Goal: Task Accomplishment & Management: Manage account settings

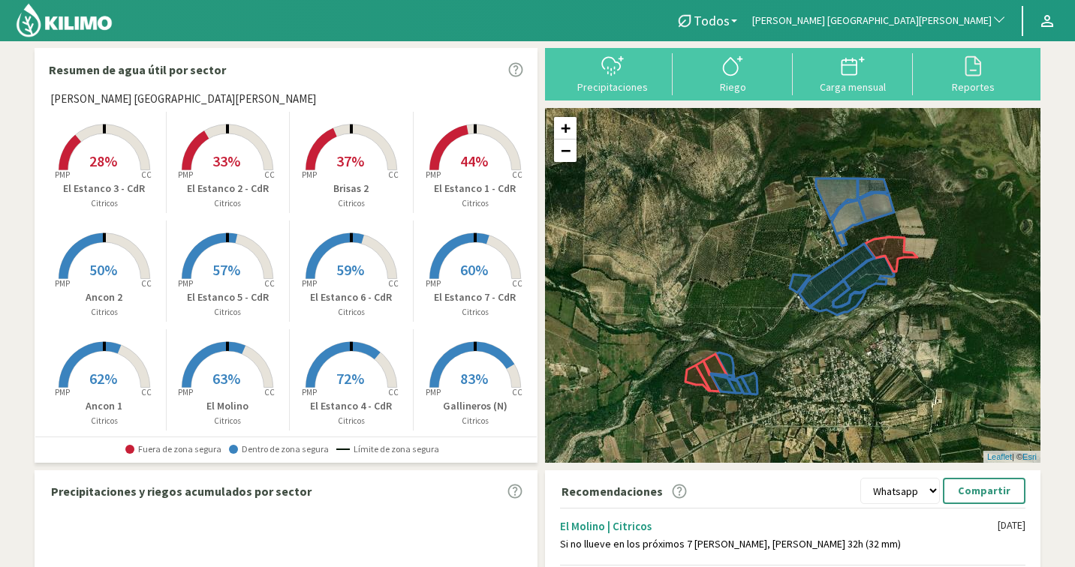
click at [939, 22] on span "[PERSON_NAME] [GEOGRAPHIC_DATA][PERSON_NAME]" at bounding box center [871, 21] width 239 height 15
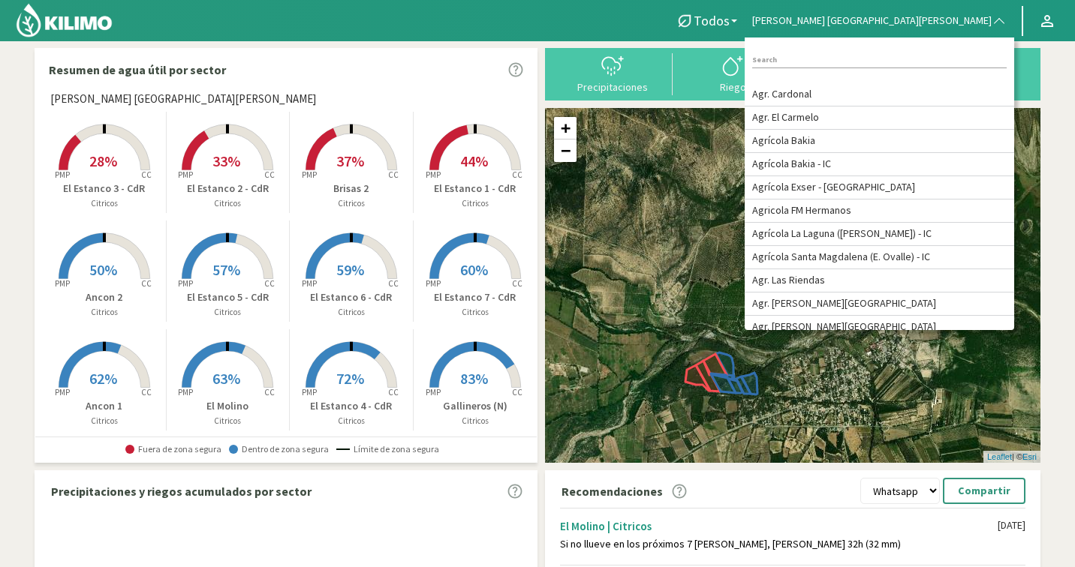
click at [952, 59] on input at bounding box center [879, 61] width 254 height 16
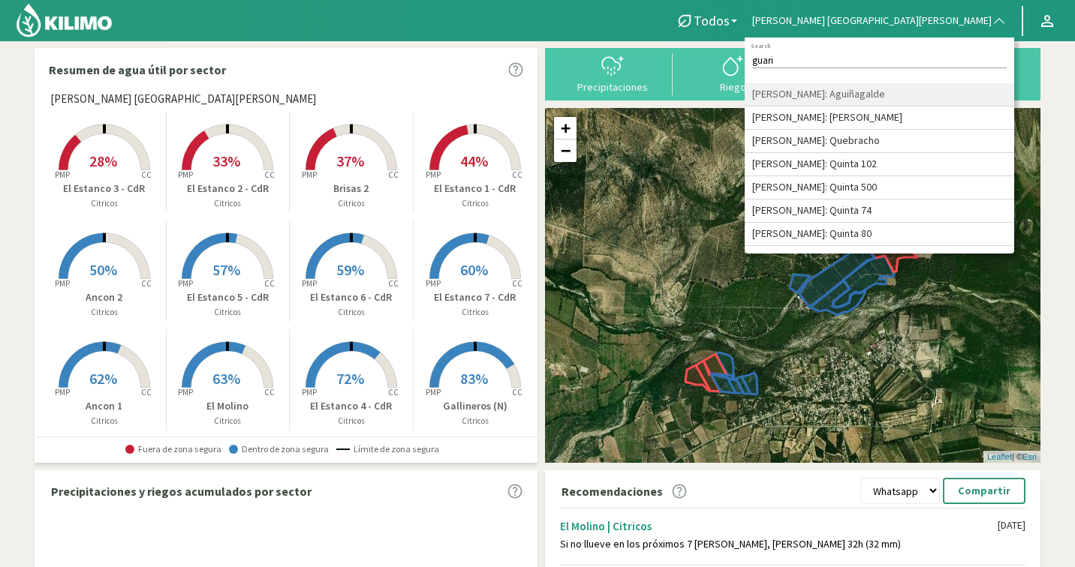
type input "guari"
click at [964, 102] on li "[PERSON_NAME]: Aguiñagalde" at bounding box center [878, 94] width 269 height 23
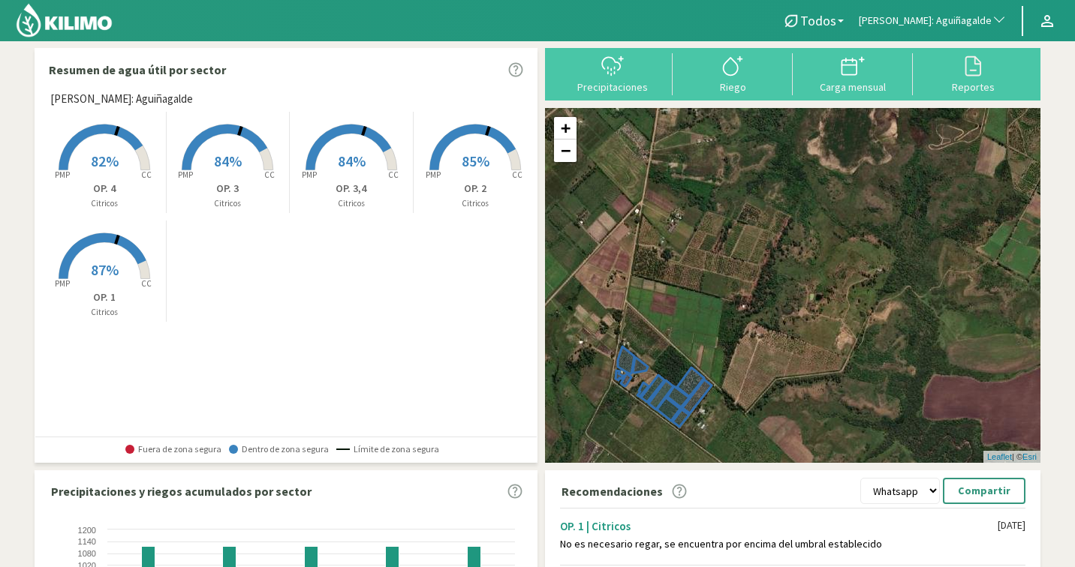
click at [448, 172] on rect at bounding box center [475, 172] width 120 height 120
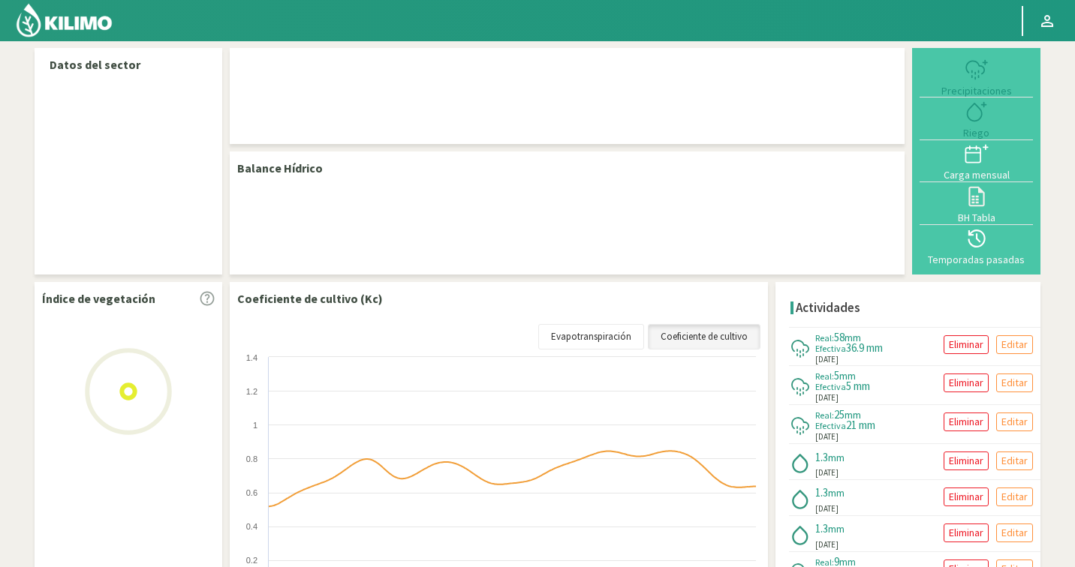
select select "120: Object"
select select "1: Object"
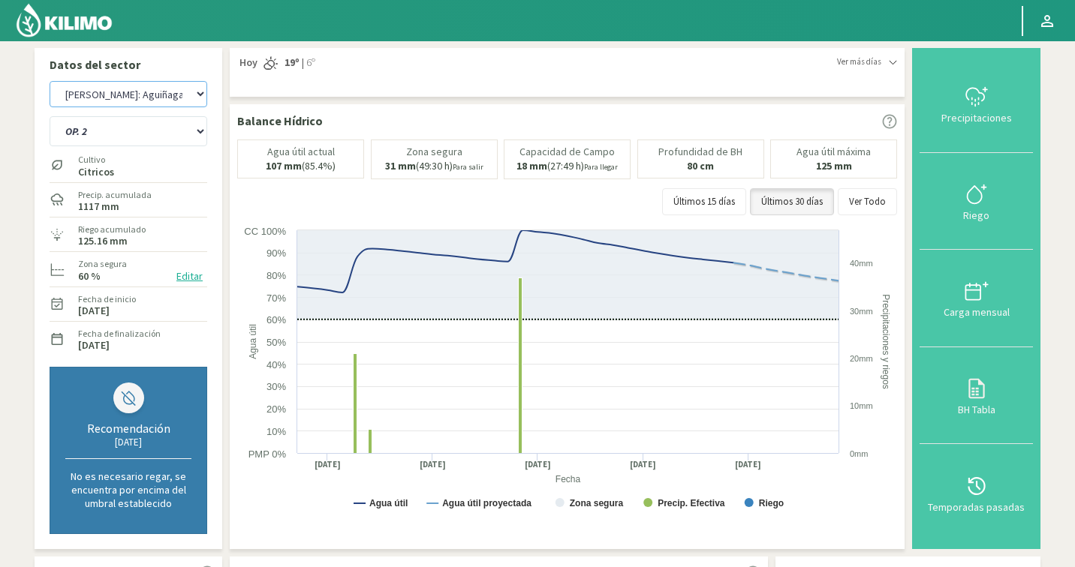
click at [142, 101] on select "Agr. Cardonal Agr. El Carmelo Agrícola Bakia Agrícola Bakia - IC Agrícola Exser…" at bounding box center [129, 94] width 158 height 26
select select "399: Object"
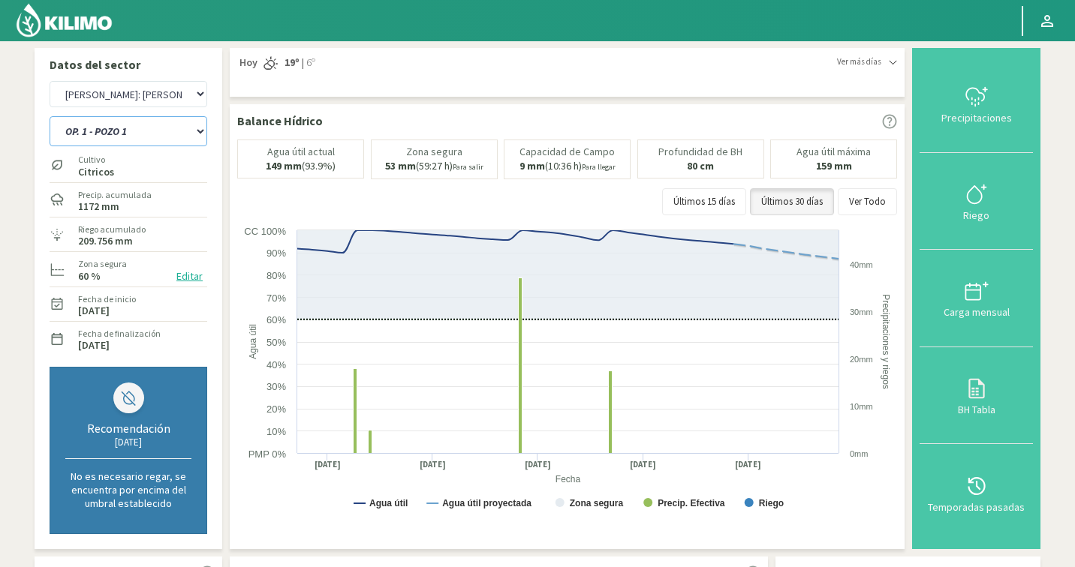
click at [116, 127] on select "OP. 1 - POZO 1 OP. 1 - POZO 3+4 OP. 2 - POZO 1 OP. 2 - POZO 3+4 OP. 3 - POZO 1 …" at bounding box center [129, 131] width 158 height 30
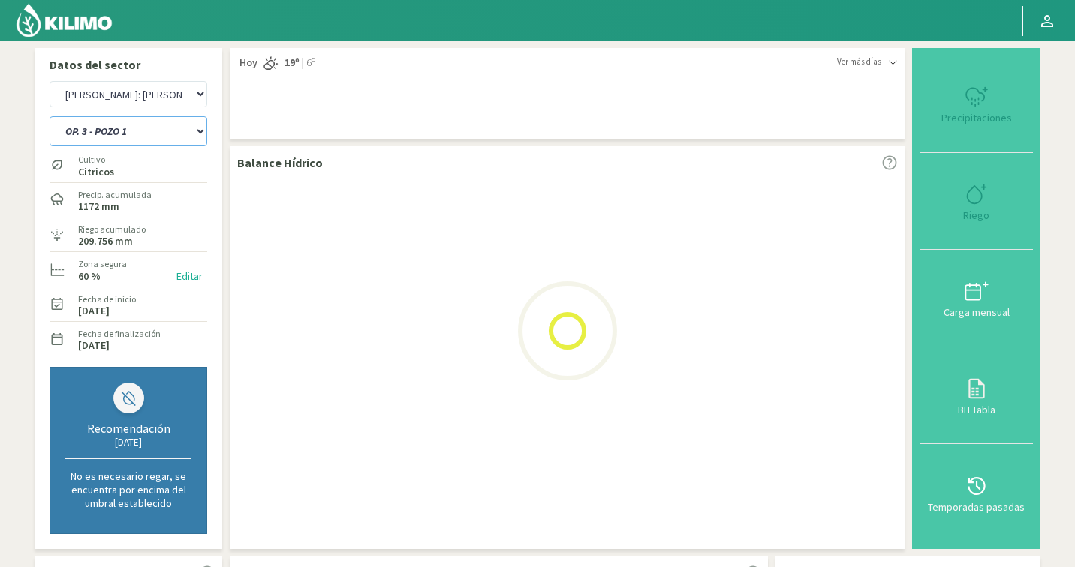
select select "5: Object"
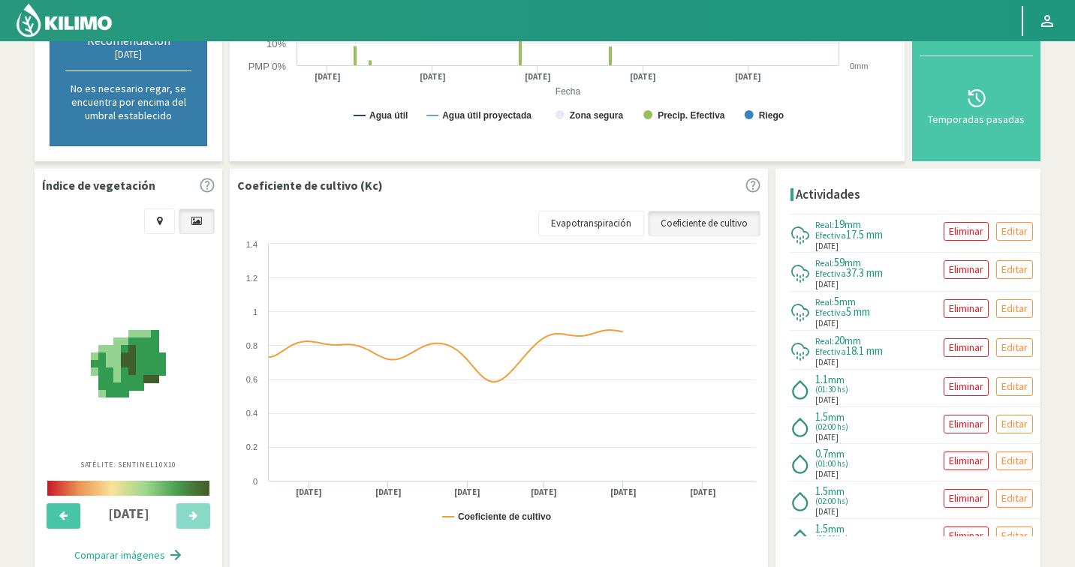
scroll to position [443, 0]
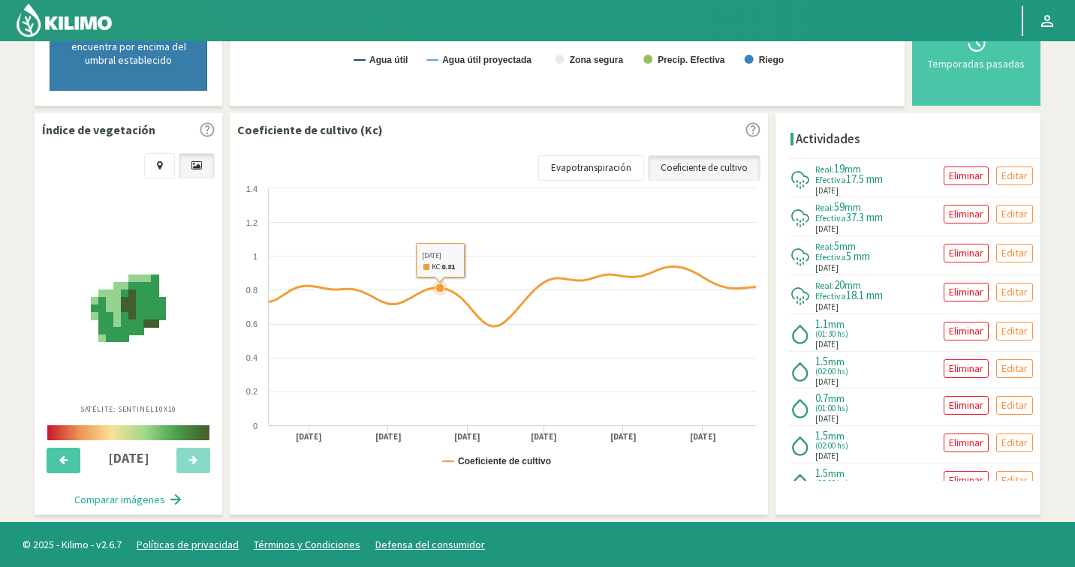
select select "677: Object"
select select "17: Object"
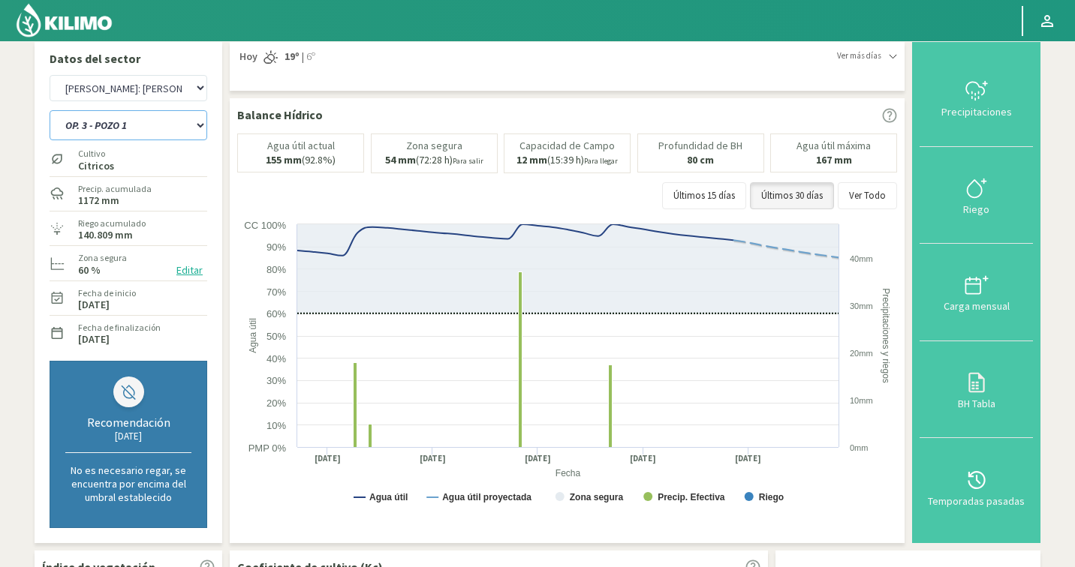
scroll to position [0, 0]
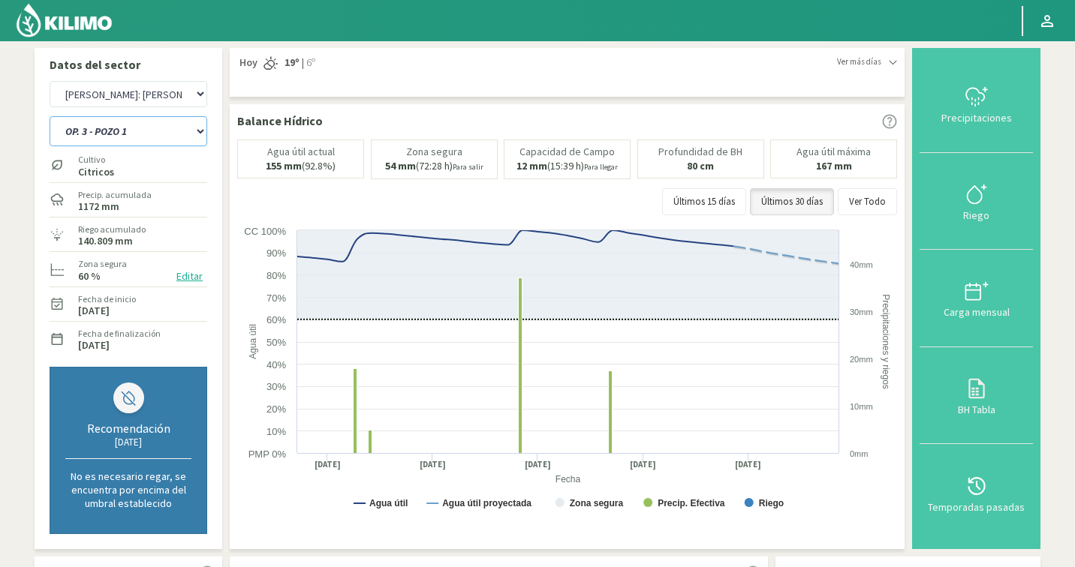
click at [125, 128] on select "OP. 1 - POZO 1 OP. 1 - POZO 3+4 OP. 2 - POZO 1 OP. 2 - POZO 3+4 OP. 3 - POZO 1 …" at bounding box center [129, 131] width 158 height 30
click at [128, 106] on select "Agr. Cardonal Agr. El Carmelo Agrícola Bakia Agrícola Bakia - IC Agrícola Exser…" at bounding box center [129, 94] width 158 height 26
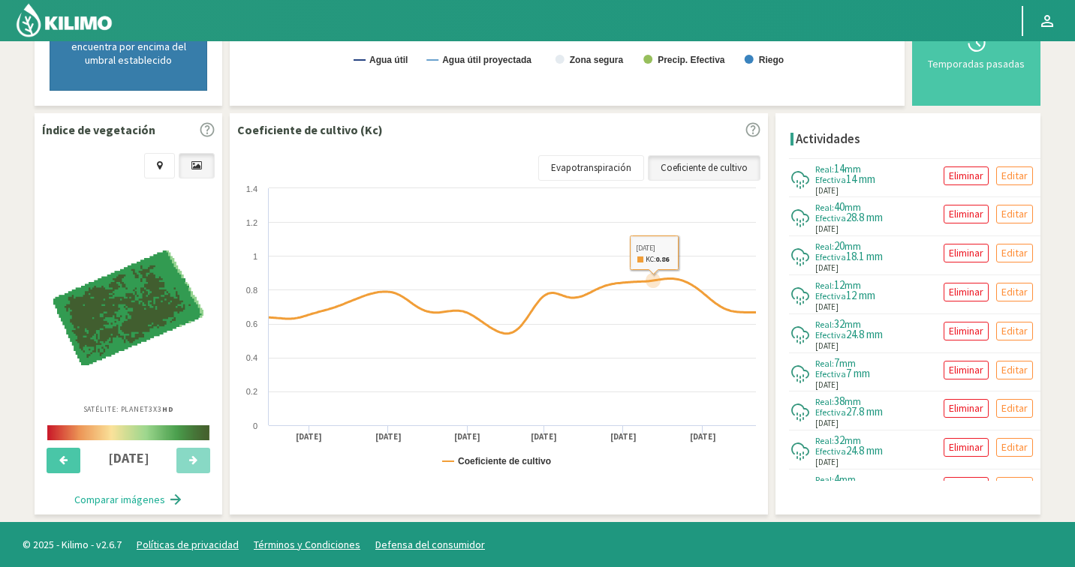
scroll to position [137, 0]
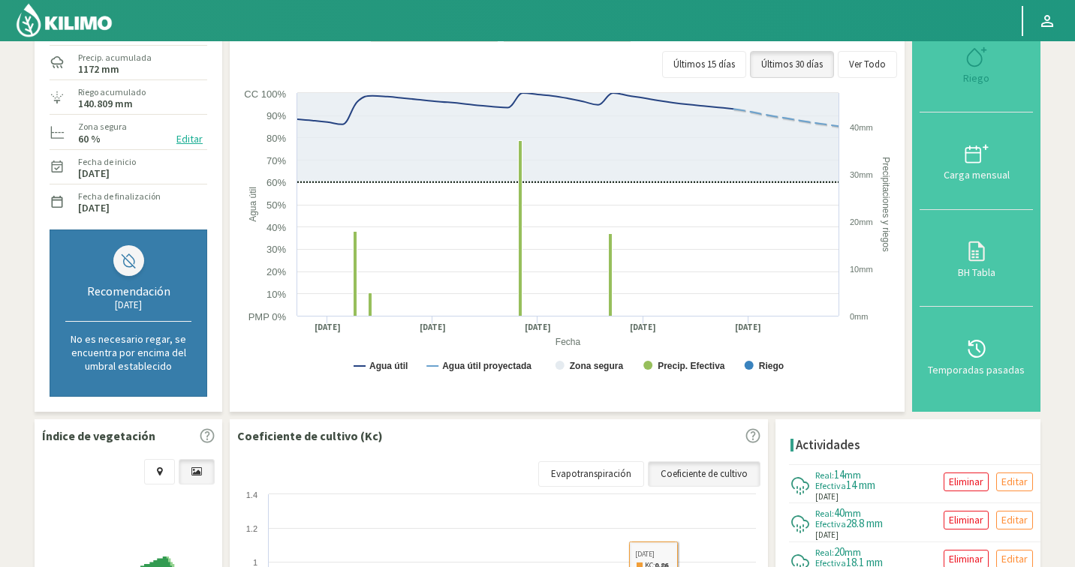
select select "957: Object"
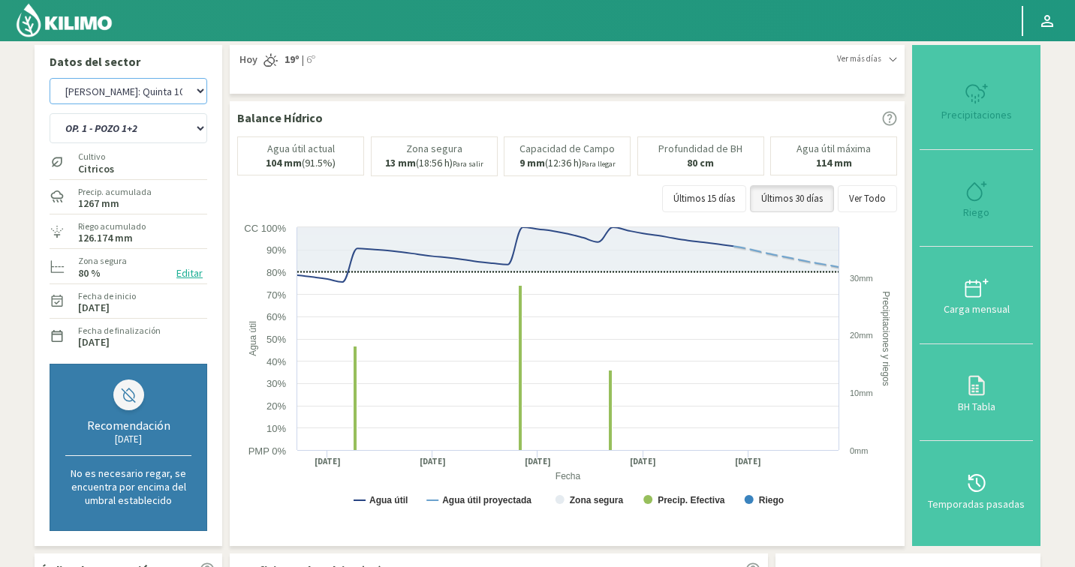
scroll to position [0, 0]
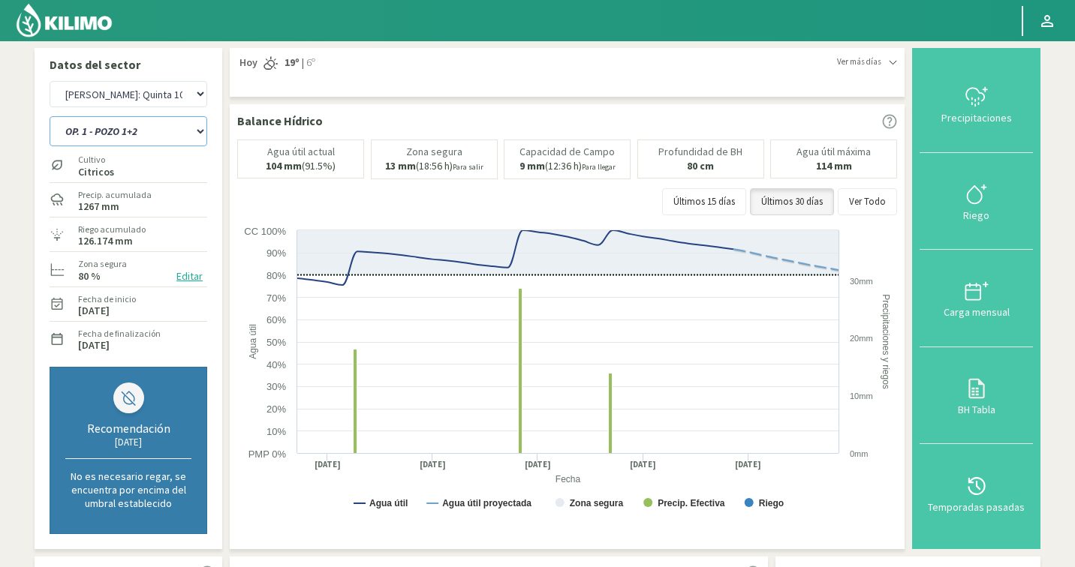
click at [119, 129] on select "OP. 1 - POZO 1+2 OP. 1 - POZO 2 OP. 1 - POZO 4 OP. 2 - POZO 1+2 OP. 2 - POZO 2 …" at bounding box center [129, 131] width 158 height 30
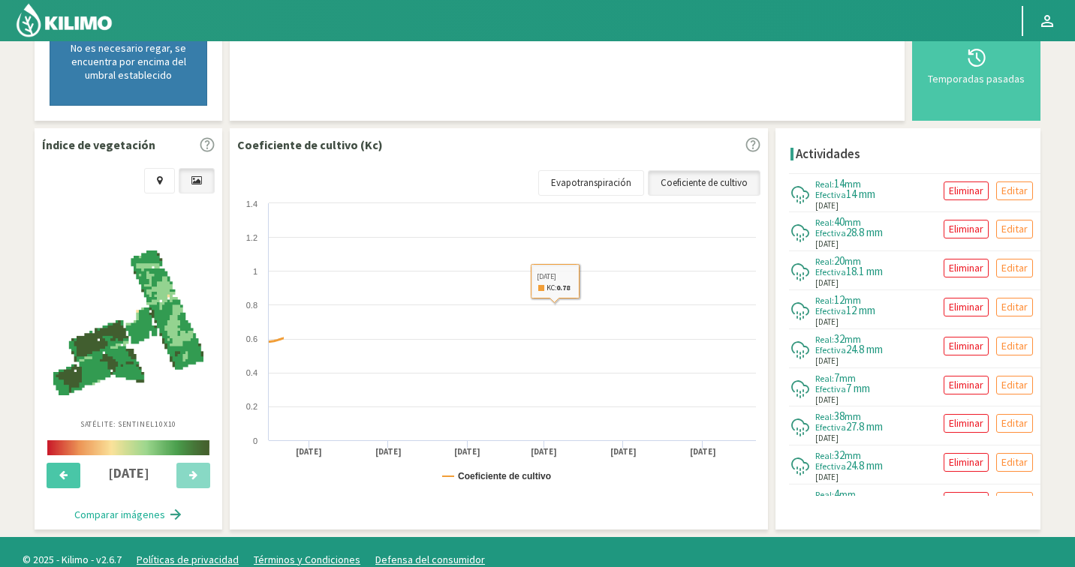
scroll to position [443, 0]
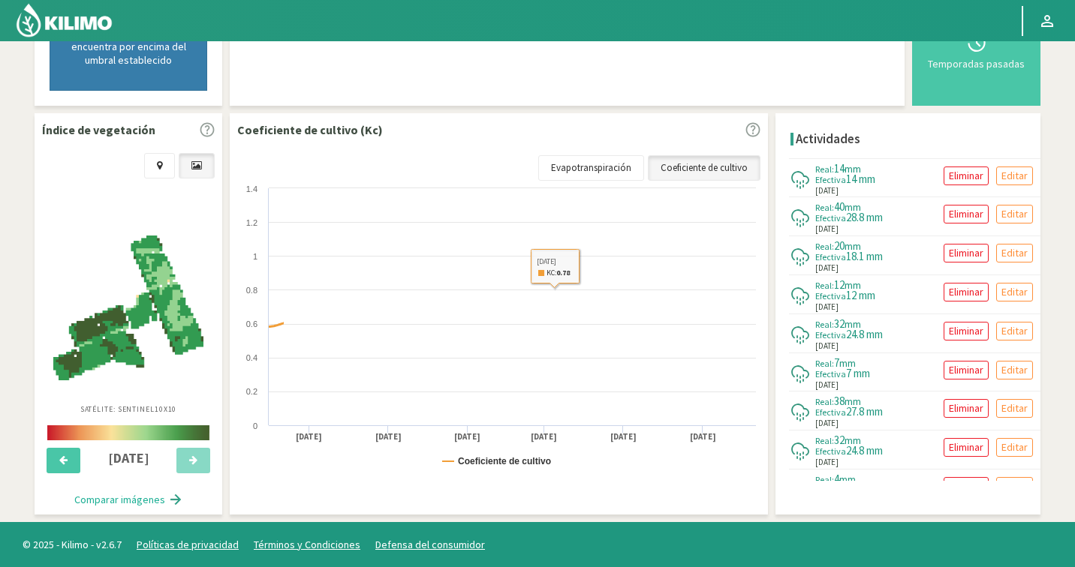
select select "21: Object"
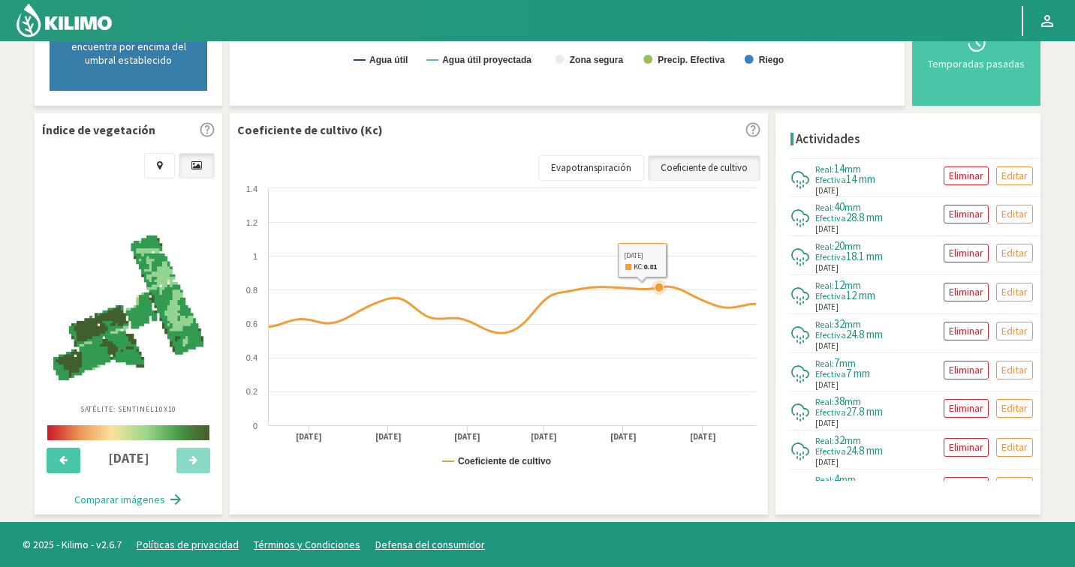
select select "1235: Object"
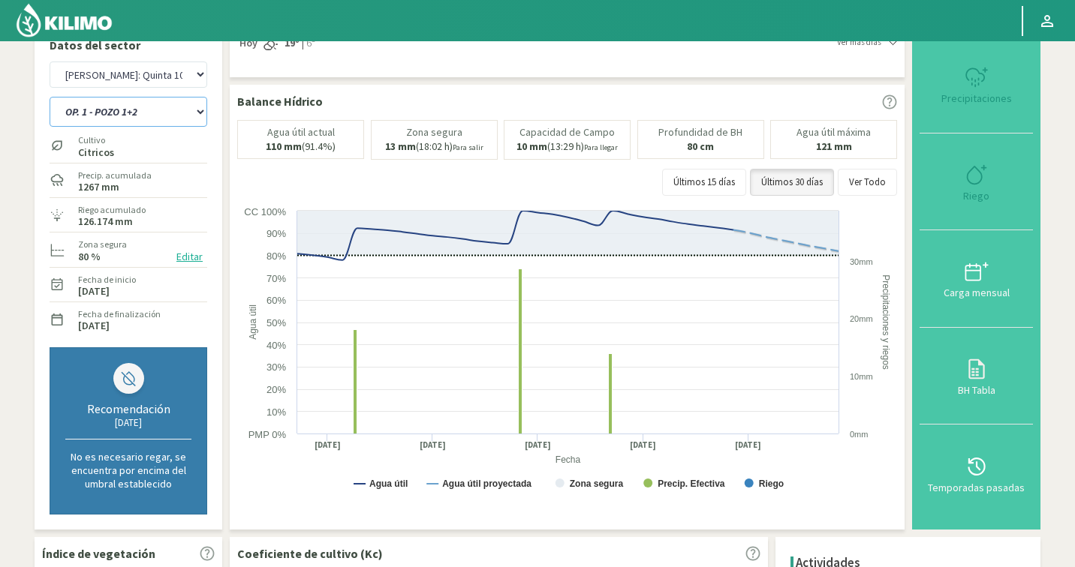
scroll to position [0, 0]
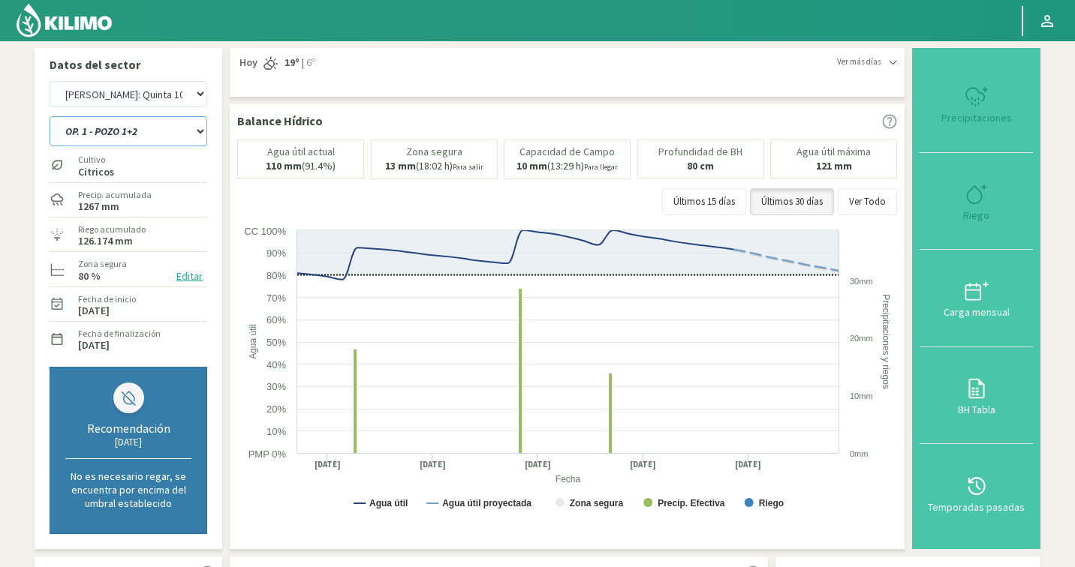
select select "32: Object"
click at [113, 131] on select "OP. 1 - POZO 1+2 OP. 1 - POZO 2 OP. 1 - POZO 4 OP. 2 - POZO 1+2 OP. 2 - POZO 2 …" at bounding box center [129, 131] width 158 height 30
click at [136, 104] on select "Agr. Cardonal Agr. El Carmelo Agrícola Bakia Agrícola Bakia - IC Agrícola Exser…" at bounding box center [129, 94] width 158 height 26
select select "1515: Object"
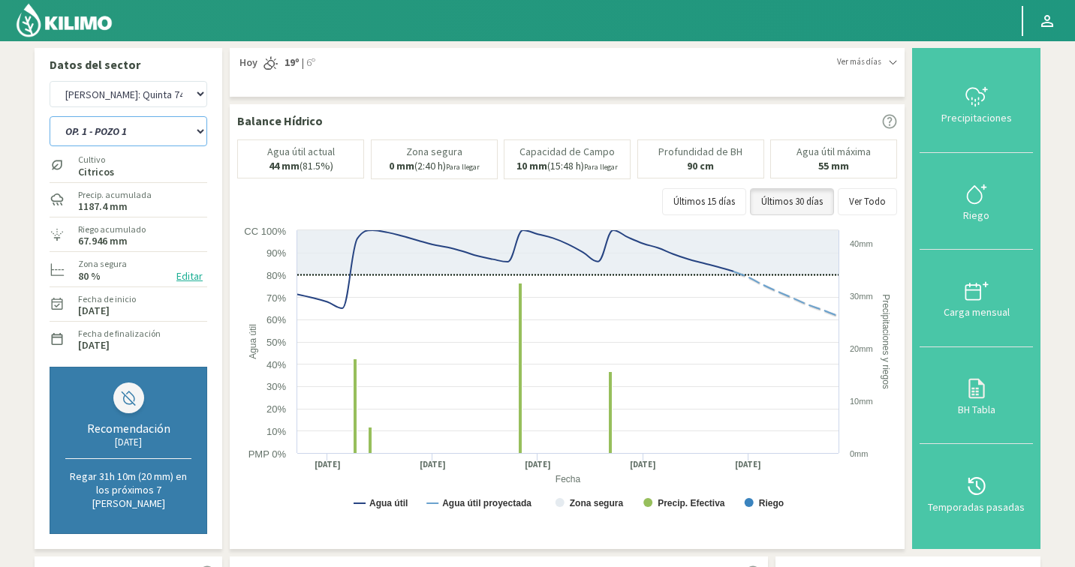
click at [185, 143] on select "OP. 1 - POZO 1 OP. 1 - POZO 2 OP. 1 - POZO TAJAMAR OP. 2 - POZO 1 OP. 2 - POZO …" at bounding box center [129, 131] width 158 height 30
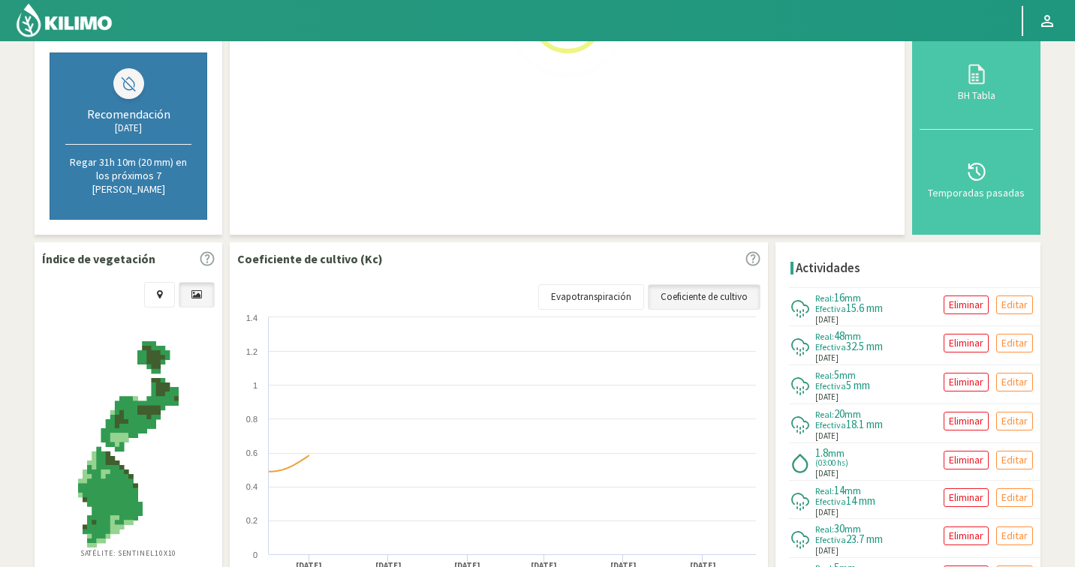
select select "35: Object"
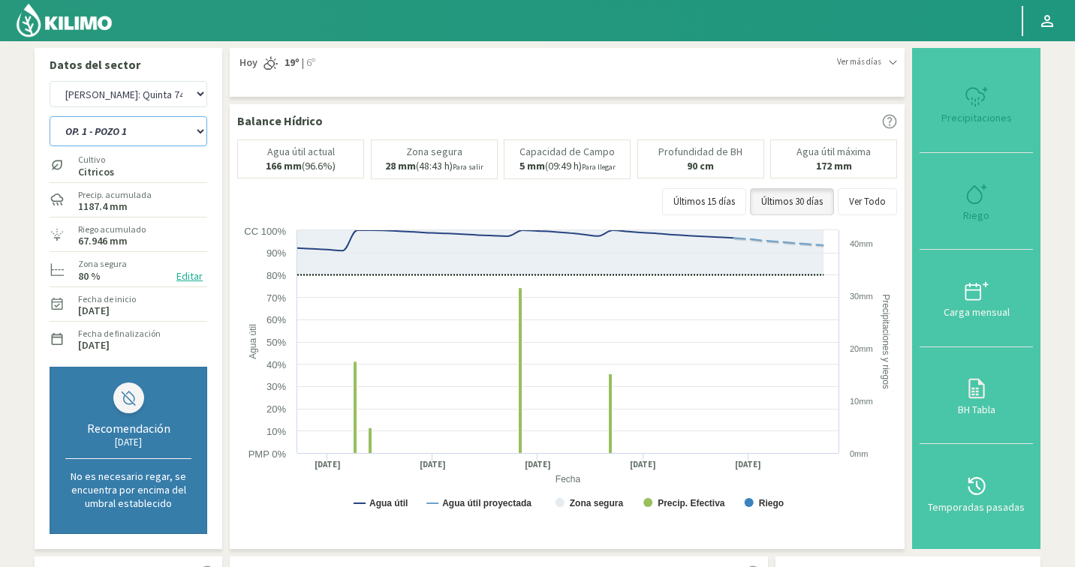
select select "1793: Object"
select select "64: Object"
click at [131, 98] on select "Agr. Cardonal Agr. El Carmelo Agrícola Bakia Agrícola Bakia - IC Agrícola Exser…" at bounding box center [129, 94] width 158 height 26
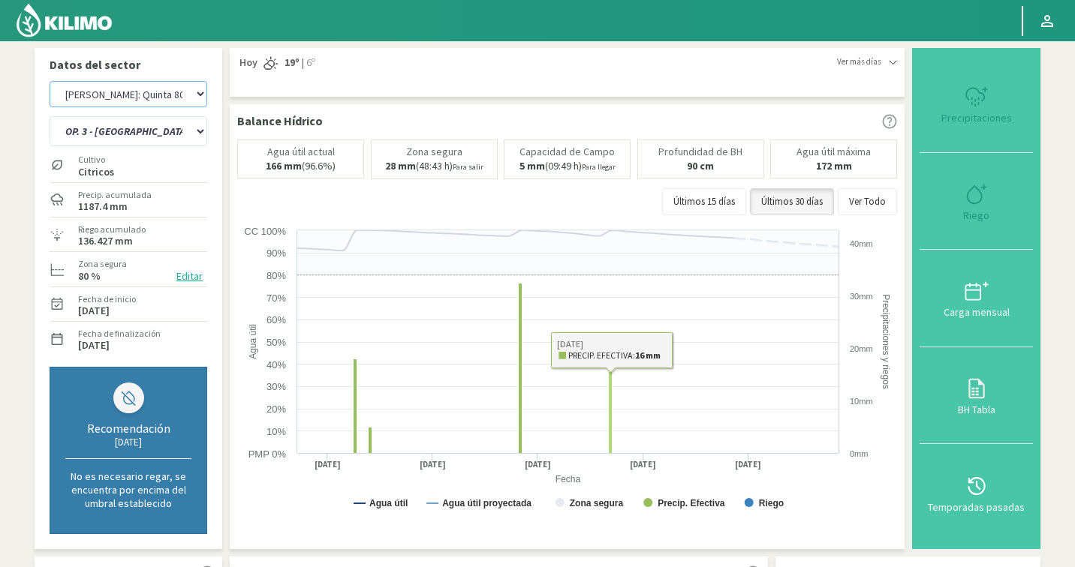
select select "2072: Object"
select select "77: Object"
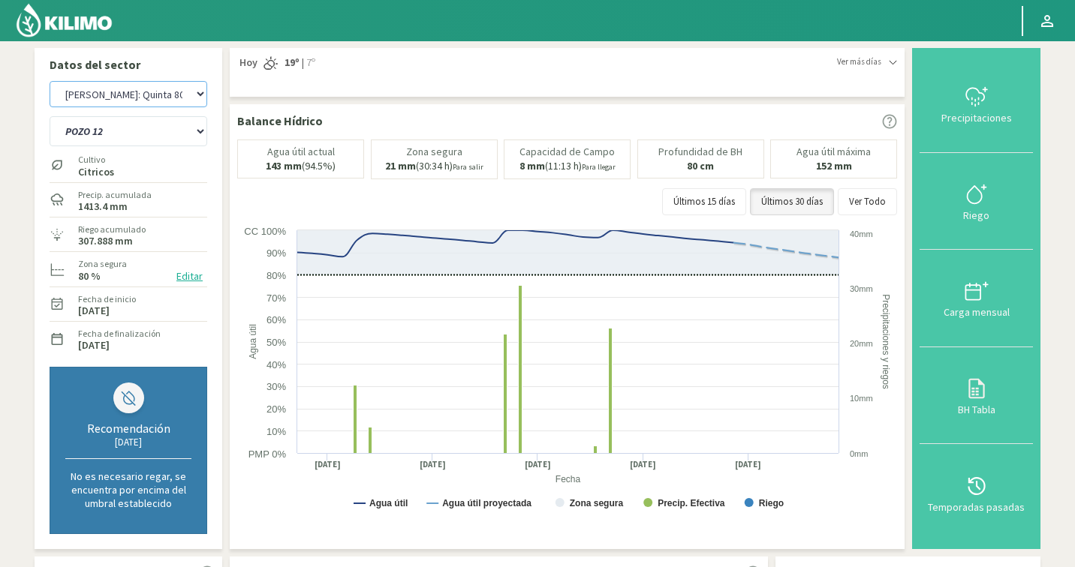
click at [130, 89] on select "Agr. Cardonal Agr. El Carmelo Agrícola Bakia Agrícola Bakia - IC Agrícola Exser…" at bounding box center [129, 94] width 158 height 26
click at [128, 89] on select "Agr. Cardonal Agr. El Carmelo Agrícola Bakia Agrícola Bakia - IC Agrícola Exser…" at bounding box center [129, 94] width 158 height 26
select select "2351: Object"
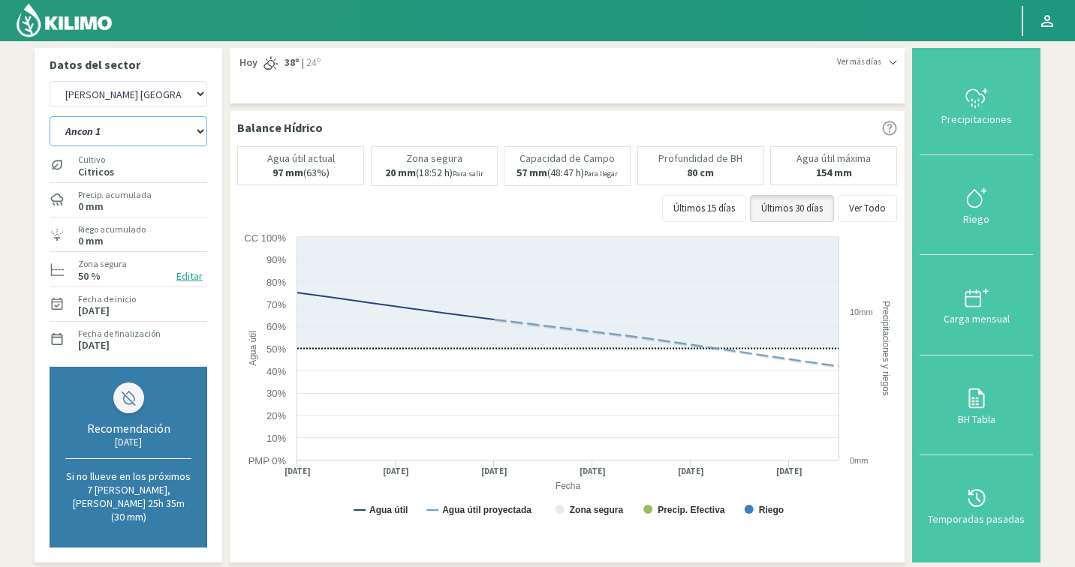
click at [119, 130] on select "Ancon 1 Ancon 2 Botijon 1 Botijon 2 Brisas 2 El Estanco 1 - CdR El Estanco 2 - …" at bounding box center [129, 131] width 158 height 30
click at [882, 201] on button "Ver Todo" at bounding box center [866, 208] width 59 height 27
click at [128, 145] on select "Ancon 1 Ancon 2 Botijon 1 Botijon 2 Brisas 2 El Estanco 1 - CdR El Estanco 2 - …" at bounding box center [129, 131] width 158 height 30
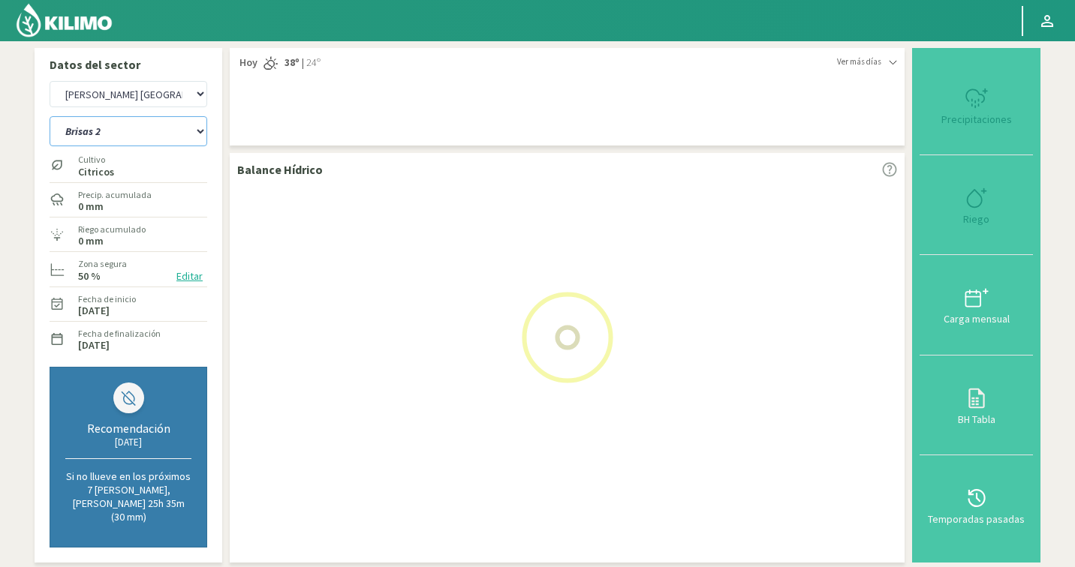
select select "86: Object"
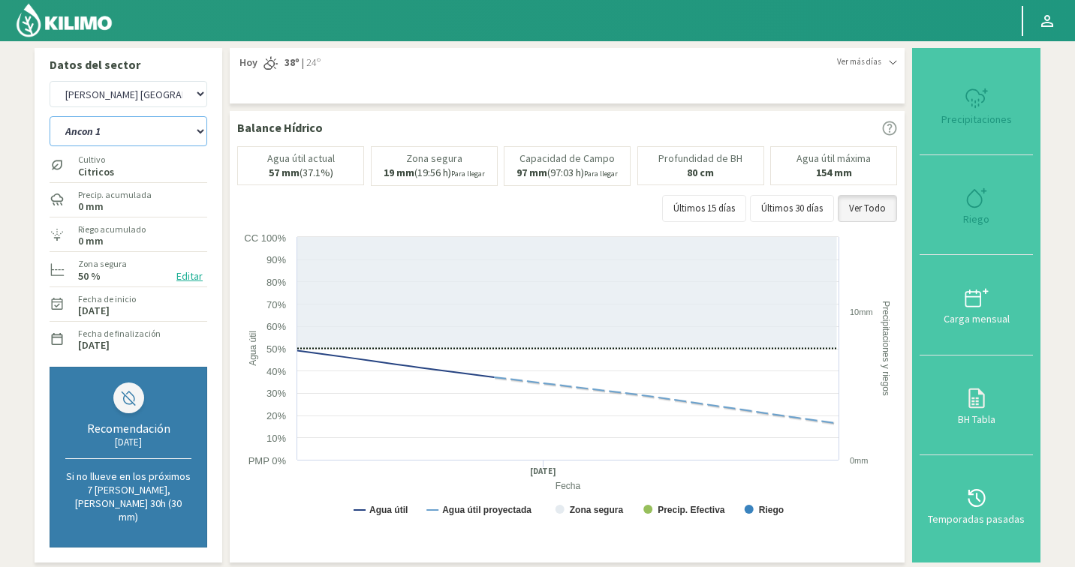
select select "2630: Object"
select select "105: Object"
click at [138, 139] on select "Ancon 1 Ancon 2 Botijon 1 Botijon 2 Brisas 2 El Estanco 1 - CdR El Estanco 2 - …" at bounding box center [129, 131] width 158 height 30
click at [977, 116] on div "Precipitaciones" at bounding box center [976, 119] width 104 height 11
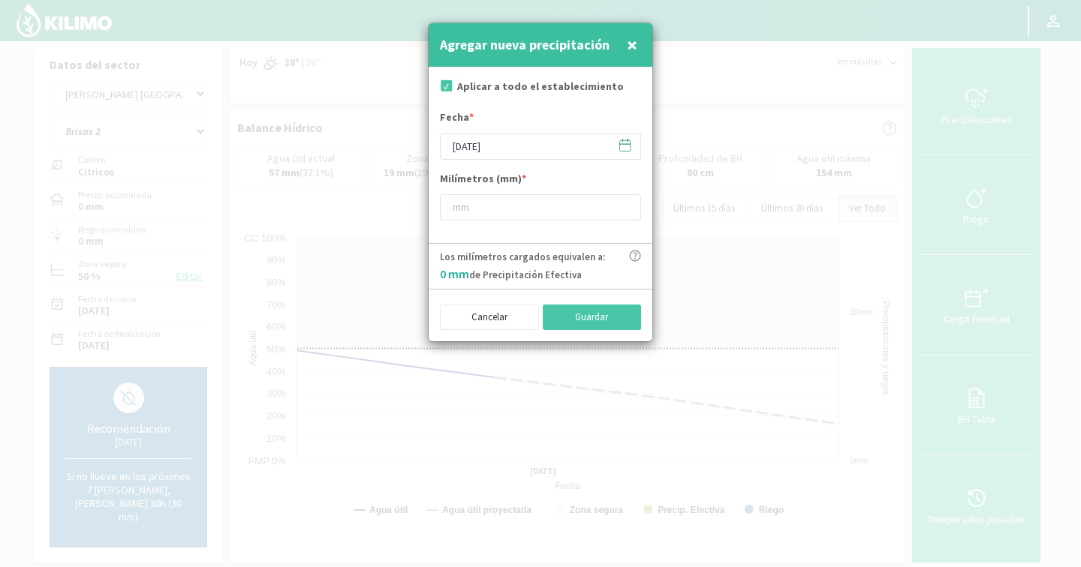
click at [631, 139] on icon at bounding box center [625, 145] width 14 height 14
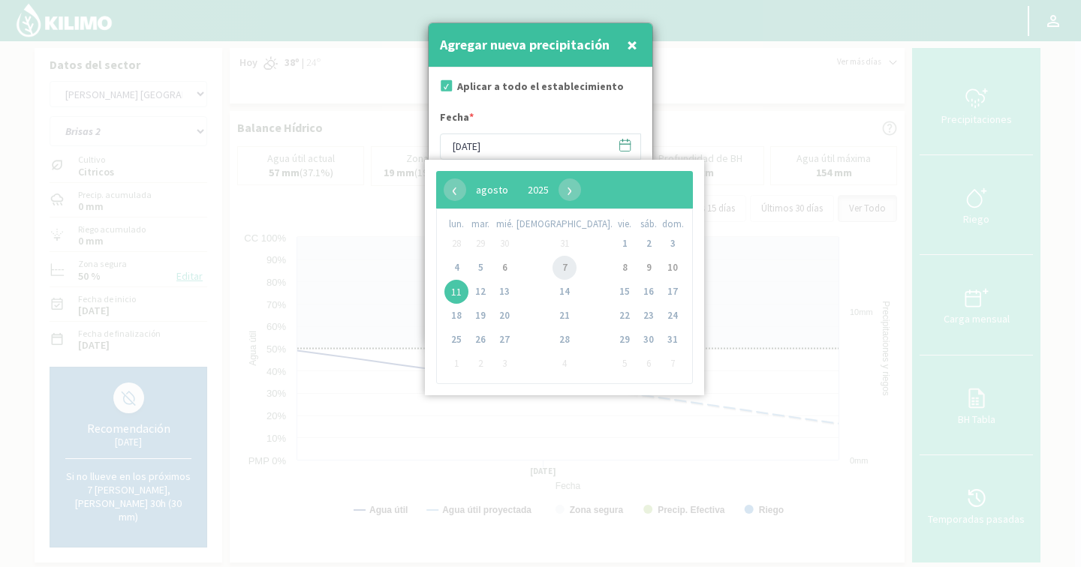
click at [552, 269] on span "7" at bounding box center [564, 268] width 24 height 24
type input "[DATE]"
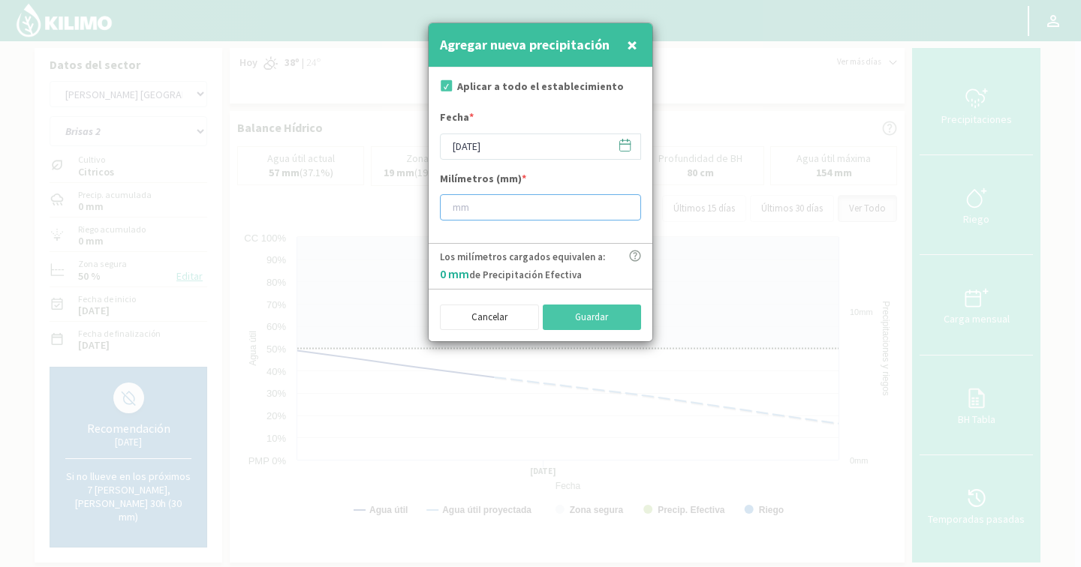
click at [532, 215] on input "number" at bounding box center [540, 207] width 201 height 26
type input "10"
click at [588, 311] on button "Guardar" at bounding box center [592, 318] width 99 height 26
type input "[DATE]"
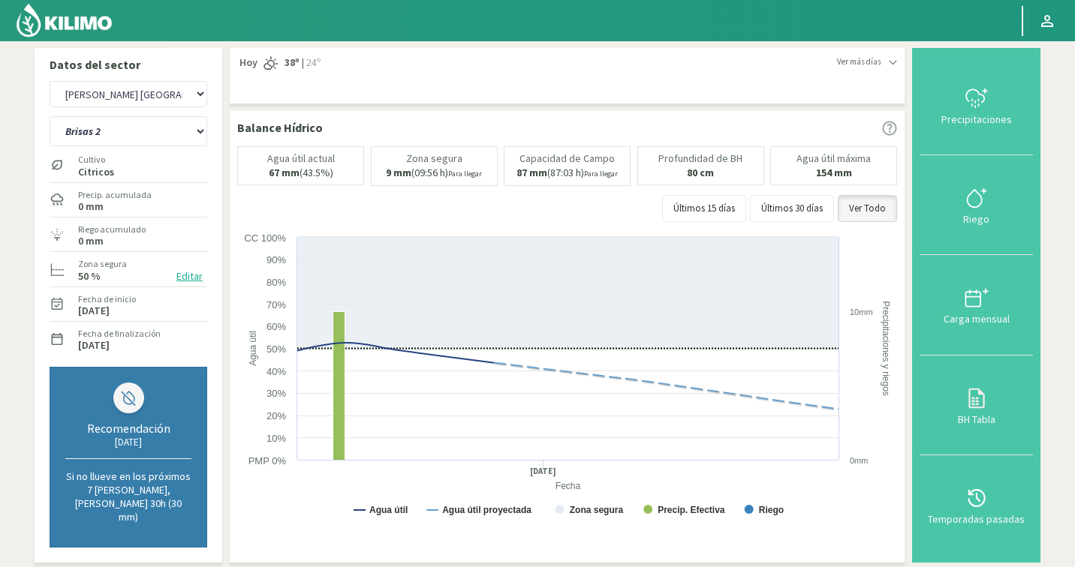
click at [980, 105] on icon at bounding box center [976, 98] width 24 height 24
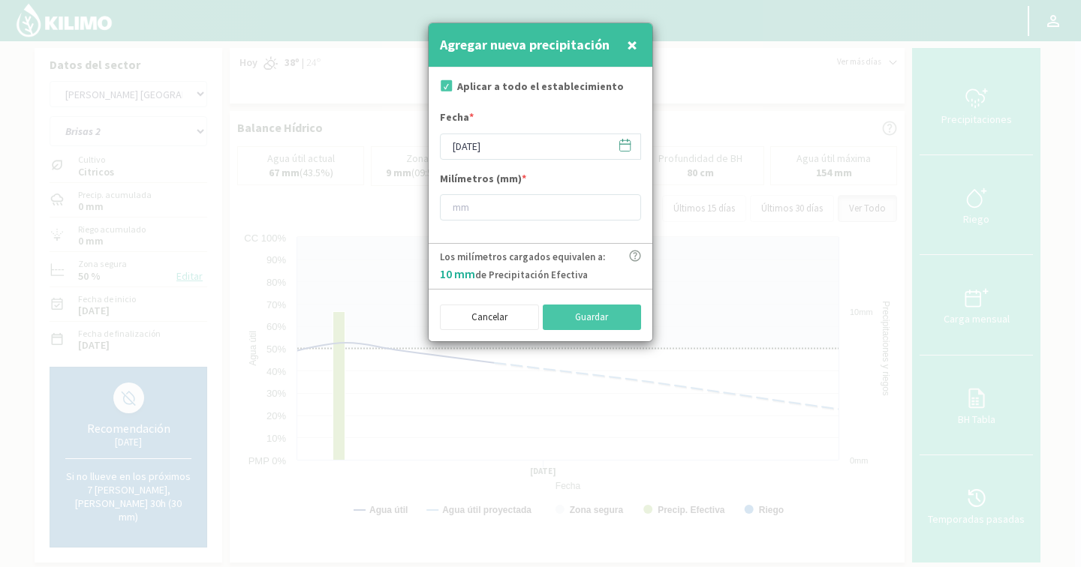
click at [622, 143] on icon at bounding box center [625, 145] width 14 height 14
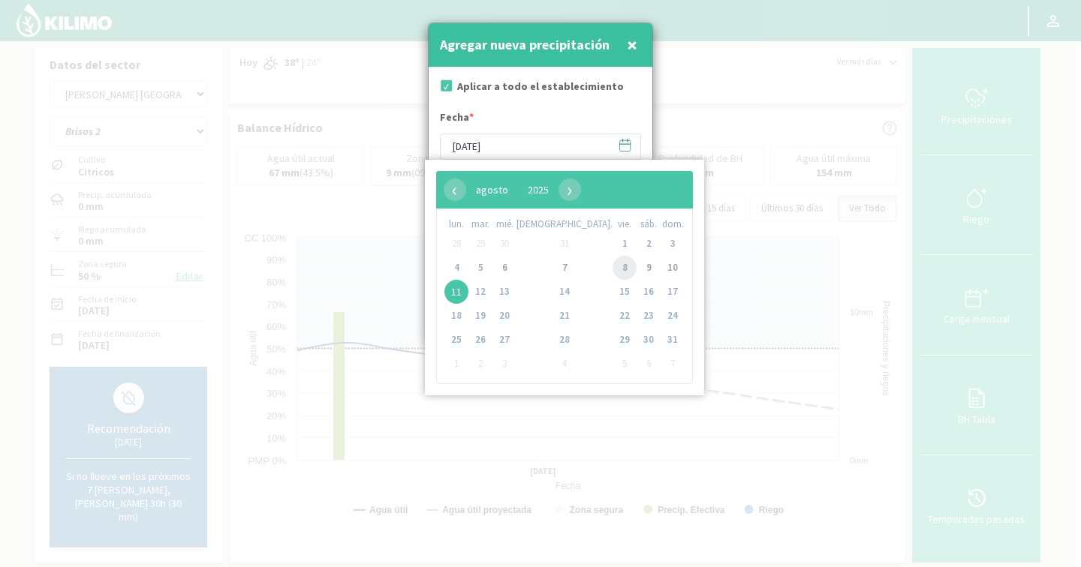
click at [612, 263] on span "8" at bounding box center [624, 268] width 24 height 24
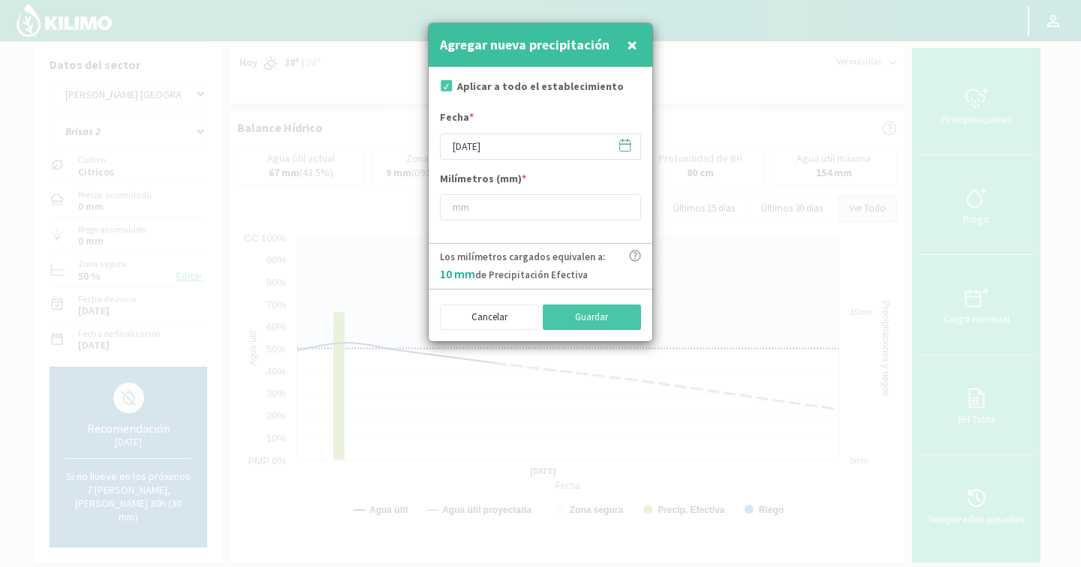
click at [632, 44] on span "×" at bounding box center [632, 44] width 11 height 25
type input "[DATE]"
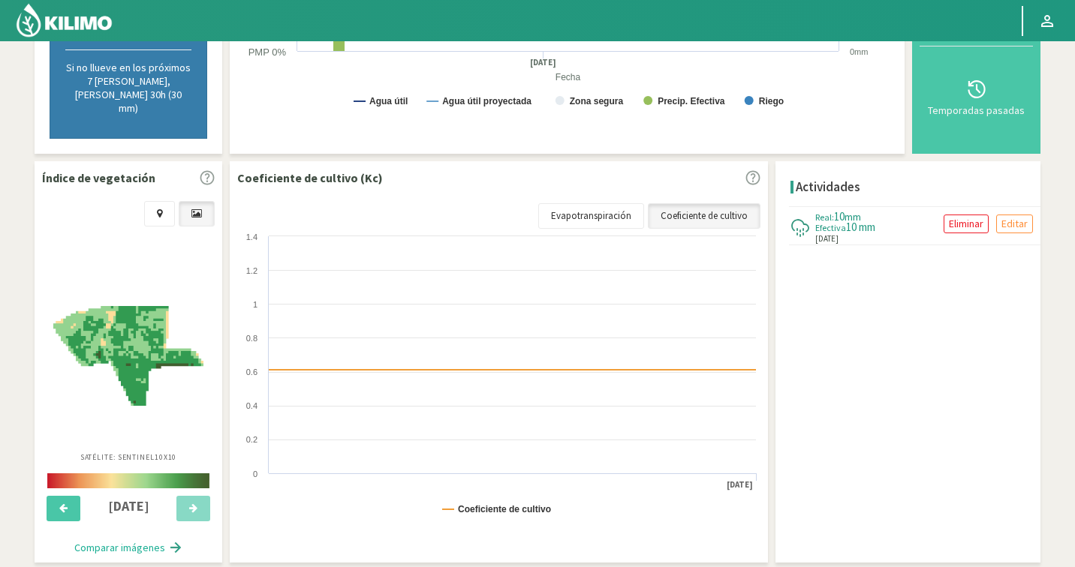
scroll to position [430, 0]
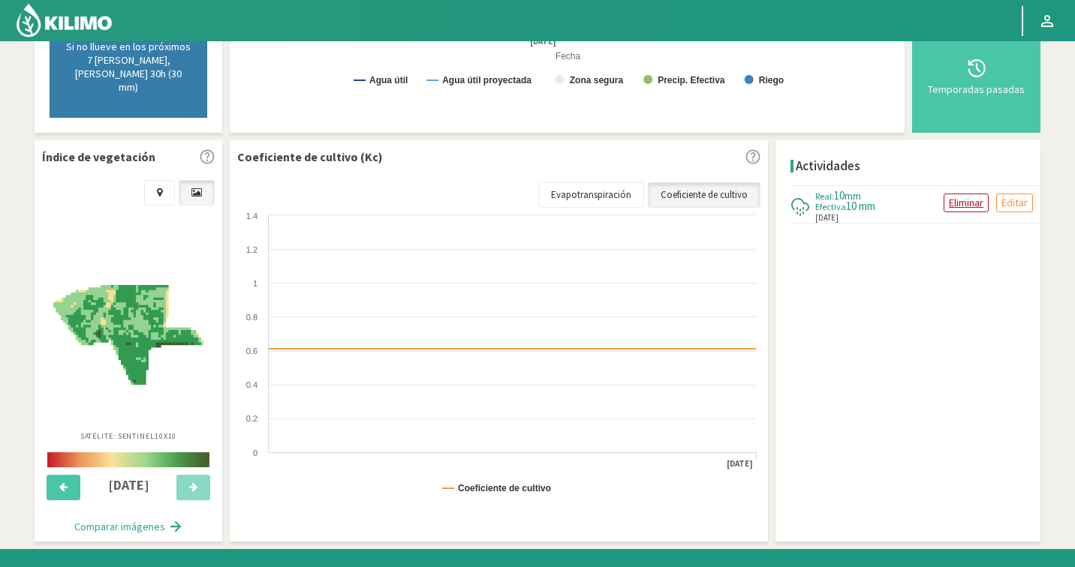
click at [957, 194] on p "Eliminar" at bounding box center [966, 202] width 35 height 17
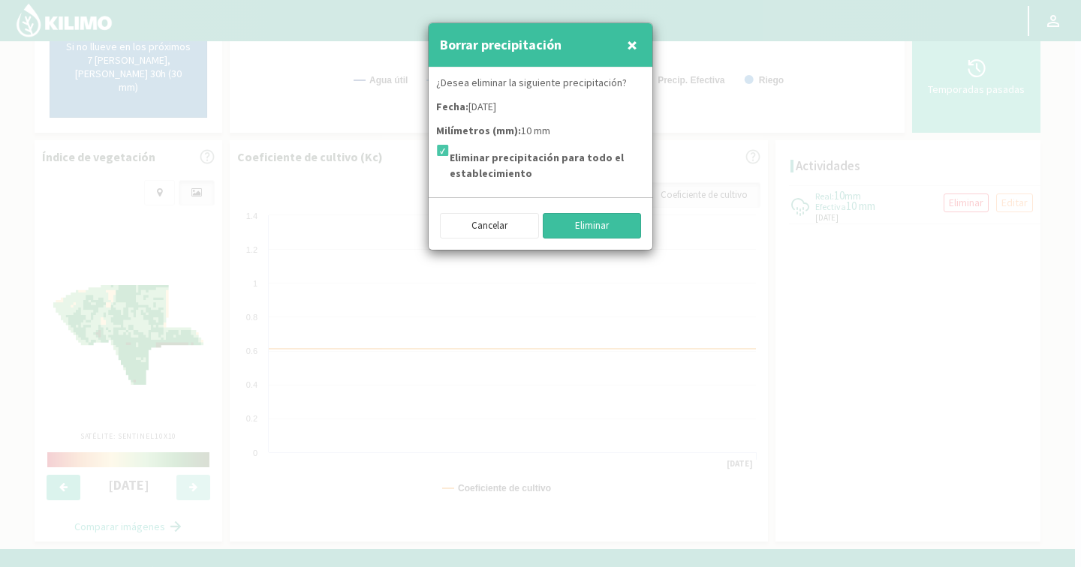
click at [613, 223] on button "Eliminar" at bounding box center [592, 226] width 99 height 26
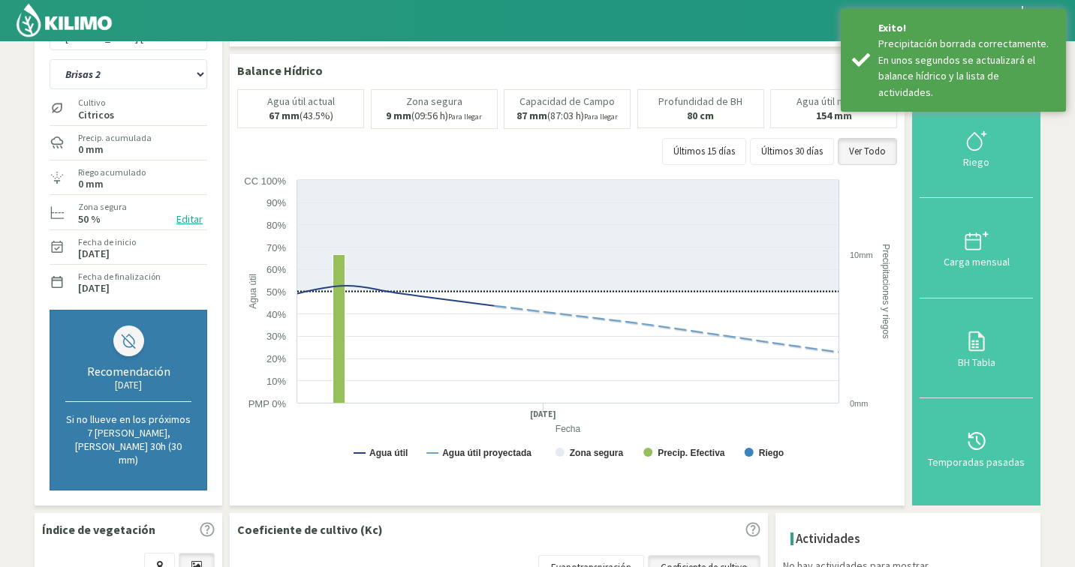
scroll to position [0, 0]
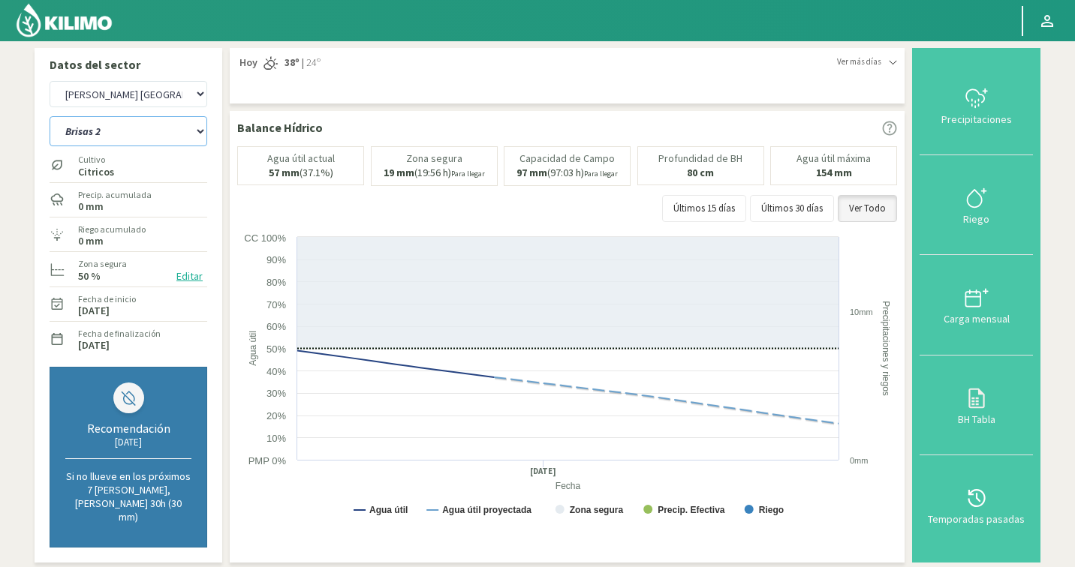
click at [134, 143] on select "Ancon 1 Ancon 2 Botijon 1 Botijon 2 Brisas 2 El Estanco 1 - CdR El Estanco 2 - …" at bounding box center [129, 131] width 158 height 30
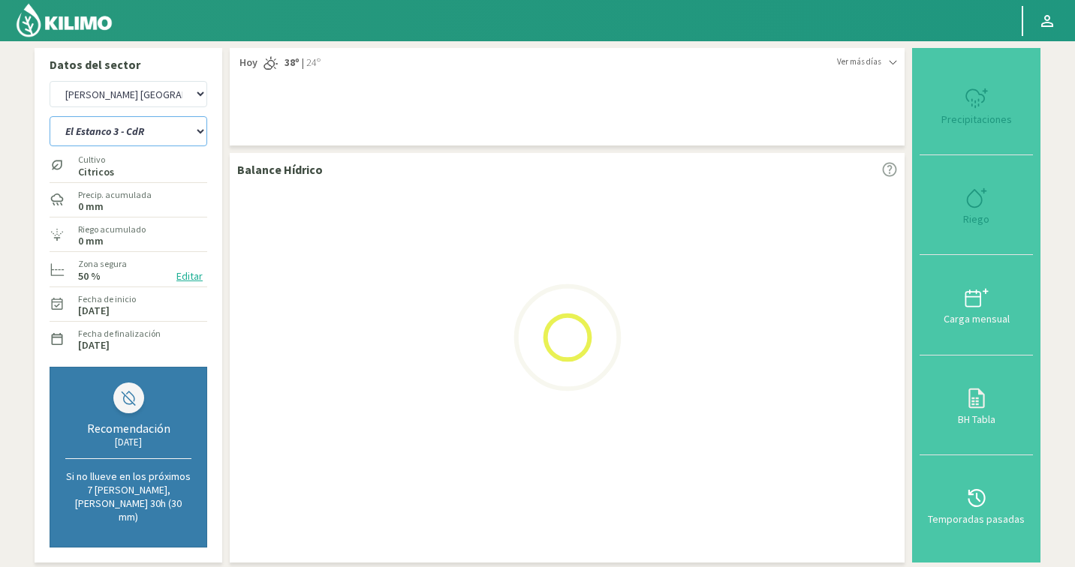
select select "105: Object"
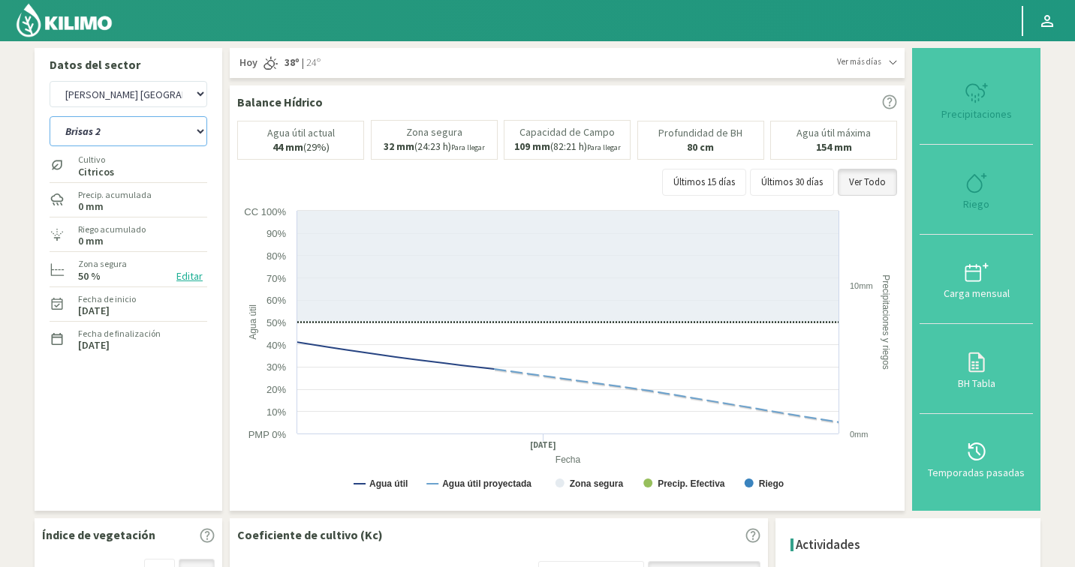
select select "2909: Object"
click at [125, 144] on select "Ancon 1 Ancon 2 Botijon 1 Botijon 2 Brisas 2 El Estanco 1 - CdR El Estanco 2 - …" at bounding box center [129, 131] width 158 height 30
click at [176, 133] on select "Ancon 1 Ancon 2 Botijon 1 Botijon 2 Brisas 2 El Estanco 1 - CdR El Estanco 2 - …" at bounding box center [129, 131] width 158 height 30
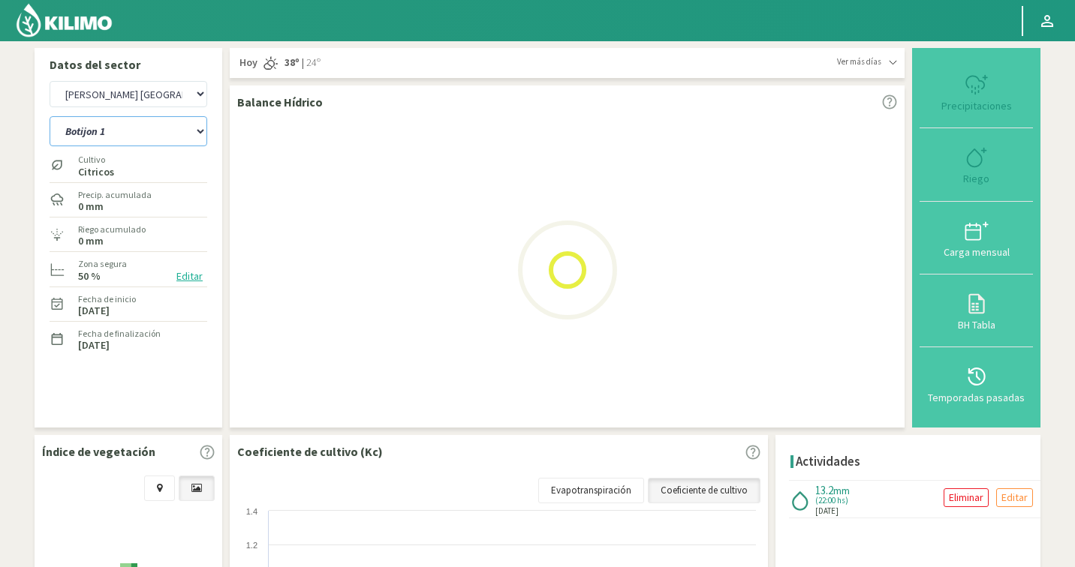
select select "123: Object"
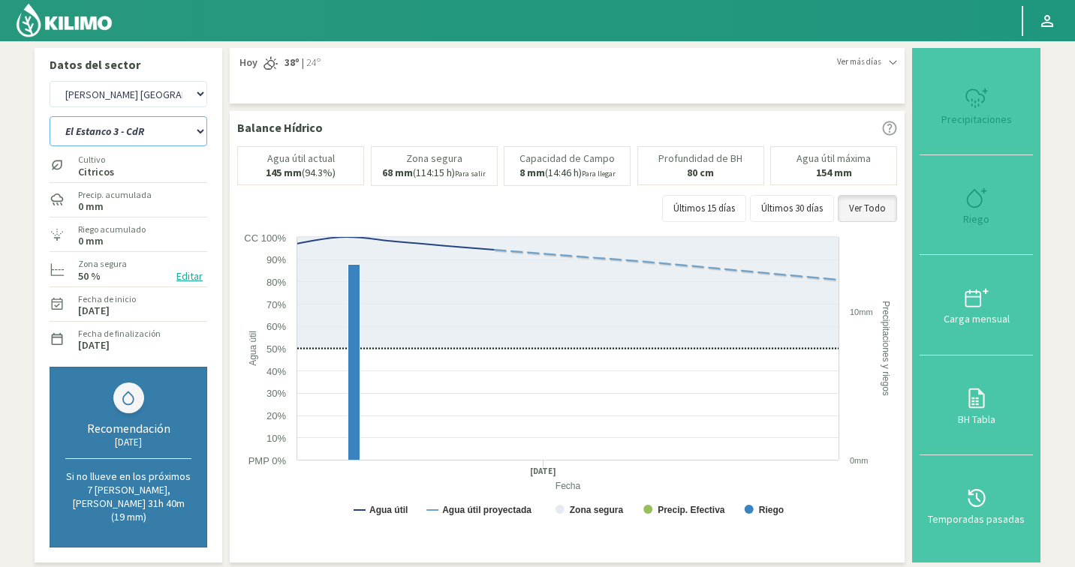
select select "3188: Object"
select select "133: Object"
click at [190, 278] on button "Editar" at bounding box center [189, 276] width 35 height 17
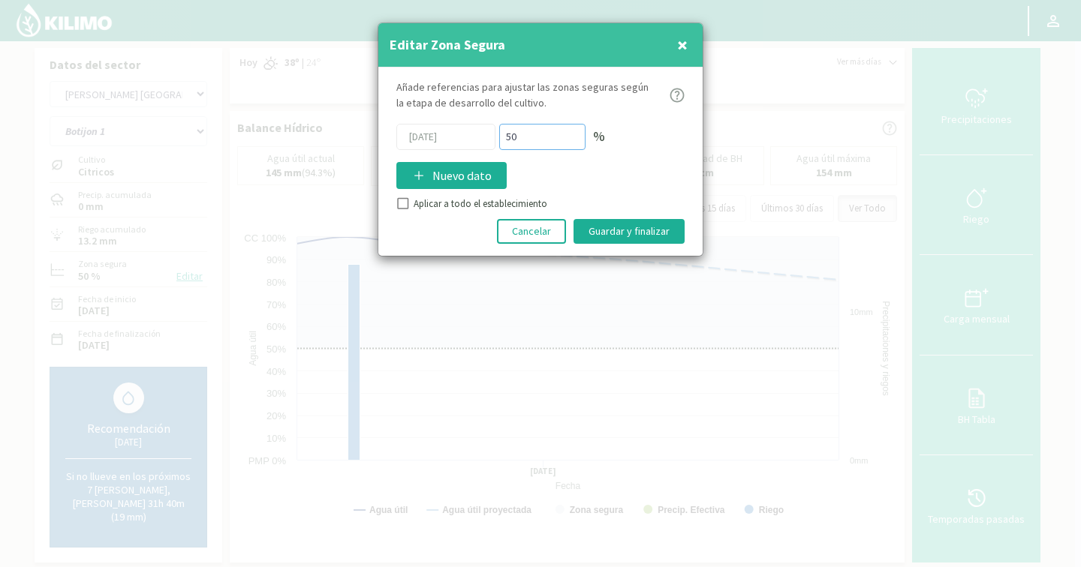
click at [502, 137] on input "50" at bounding box center [542, 137] width 86 height 26
click at [487, 137] on div "06/08/2025 50 %" at bounding box center [540, 137] width 288 height 26
type input "70"
click at [649, 224] on button "Guardar y finalizar" at bounding box center [628, 231] width 111 height 25
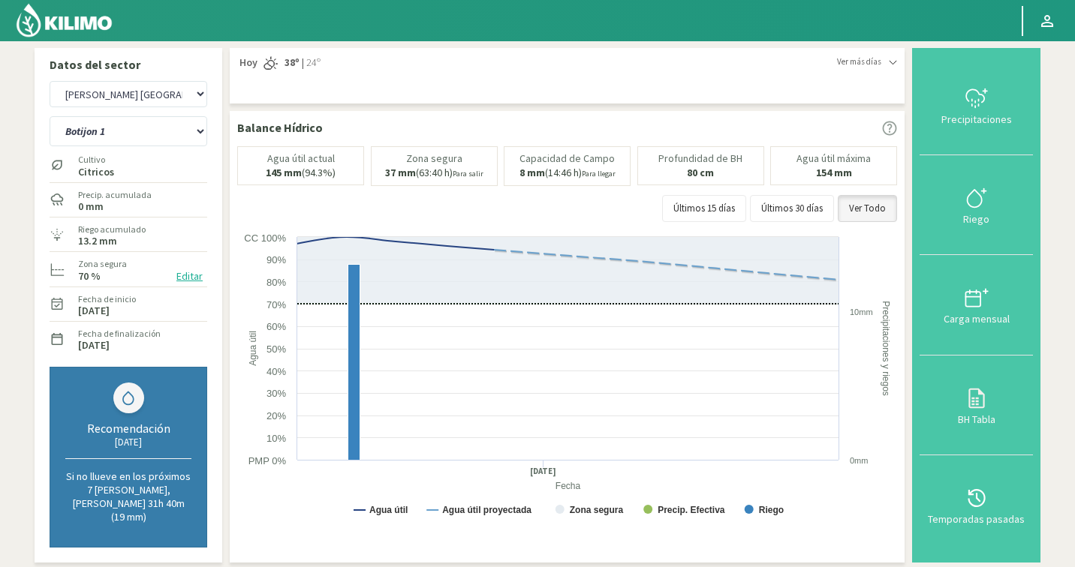
click at [190, 275] on button "Editar" at bounding box center [189, 276] width 35 height 17
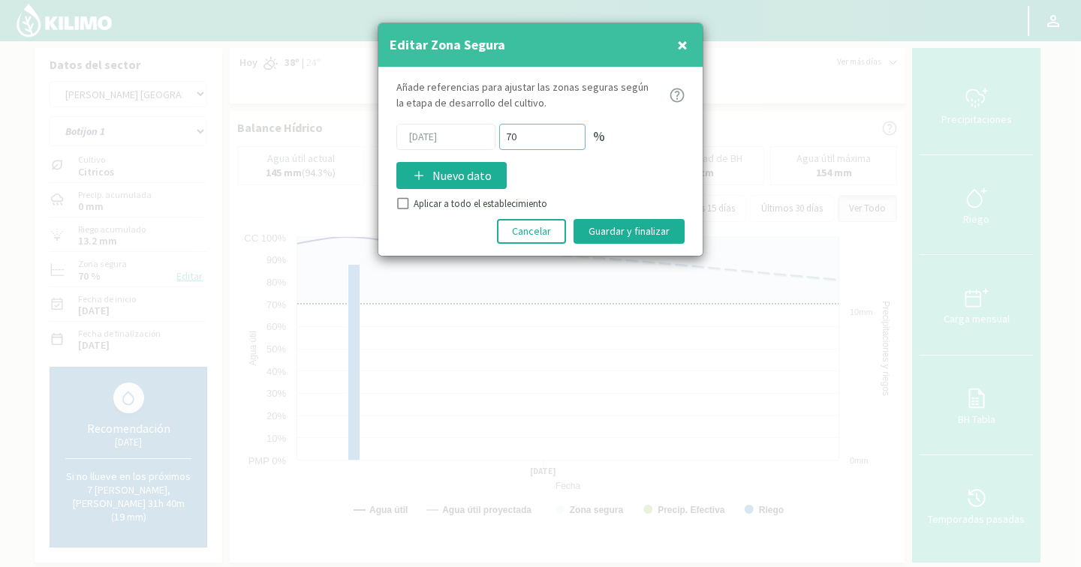
click at [480, 131] on div "06/08/2025 70 %" at bounding box center [540, 137] width 288 height 26
type input "80"
click at [621, 224] on button "Guardar y finalizar" at bounding box center [628, 231] width 111 height 25
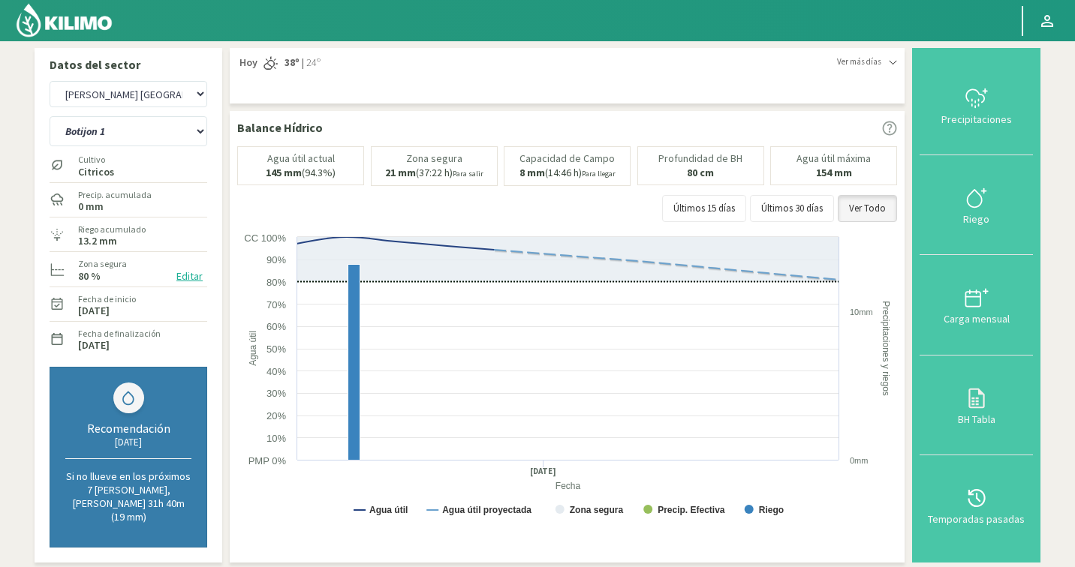
click at [182, 279] on button "Editar" at bounding box center [189, 276] width 35 height 17
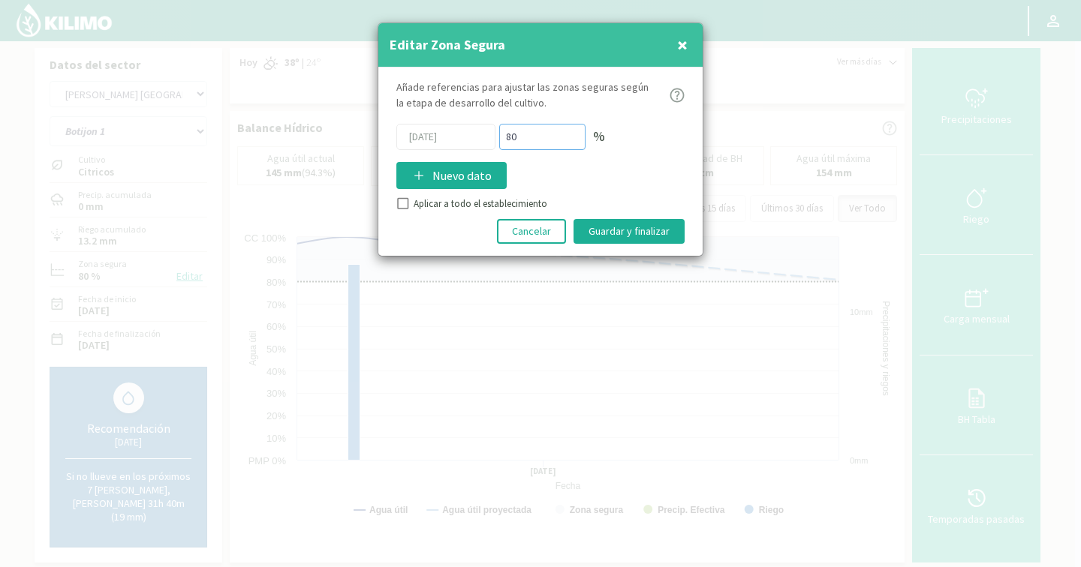
click at [480, 129] on div "06/08/2025 80 %" at bounding box center [540, 137] width 288 height 26
type input "85"
click at [655, 234] on button "Guardar y finalizar" at bounding box center [628, 231] width 111 height 25
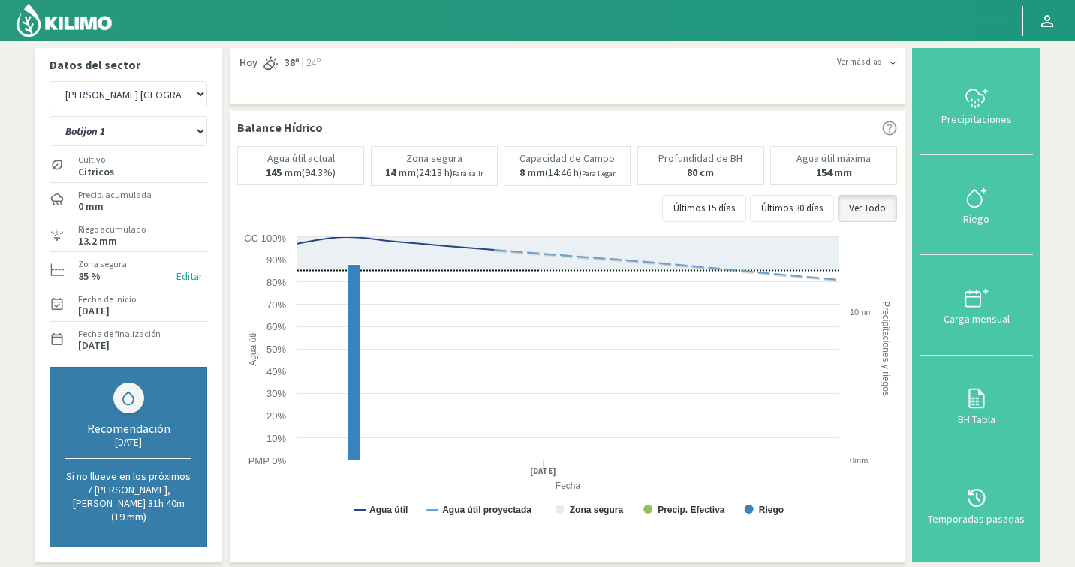
click at [190, 275] on button "Editar" at bounding box center [189, 276] width 35 height 17
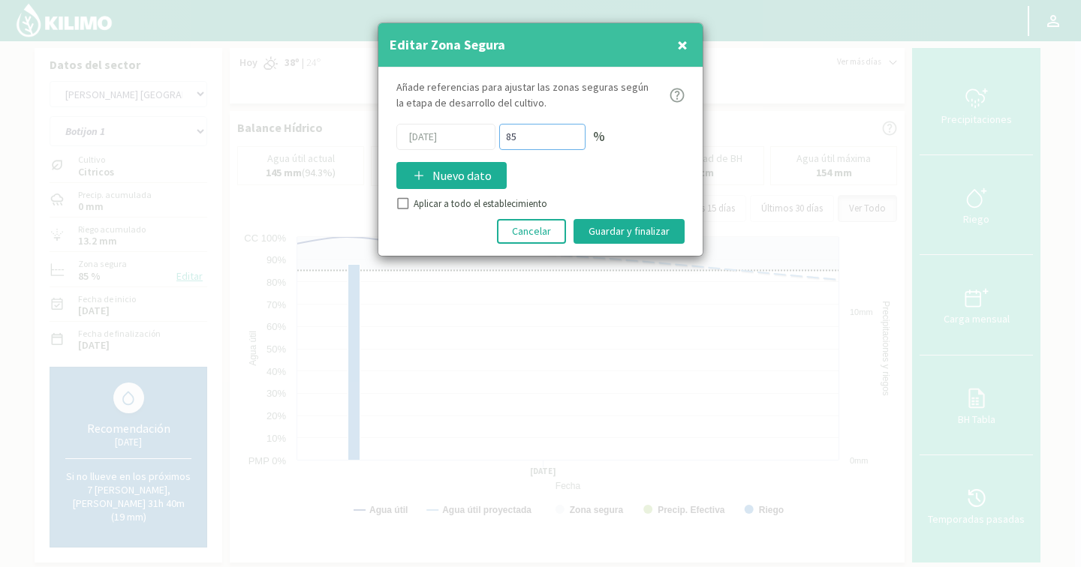
drag, startPoint x: 523, startPoint y: 128, endPoint x: 548, endPoint y: 142, distance: 28.2
click at [548, 142] on input "85" at bounding box center [542, 137] width 86 height 26
type input "90"
click at [616, 233] on button "Guardar y finalizar" at bounding box center [628, 231] width 111 height 25
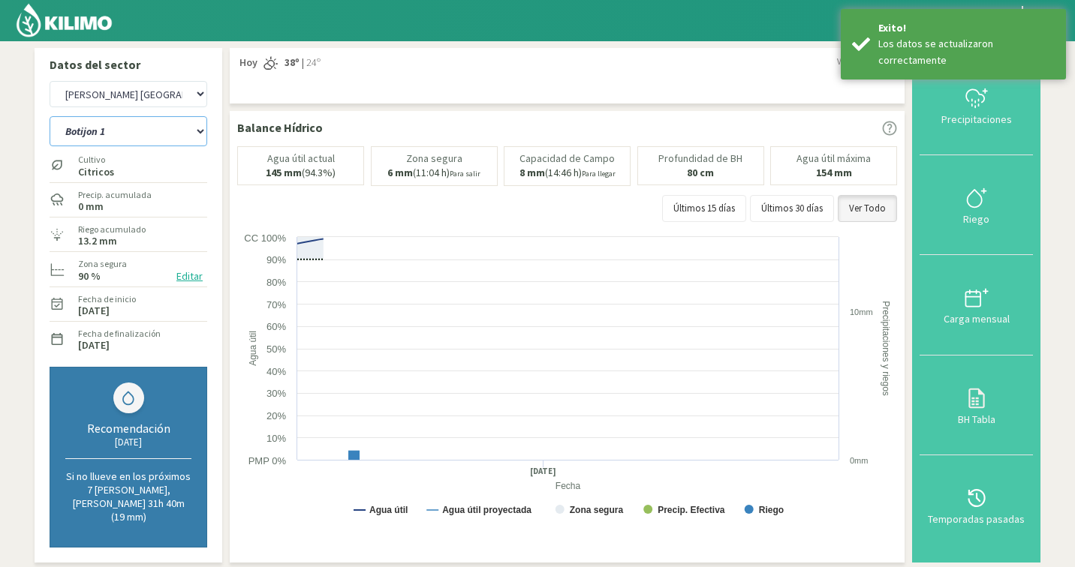
click at [111, 131] on select "Ancon 1 Ancon 2 Botijon 1 Botijon 2 Brisas 2 El Estanco 1 - CdR El Estanco 2 - …" at bounding box center [129, 131] width 158 height 30
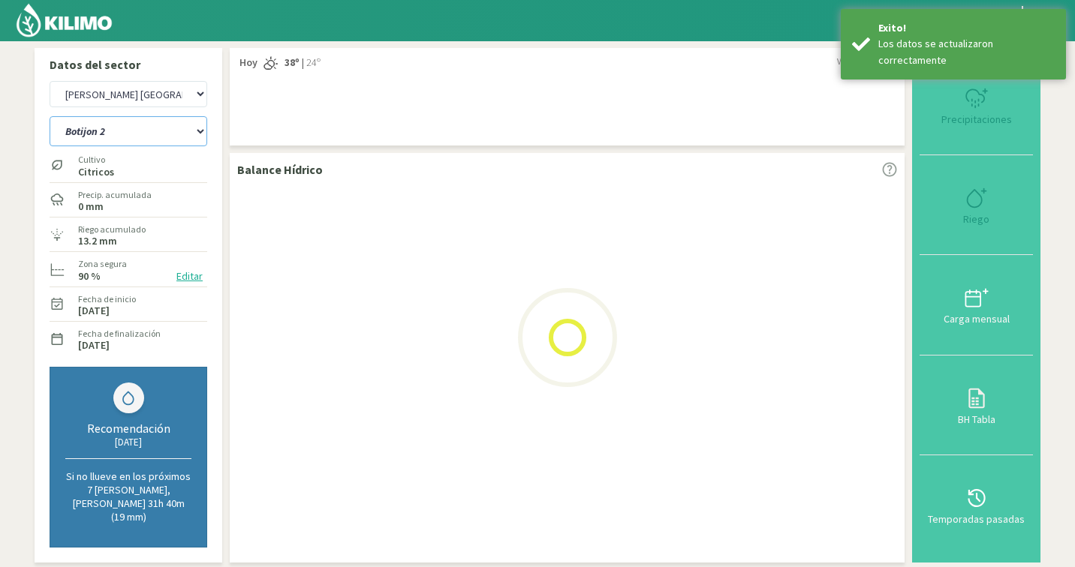
select select "133: Object"
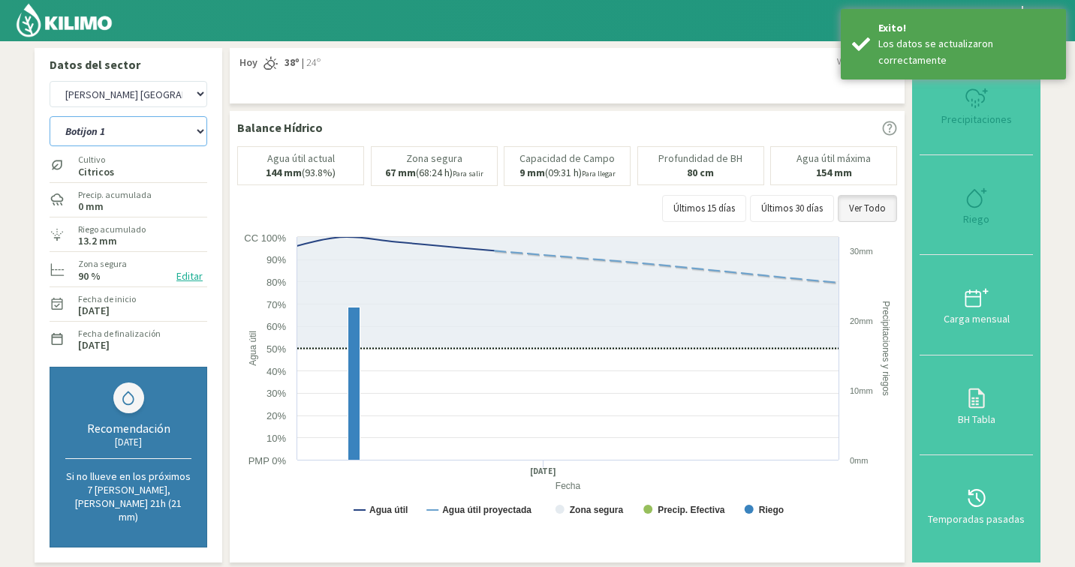
select select "3467: Object"
select select "149: Object"
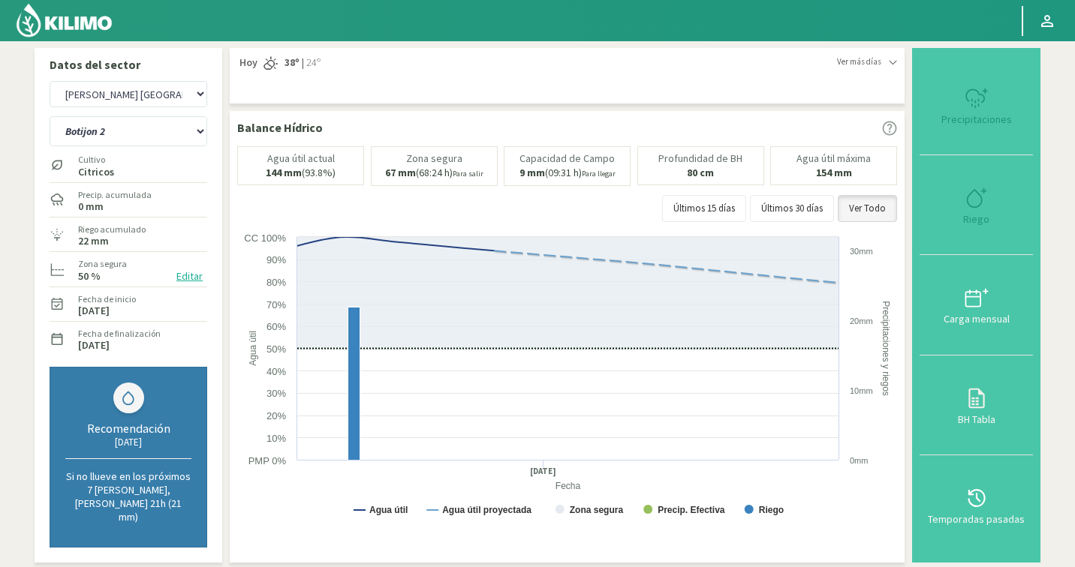
click at [197, 275] on button "Editar" at bounding box center [189, 276] width 35 height 17
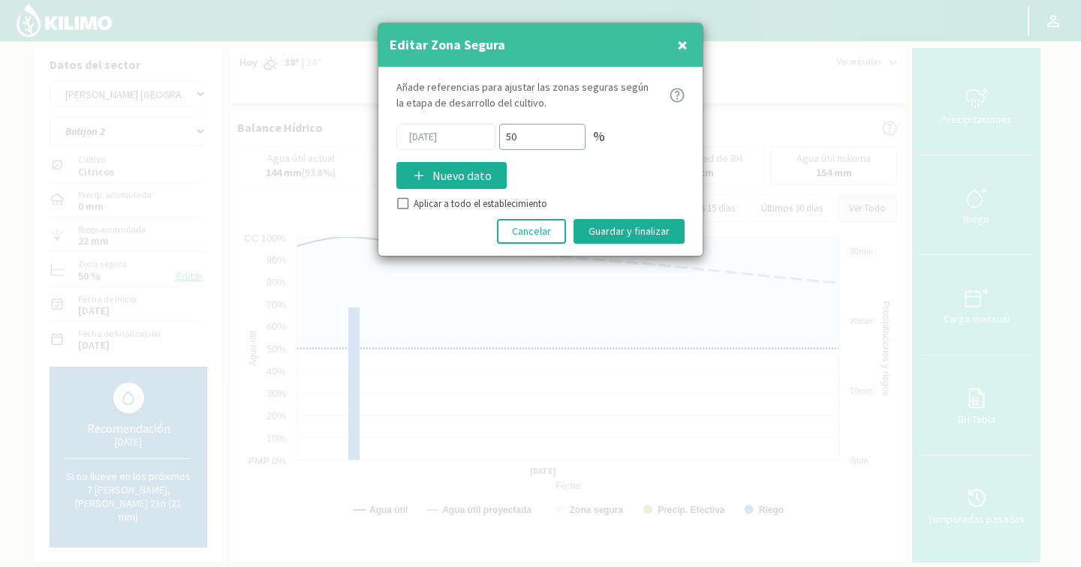
click at [490, 128] on div "06/08/2025 50 %" at bounding box center [540, 137] width 288 height 26
type input "90"
click at [624, 227] on button "Guardar y finalizar" at bounding box center [628, 231] width 111 height 25
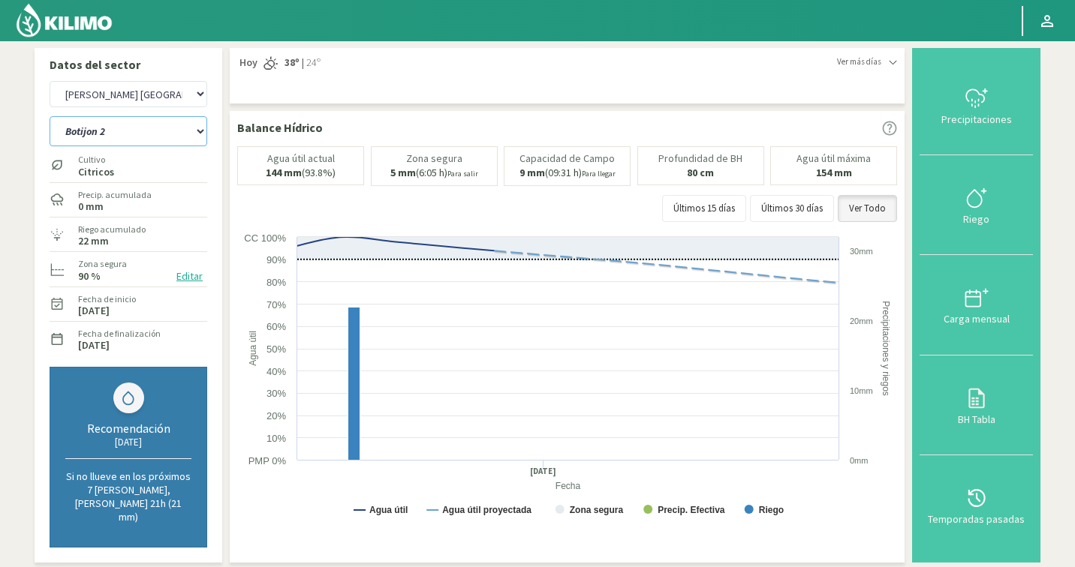
click at [130, 140] on select "Ancon 1 Ancon 2 Botijon 1 Botijon 2 Brisas 2 El Estanco 1 - CdR El Estanco 2 - …" at bounding box center [129, 131] width 158 height 30
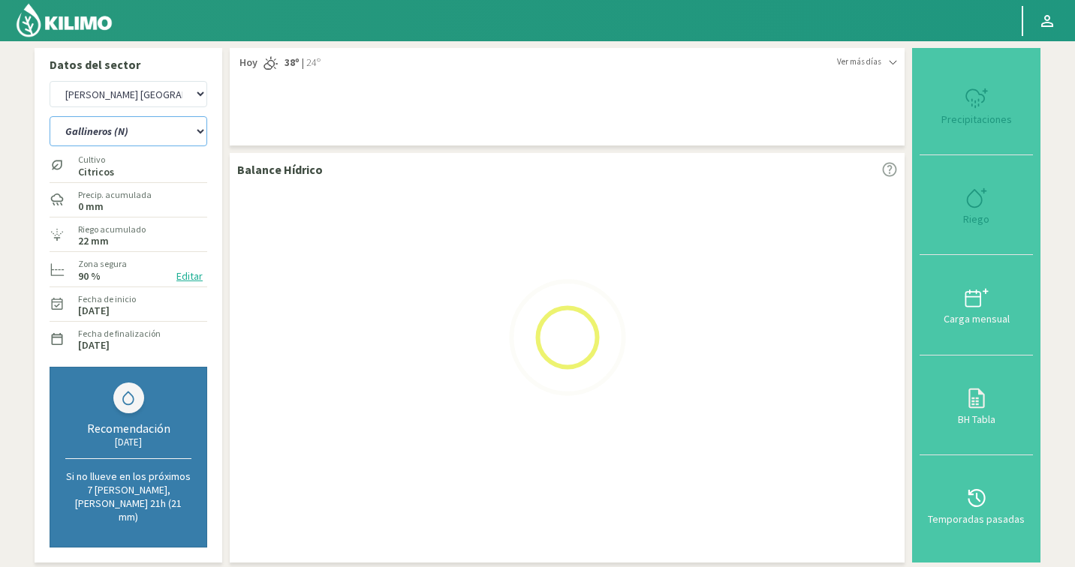
select select "149: Object"
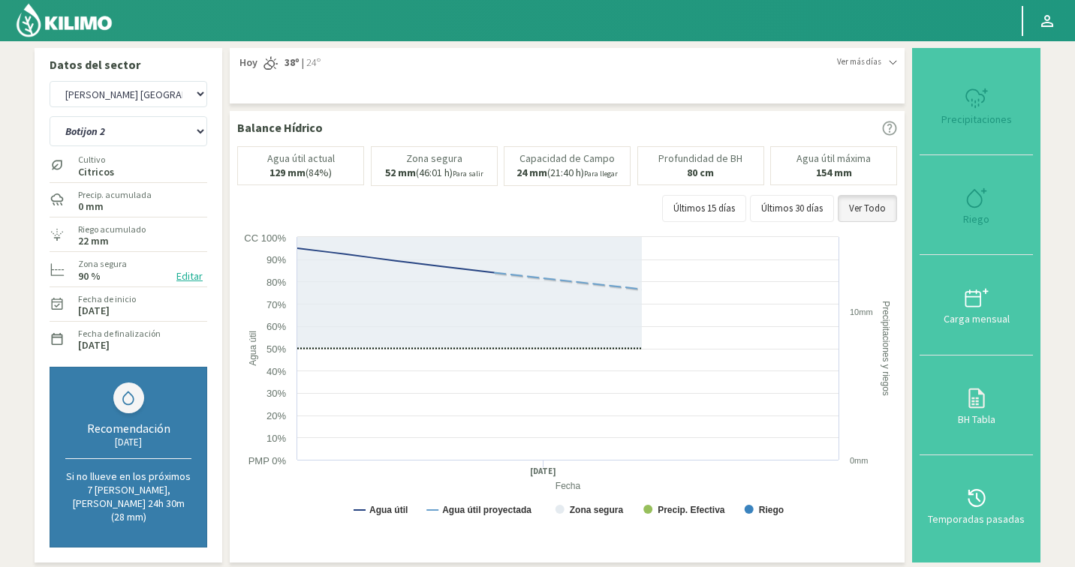
click at [189, 275] on button "Editar" at bounding box center [189, 276] width 35 height 17
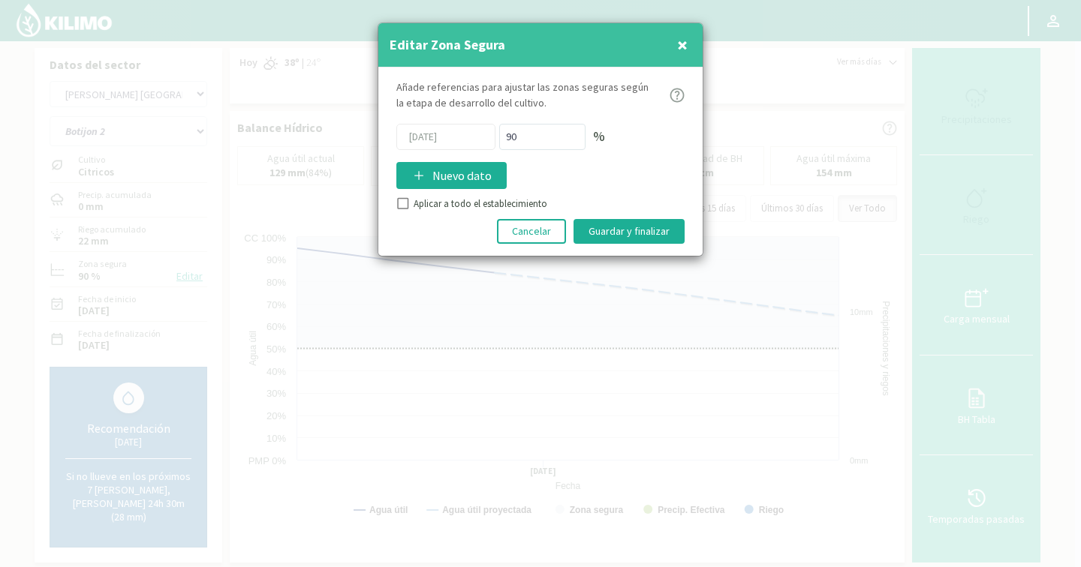
select select "3746: Object"
select select "174: Object"
click at [520, 134] on input "50" at bounding box center [542, 137] width 86 height 26
type input "5"
type input "7"
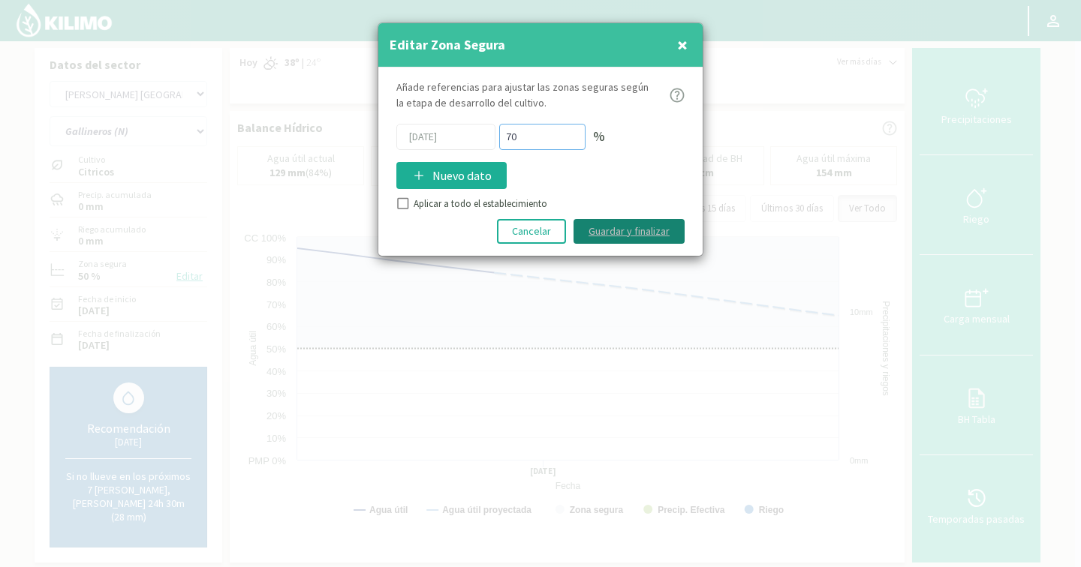
type input "70"
click at [645, 237] on button "Guardar y finalizar" at bounding box center [628, 231] width 111 height 25
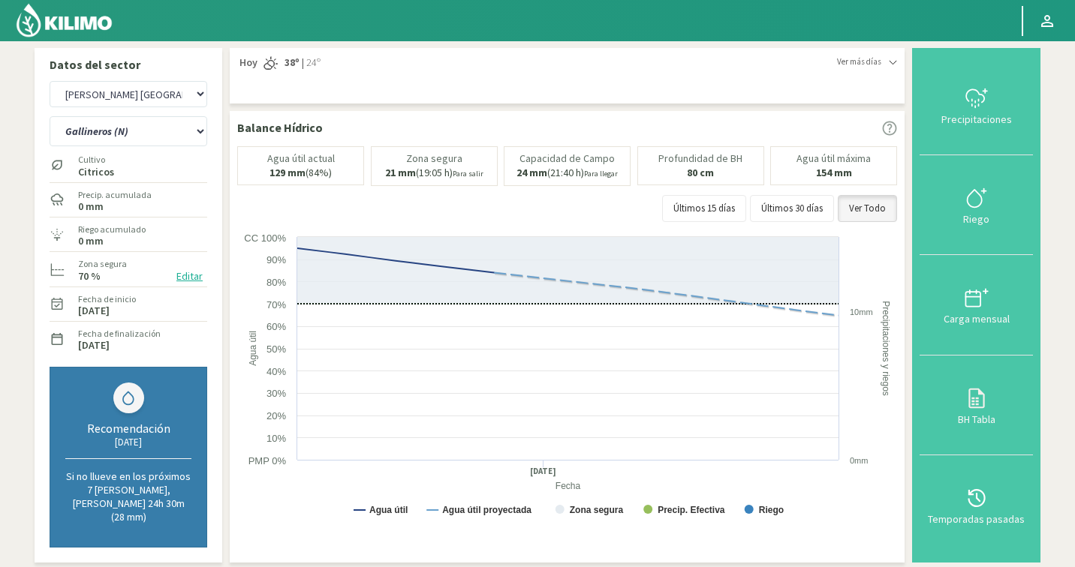
click at [191, 271] on button "Editar" at bounding box center [189, 276] width 35 height 17
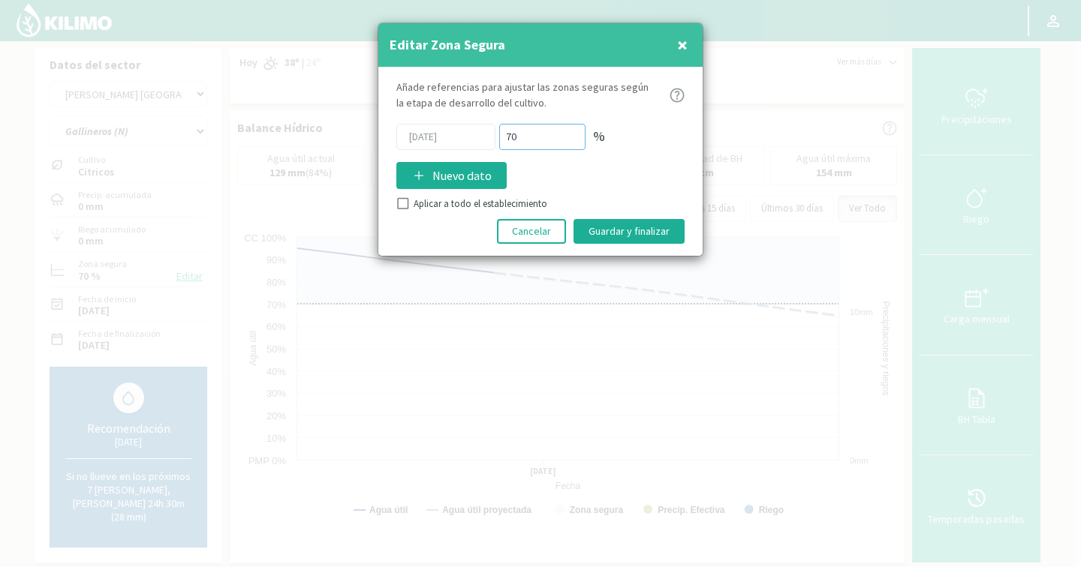
drag, startPoint x: 532, startPoint y: 140, endPoint x: 468, endPoint y: 122, distance: 66.5
click at [468, 122] on div "Añade referencias para ajustar las zonas seguras según la etapa de desarrollo d…" at bounding box center [540, 162] width 324 height 188
type input "80"
click at [640, 235] on button "Guardar y finalizar" at bounding box center [628, 231] width 111 height 25
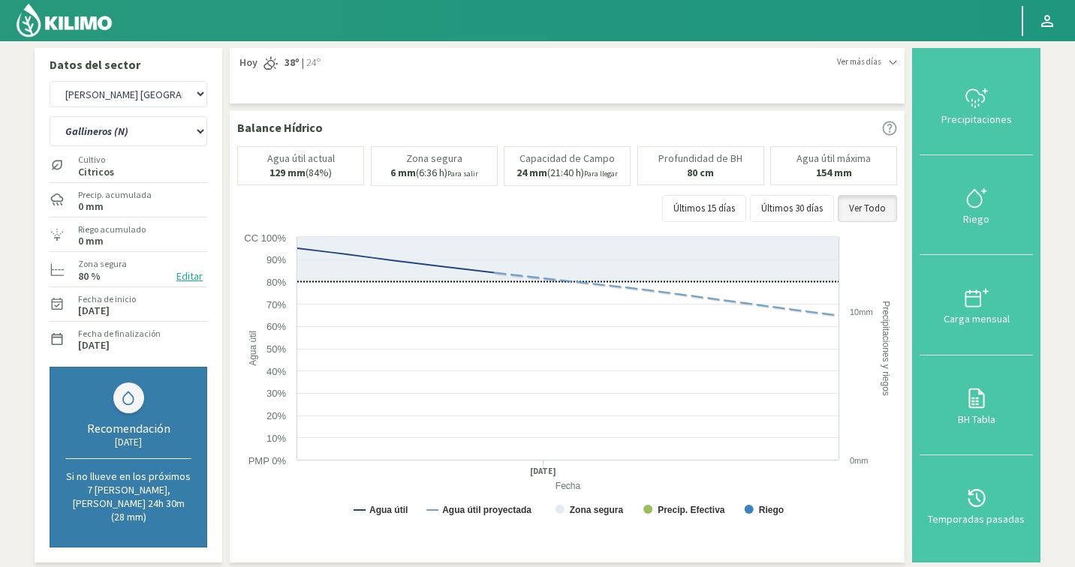
click at [176, 275] on button "Editar" at bounding box center [189, 276] width 35 height 17
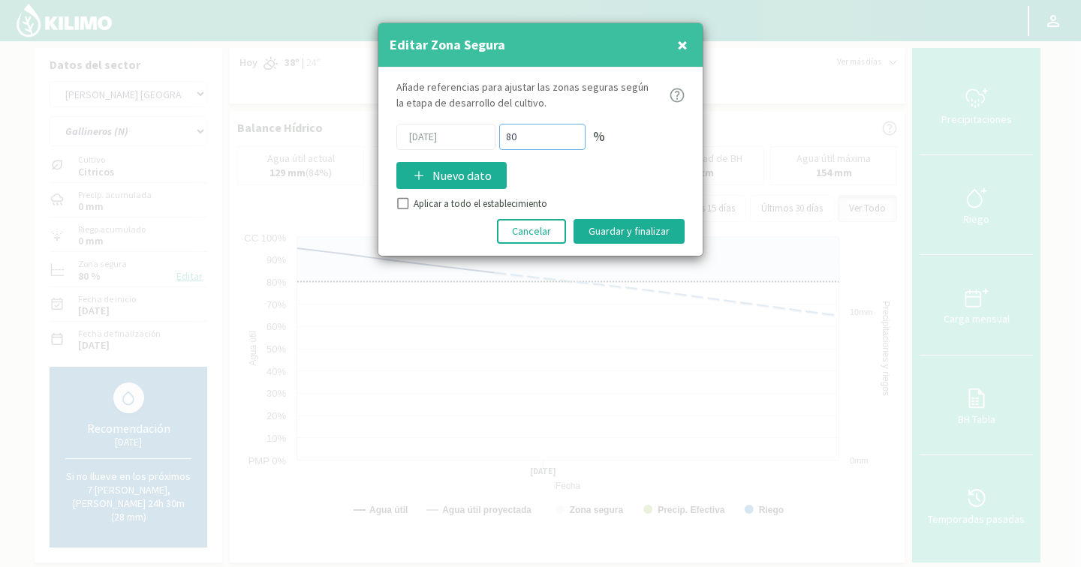
drag, startPoint x: 512, startPoint y: 136, endPoint x: 495, endPoint y: 131, distance: 17.1
click at [495, 131] on div "06/08/2025 80 %" at bounding box center [540, 137] width 288 height 26
type input "70"
click at [623, 228] on button "Guardar y finalizar" at bounding box center [628, 231] width 111 height 25
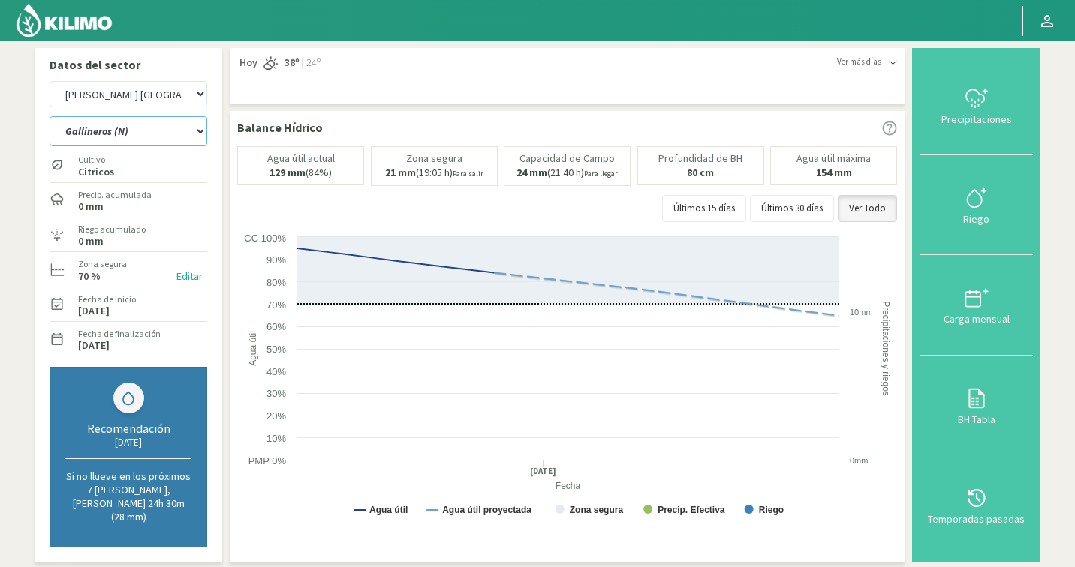
click at [134, 130] on select "Ancon 1 Ancon 2 Botijon 1 Botijon 2 Brisas 2 El Estanco 1 - CdR El Estanco 2 - …" at bounding box center [129, 131] width 158 height 30
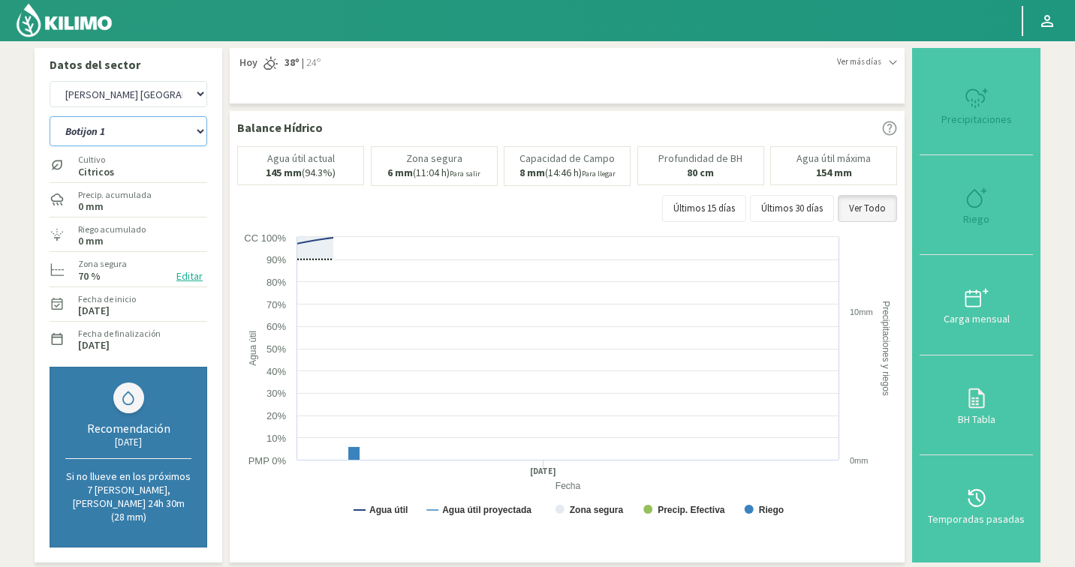
select select "174: Object"
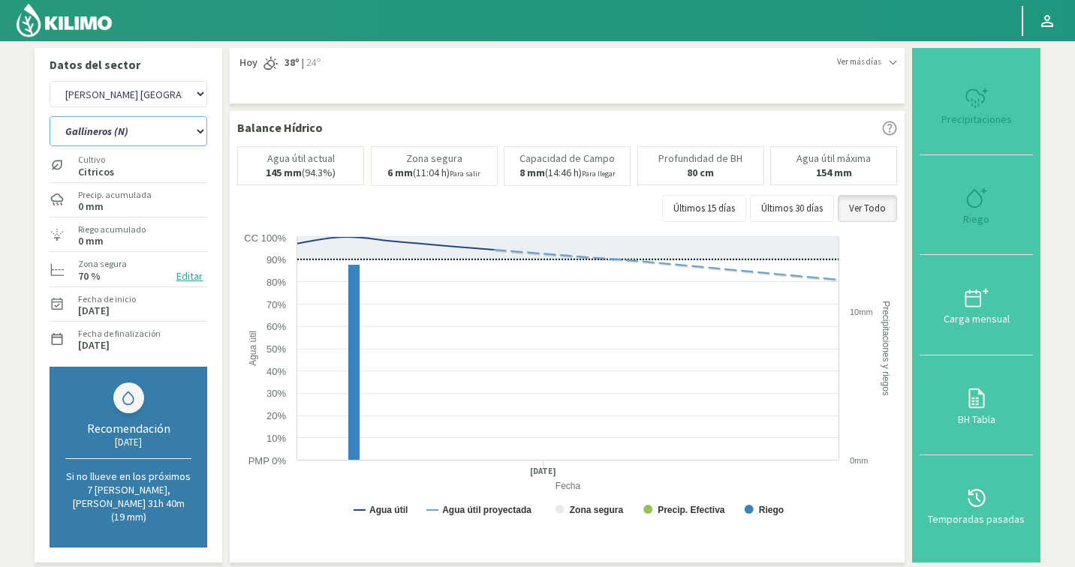
select select "4025: Object"
select select "178: Object"
click at [185, 278] on button "Editar" at bounding box center [189, 276] width 35 height 17
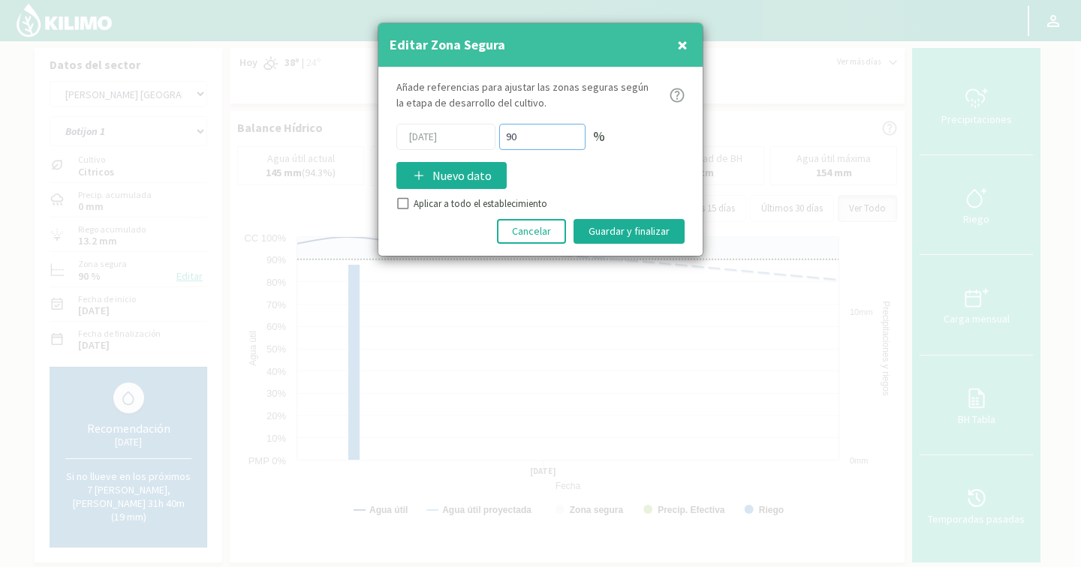
click at [484, 136] on div "06/08/2025 90 %" at bounding box center [540, 137] width 288 height 26
type input "70"
click at [606, 224] on button "Guardar y finalizar" at bounding box center [628, 231] width 111 height 25
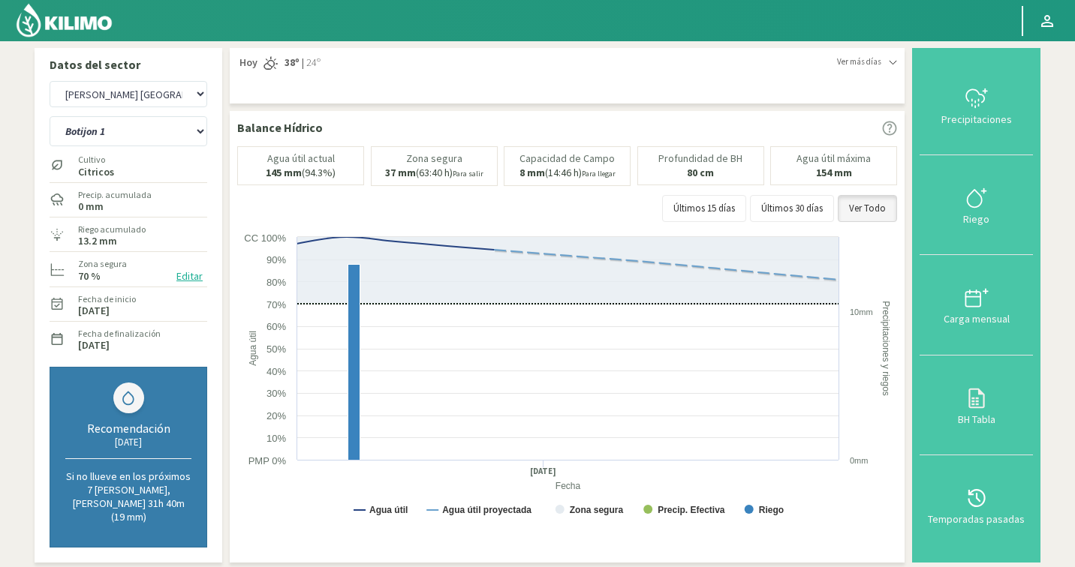
click at [194, 274] on button "Editar" at bounding box center [189, 276] width 35 height 17
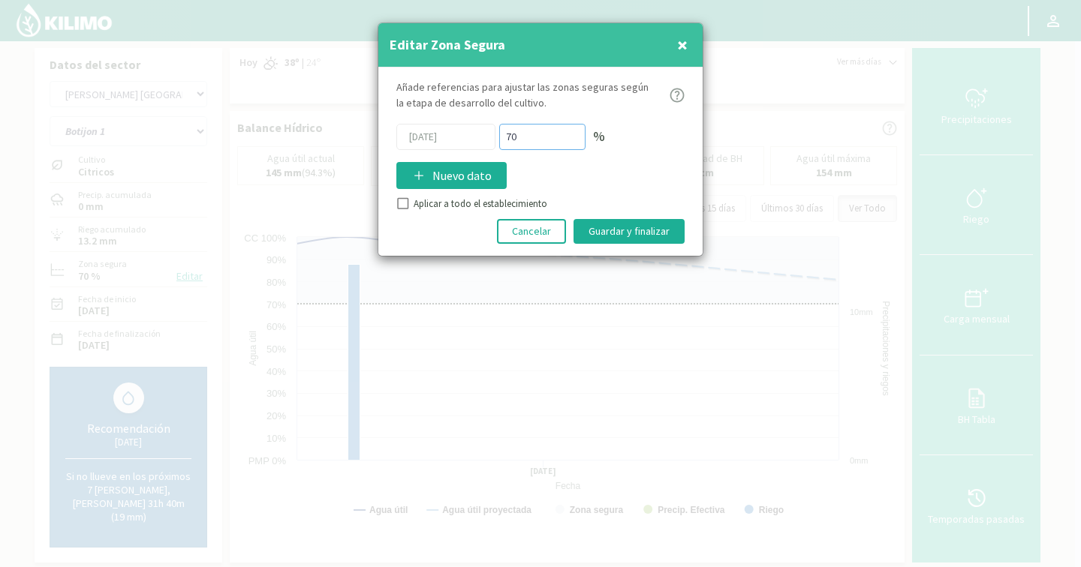
click at [450, 127] on div "06/08/2025 70 %" at bounding box center [540, 137] width 288 height 26
type input "80"
click at [608, 219] on button "Guardar y finalizar" at bounding box center [628, 231] width 111 height 25
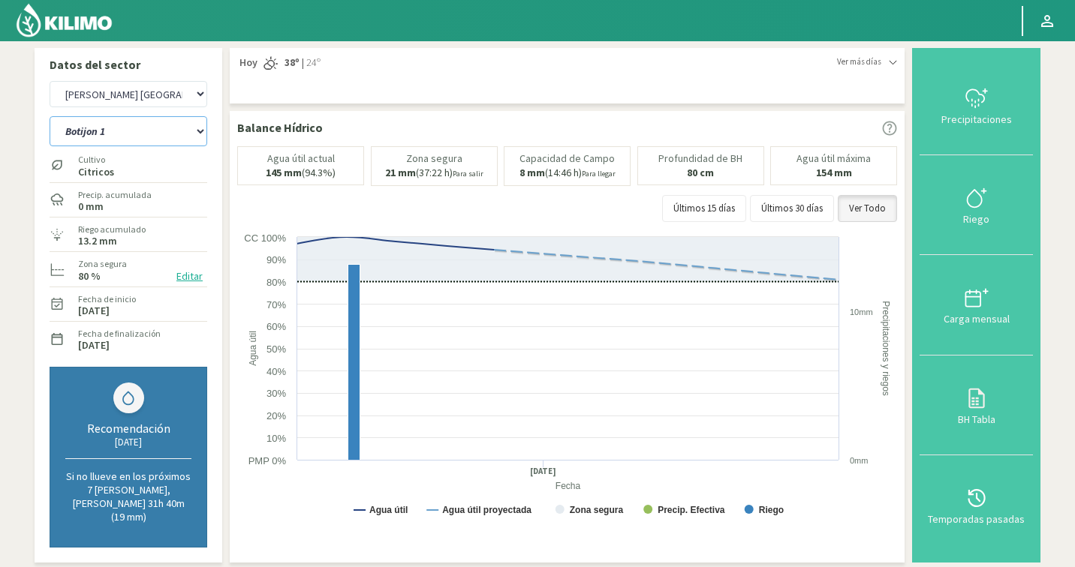
click at [146, 140] on select "Ancon 1 Ancon 2 Botijon 1 Botijon 2 Brisas 2 El Estanco 1 - CdR El Estanco 2 - …" at bounding box center [129, 131] width 158 height 30
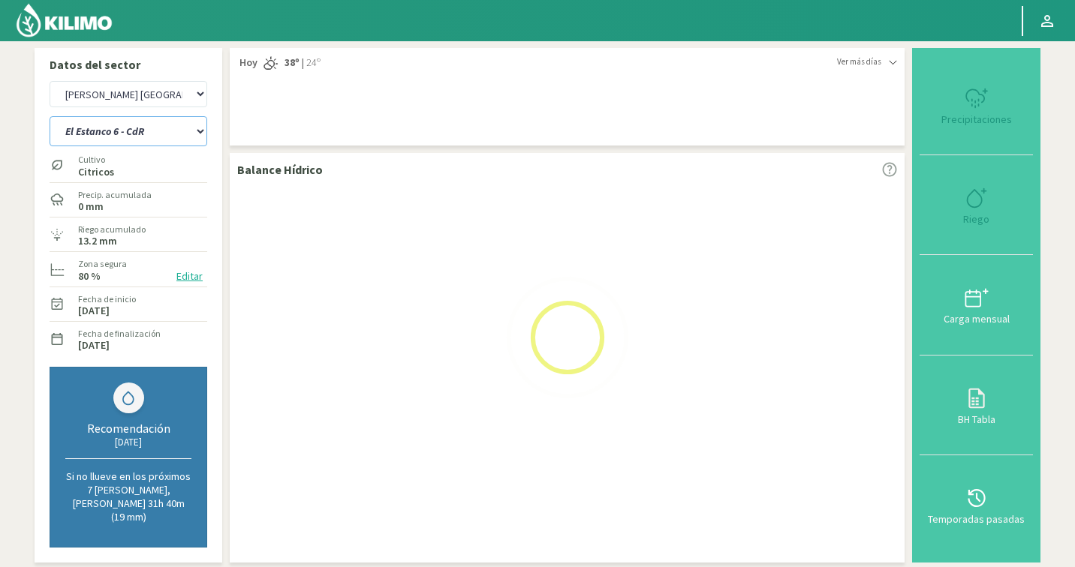
select select "178: Object"
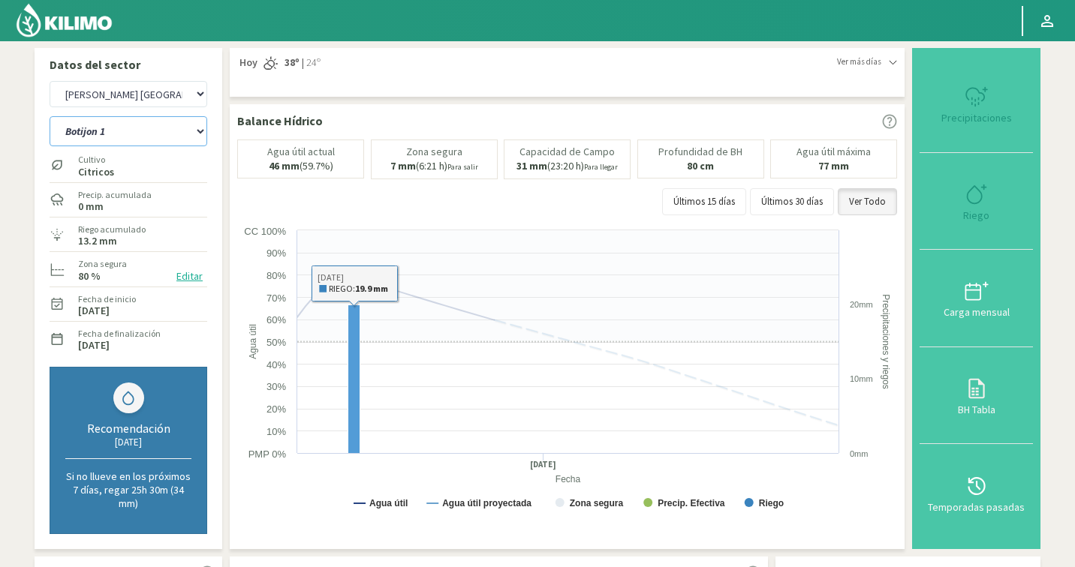
select select "4304: Object"
select select "201: Object"
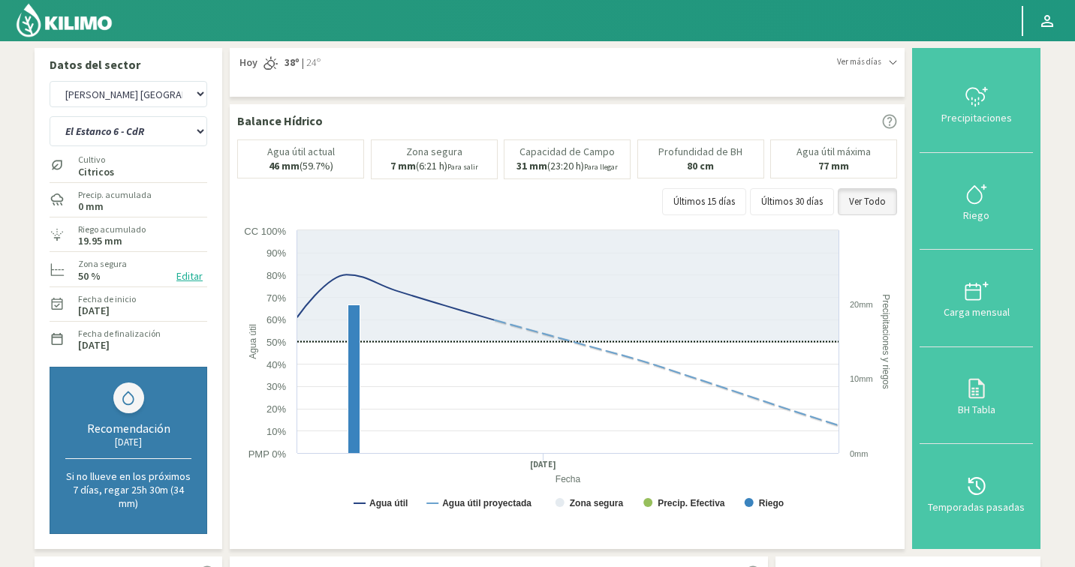
click at [972, 176] on button "Riego" at bounding box center [975, 202] width 113 height 98
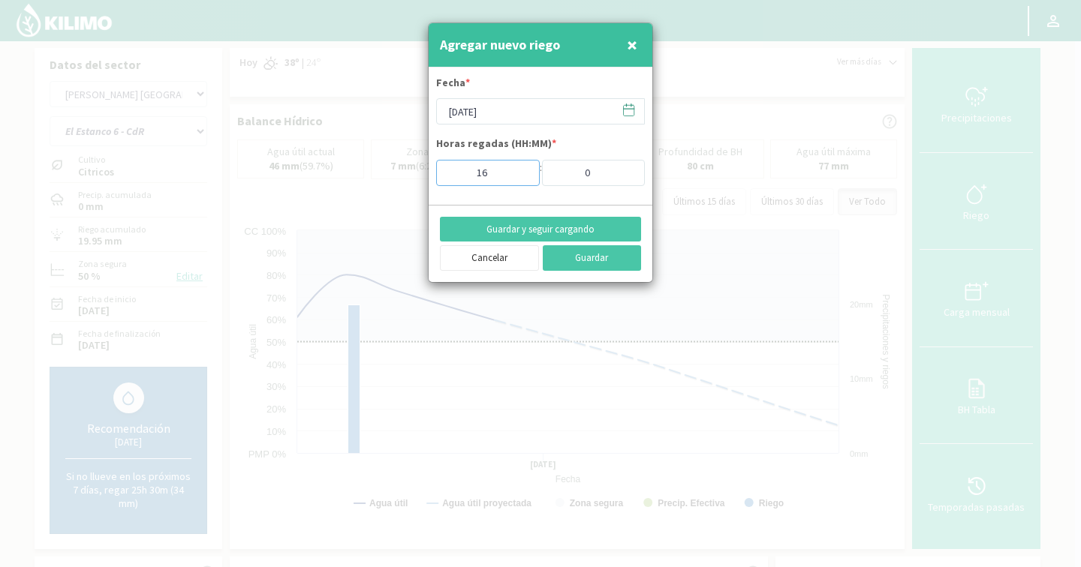
click at [518, 169] on input "16" at bounding box center [488, 173] width 104 height 26
click at [517, 177] on input "15" at bounding box center [488, 173] width 104 height 26
click at [517, 177] on input "14" at bounding box center [488, 173] width 104 height 26
click at [517, 177] on input "13" at bounding box center [488, 173] width 104 height 26
click at [517, 177] on input "12" at bounding box center [488, 173] width 104 height 26
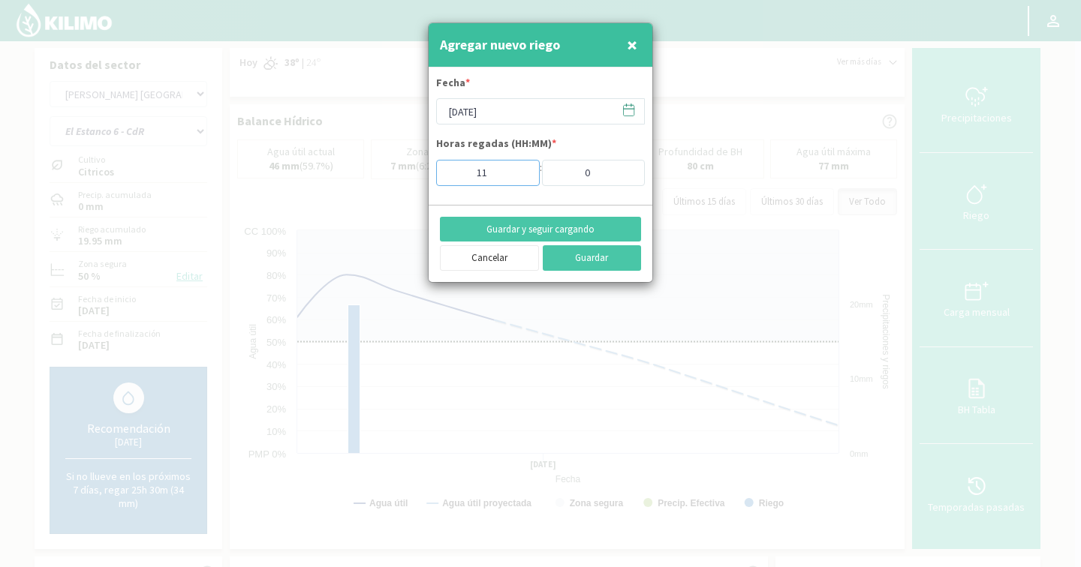
click at [517, 177] on input "11" at bounding box center [488, 173] width 104 height 26
click at [517, 177] on input "10" at bounding box center [488, 173] width 104 height 26
click at [517, 177] on input "9" at bounding box center [488, 173] width 104 height 26
click at [517, 177] on input "8" at bounding box center [488, 173] width 104 height 26
click at [517, 177] on input "7" at bounding box center [488, 173] width 104 height 26
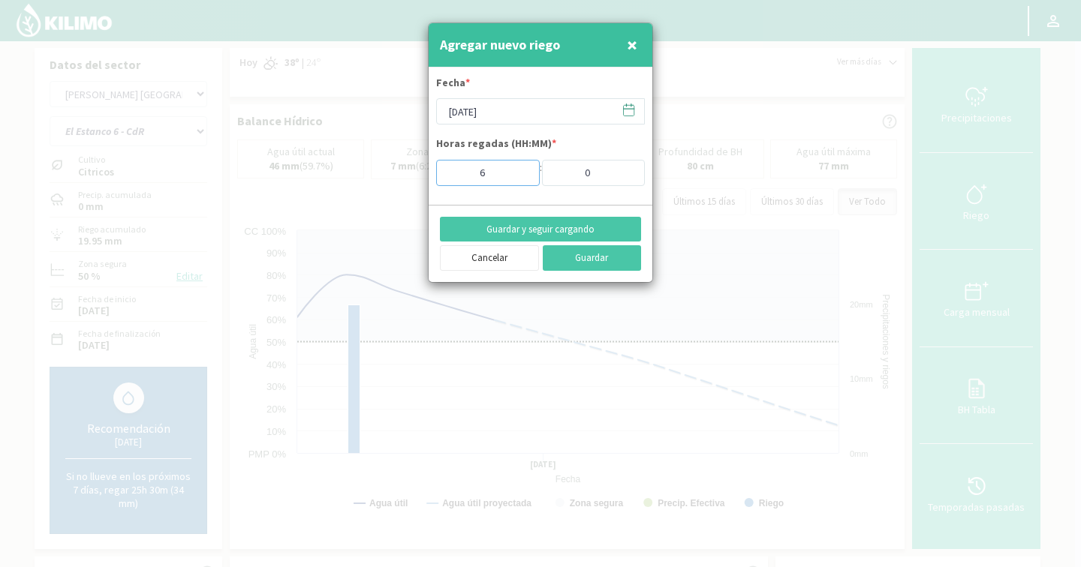
click at [517, 177] on input "6" at bounding box center [488, 173] width 104 height 26
click at [517, 177] on input "5" at bounding box center [488, 173] width 104 height 26
click at [517, 177] on input "4" at bounding box center [488, 173] width 104 height 26
type input "3"
click at [517, 177] on input "3" at bounding box center [488, 173] width 104 height 26
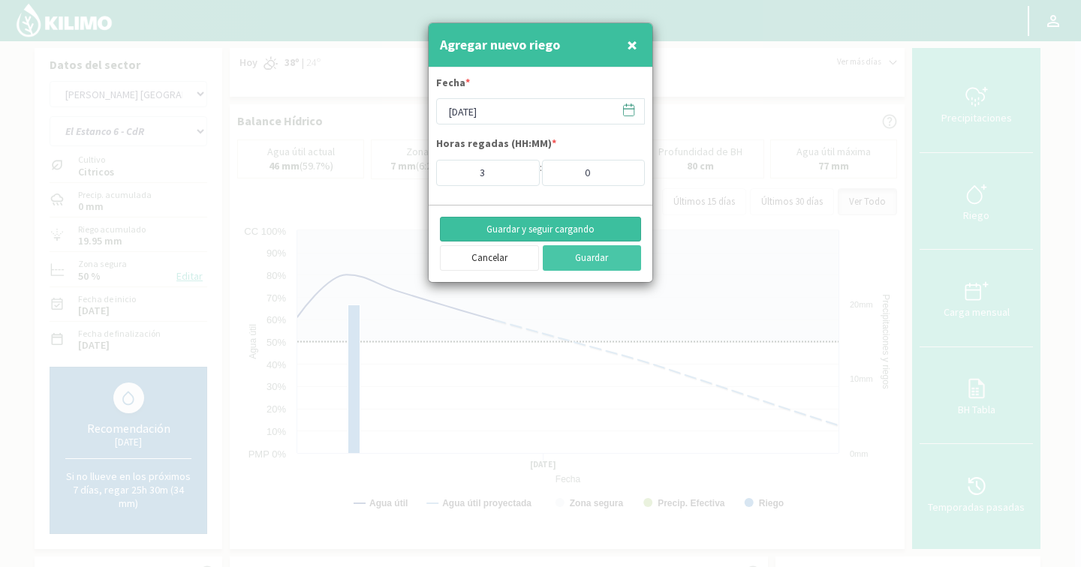
click at [534, 224] on button "Guardar y seguir cargando" at bounding box center [540, 230] width 201 height 26
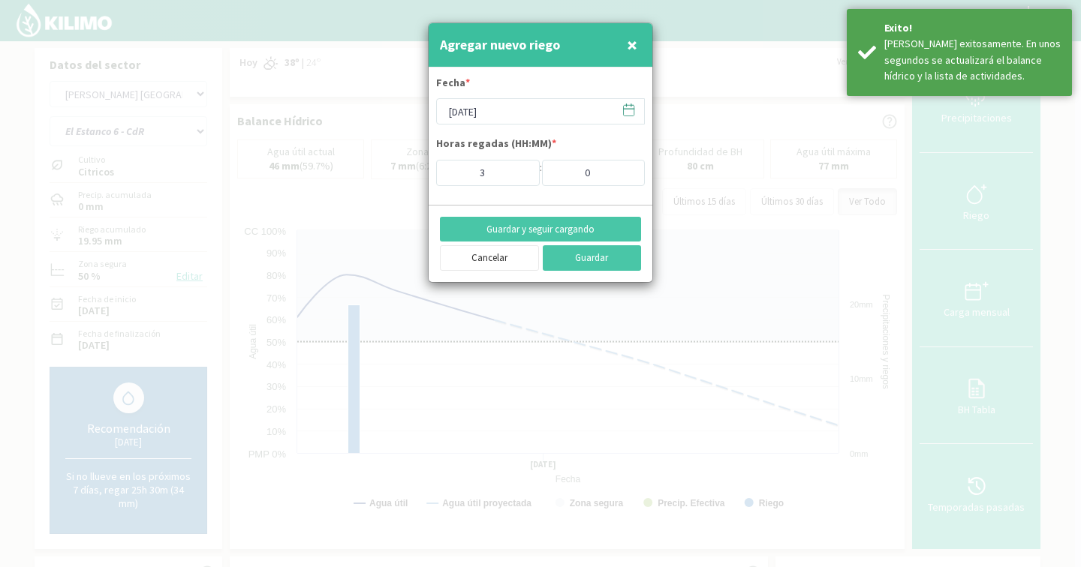
click at [624, 55] on button "×" at bounding box center [632, 45] width 18 height 30
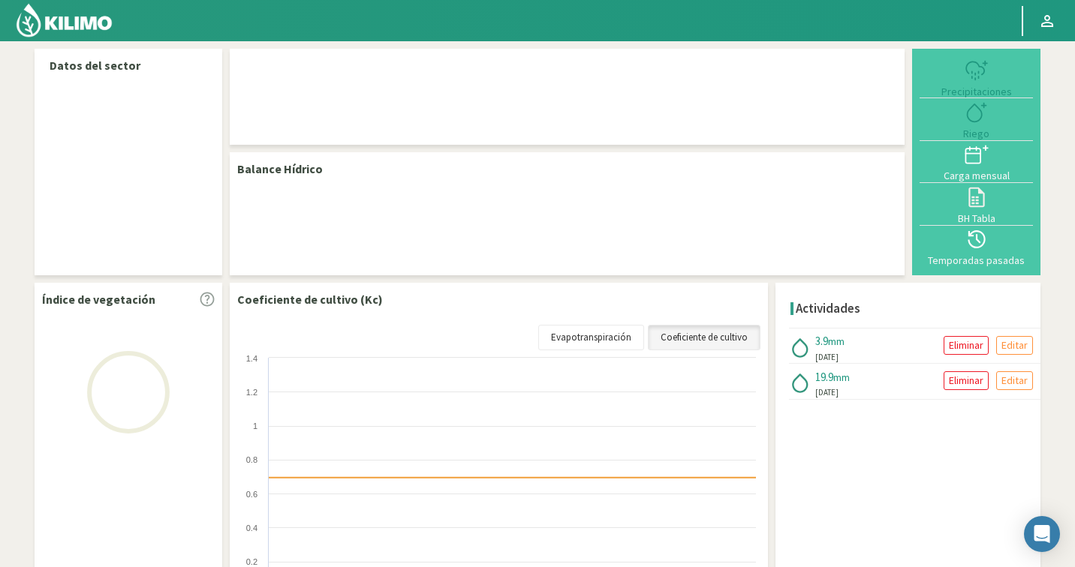
select select "128: Object"
select select "10: Object"
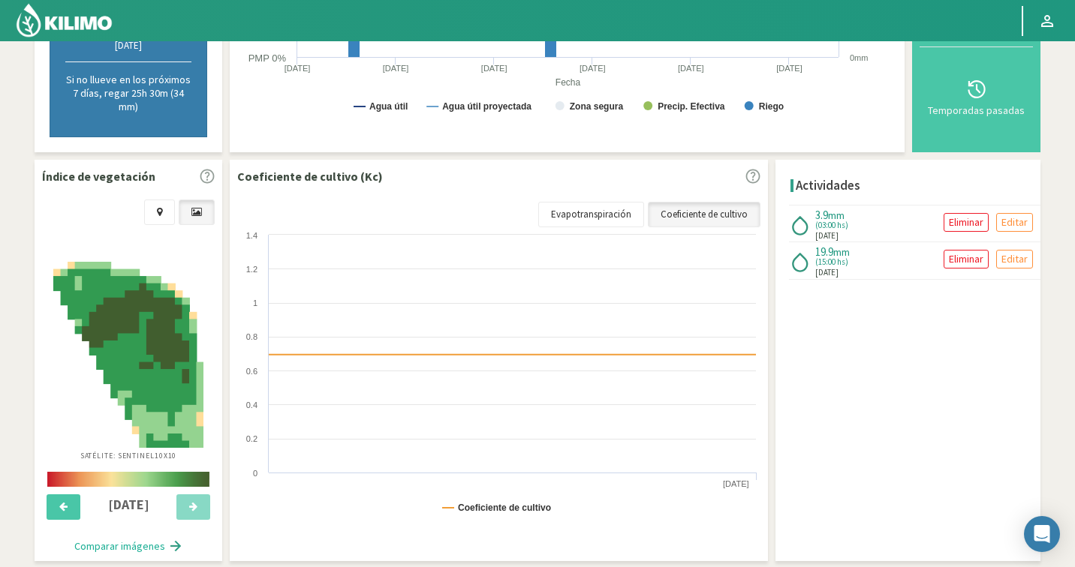
scroll to position [443, 0]
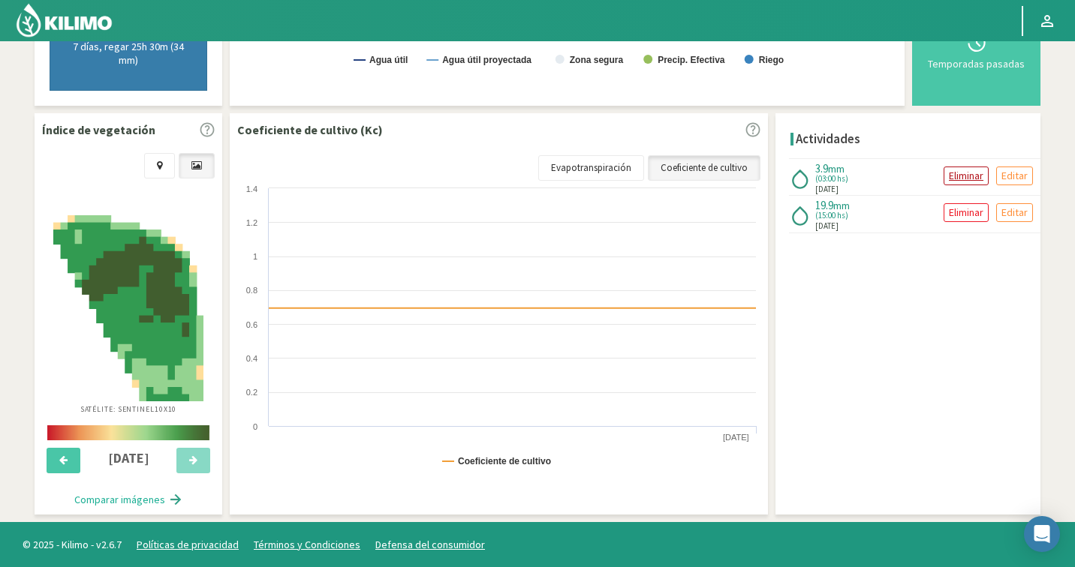
click at [963, 180] on p "Eliminar" at bounding box center [966, 175] width 35 height 17
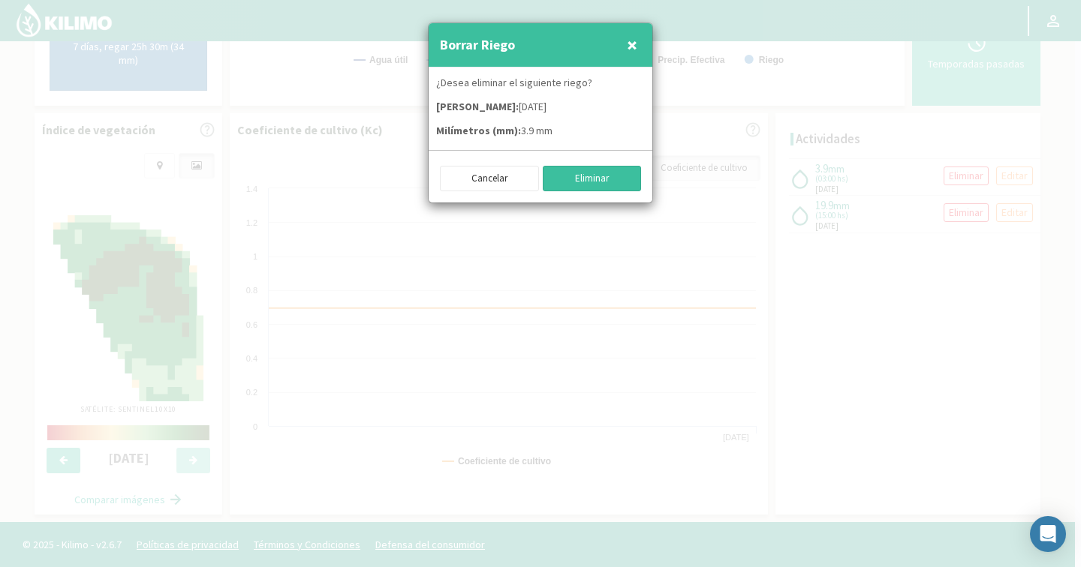
click at [605, 181] on button "Eliminar" at bounding box center [592, 179] width 99 height 26
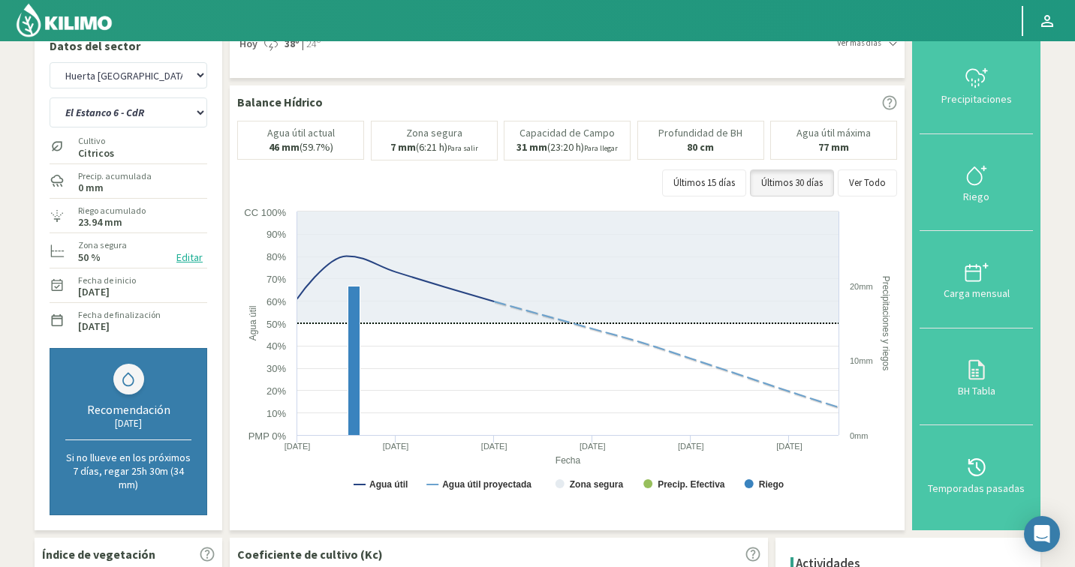
scroll to position [0, 0]
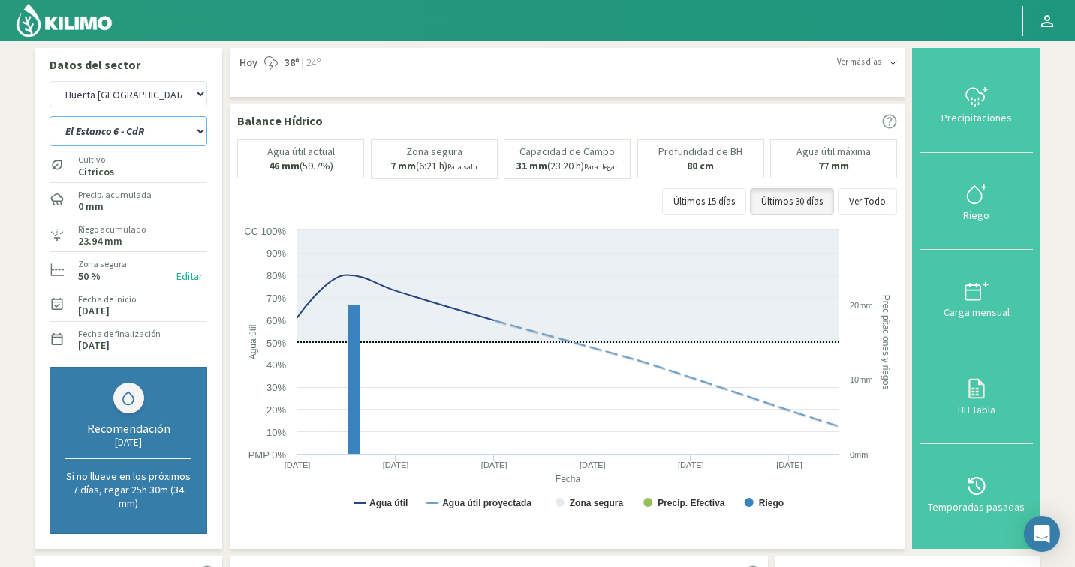
click at [158, 140] on select "Ancon 1 Ancon 2 Botijon 1 Botijon 2 Brisas 2 El Estanco 1 - CdR El Estanco 2 - …" at bounding box center [129, 131] width 158 height 30
click at [964, 100] on div at bounding box center [976, 97] width 104 height 24
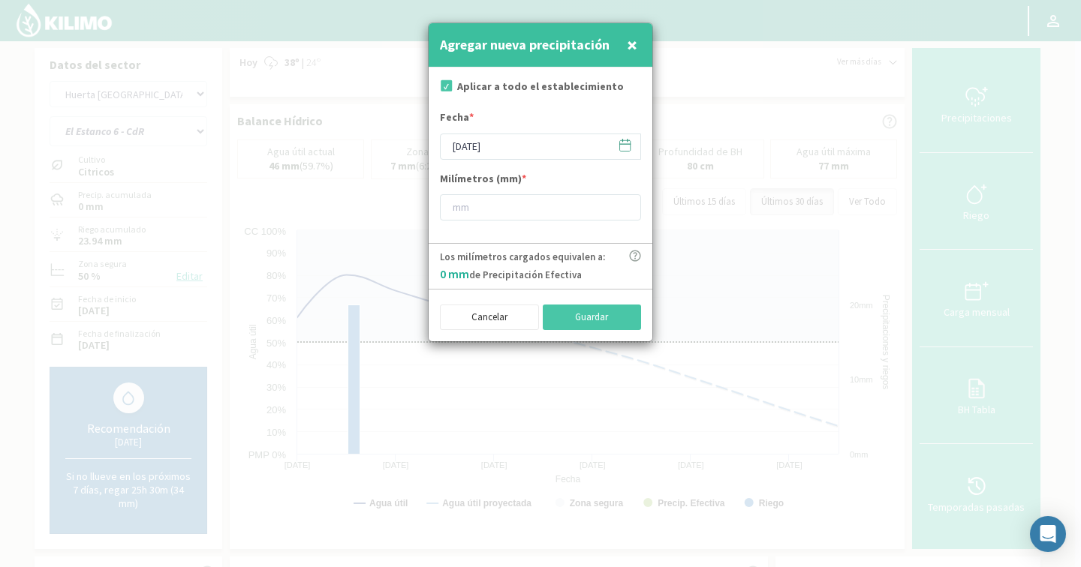
click at [628, 145] on icon at bounding box center [625, 145] width 14 height 14
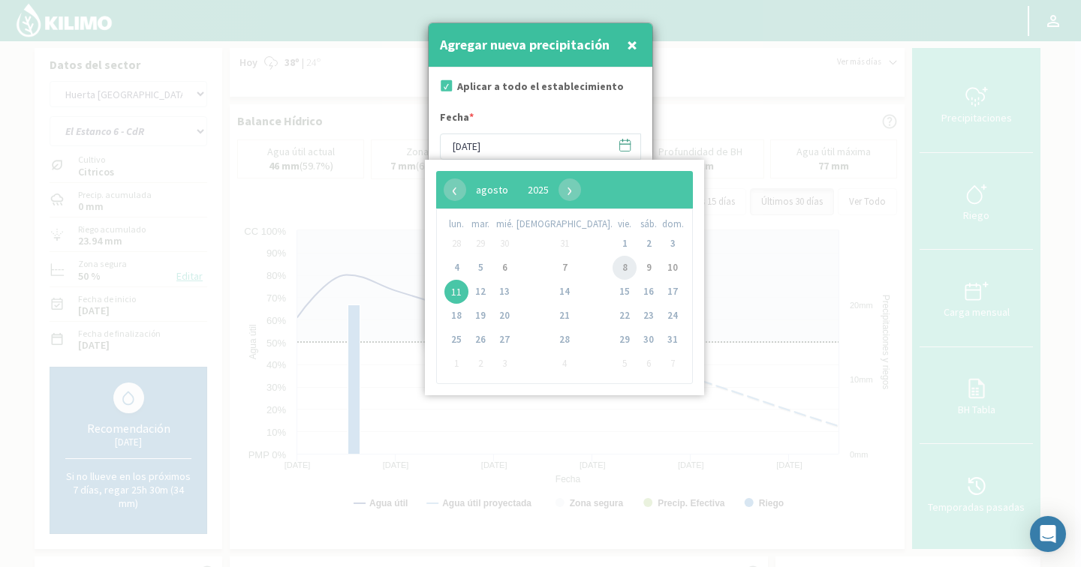
click at [612, 263] on span "8" at bounding box center [624, 268] width 24 height 24
type input "[DATE]"
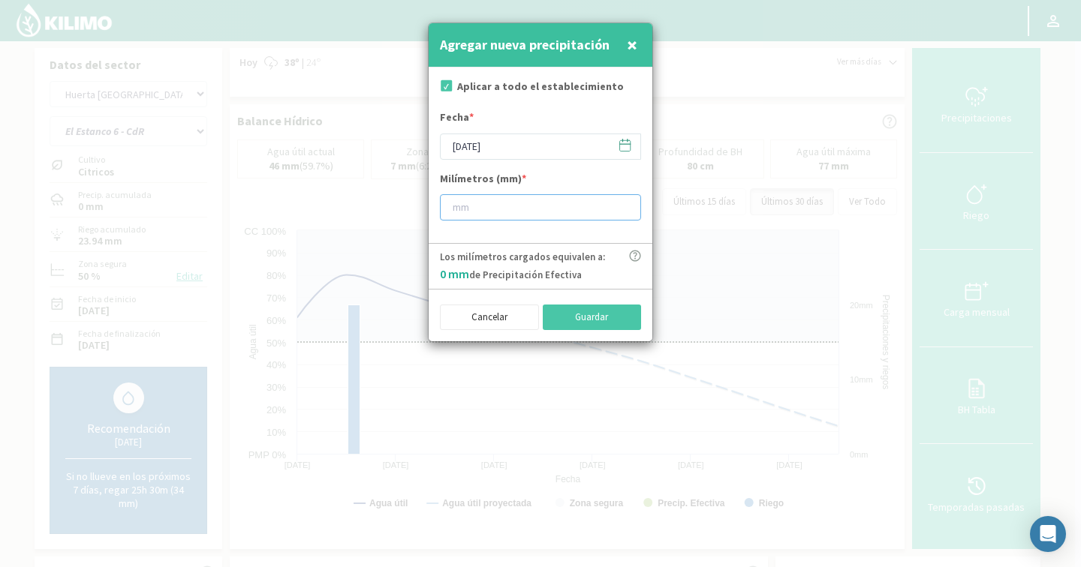
click at [534, 207] on input "number" at bounding box center [540, 207] width 201 height 26
type input "13"
click at [561, 318] on button "Guardar" at bounding box center [592, 318] width 99 height 26
type input "[DATE]"
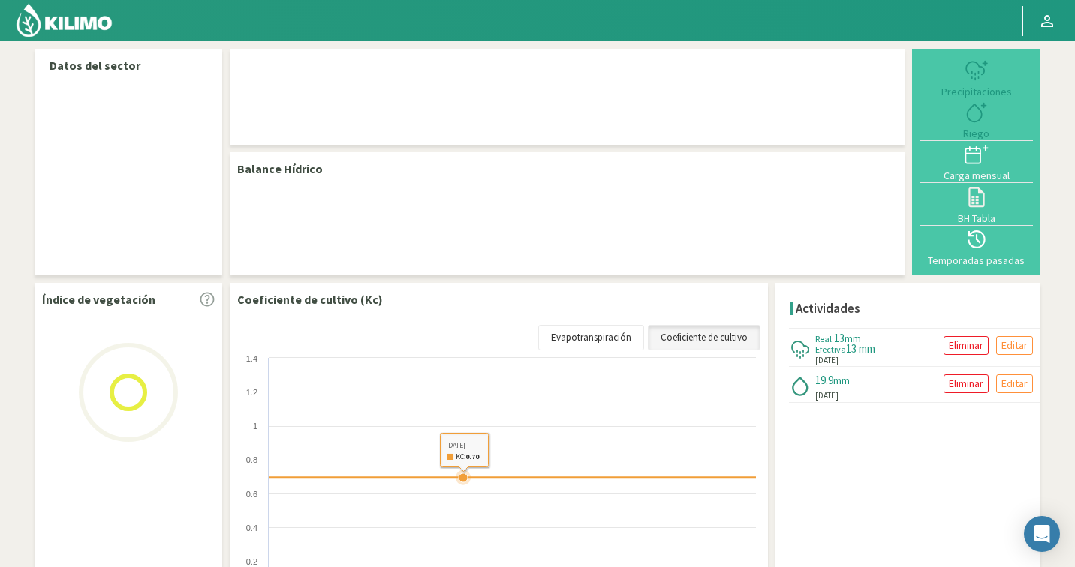
select select "128: Object"
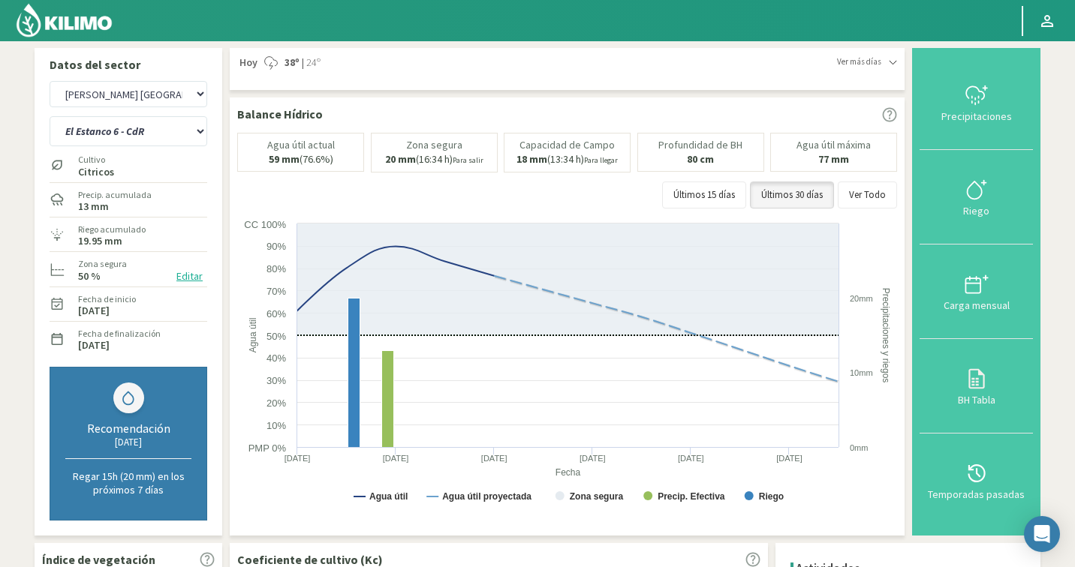
scroll to position [430, 0]
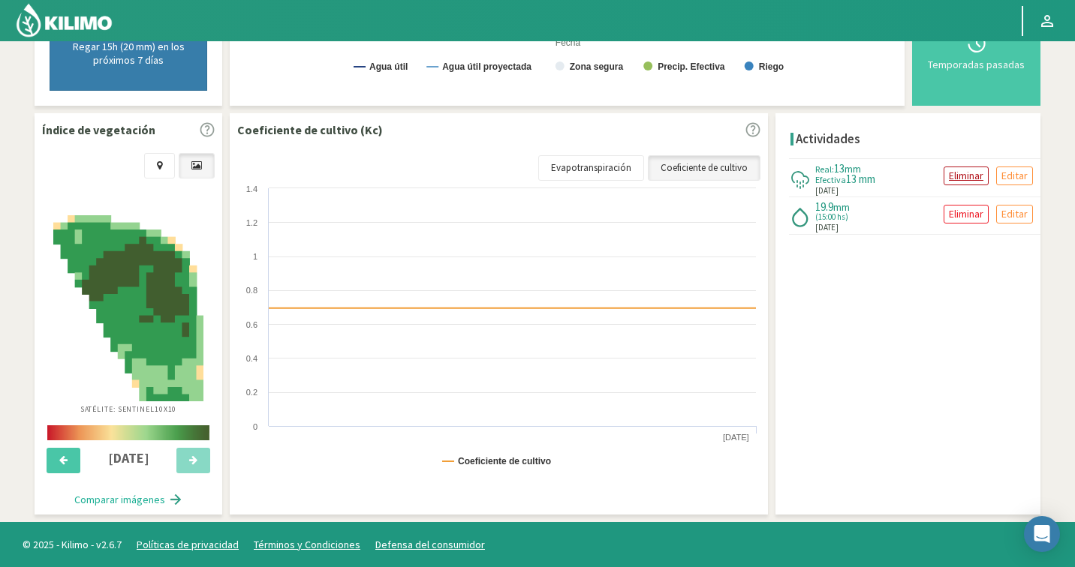
click at [970, 180] on p "Eliminar" at bounding box center [966, 175] width 35 height 17
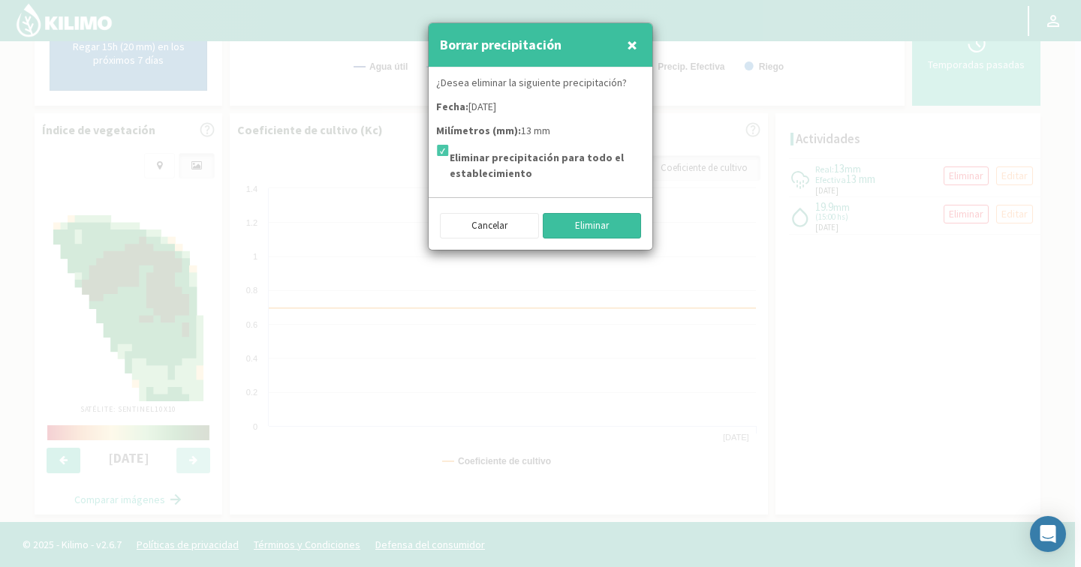
click at [563, 217] on button "Eliminar" at bounding box center [592, 226] width 99 height 26
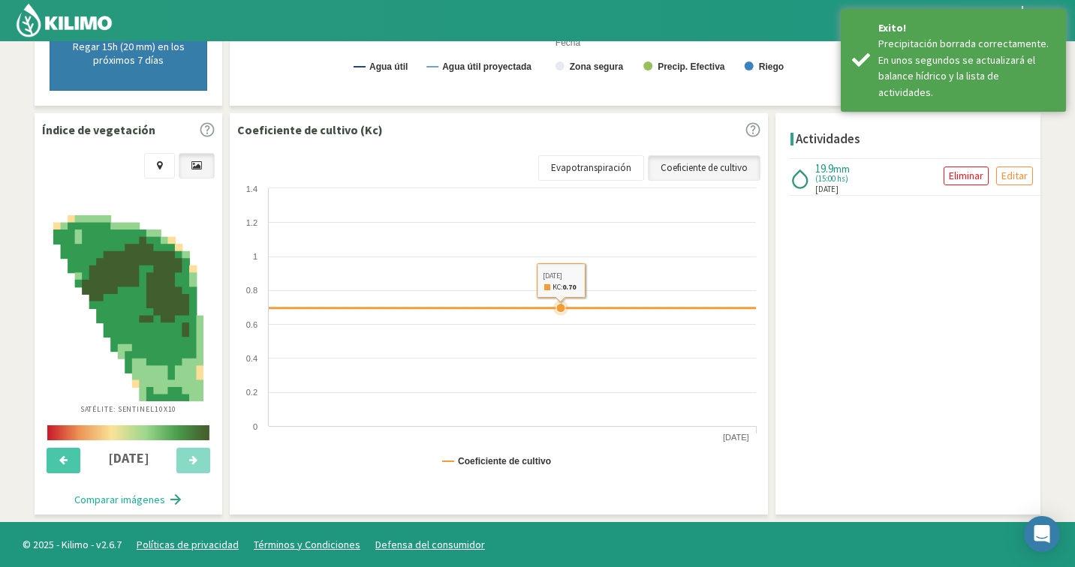
scroll to position [0, 0]
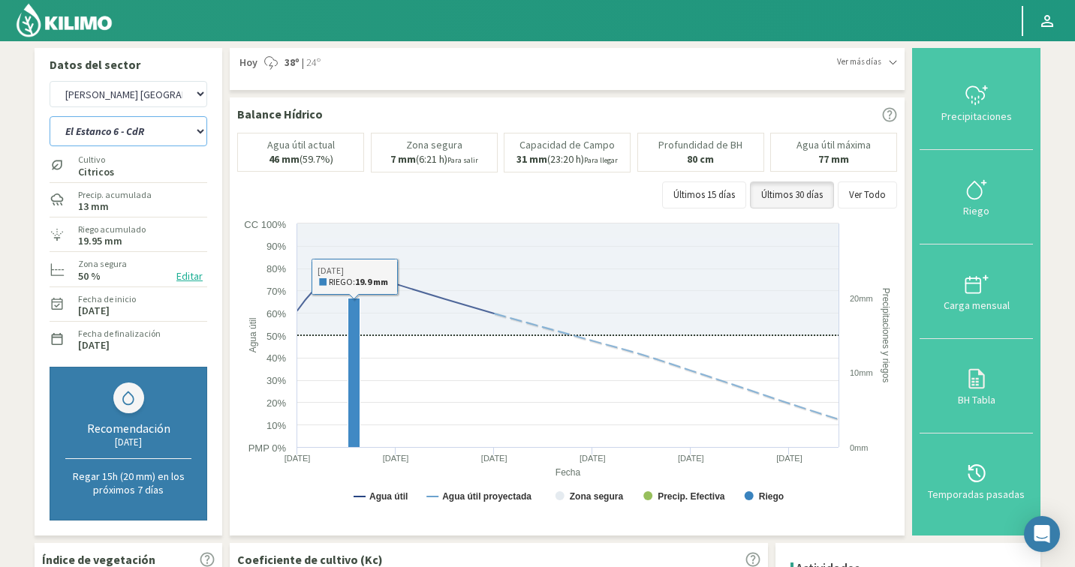
click at [149, 134] on select "Ancon 1 Ancon 2 Botijon 1 Botijon 2 Brisas 2 El Estanco 1 - CdR El Estanco 2 - …" at bounding box center [129, 131] width 158 height 30
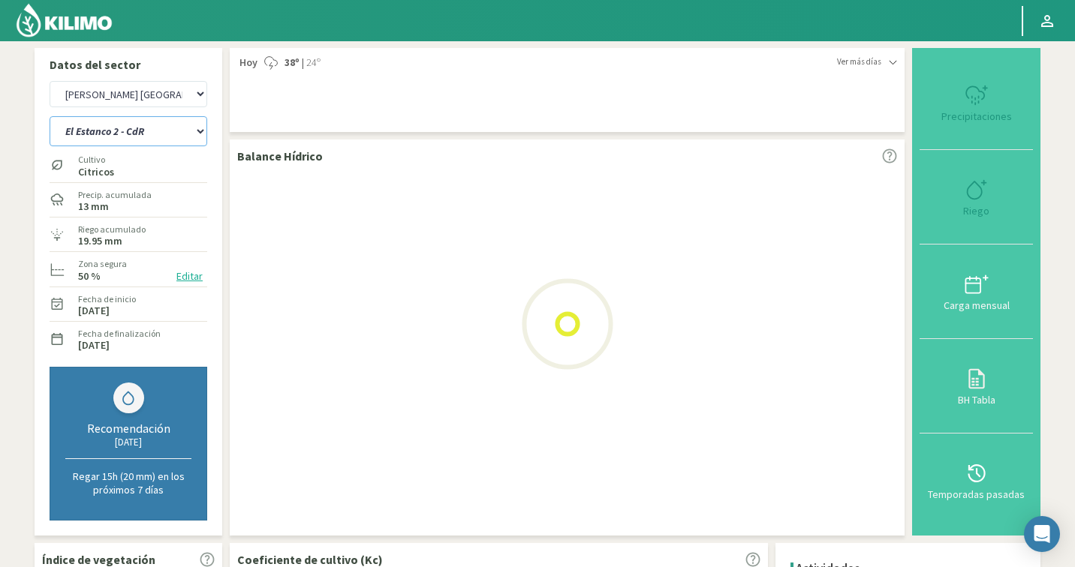
select select "10: Object"
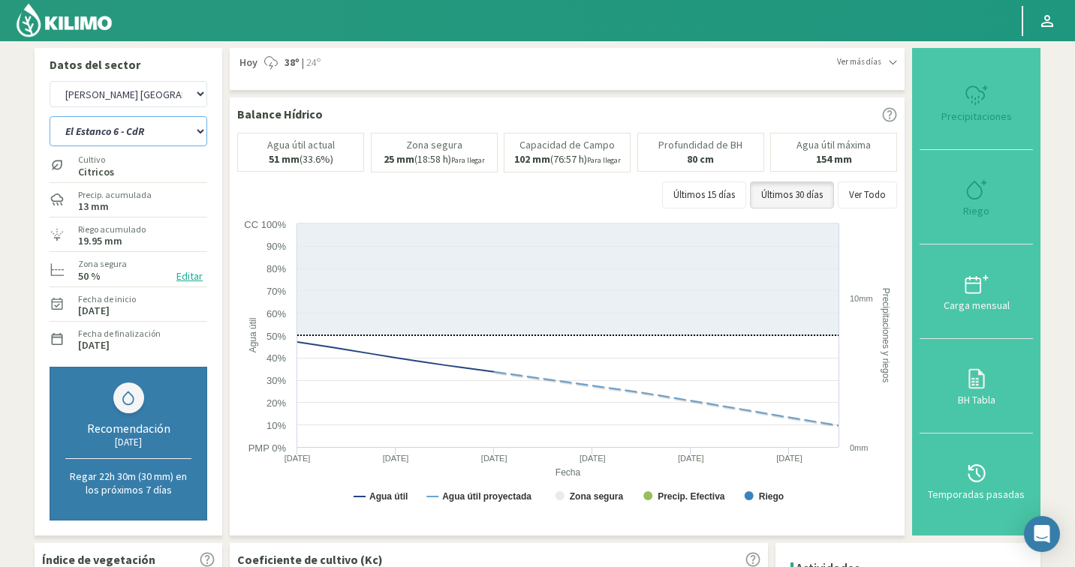
select select "407: Object"
click at [147, 133] on select "Ancon 1 Ancon 2 Botijon 1 Botijon 2 Brisas 2 El Estanco 1 - CdR El Estanco 2 - …" at bounding box center [129, 131] width 158 height 30
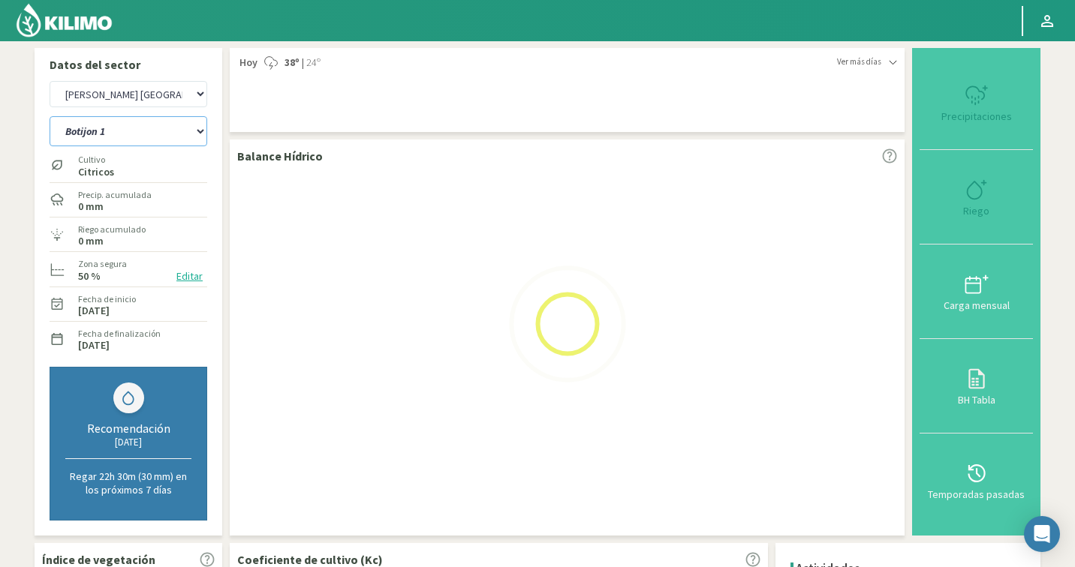
select select "21: Object"
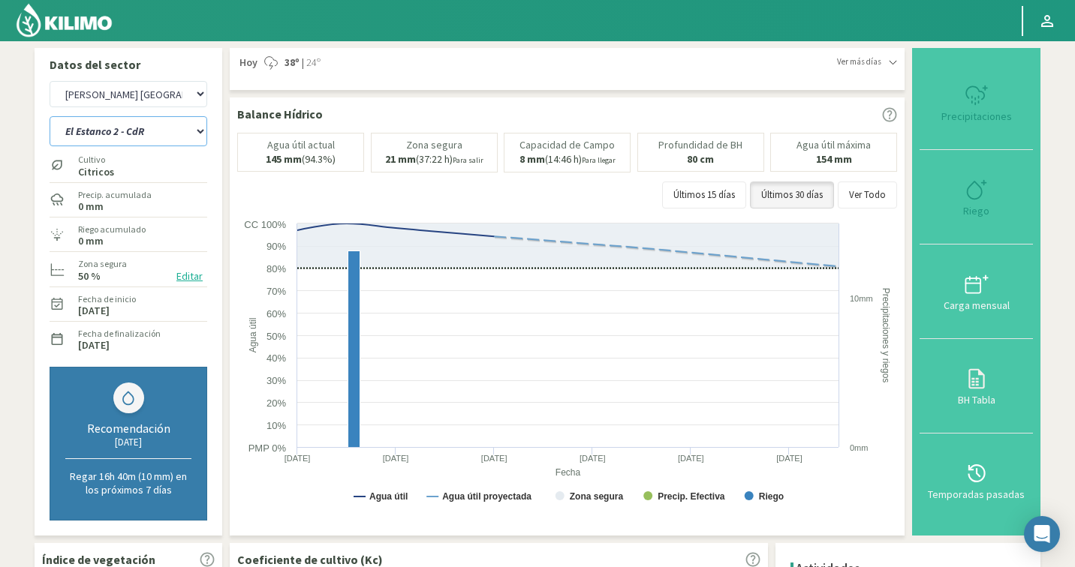
select select "686: Object"
click at [119, 134] on select "Ancon 1 Ancon 2 Botijon 1 Botijon 2 Brisas 2 El Estanco 1 - CdR El Estanco 2 - …" at bounding box center [129, 131] width 158 height 30
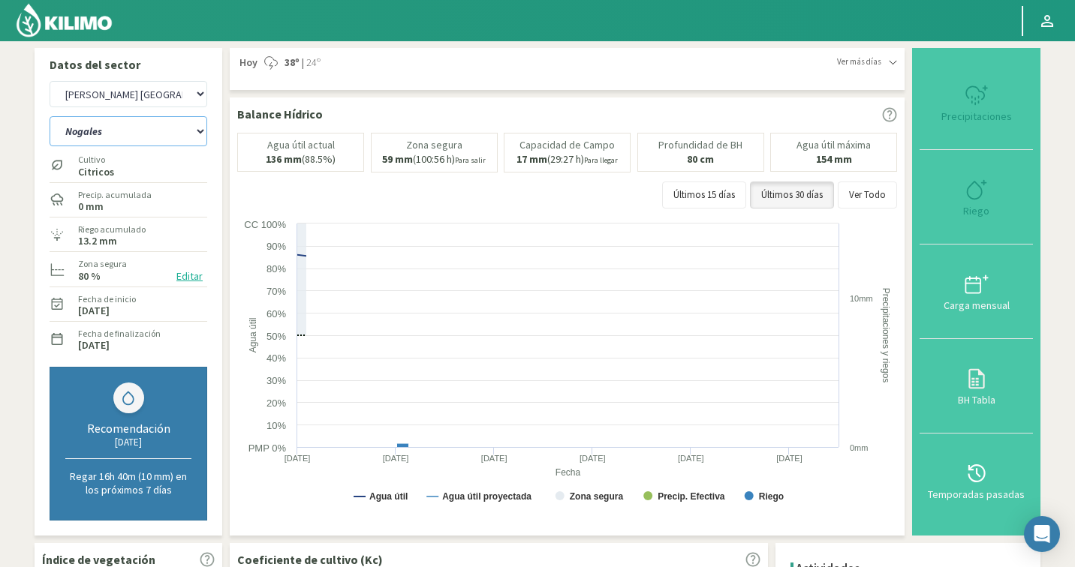
select select "32: Object"
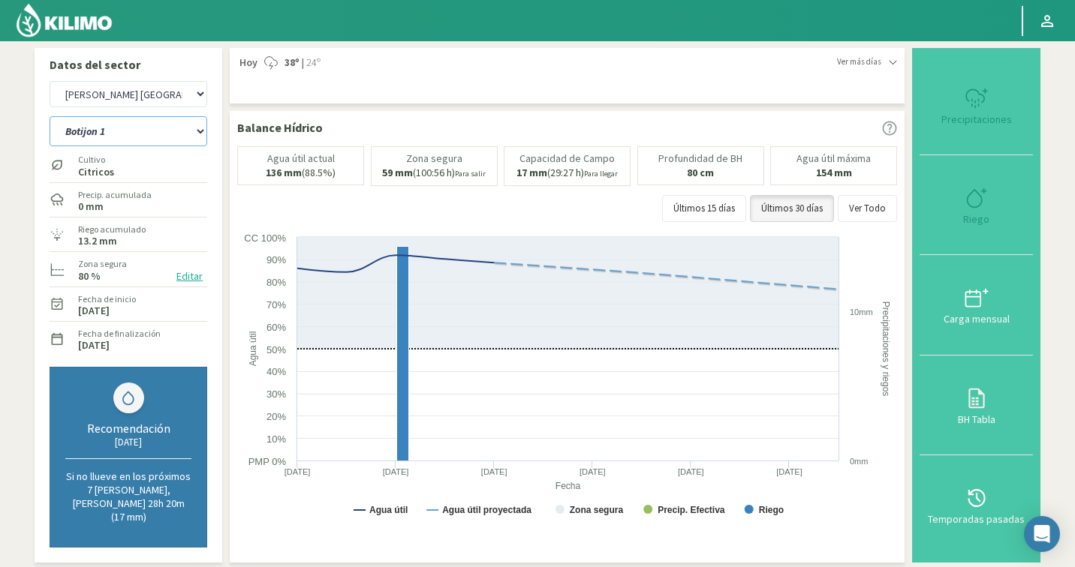
select select "965: Object"
select select "59: Object"
click at [194, 278] on button "Editar" at bounding box center [189, 276] width 35 height 17
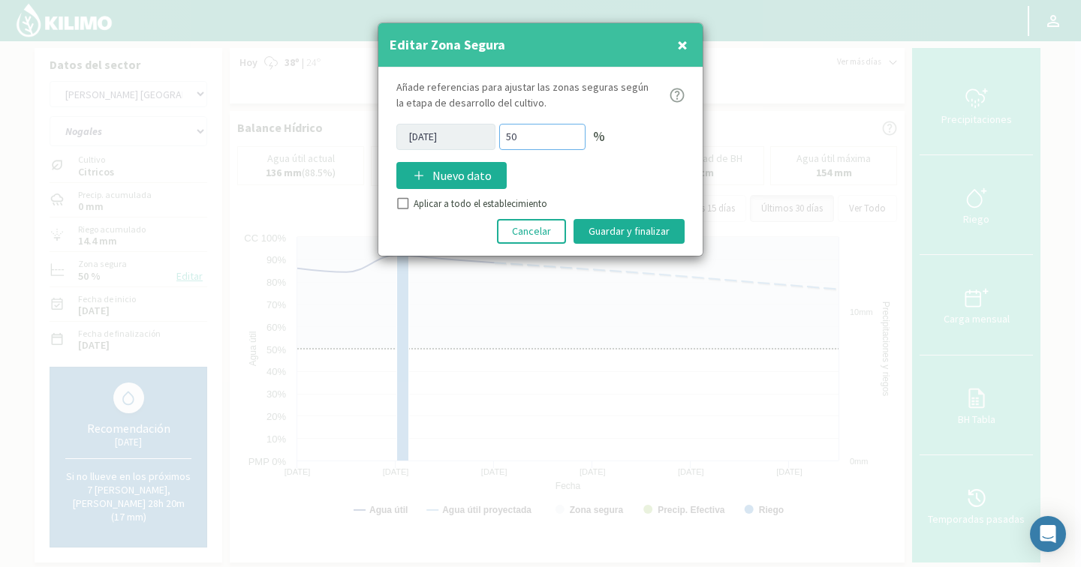
click at [474, 137] on div "06/08/2025 50 %" at bounding box center [540, 137] width 288 height 26
type input "80"
click at [627, 236] on button "Guardar y finalizar" at bounding box center [628, 231] width 111 height 25
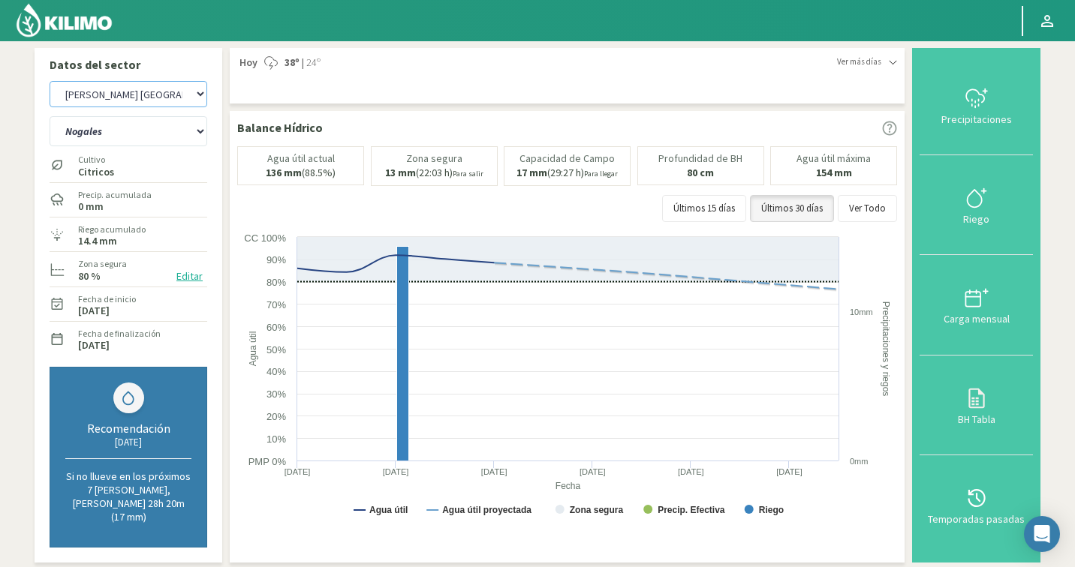
click at [143, 103] on select "Agr. Cardonal Agr. El [PERSON_NAME] [PERSON_NAME] [GEOGRAPHIC_DATA] - IC Agríco…" at bounding box center [129, 94] width 158 height 26
click at [159, 95] on select "Agr. Cardonal Agr. El [PERSON_NAME] [PERSON_NAME] [GEOGRAPHIC_DATA] - IC Agríco…" at bounding box center [129, 94] width 158 height 26
select select "1348: Object"
select select "60: Object"
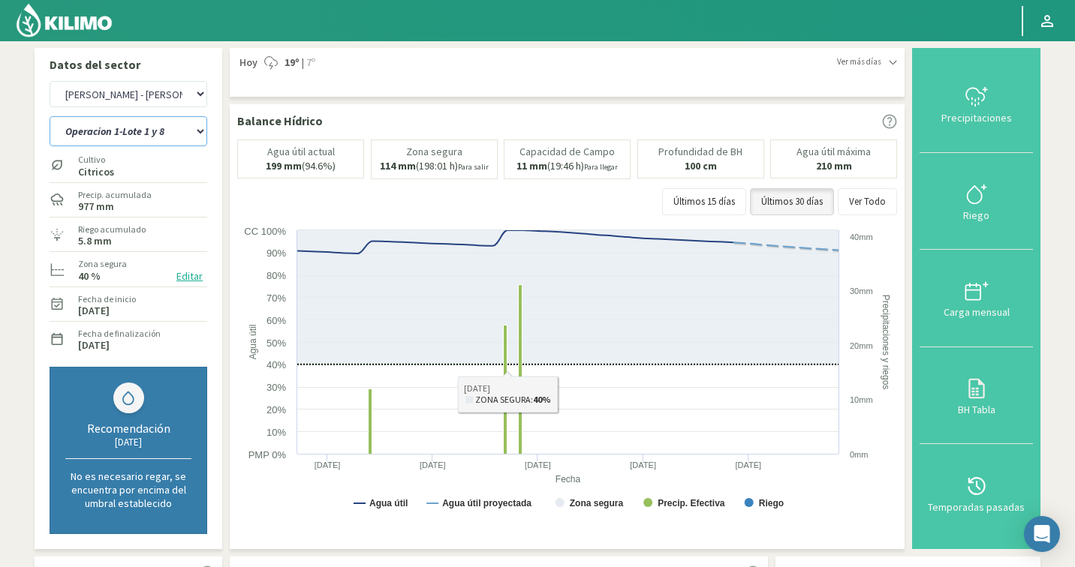
click at [104, 134] on select "Operacion 1-Lote 1 y 8 Operacion 2-Lote 2 Operacion 7-Lote 7" at bounding box center [129, 131] width 158 height 30
click at [120, 100] on select "Agr. Cardonal Agr. El [PERSON_NAME] [PERSON_NAME] [GEOGRAPHIC_DATA] - IC Agríco…" at bounding box center [129, 94] width 158 height 26
select select "1628: Object"
select select "63: Object"
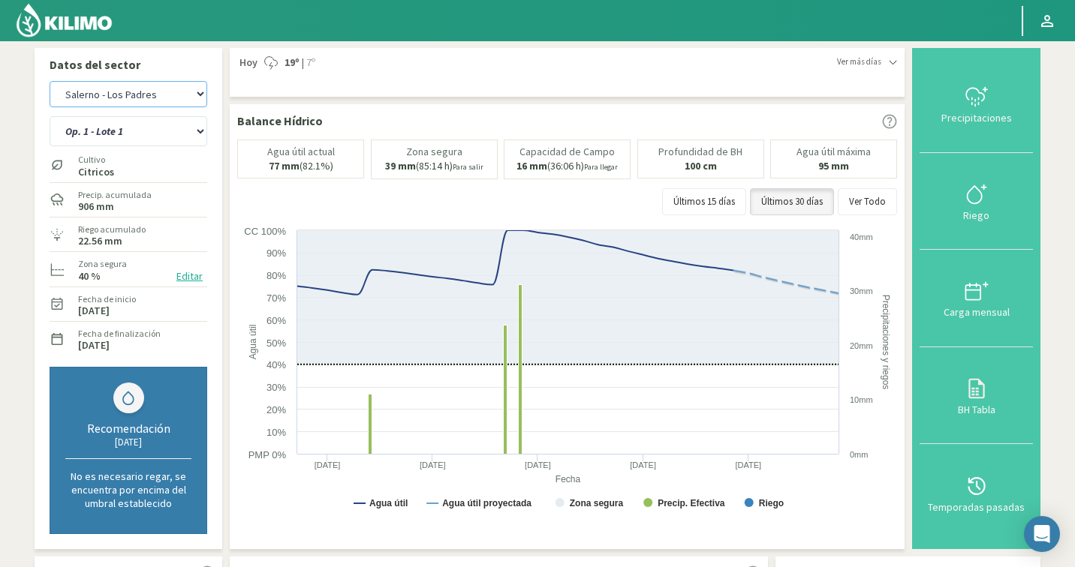
click at [159, 92] on select "Agr. Cardonal Agr. El [PERSON_NAME] [PERSON_NAME] [GEOGRAPHIC_DATA] - IC Agríco…" at bounding box center [129, 94] width 158 height 26
select select "1943: Object"
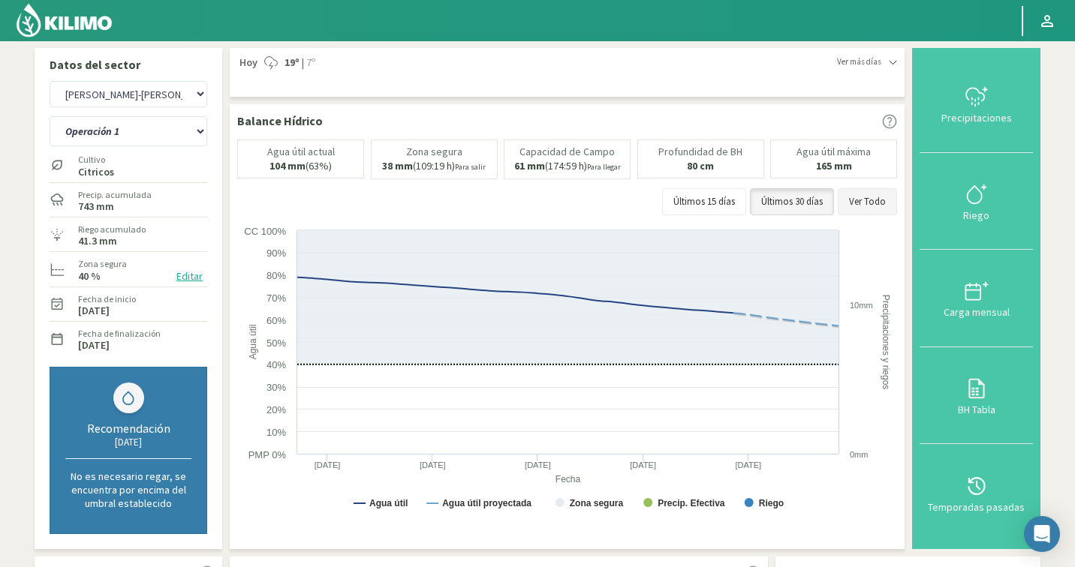
click at [876, 200] on button "Ver Todo" at bounding box center [866, 201] width 59 height 27
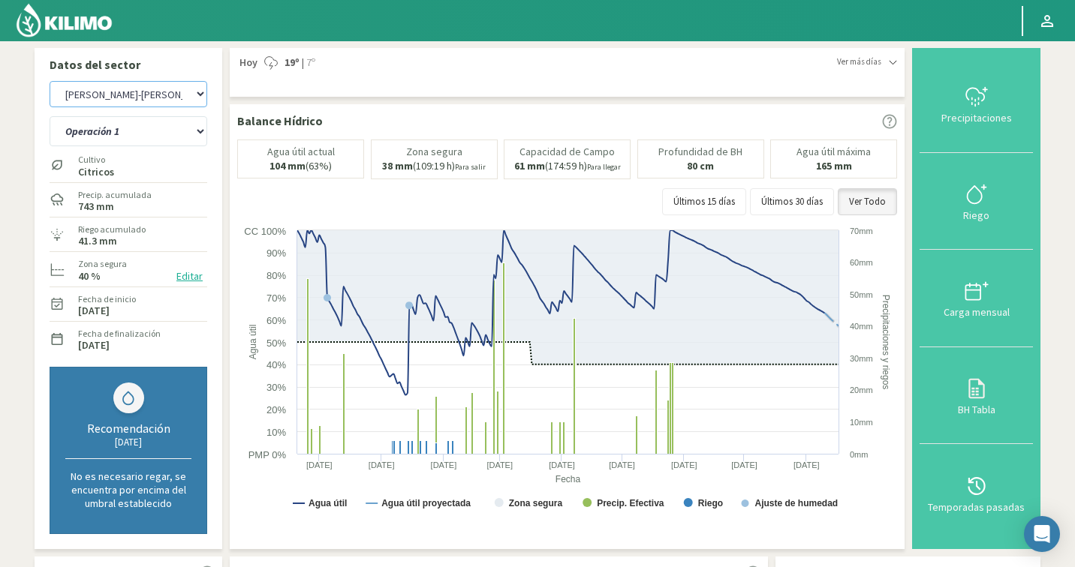
click at [133, 95] on select "Agr. Cardonal Agr. El [PERSON_NAME] [PERSON_NAME] [GEOGRAPHIC_DATA] - IC Agríco…" at bounding box center [129, 94] width 158 height 26
click at [115, 127] on select "Operación 1 Operación 2 Operación 3" at bounding box center [129, 131] width 158 height 30
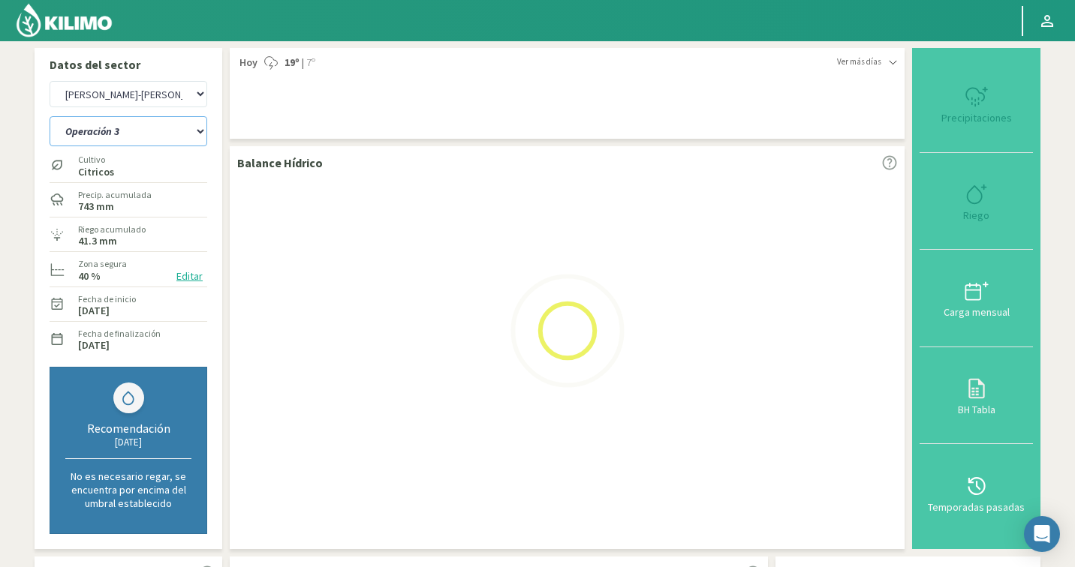
select select "68: Object"
select select "2222: Object"
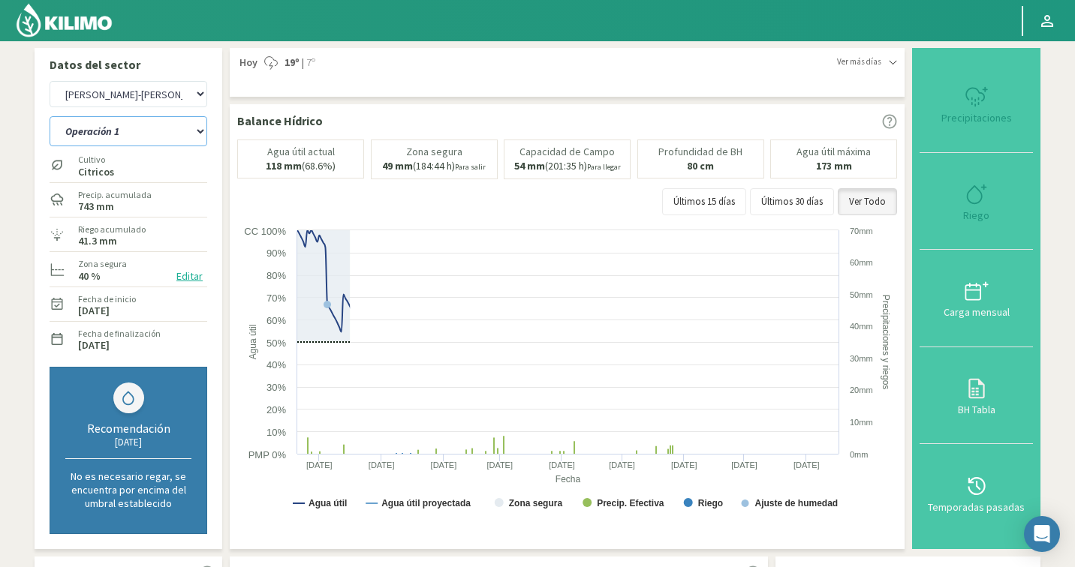
select select "73: Object"
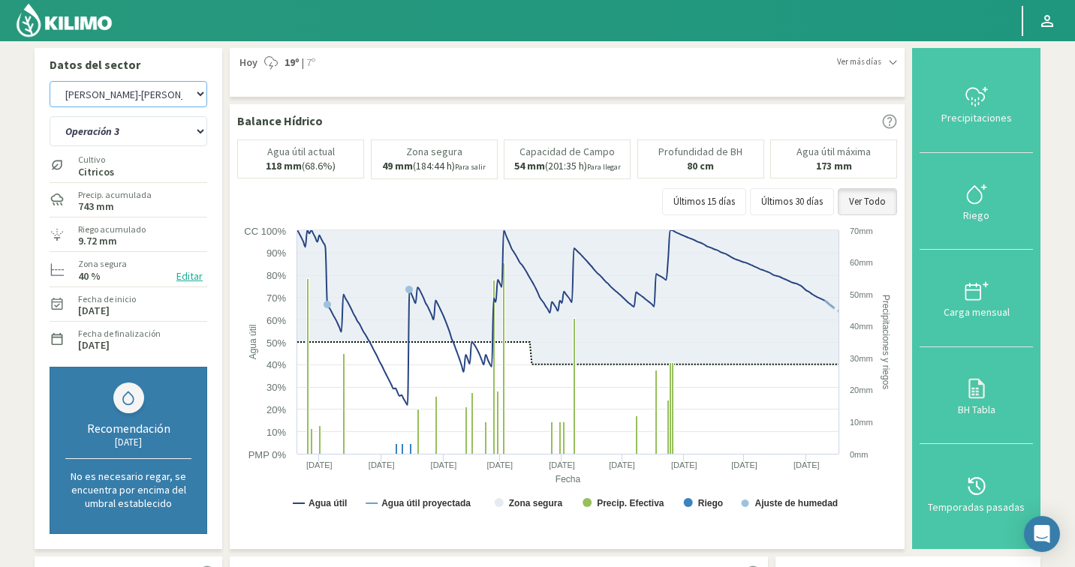
click at [147, 98] on select "Agr. Cardonal Agr. El [PERSON_NAME] [PERSON_NAME] [GEOGRAPHIC_DATA] - IC Agríco…" at bounding box center [129, 94] width 158 height 26
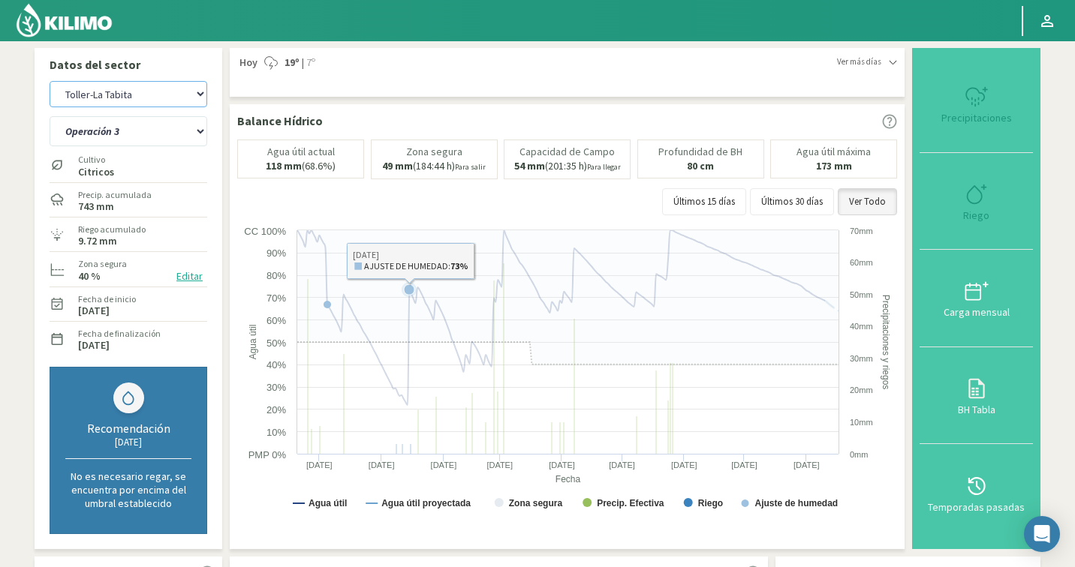
select select "2502: Object"
select select "74: Object"
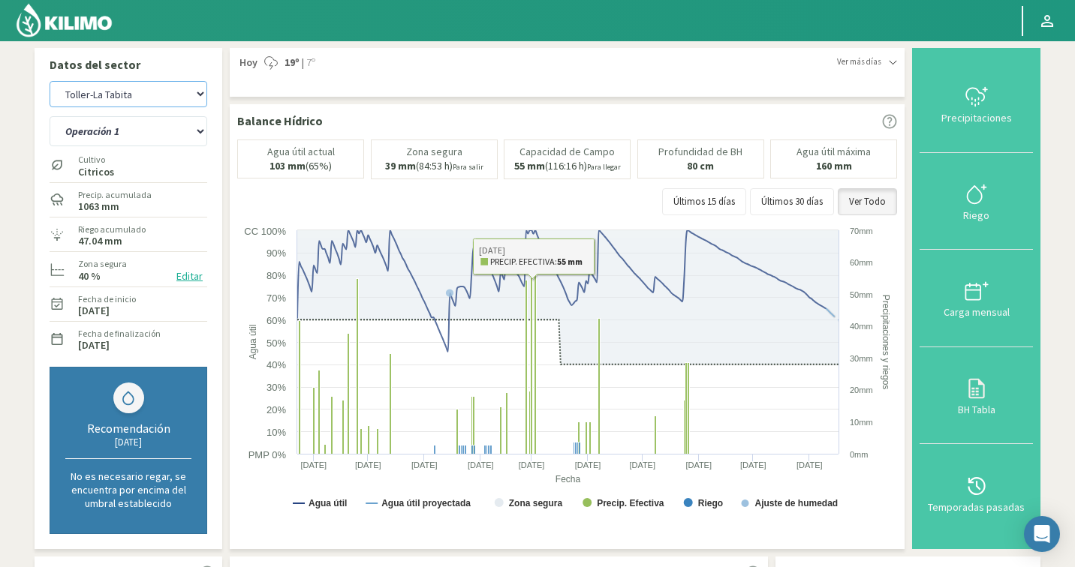
click at [117, 99] on select "Agr. Cardonal Agr. El [PERSON_NAME] [PERSON_NAME] [GEOGRAPHIC_DATA] - IC Agríco…" at bounding box center [129, 94] width 158 height 26
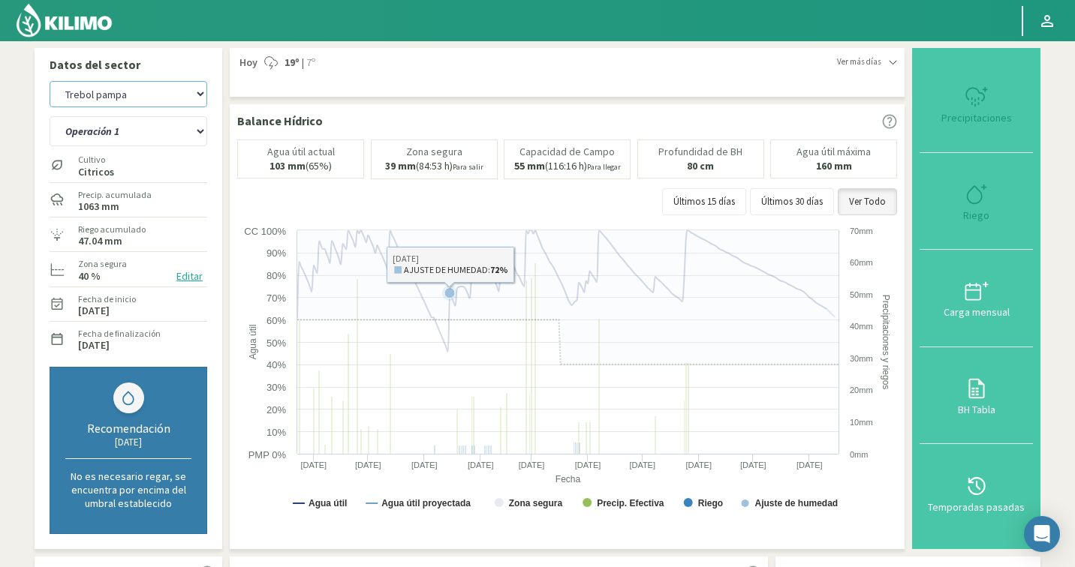
select select "2782: Object"
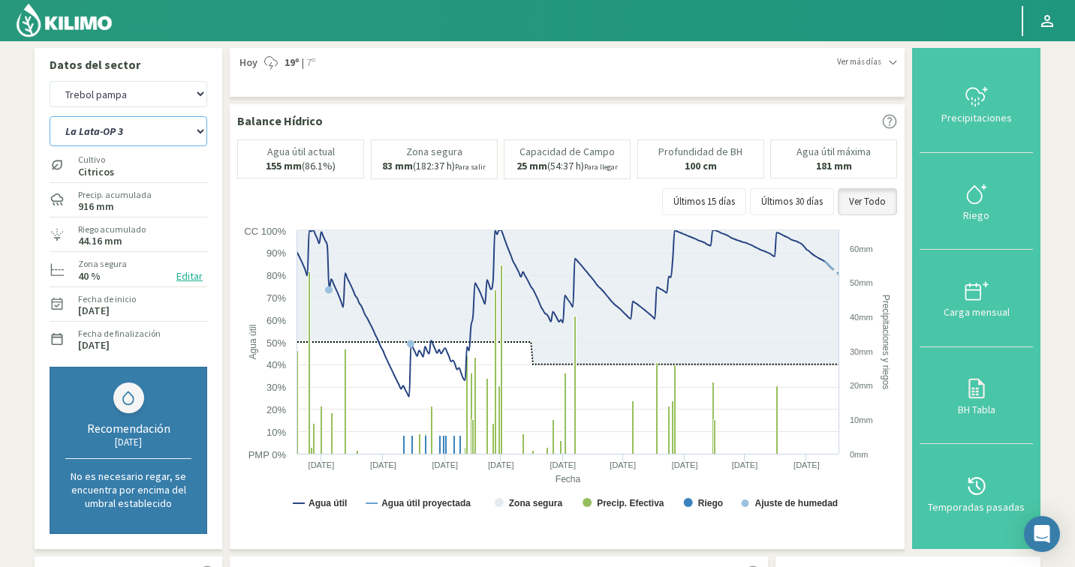
click at [160, 142] on select "La Lata-OP 3 Operación 1 Operación 2" at bounding box center [129, 131] width 158 height 30
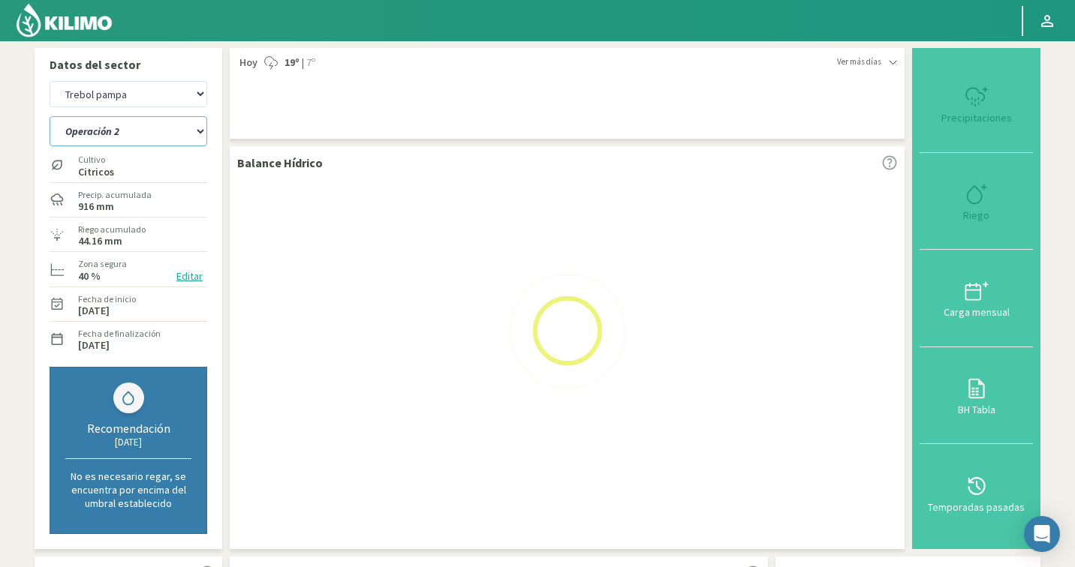
select select "78: Object"
select select "3061: Object"
select select "83: Object"
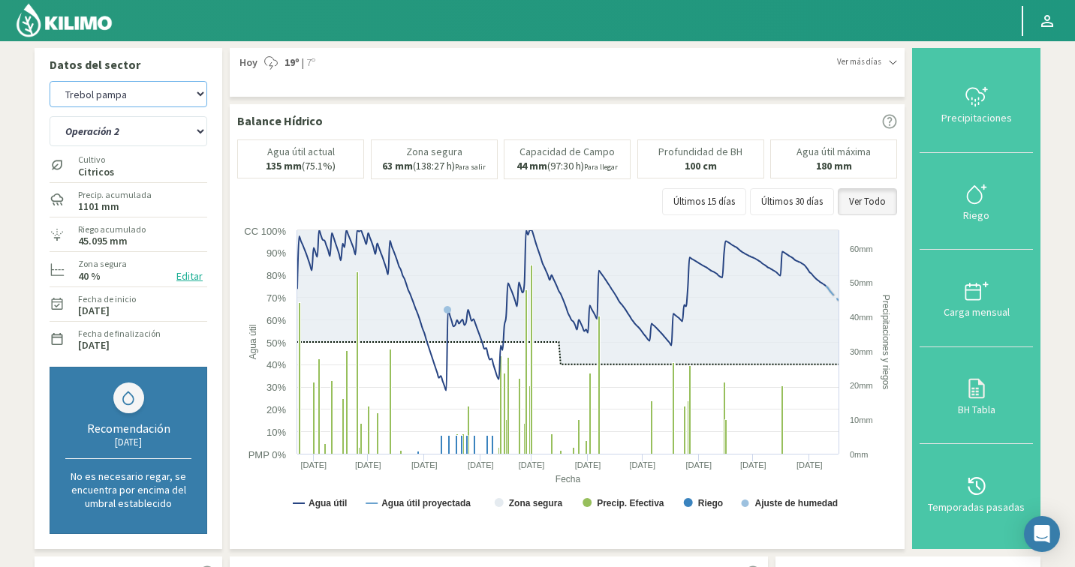
click at [134, 98] on select "Agr. Cardonal Agr. El [PERSON_NAME] [PERSON_NAME] [GEOGRAPHIC_DATA] - IC Agríco…" at bounding box center [129, 94] width 158 height 26
select select "3276: Object"
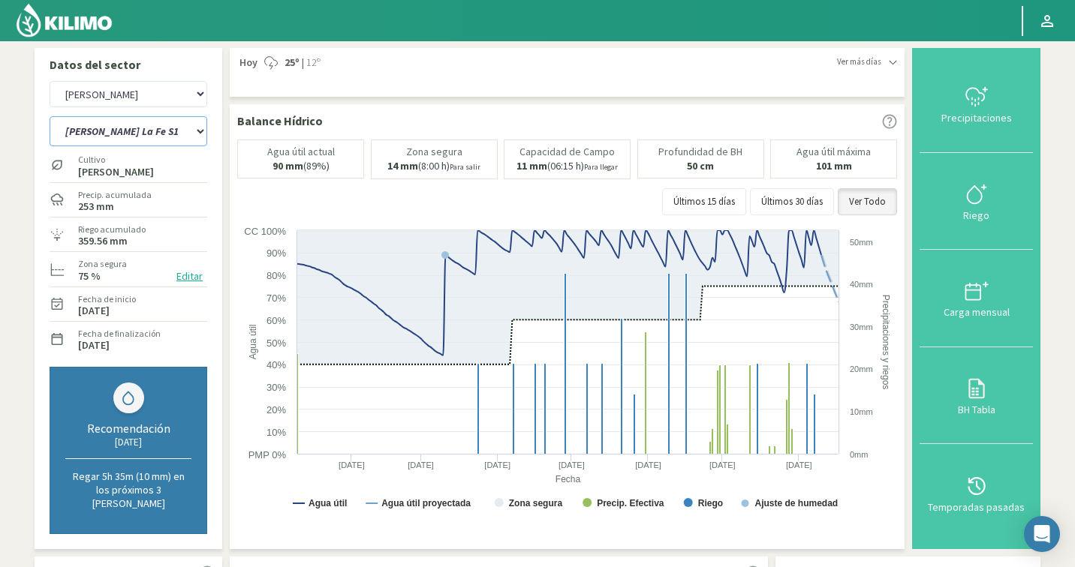
click at [146, 140] on select "Huerta La Fe S1 Huerta La Fe S2 Huerta Las Anas Huerta Linda Vista Huerta Nueva…" at bounding box center [129, 131] width 158 height 30
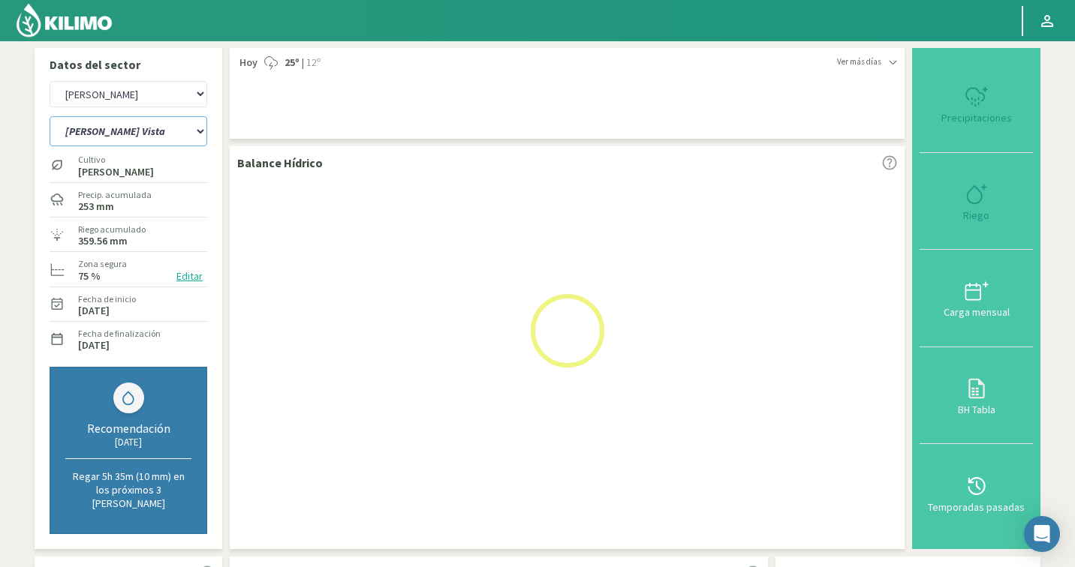
select select "84: Object"
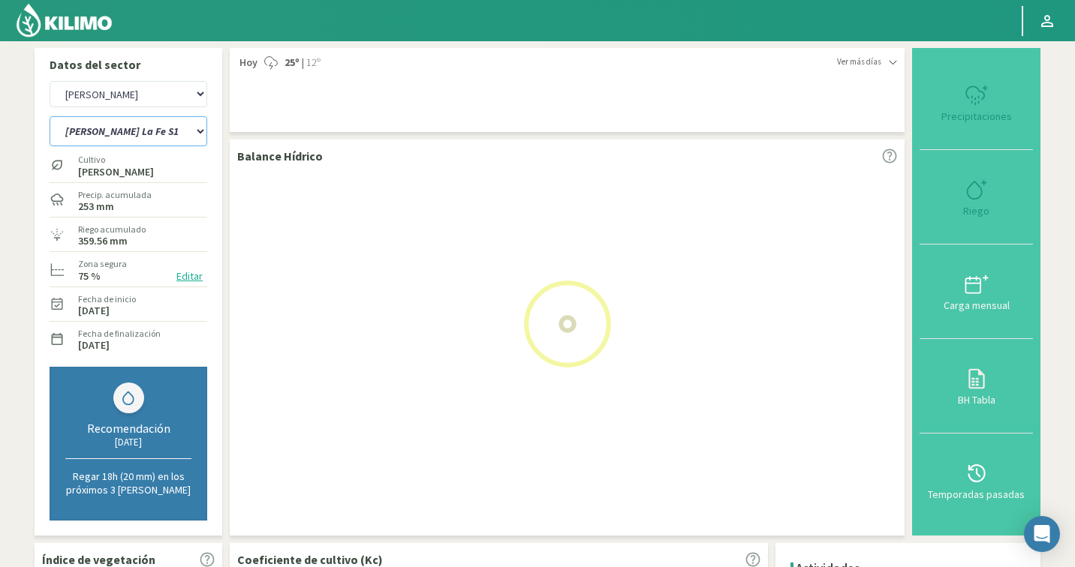
select select "3555: Object"
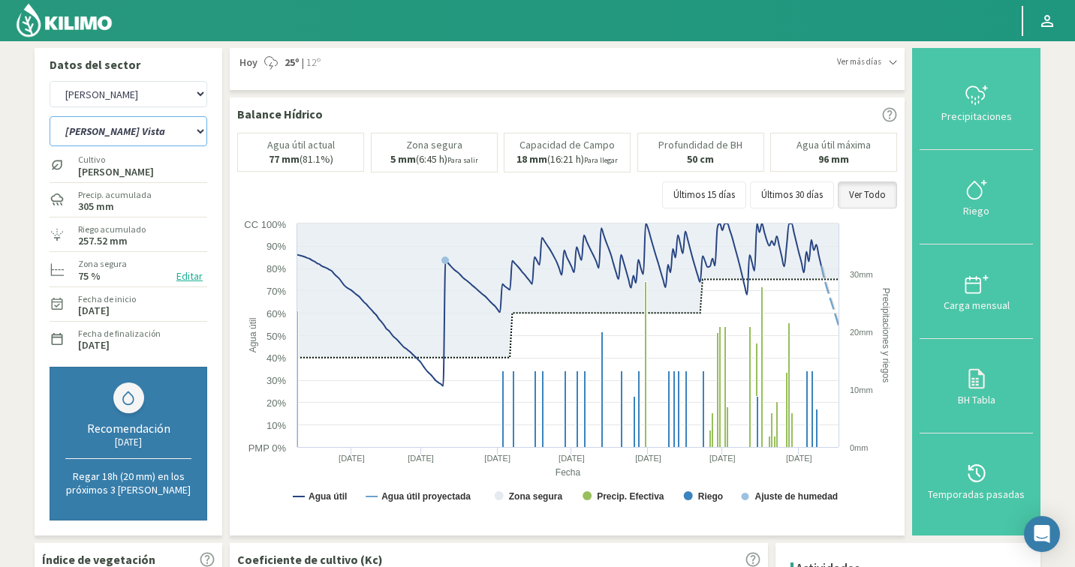
click at [147, 141] on select "Huerta La Fe S1 Huerta La Fe S2 Huerta Las Anas Huerta Linda Vista Huerta Nueva…" at bounding box center [129, 131] width 158 height 30
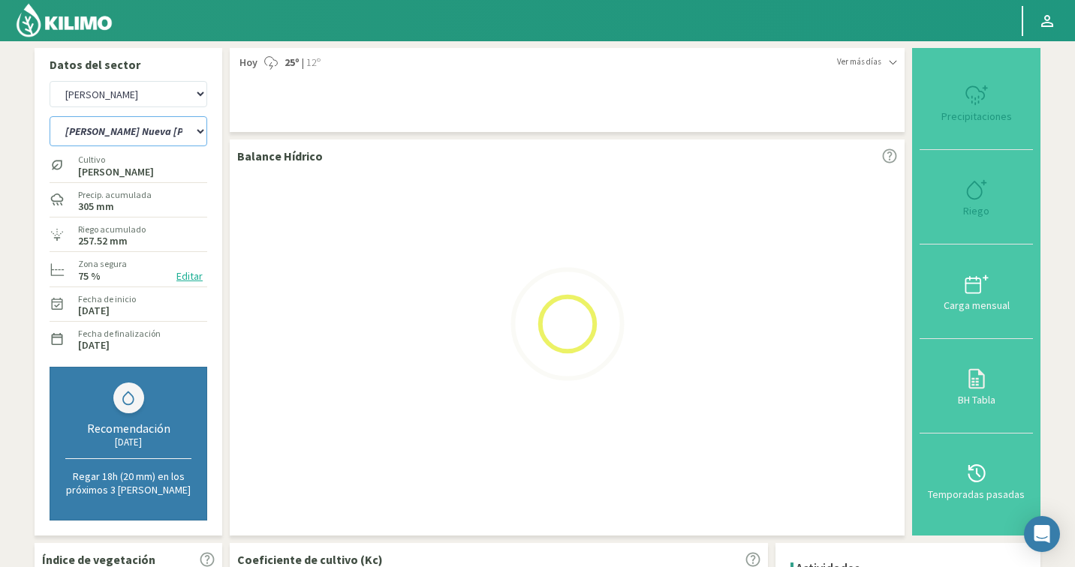
select select "94: Object"
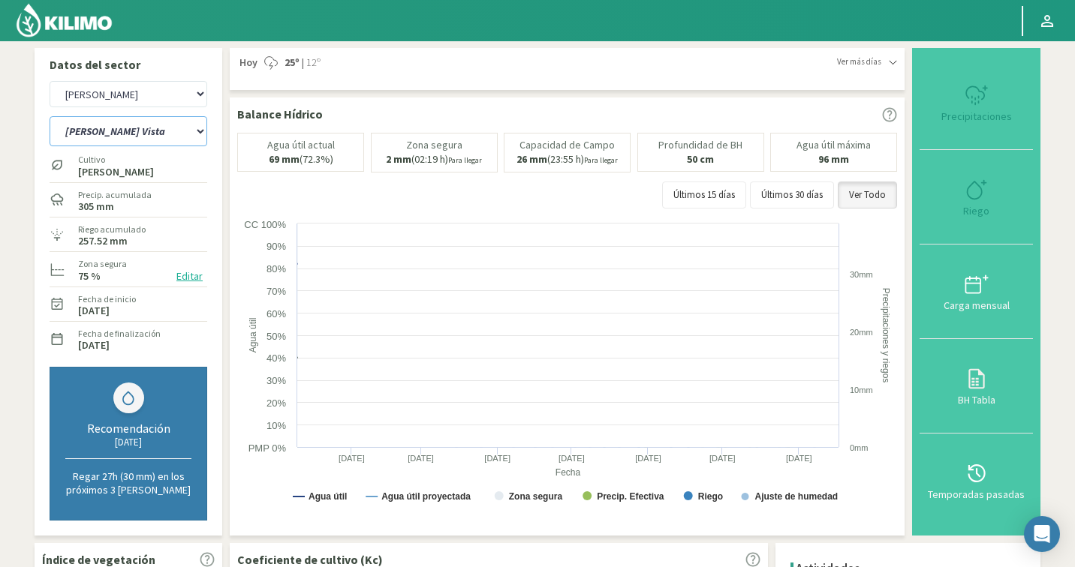
select select "3834: Object"
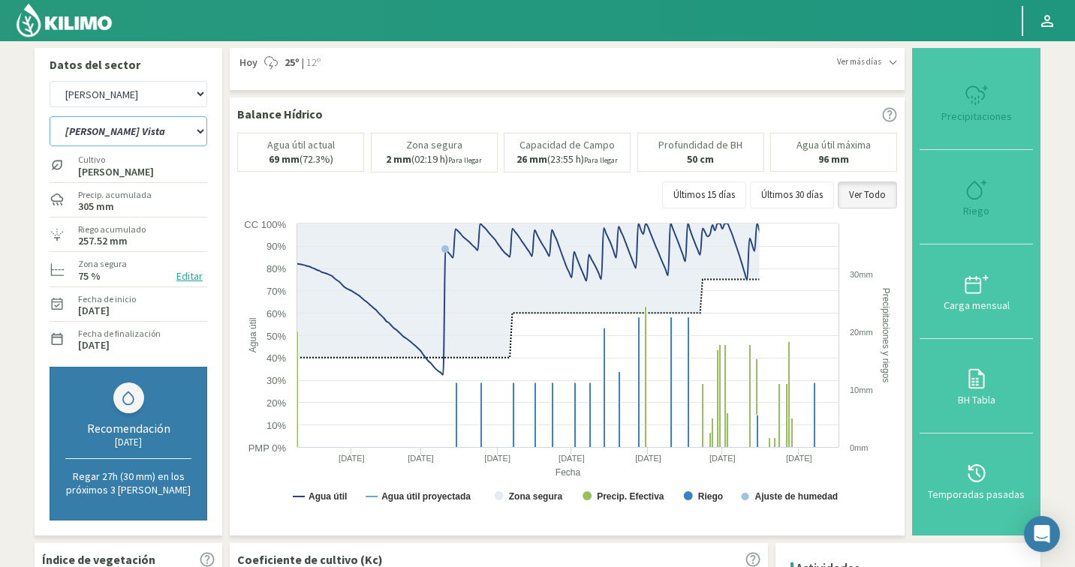
select select "104: Object"
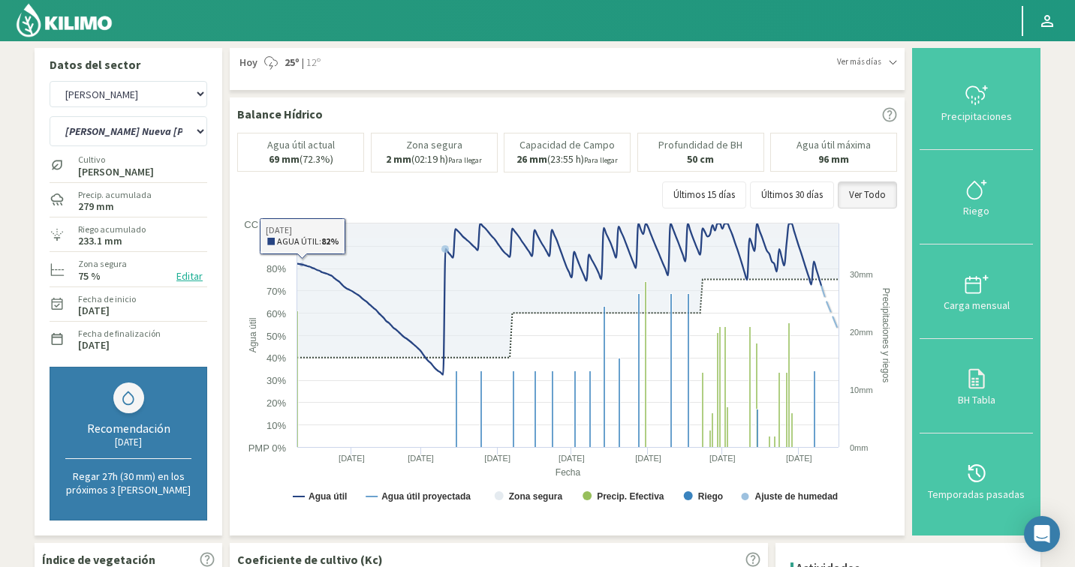
click at [198, 275] on button "Editar" at bounding box center [189, 276] width 35 height 17
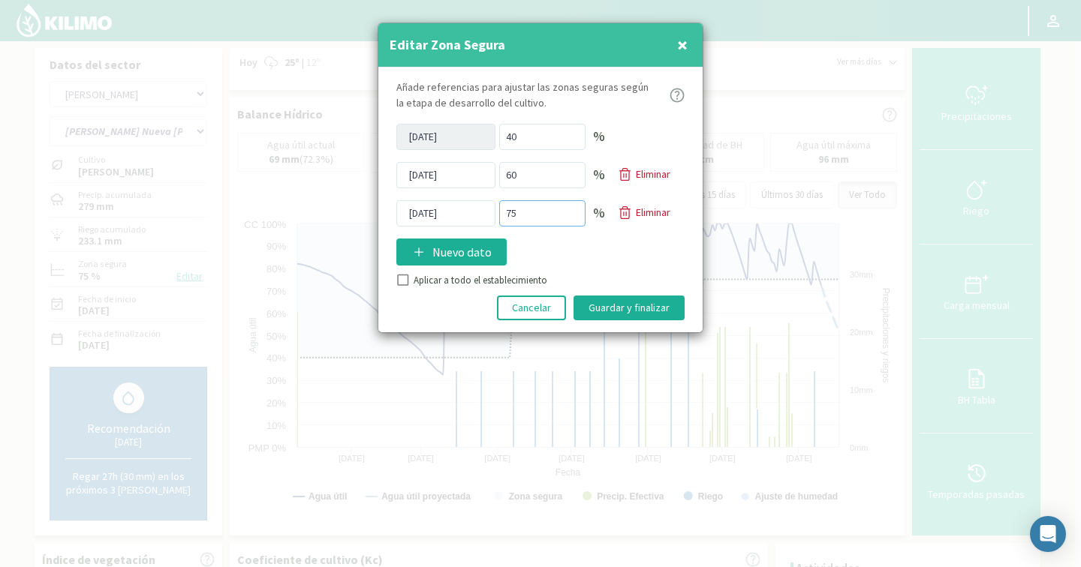
drag, startPoint x: 534, startPoint y: 214, endPoint x: 513, endPoint y: 212, distance: 21.1
click at [513, 212] on input "75" at bounding box center [542, 213] width 86 height 26
type input "70"
click at [639, 307] on button "Guardar y finalizar" at bounding box center [628, 308] width 111 height 25
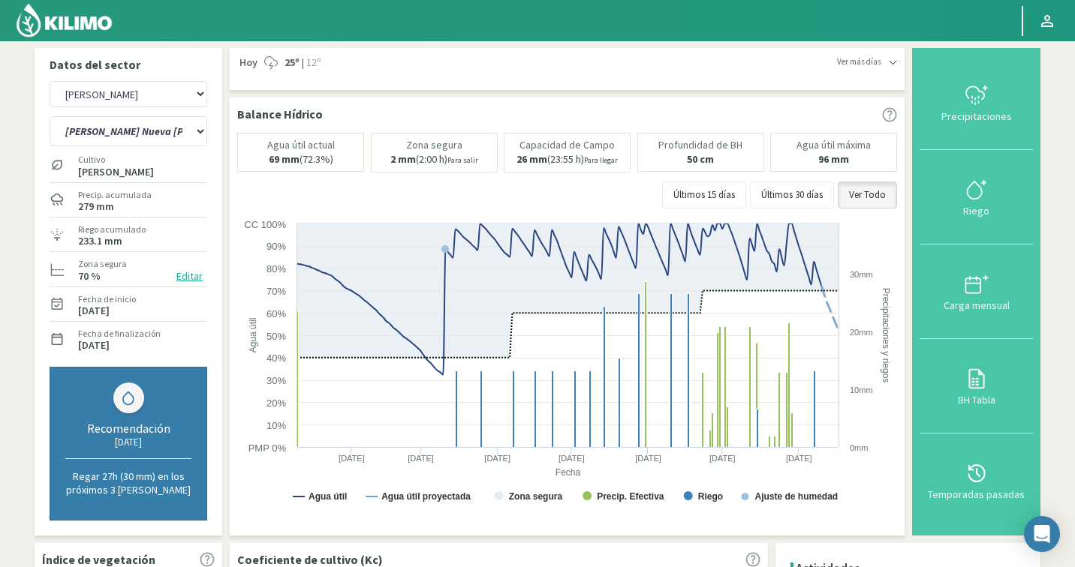
click at [180, 275] on button "Editar" at bounding box center [189, 276] width 35 height 17
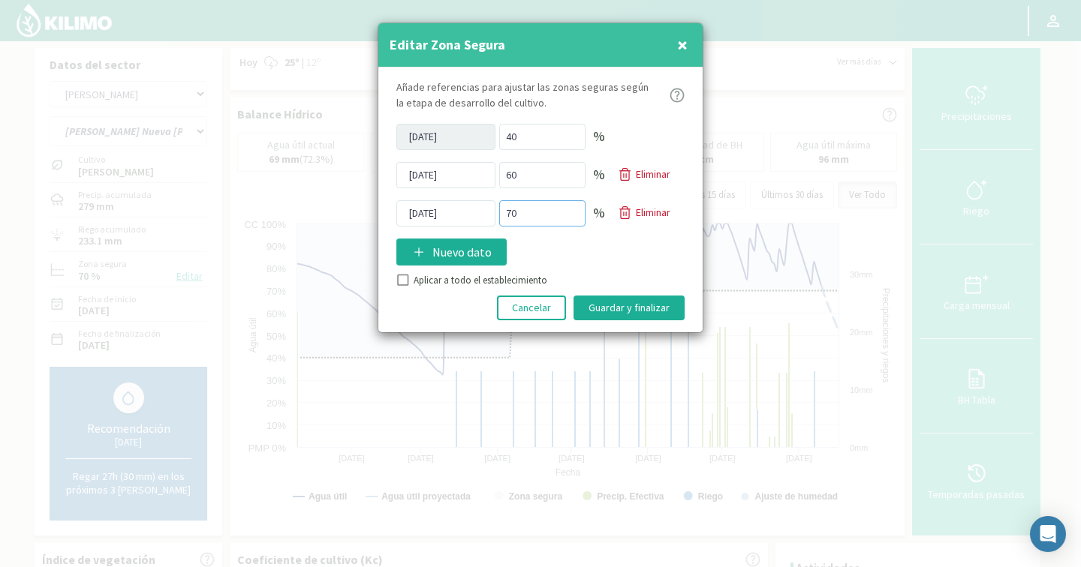
click at [521, 216] on input "70" at bounding box center [542, 213] width 86 height 26
type input "7"
type input "65"
click at [617, 299] on button "Guardar y finalizar" at bounding box center [628, 308] width 111 height 25
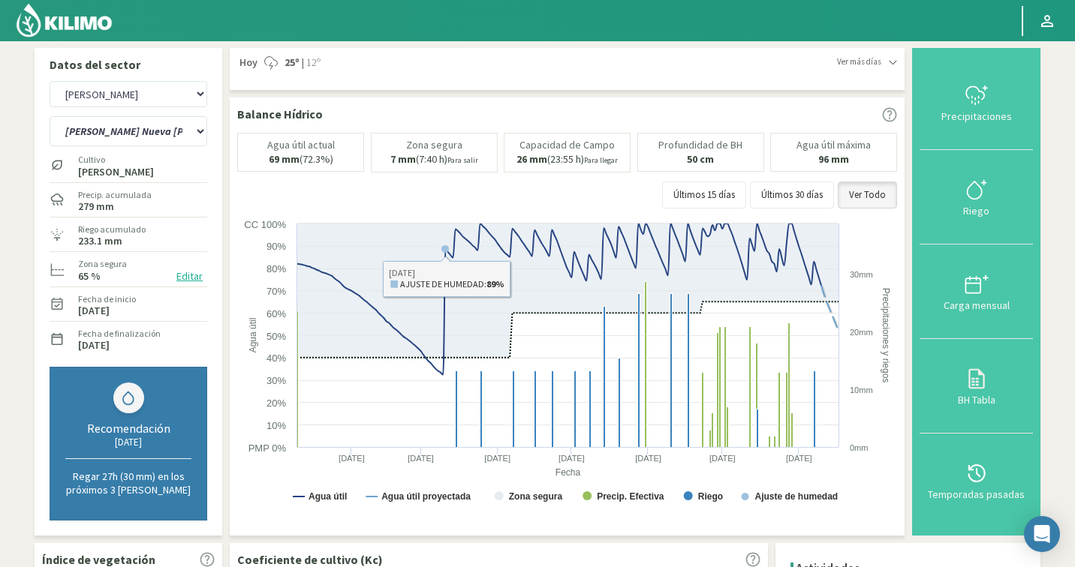
click at [196, 278] on button "Editar" at bounding box center [189, 276] width 35 height 17
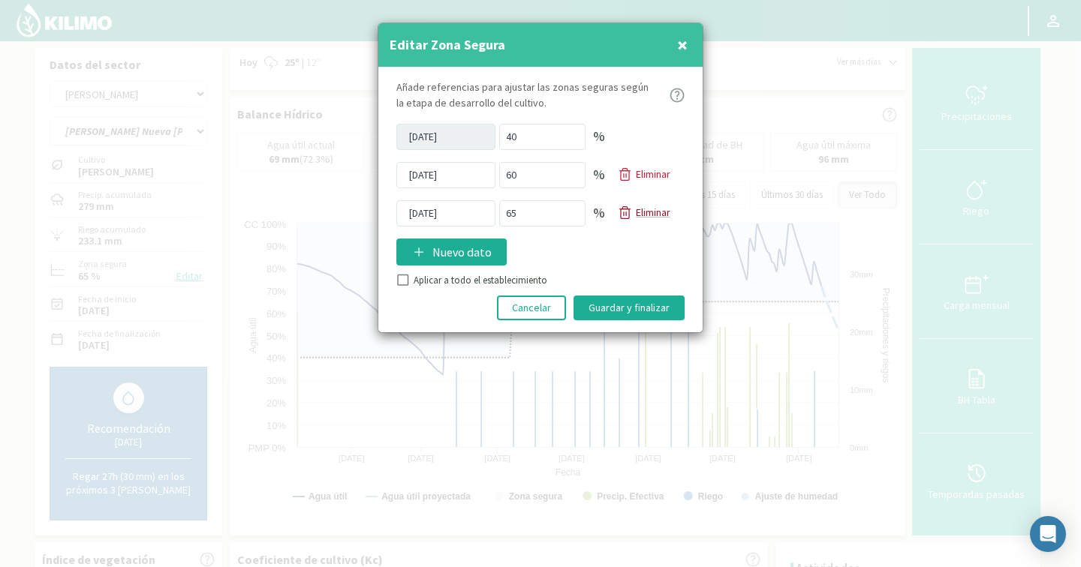
click at [668, 212] on p "Eliminar" at bounding box center [653, 213] width 35 height 16
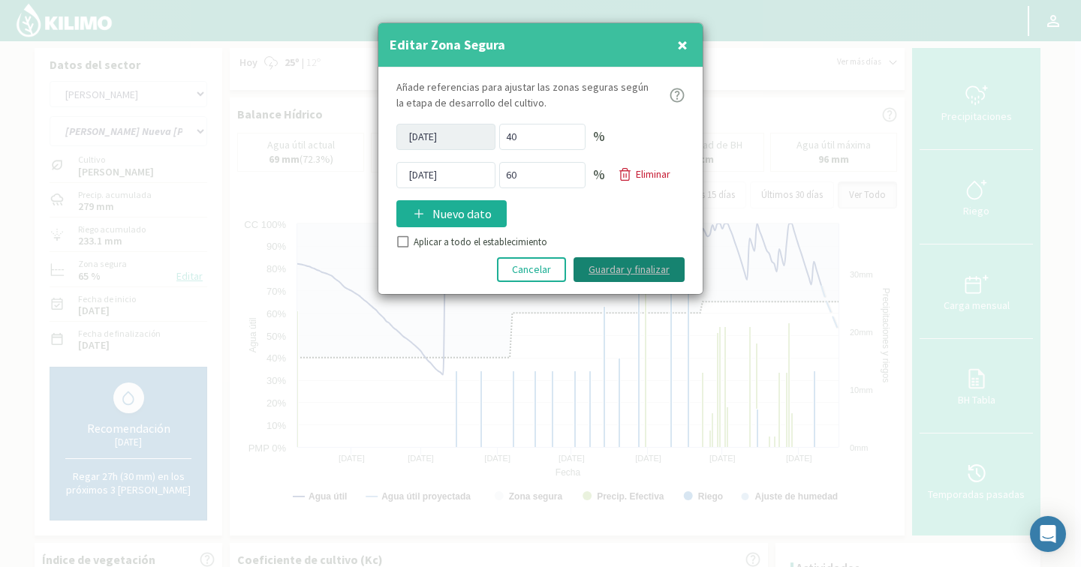
click at [633, 272] on button "Guardar y finalizar" at bounding box center [628, 269] width 111 height 25
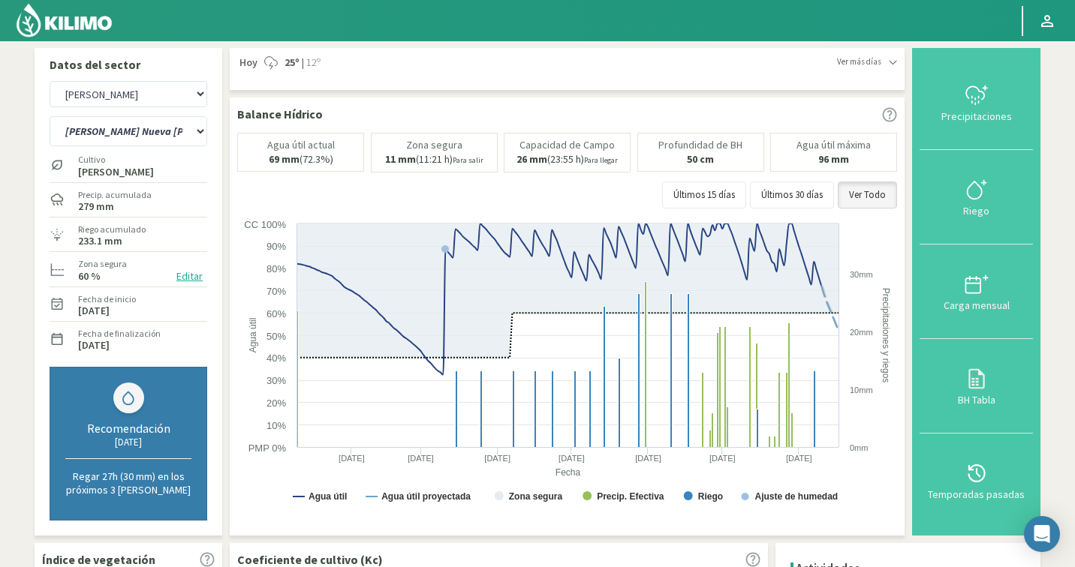
click at [185, 276] on button "Editar" at bounding box center [189, 276] width 35 height 17
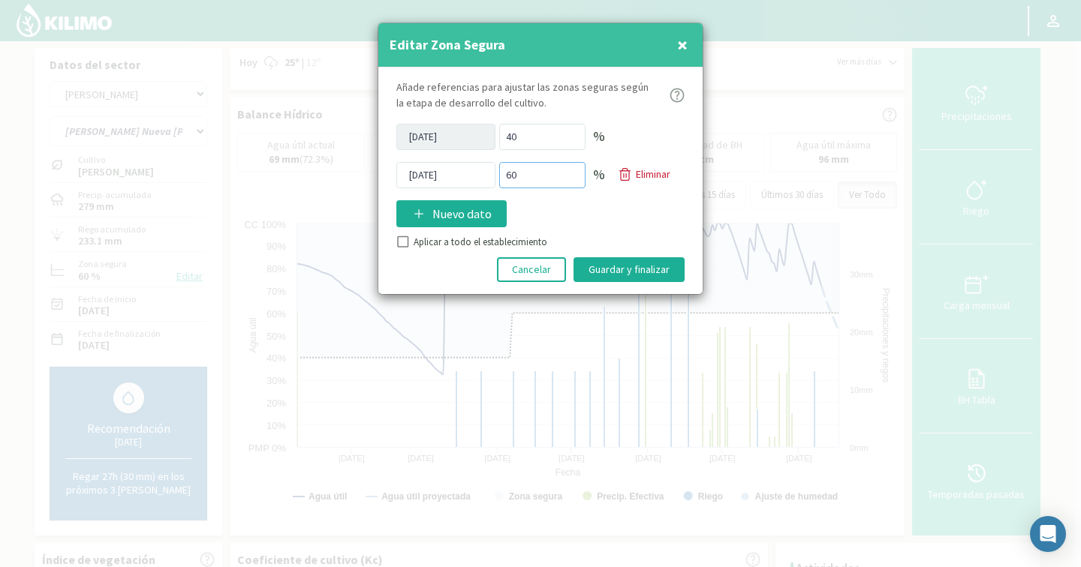
click at [519, 179] on input "60" at bounding box center [542, 175] width 86 height 26
type input "65"
click at [593, 263] on button "Guardar y finalizar" at bounding box center [628, 269] width 111 height 25
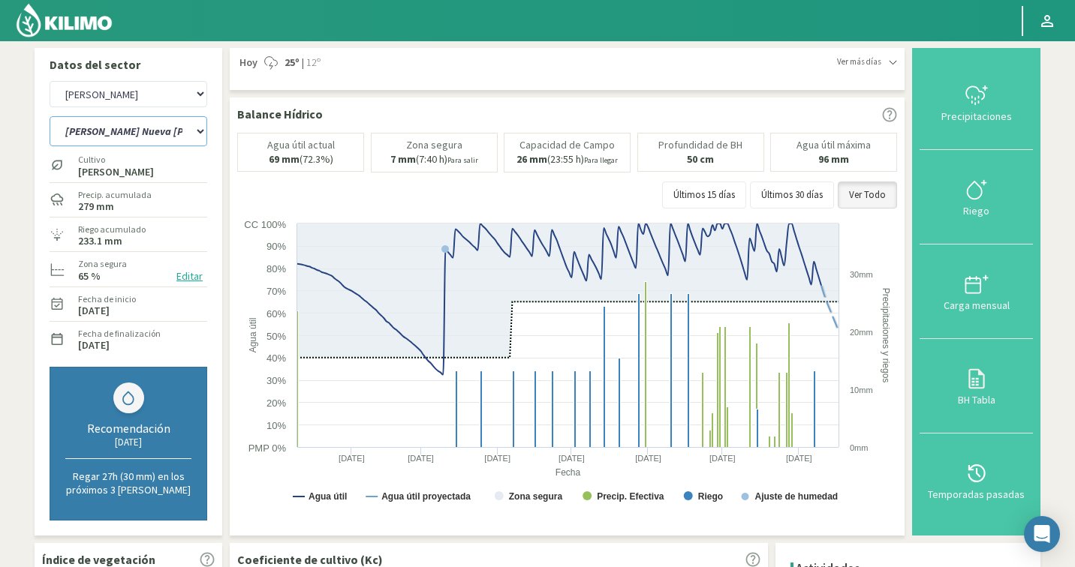
click at [185, 132] on select "Huerta La Fe S1 Huerta La Fe S2 Huerta Las Anas Huerta Linda Vista Huerta Nueva…" at bounding box center [129, 131] width 158 height 30
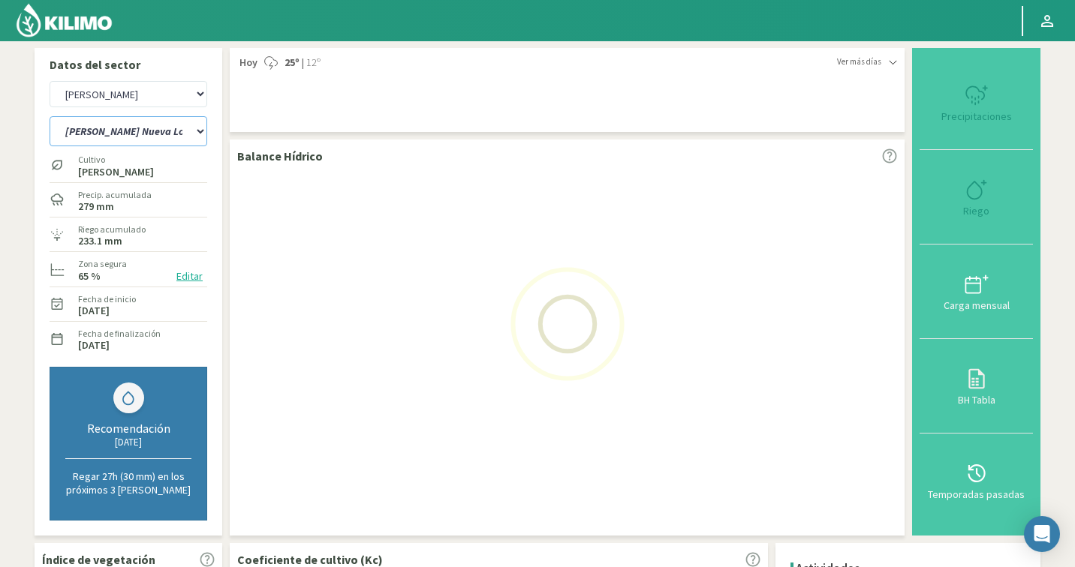
select select "104: Object"
click at [200, 281] on button "Editar" at bounding box center [189, 276] width 35 height 17
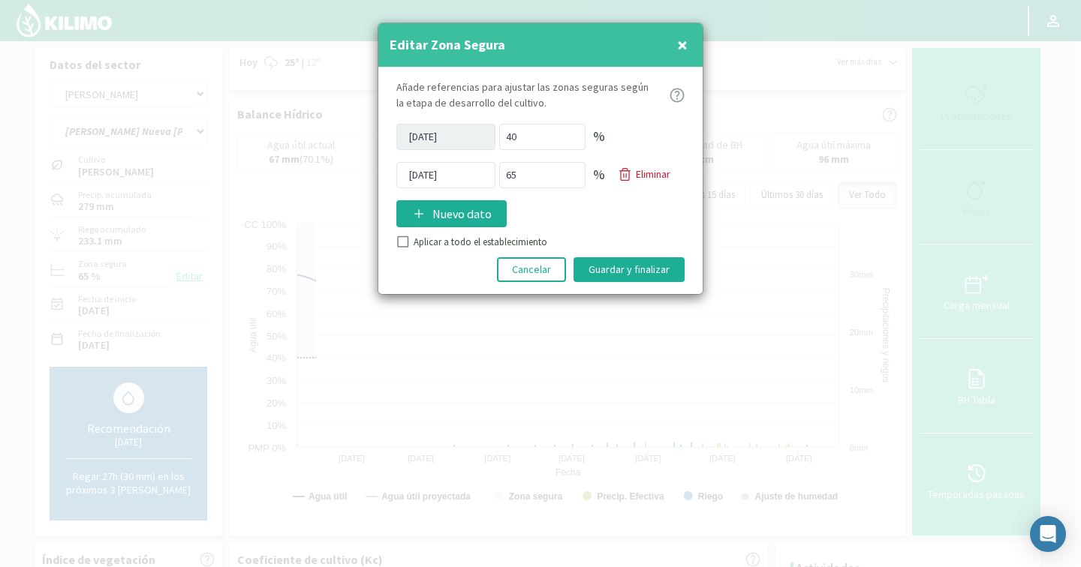
select select "4113: Object"
select select "110: Object"
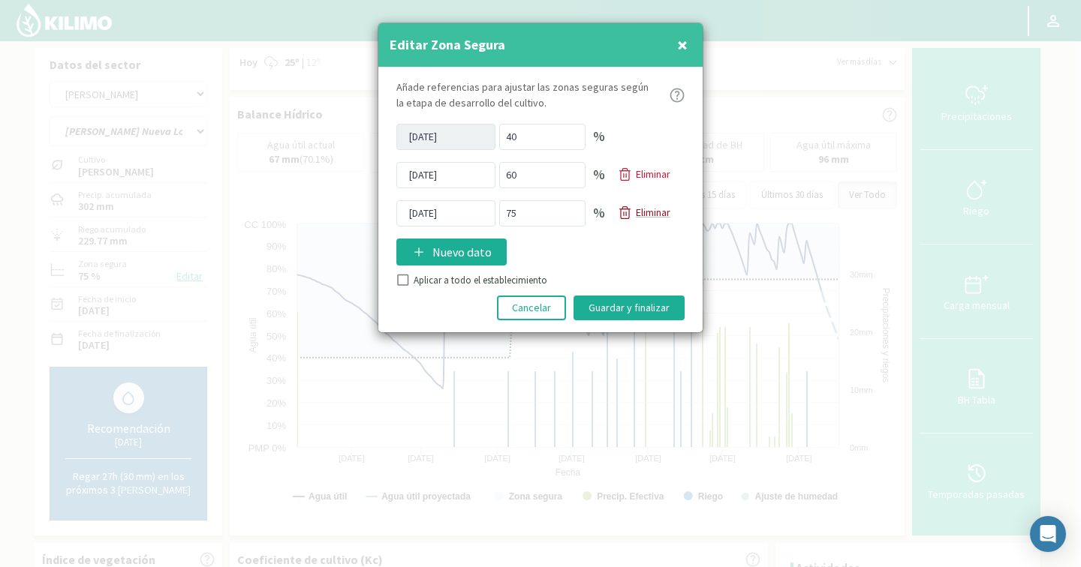
click at [633, 209] on div "Eliminar" at bounding box center [644, 213] width 53 height 16
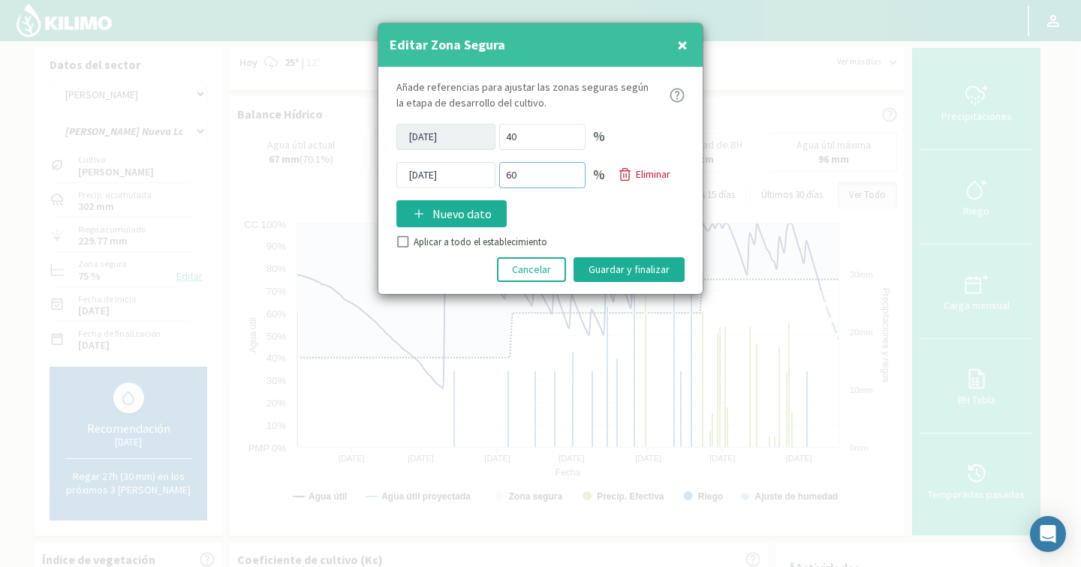
drag, startPoint x: 528, startPoint y: 181, endPoint x: 516, endPoint y: 179, distance: 13.0
click at [516, 179] on input "60" at bounding box center [542, 175] width 86 height 26
type input "65"
click at [617, 280] on button "Guardar y finalizar" at bounding box center [628, 269] width 111 height 25
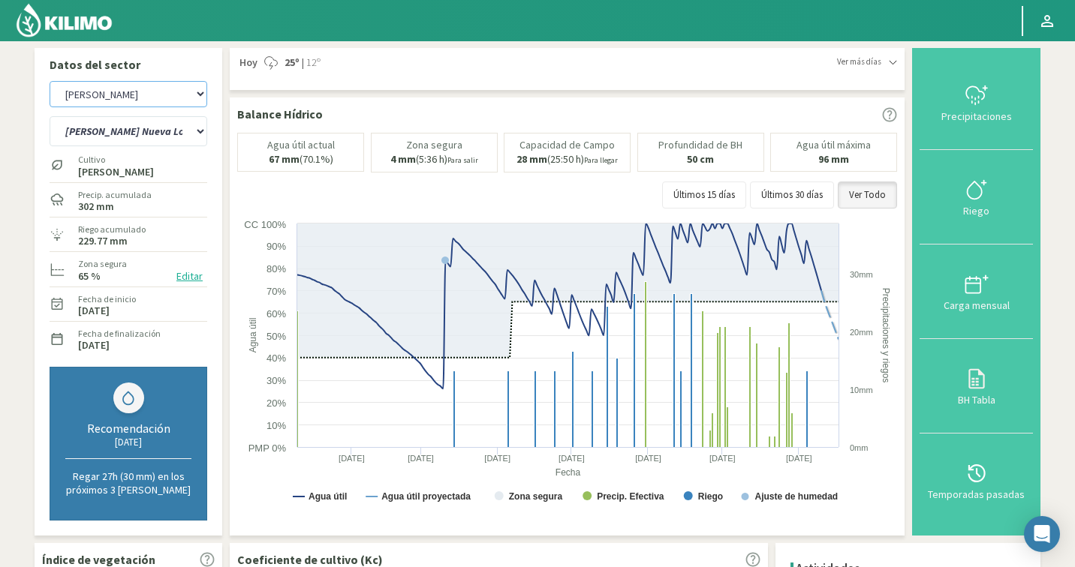
click at [144, 104] on select "Agr. Cardonal Agr. El [PERSON_NAME] [PERSON_NAME] [GEOGRAPHIC_DATA] - IC Agríco…" at bounding box center [129, 94] width 158 height 26
click at [143, 130] on select "Huerta La Fe S1 Huerta La Fe S2 Huerta Las Anas Huerta Linda Vista Huerta Nueva…" at bounding box center [129, 131] width 158 height 30
select select "4190: Object"
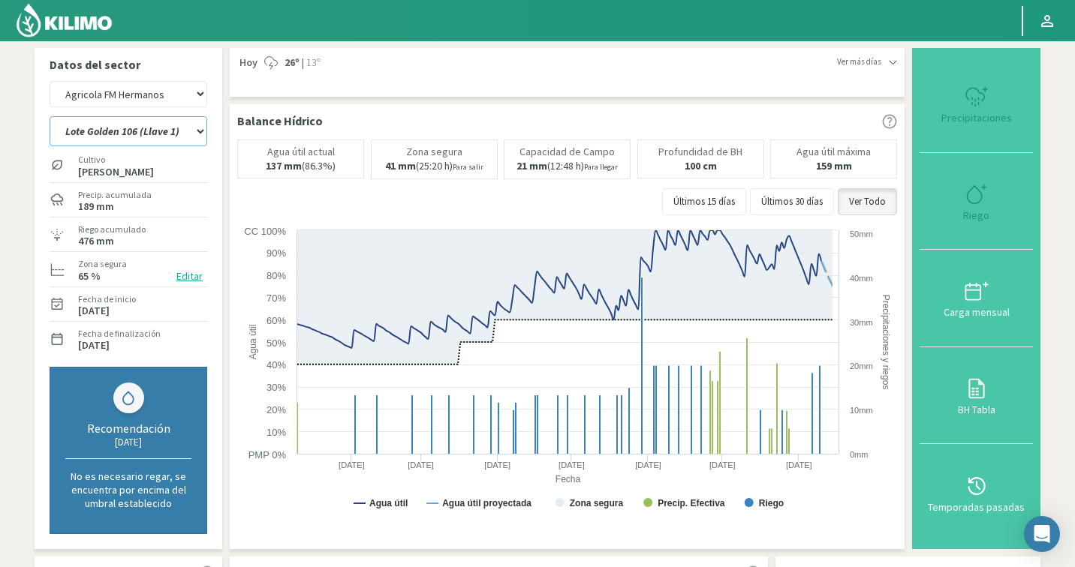
click at [148, 134] on select "Lote Golden 106 (Llave 1) Lote Golden Glory 2007 (Llave 3) Lote Golden Glory 20…" at bounding box center [129, 131] width 158 height 30
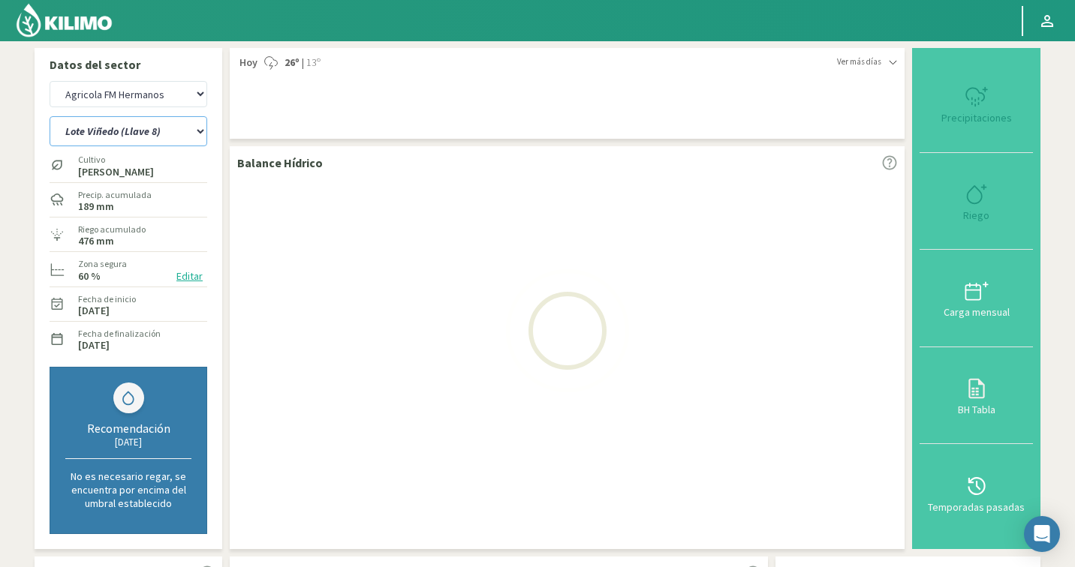
select select "112: Object"
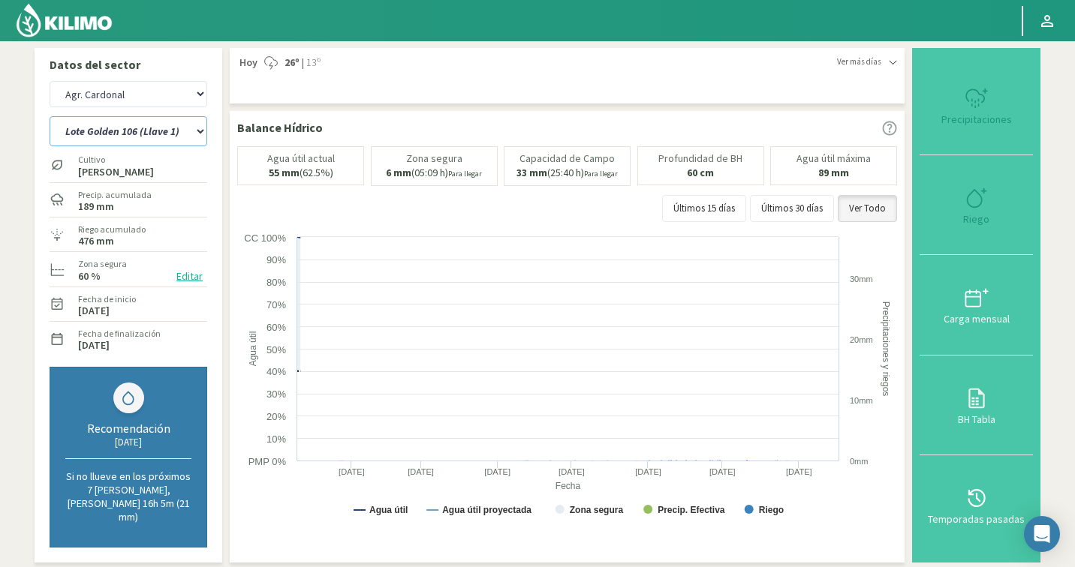
select select "4469: Object"
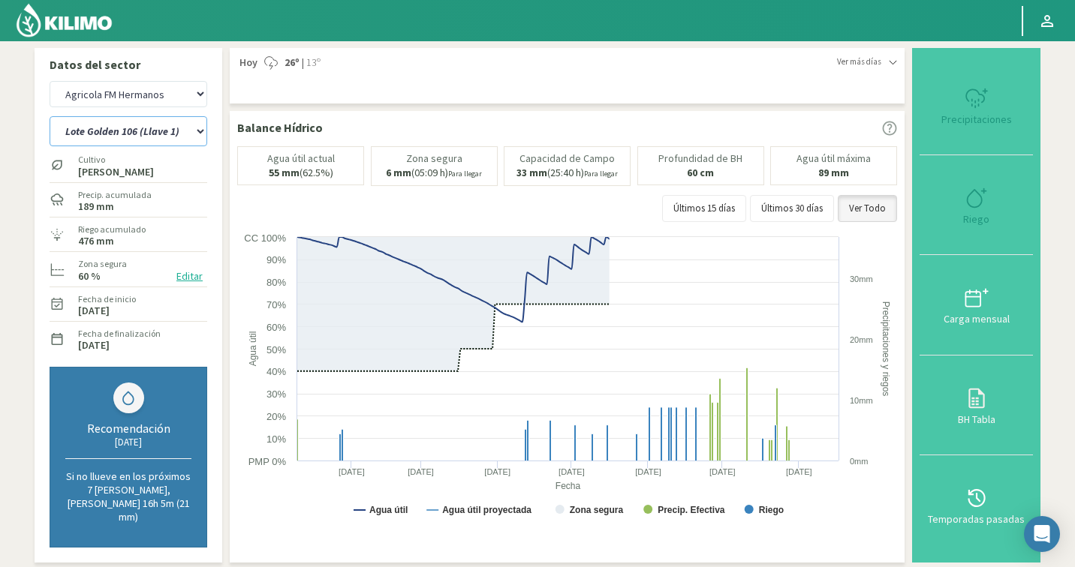
select select "123: Object"
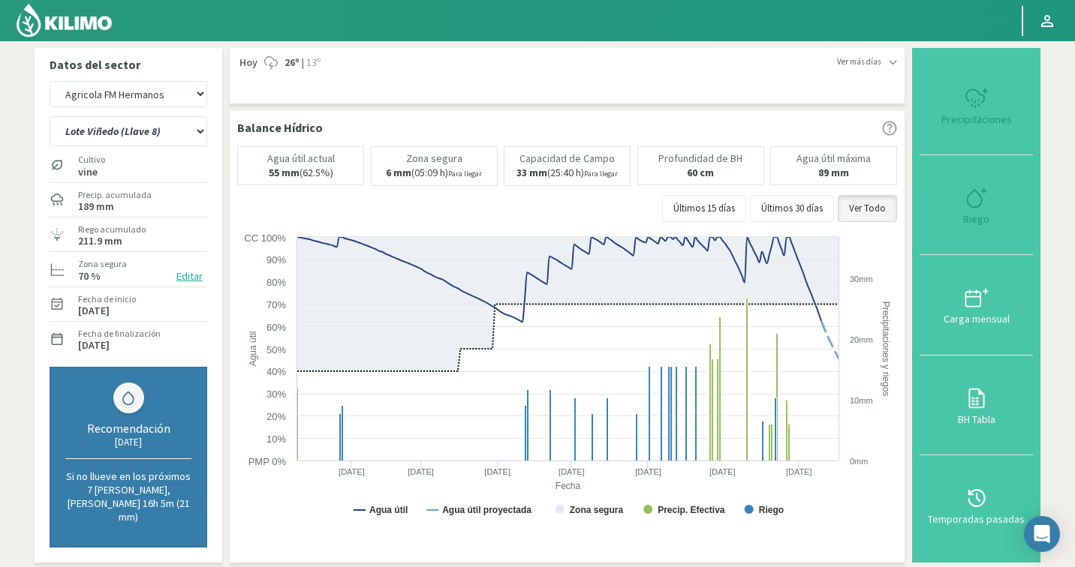
click at [188, 276] on button "Editar" at bounding box center [189, 276] width 35 height 17
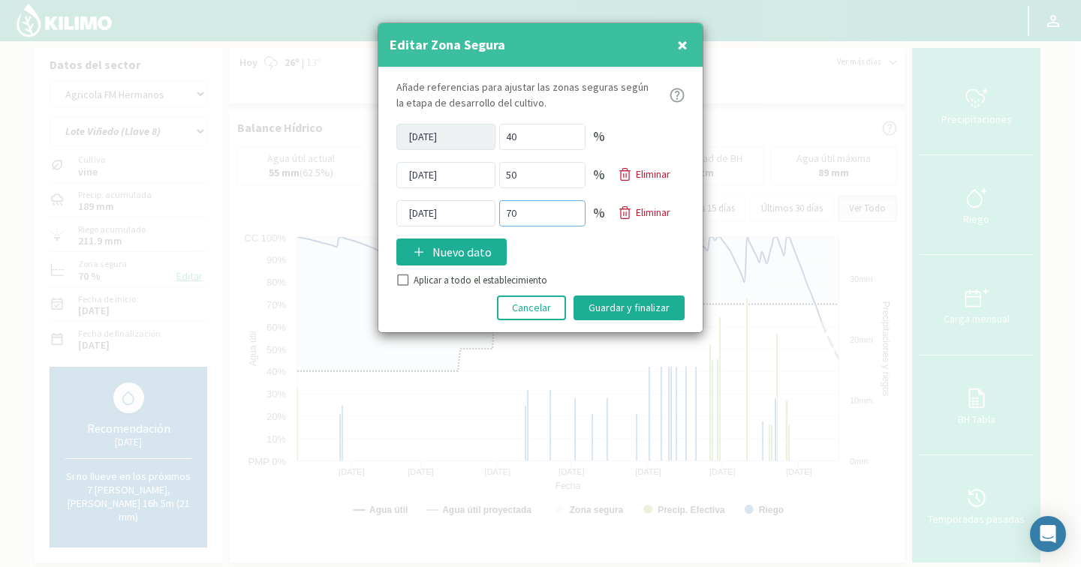
drag, startPoint x: 540, startPoint y: 211, endPoint x: 502, endPoint y: 209, distance: 37.6
click at [502, 209] on input "70" at bounding box center [542, 213] width 86 height 26
type input "60"
click at [631, 313] on button "Guardar y finalizar" at bounding box center [628, 308] width 111 height 25
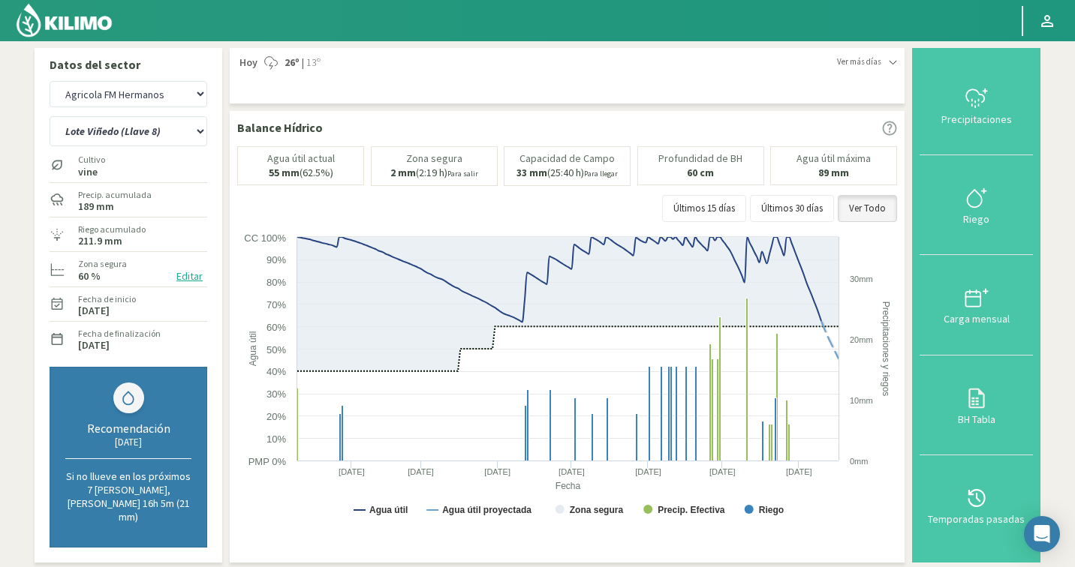
click at [155, 108] on div "Agr. Cardonal Agr. El [PERSON_NAME] [PERSON_NAME] [GEOGRAPHIC_DATA] - IC Agríco…" at bounding box center [129, 94] width 158 height 34
click at [155, 105] on select "Agr. Cardonal Agr. El [PERSON_NAME] [PERSON_NAME] [GEOGRAPHIC_DATA] - IC Agríco…" at bounding box center [129, 94] width 158 height 26
click at [112, 101] on select "Agr. Cardonal Agr. El [PERSON_NAME] [PERSON_NAME] [GEOGRAPHIC_DATA] - IC Agríco…" at bounding box center [129, 94] width 158 height 26
select select "4913: Object"
select select "124: Object"
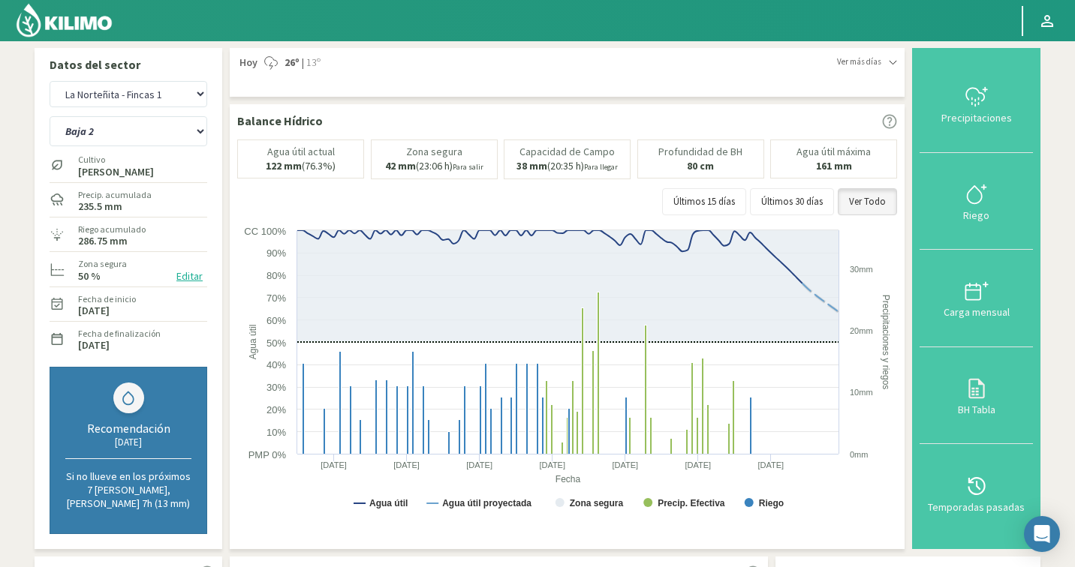
click at [186, 278] on button "Editar" at bounding box center [189, 276] width 35 height 17
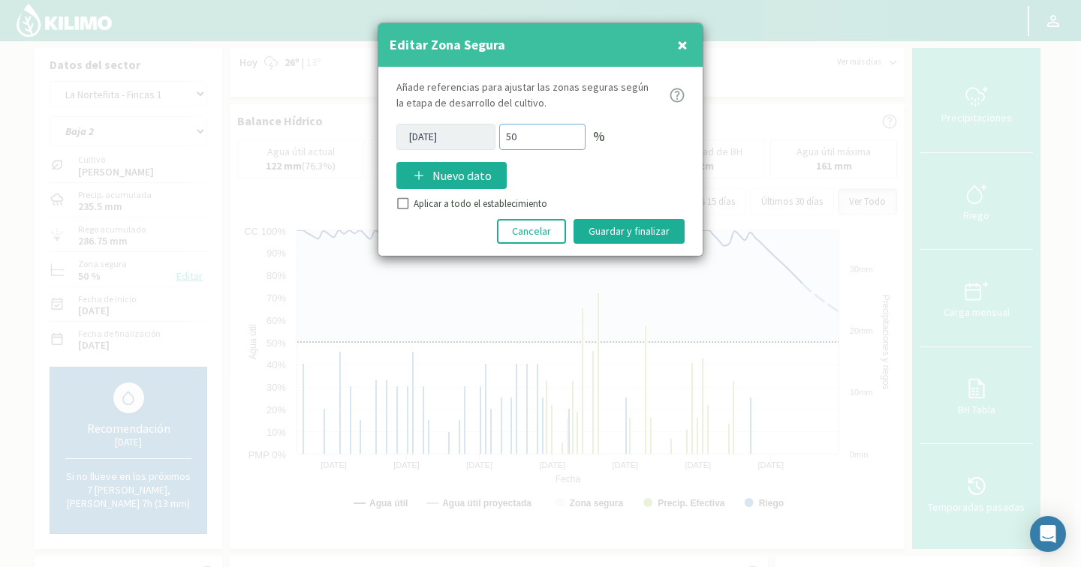
click at [495, 130] on div "05/05/2025 50 %" at bounding box center [540, 137] width 288 height 26
type input "8"
type input "70"
click at [403, 201] on input "Aplicar a todo el establecimiento" at bounding box center [401, 205] width 15 height 15
checkbox input "true"
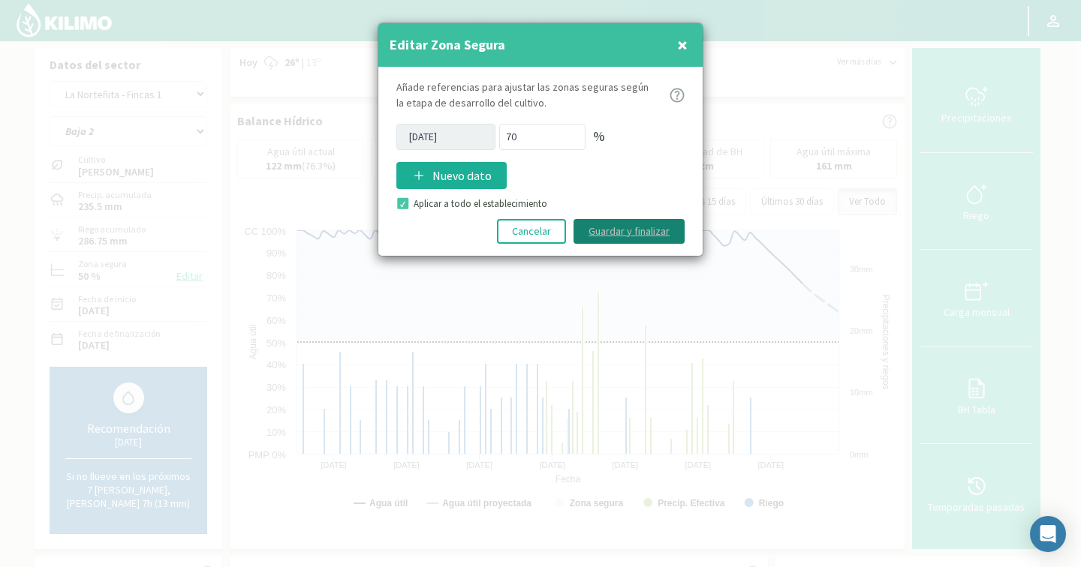
click at [591, 227] on button "Guardar y finalizar" at bounding box center [628, 231] width 111 height 25
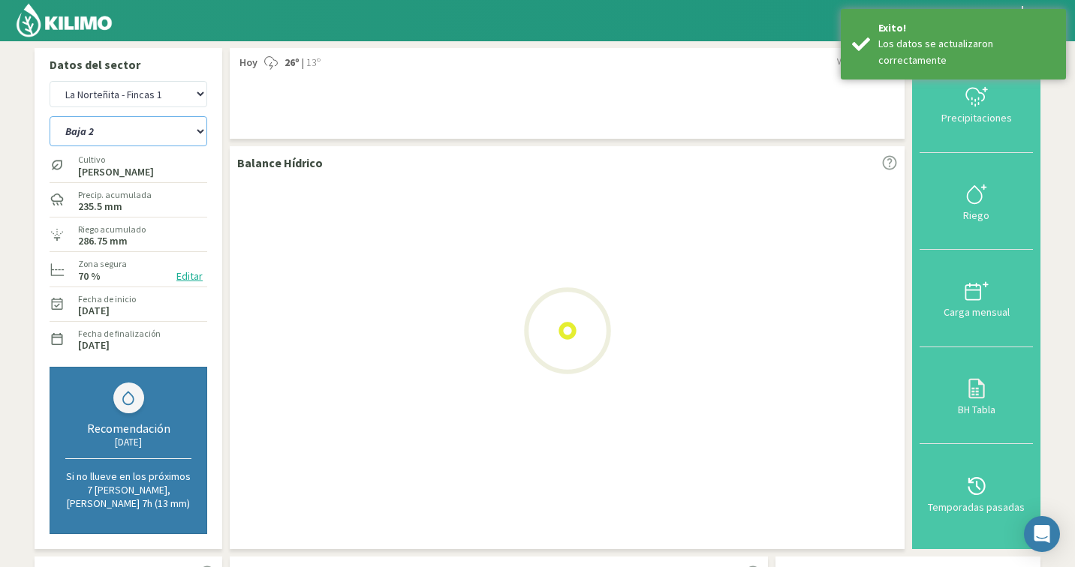
click at [135, 126] on select "Baja 2 Baja 4 Brasil Estados Sirena" at bounding box center [129, 131] width 158 height 30
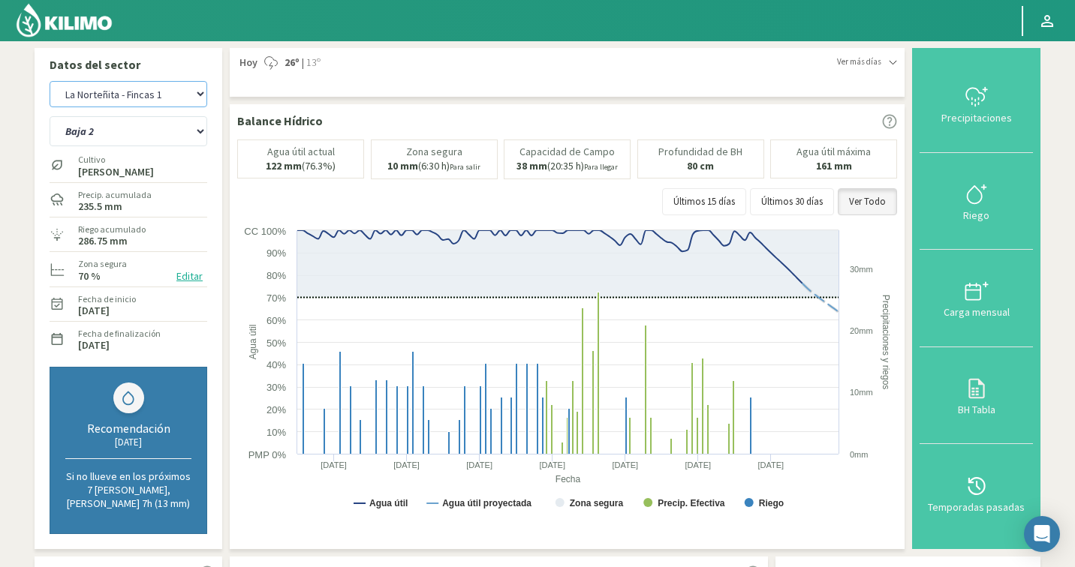
click at [159, 91] on select "Agr. Cardonal Agr. El [PERSON_NAME] [PERSON_NAME] [GEOGRAPHIC_DATA] - IC Agríco…" at bounding box center [129, 94] width 158 height 26
select select "5193: Object"
select select "129: Object"
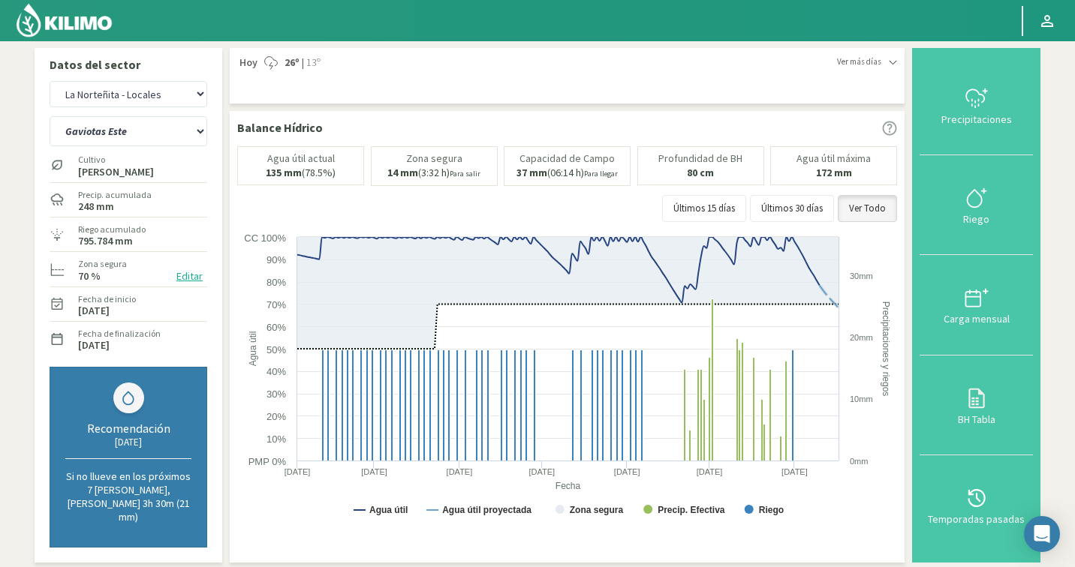
click at [170, 281] on div "Zona segura 70 % Editar" at bounding box center [142, 269] width 131 height 32
click at [189, 273] on button "Editar" at bounding box center [189, 276] width 35 height 17
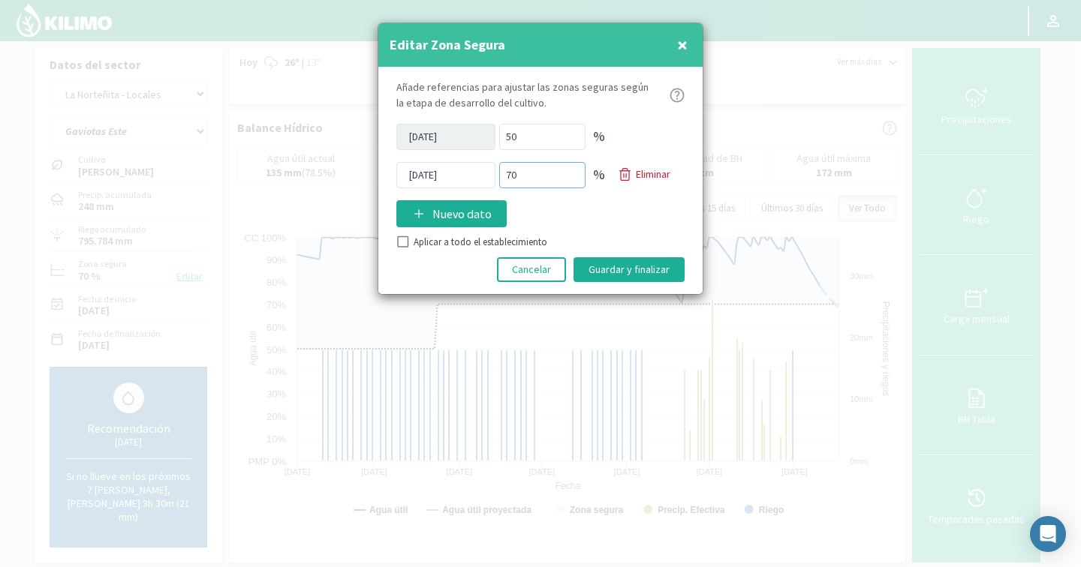
drag, startPoint x: 547, startPoint y: 176, endPoint x: 500, endPoint y: 177, distance: 47.3
click at [500, 177] on input "70" at bounding box center [542, 175] width 86 height 26
click at [442, 222] on p "Nuevo dato" at bounding box center [461, 214] width 59 height 18
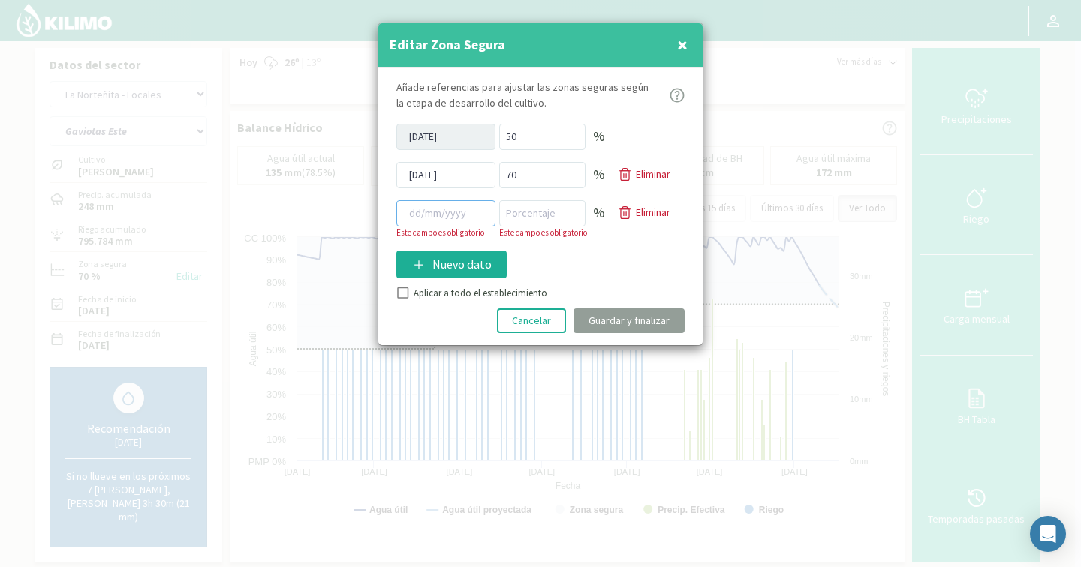
click at [456, 215] on input at bounding box center [445, 213] width 99 height 26
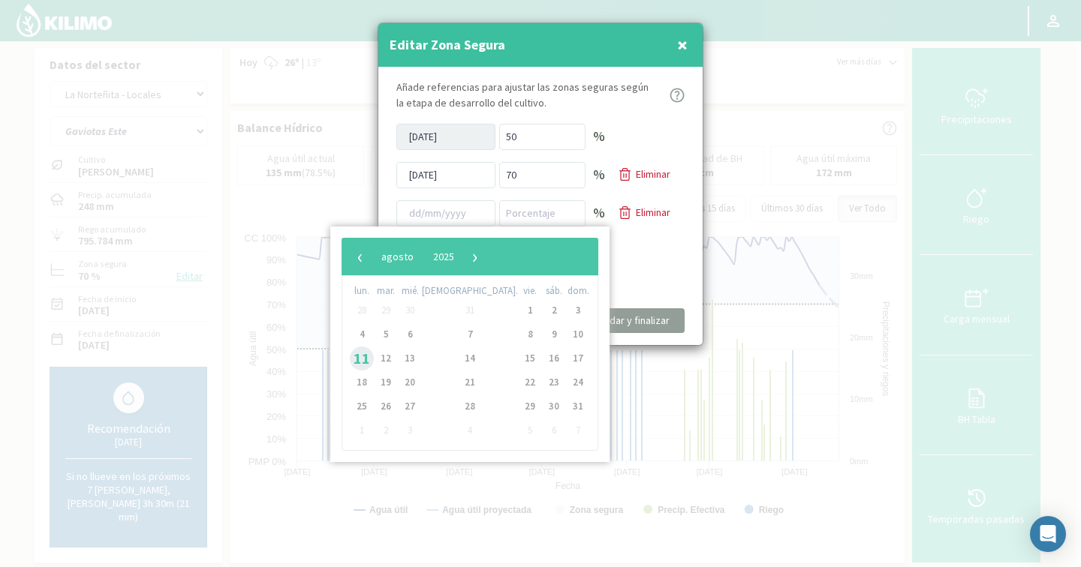
click at [371, 361] on span "11" at bounding box center [362, 359] width 24 height 24
type input "[DATE]"
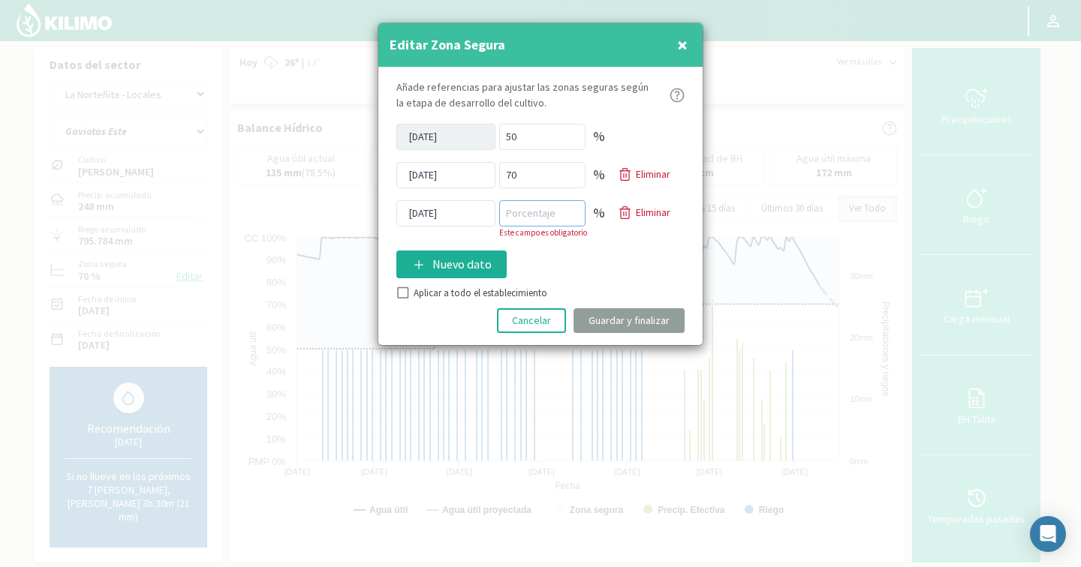
click at [520, 206] on input "number" at bounding box center [542, 213] width 86 height 26
type input "60"
click at [398, 296] on div "Añade referencias para ajustar las zonas seguras según la etapa de desarrollo d…" at bounding box center [540, 207] width 324 height 278
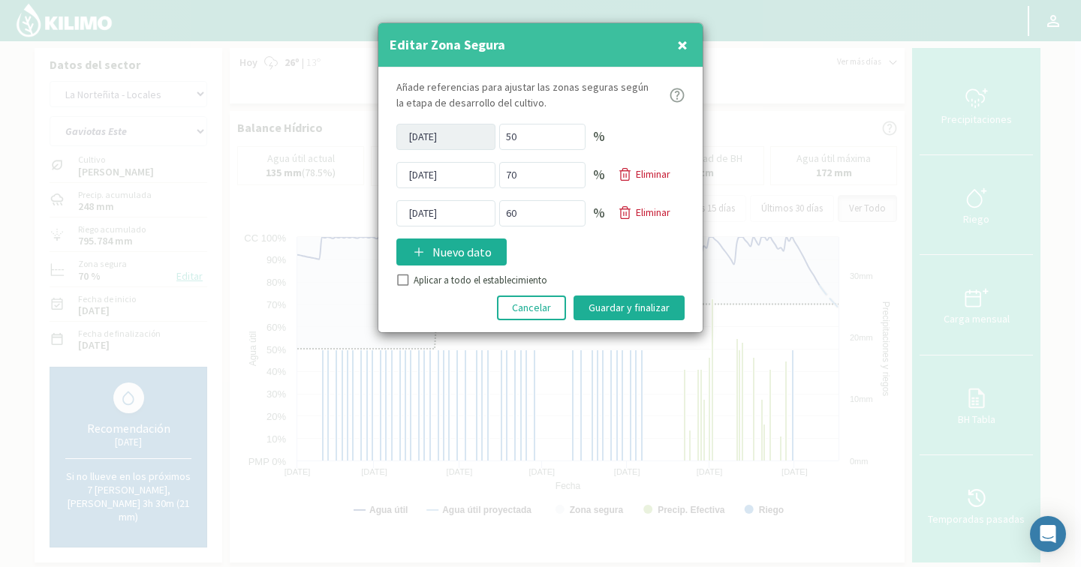
click at [401, 279] on input "Aplicar a todo el establecimiento" at bounding box center [401, 282] width 15 height 15
checkbox input "true"
click at [611, 309] on button "Guardar y finalizar" at bounding box center [628, 308] width 111 height 25
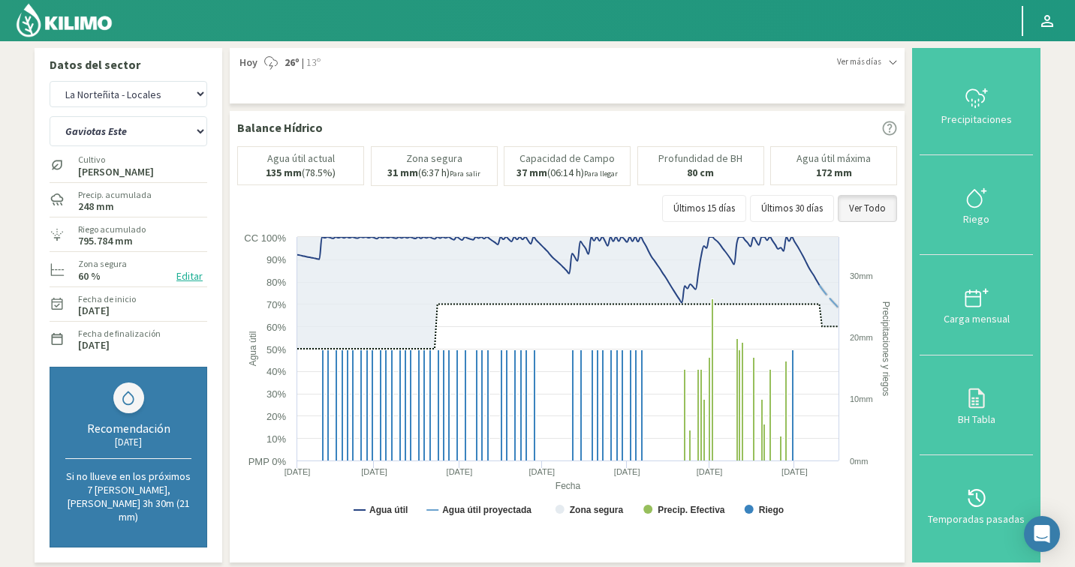
click at [99, 26] on img at bounding box center [64, 20] width 98 height 36
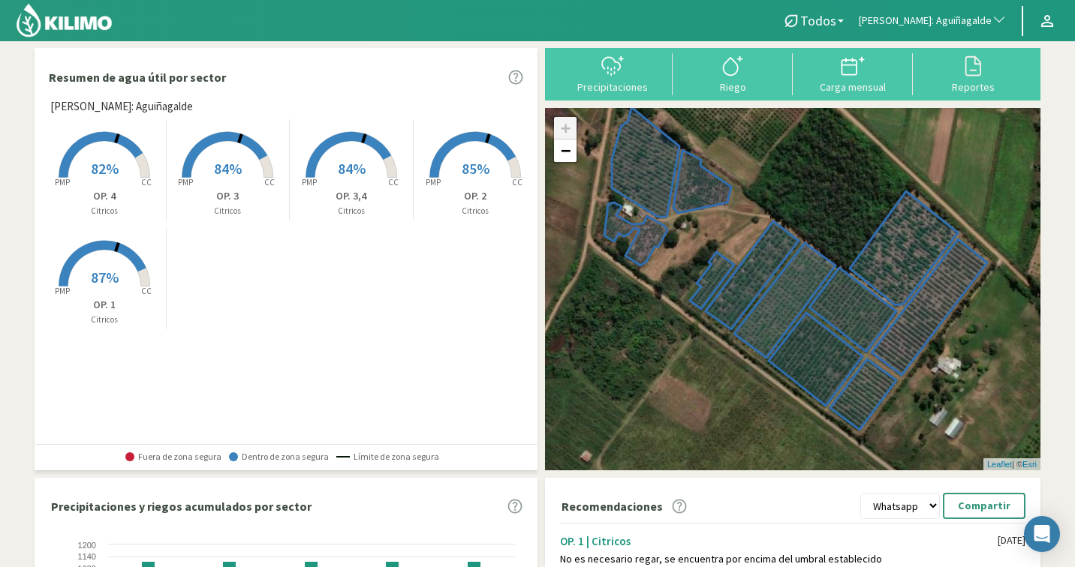
click at [963, 21] on span "[PERSON_NAME]: Aguiñagalde" at bounding box center [924, 21] width 133 height 15
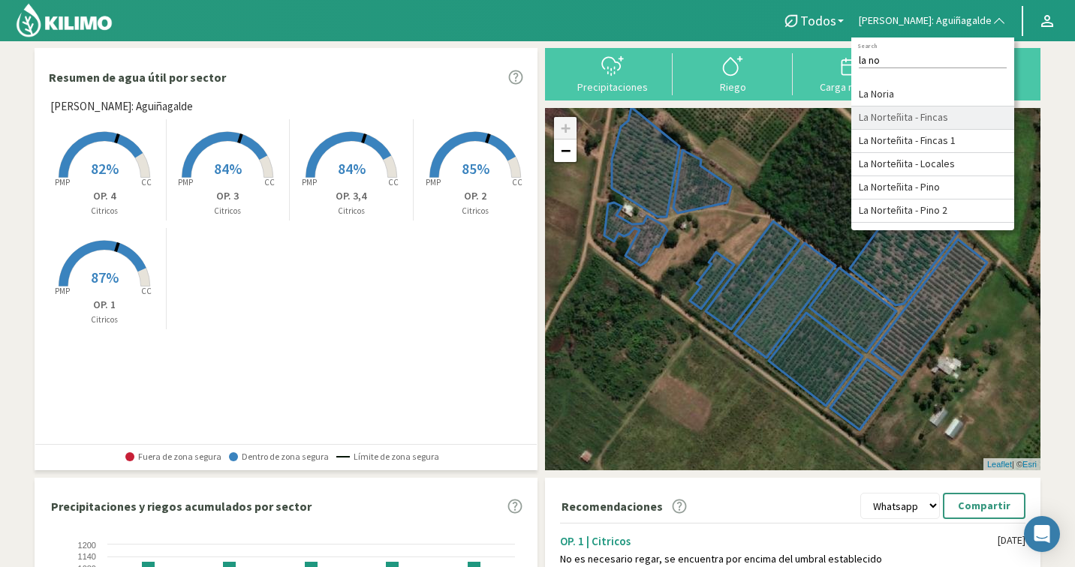
type input "la no"
click at [982, 116] on li "La Norteñita - Fincas" at bounding box center [932, 118] width 163 height 23
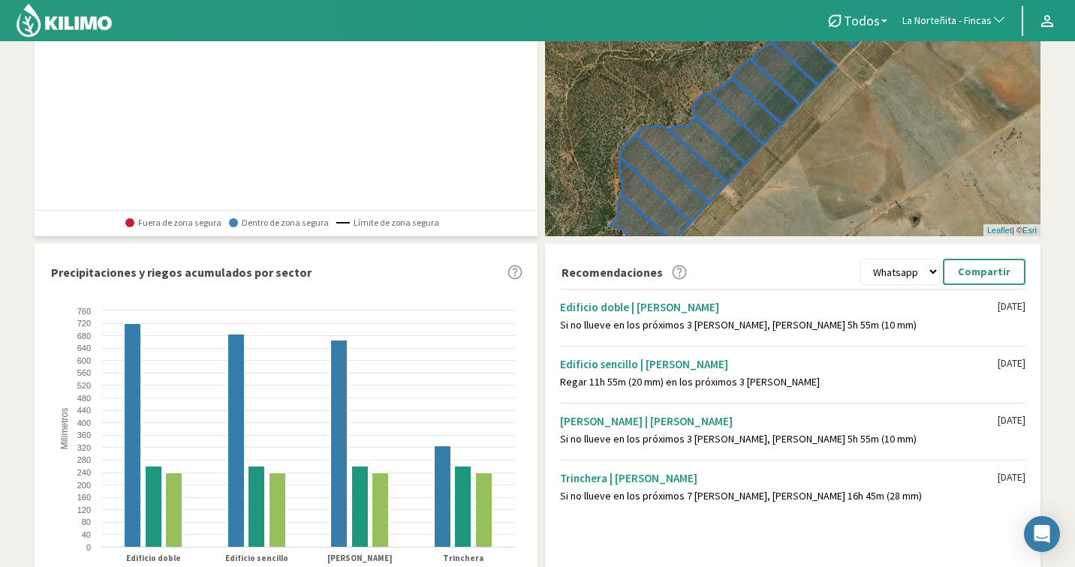
scroll to position [319, 0]
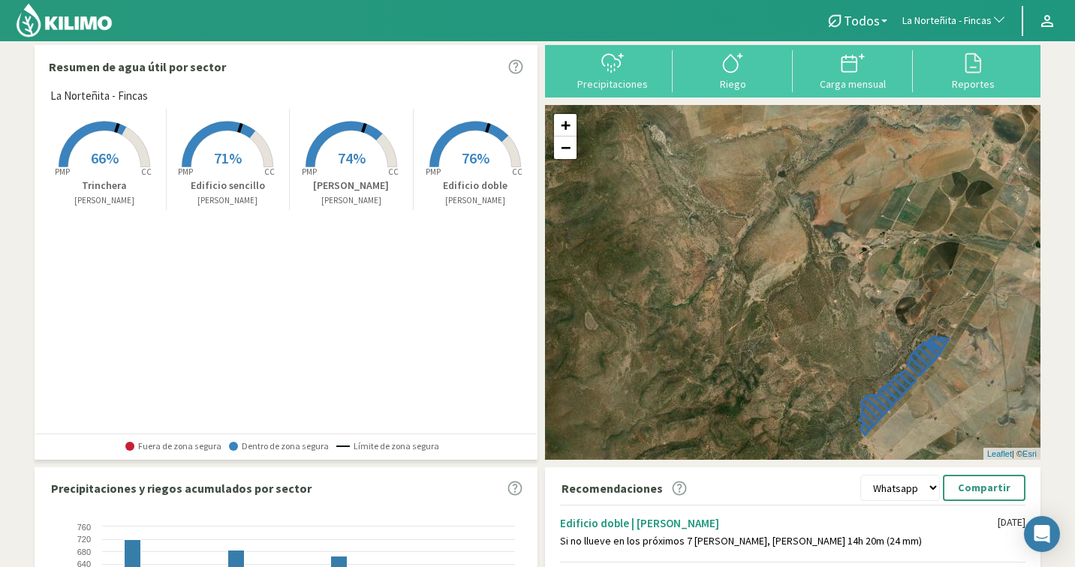
scroll to position [323, 0]
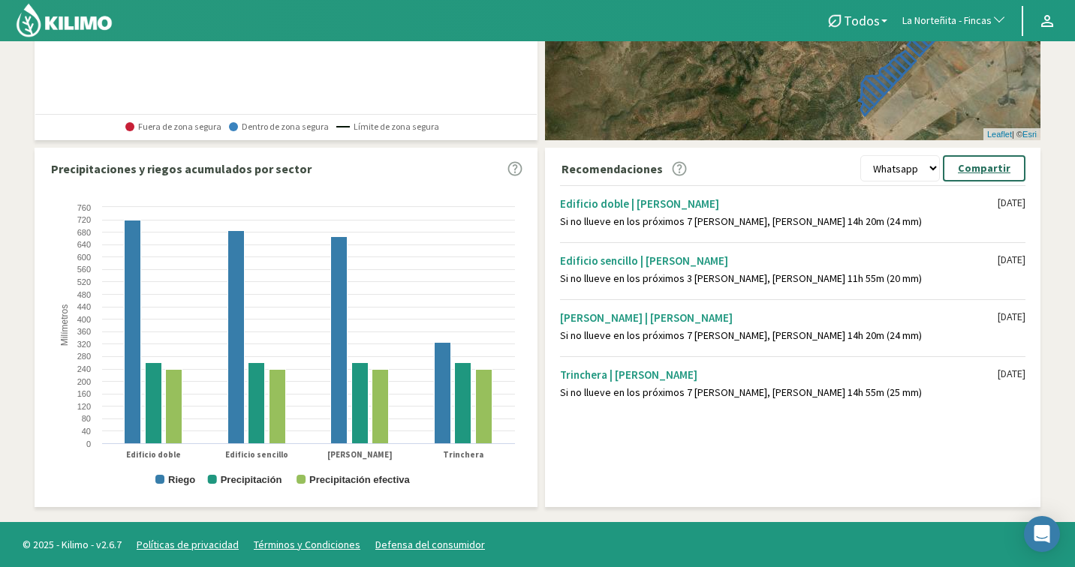
click at [999, 172] on p "Compartir" at bounding box center [984, 168] width 53 height 17
click at [991, 173] on p "Compartir" at bounding box center [984, 168] width 53 height 17
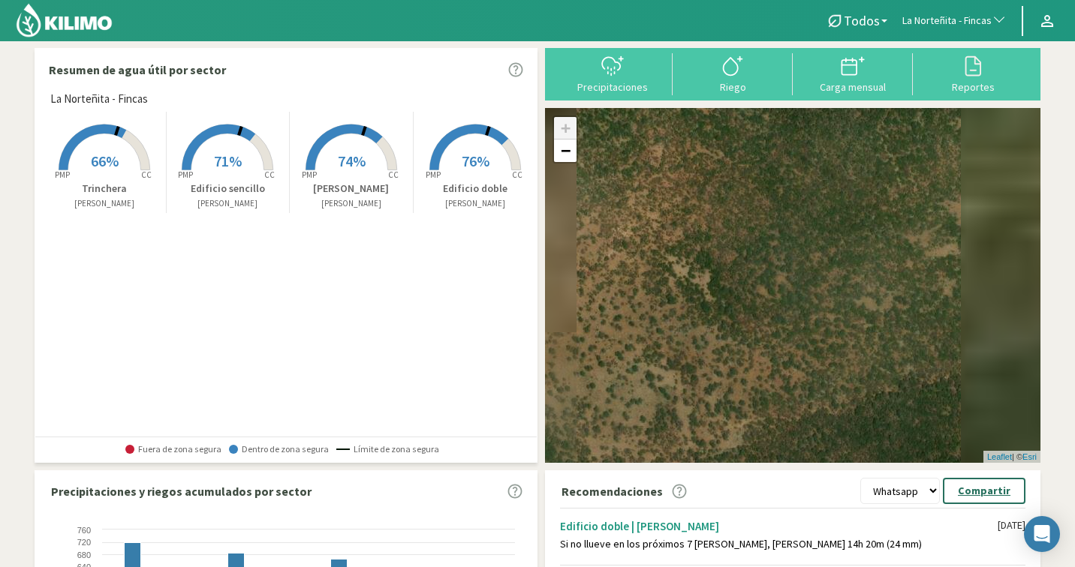
click at [972, 492] on p "Compartir" at bounding box center [984, 491] width 53 height 17
click at [970, 17] on span "La Norteñita - Fincas" at bounding box center [946, 21] width 89 height 15
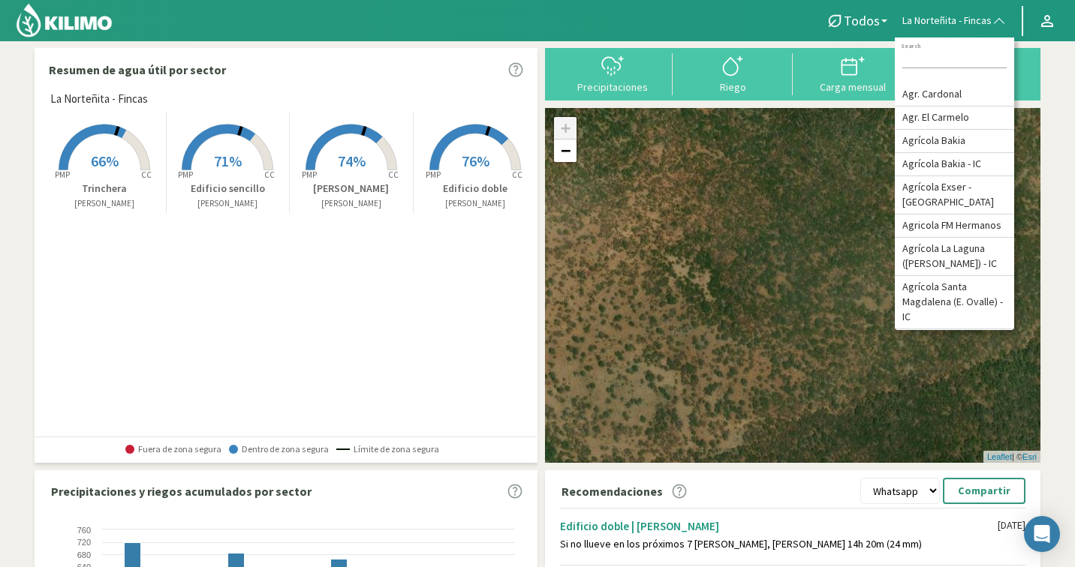
click at [955, 54] on input at bounding box center [954, 61] width 104 height 16
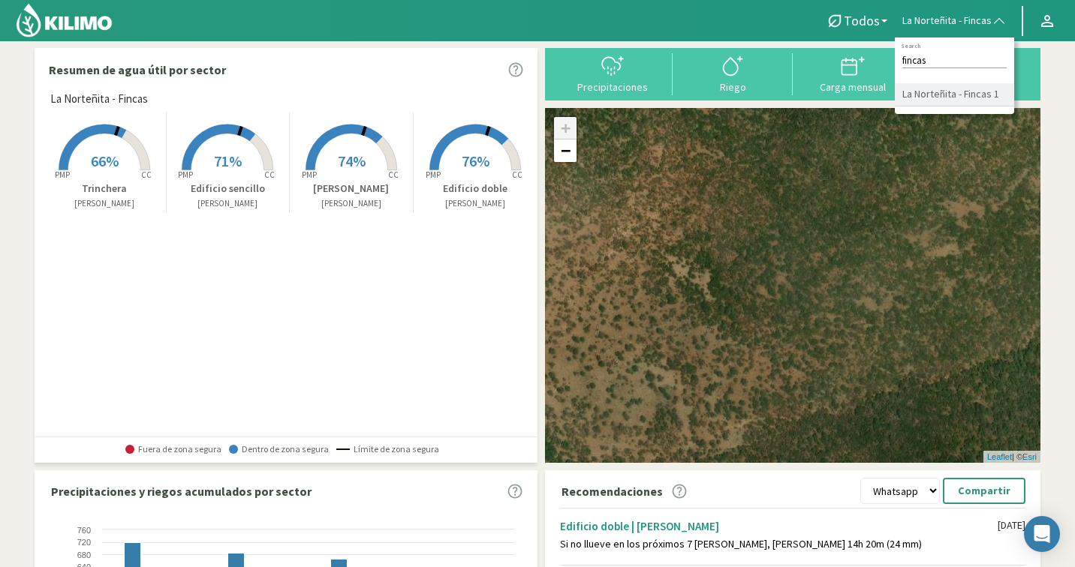
type input "fincas"
click at [953, 92] on li "La Norteñita - Fincas 1" at bounding box center [953, 94] width 119 height 23
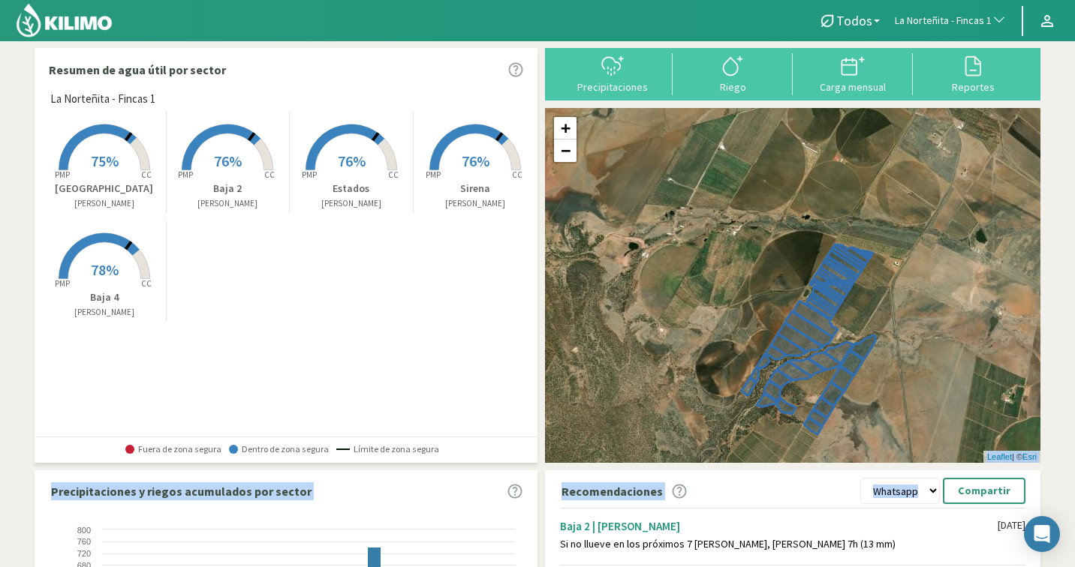
drag, startPoint x: 1073, startPoint y: 384, endPoint x: 1068, endPoint y: 477, distance: 92.5
click at [1068, 477] on section "Resumen de agua útil por sector La Norteñita - Fincas 1 Created with Highcharts…" at bounding box center [537, 443] width 1075 height 804
drag, startPoint x: 1069, startPoint y: 471, endPoint x: 1079, endPoint y: 338, distance: 133.9
click at [1075, 338] on html "Todos Todos [PERSON_NAME] La Norteñita - Fincas 1 Todos La Norteñita - Fincas 1…" at bounding box center [537, 283] width 1075 height 567
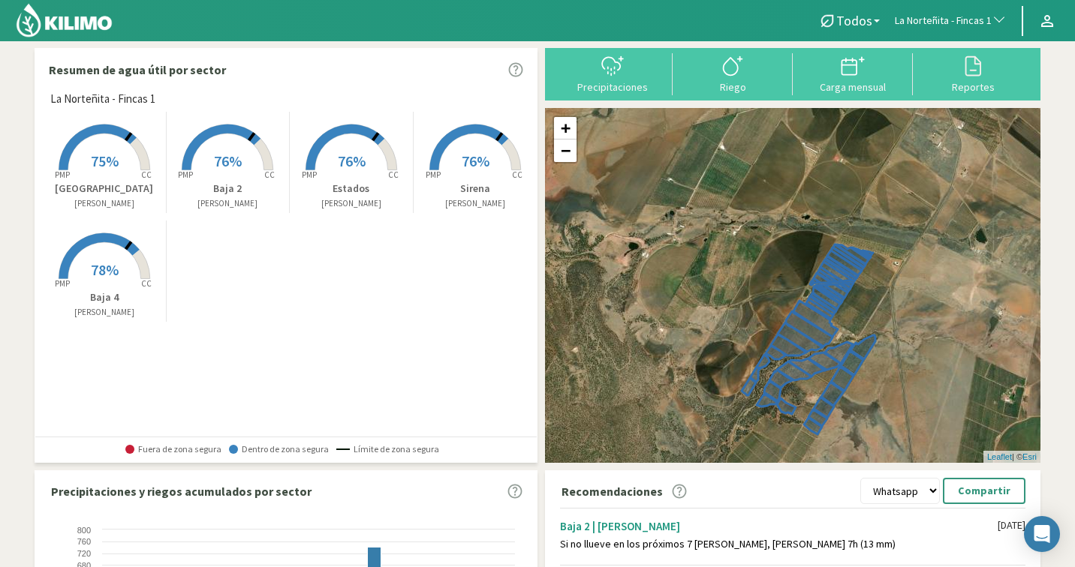
click at [1063, 401] on section "Resumen de agua útil por sector La Norteñita - Fincas 1 Created with Highcharts…" at bounding box center [537, 443] width 1075 height 804
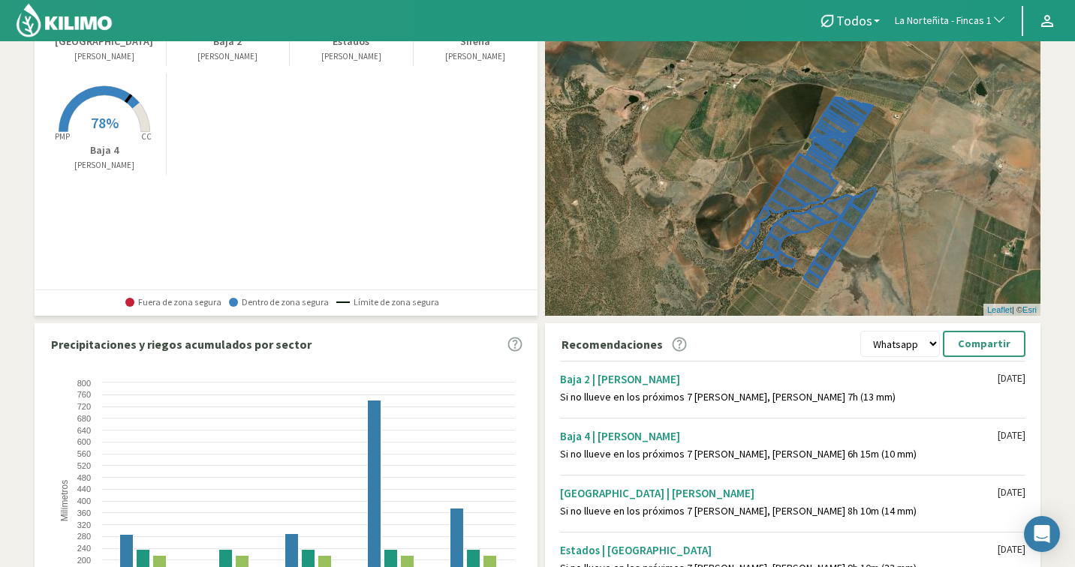
scroll to position [323, 0]
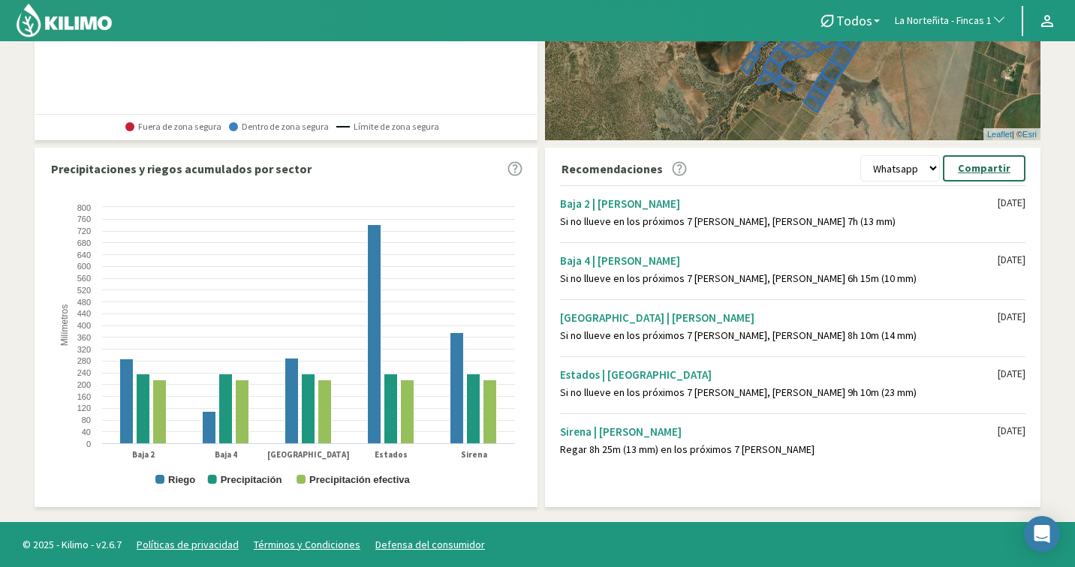
click at [967, 176] on p "Compartir" at bounding box center [984, 168] width 53 height 17
click at [933, 19] on span "La Norteñita - Fincas 1" at bounding box center [942, 21] width 97 height 15
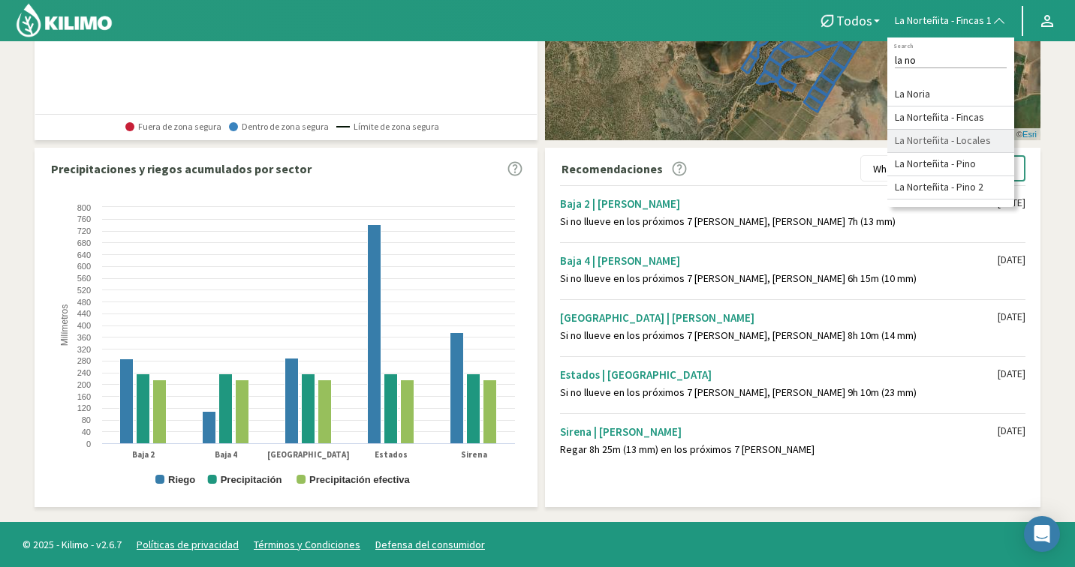
type input "la no"
click at [955, 144] on li "La Norteñita - Locales" at bounding box center [950, 141] width 127 height 23
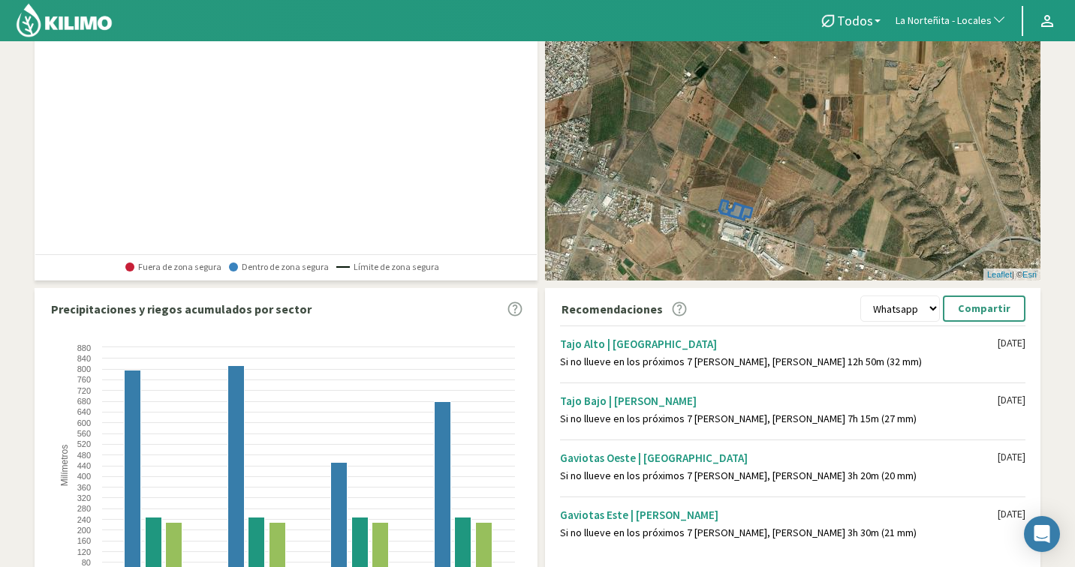
scroll to position [67, 0]
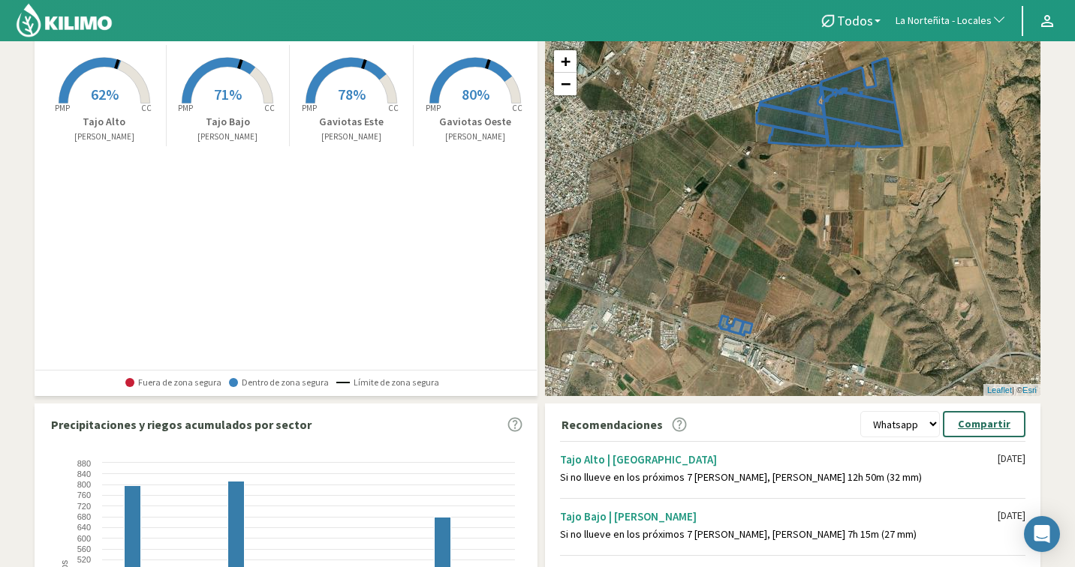
click at [988, 423] on p "Compartir" at bounding box center [984, 424] width 53 height 17
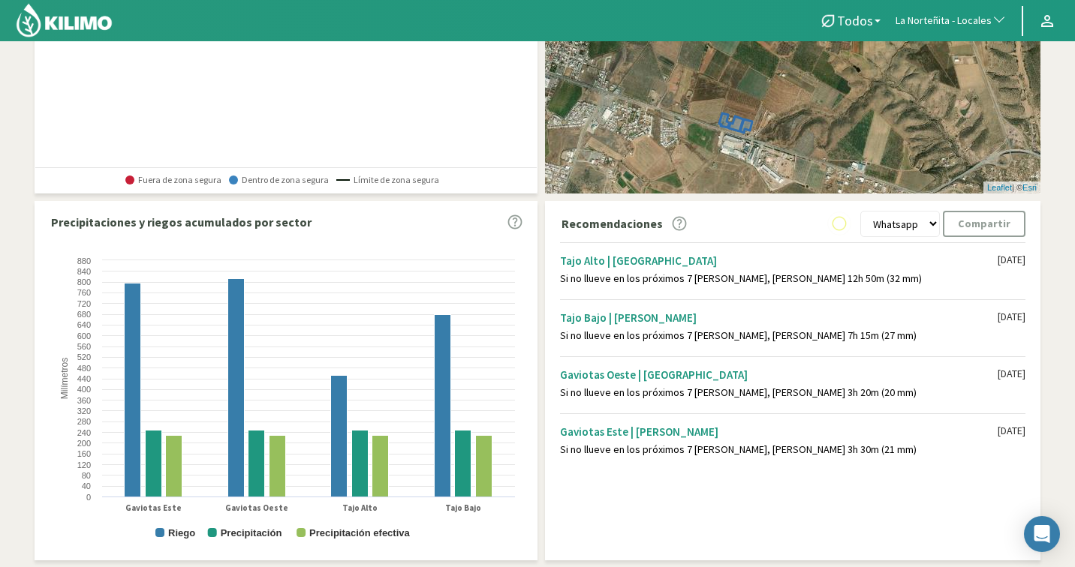
scroll to position [323, 0]
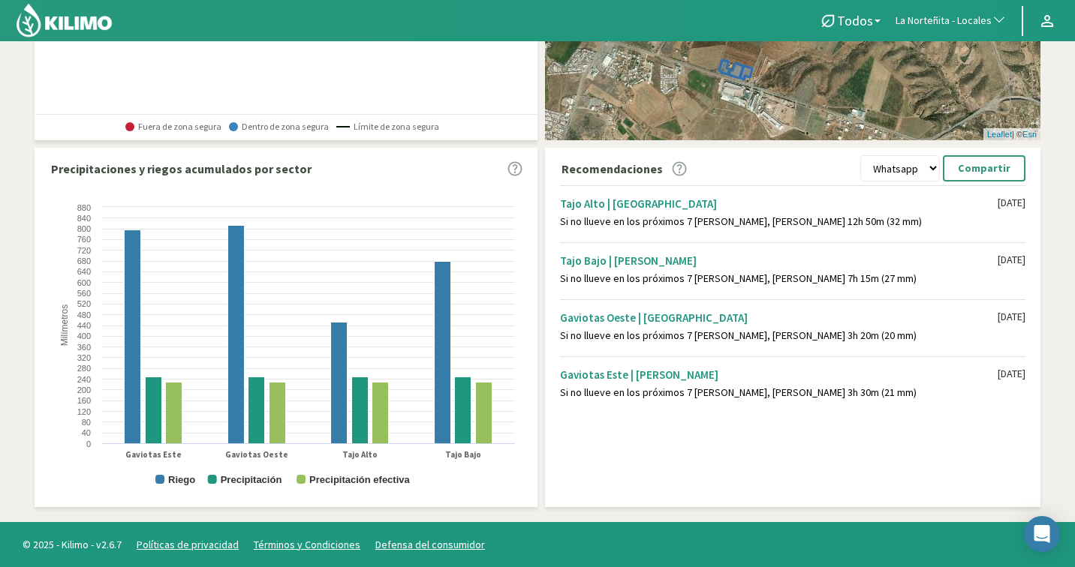
click at [949, 25] on span "La Norteñita - Locales" at bounding box center [943, 21] width 96 height 15
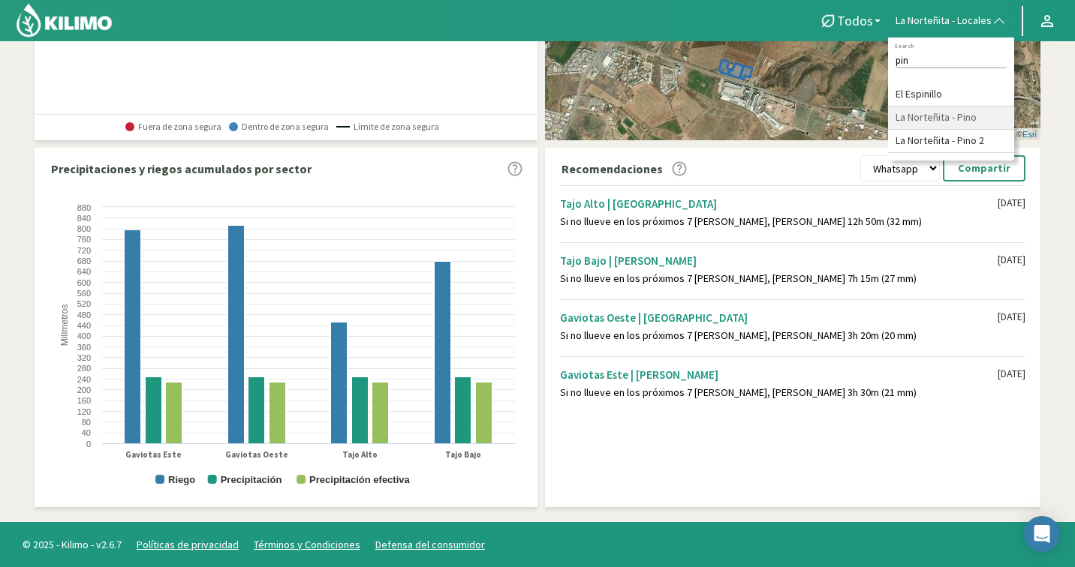
type input "pin"
click at [962, 113] on li "La Norteñita - Pino" at bounding box center [951, 118] width 126 height 23
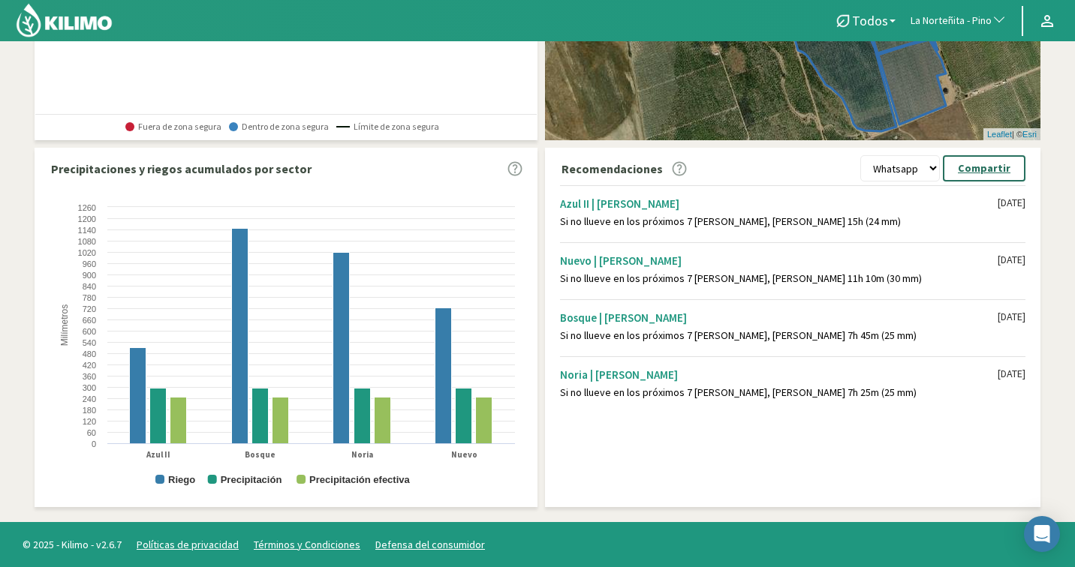
click at [993, 170] on p "Compartir" at bounding box center [984, 168] width 53 height 17
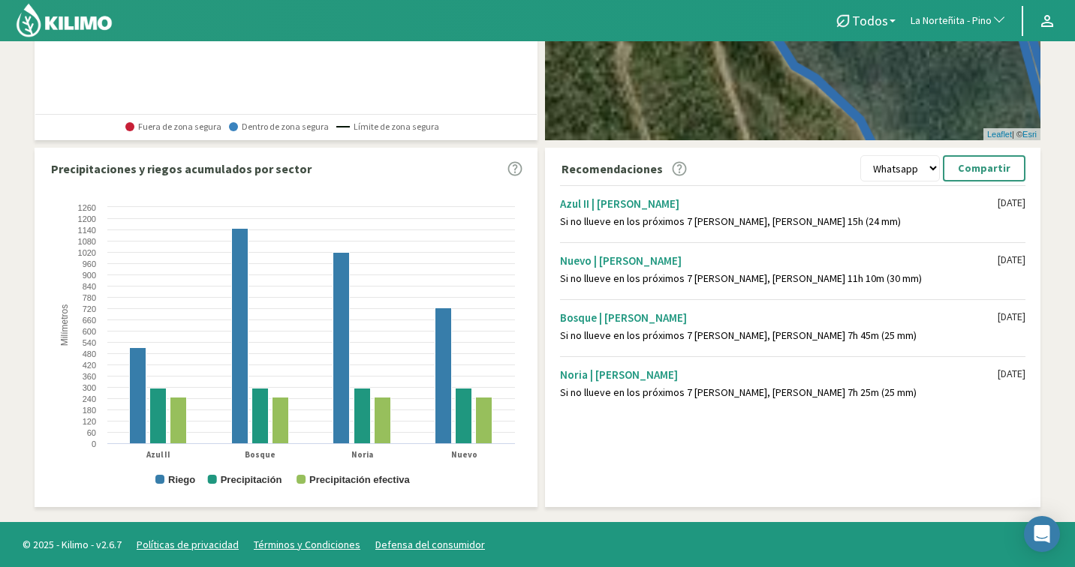
scroll to position [0, 0]
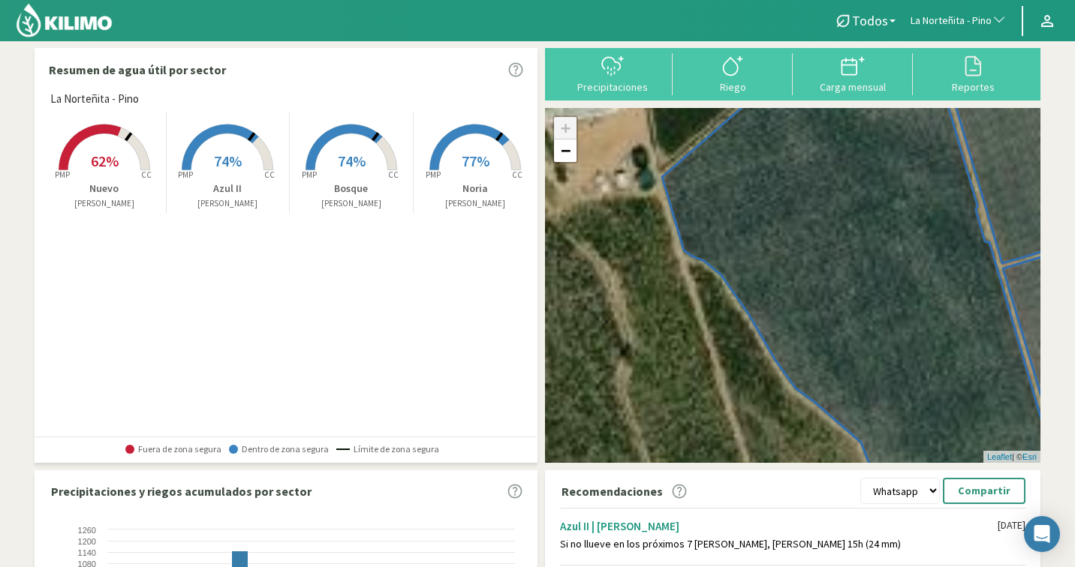
click at [976, 22] on span "La Norteñita - Pino" at bounding box center [950, 21] width 81 height 15
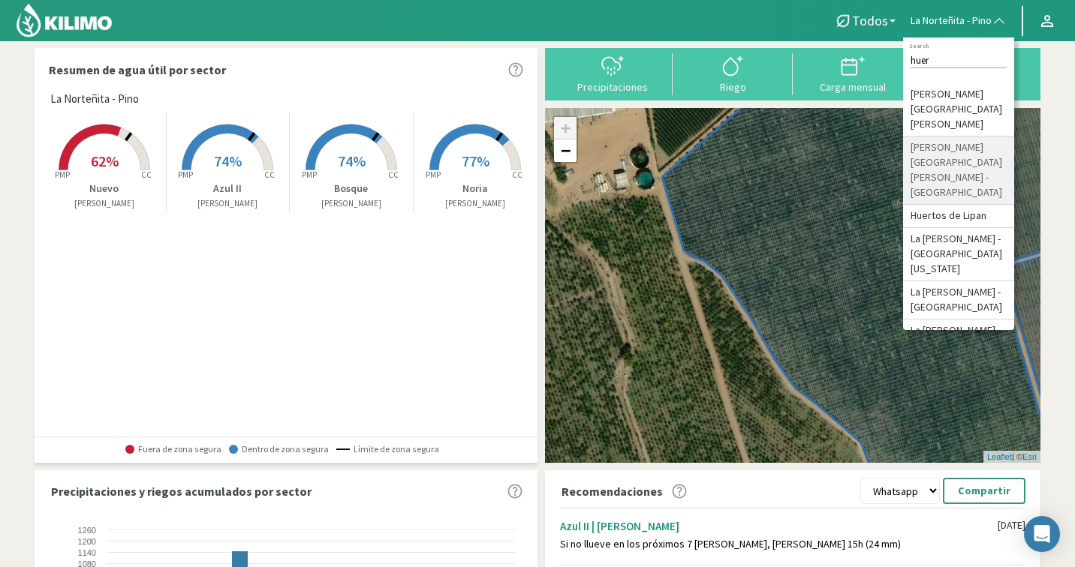
type input "huer"
click at [995, 137] on li "[PERSON_NAME] [GEOGRAPHIC_DATA][PERSON_NAME] - [GEOGRAPHIC_DATA]" at bounding box center [958, 171] width 111 height 68
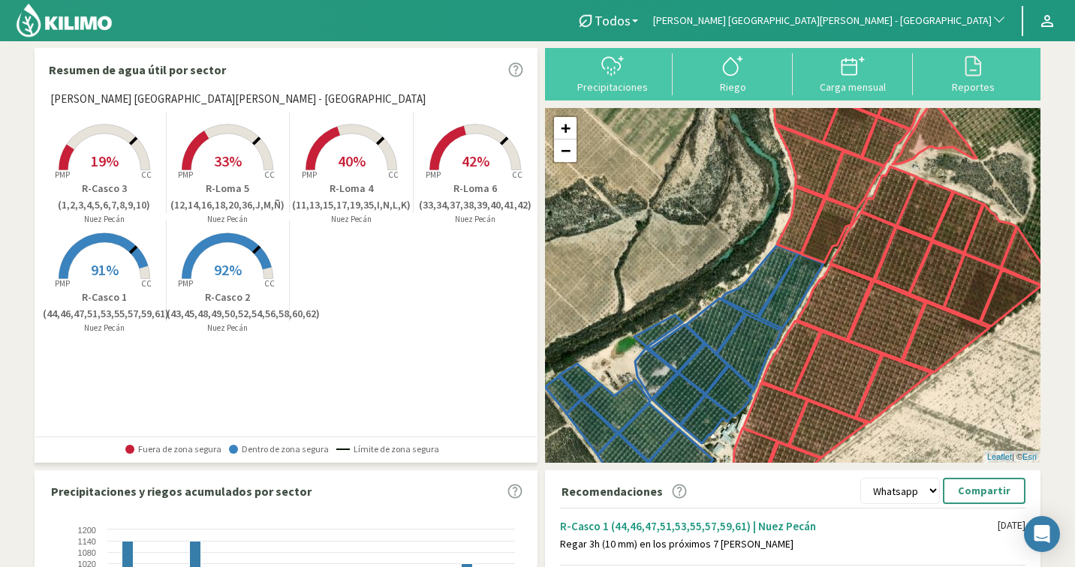
click at [462, 164] on span "42%" at bounding box center [476, 161] width 28 height 19
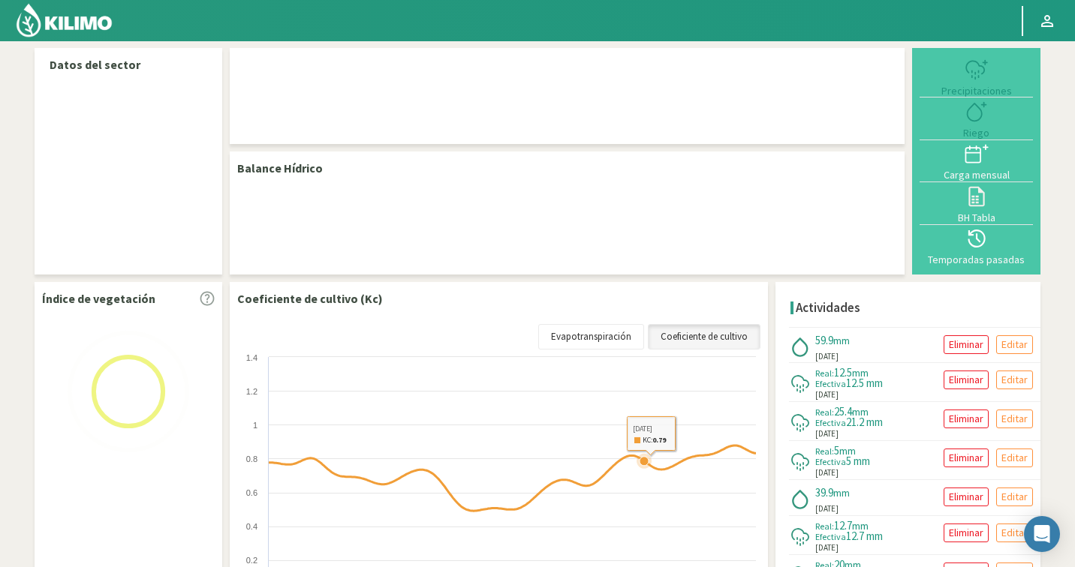
select select "129: Object"
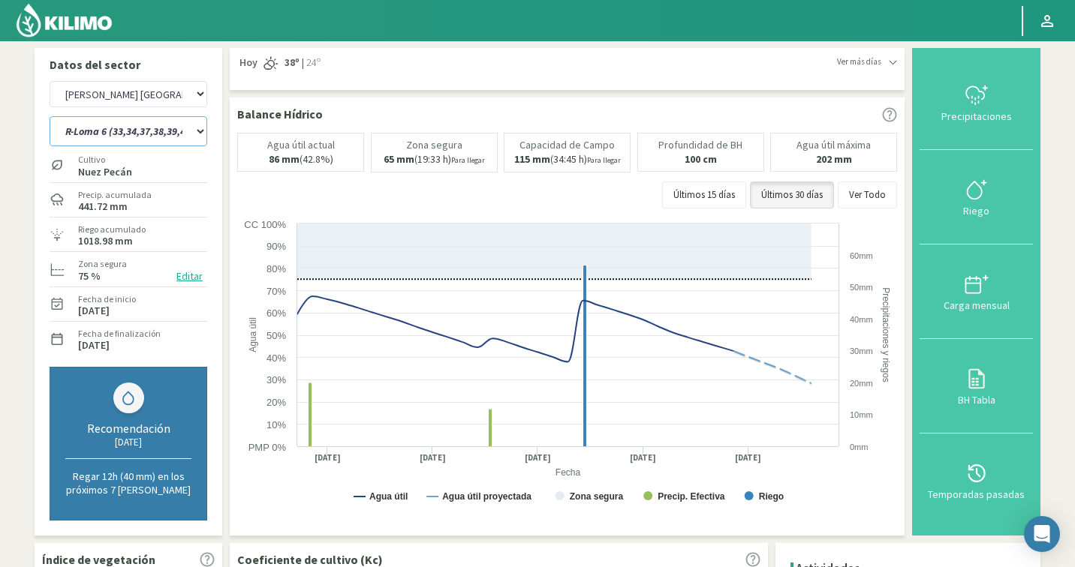
click at [124, 137] on select "R-Casco 1 (44,46,47,51,53,55,57,59,61) R-Casco 2 (43,45,48,49,50,52,54,56,58,60…" at bounding box center [129, 131] width 158 height 30
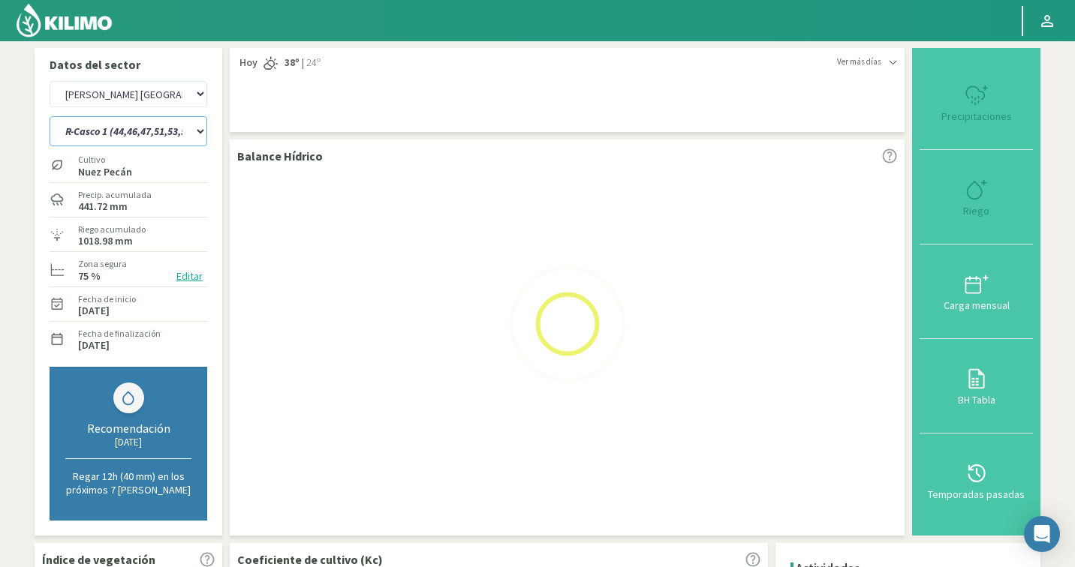
select select "5: Object"
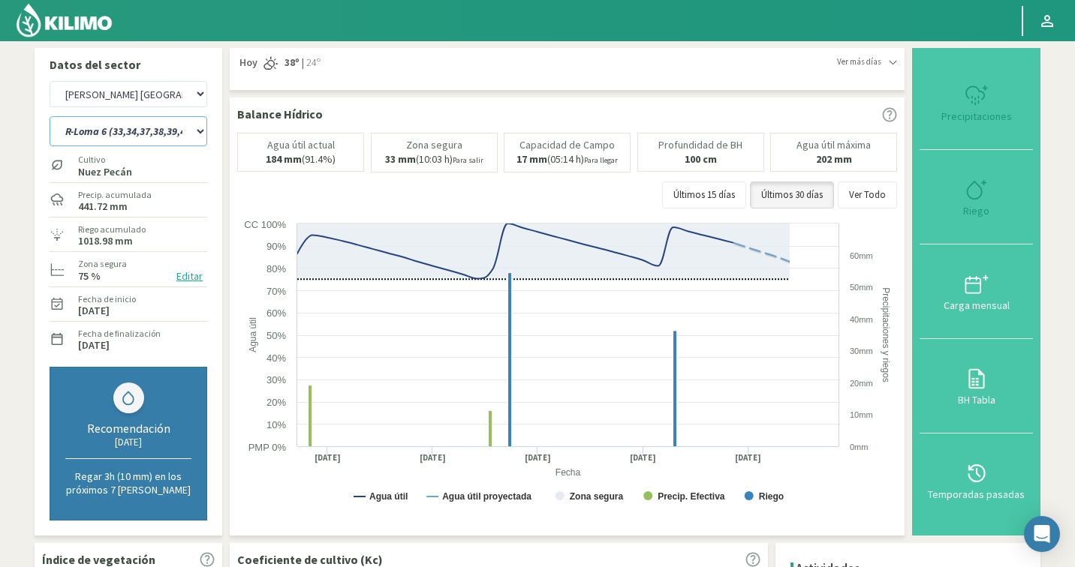
select select "408: Object"
select select "6: Object"
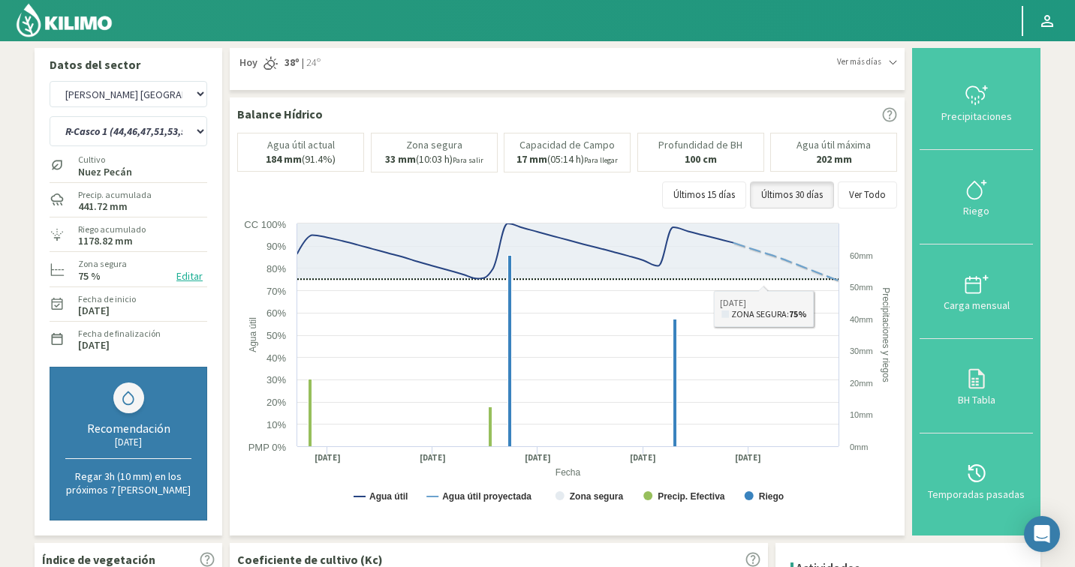
click at [190, 281] on button "Editar" at bounding box center [189, 276] width 35 height 17
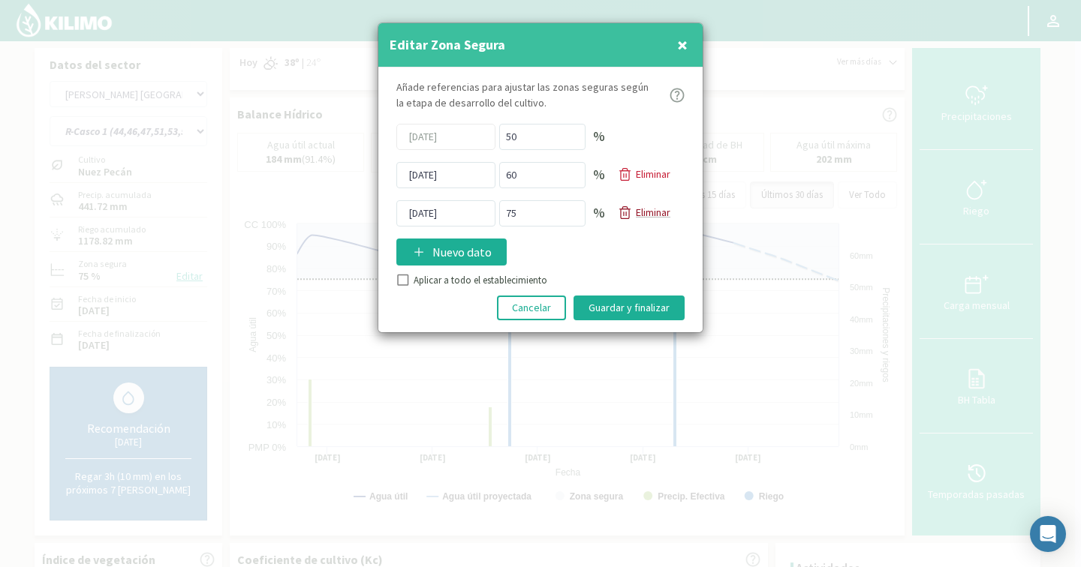
click at [660, 215] on p "Eliminar" at bounding box center [653, 213] width 35 height 16
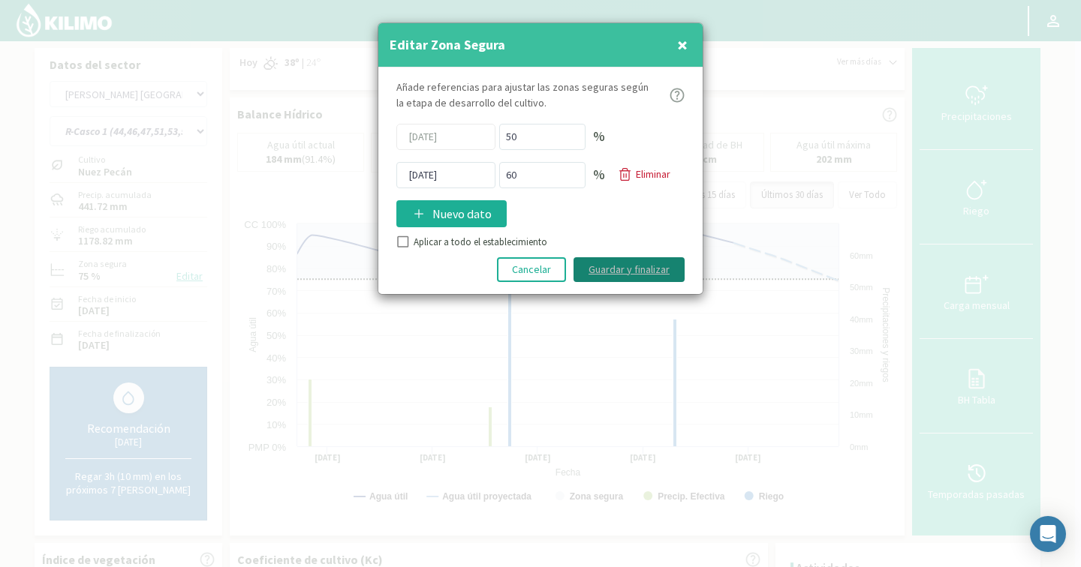
click at [627, 266] on button "Guardar y finalizar" at bounding box center [628, 269] width 111 height 25
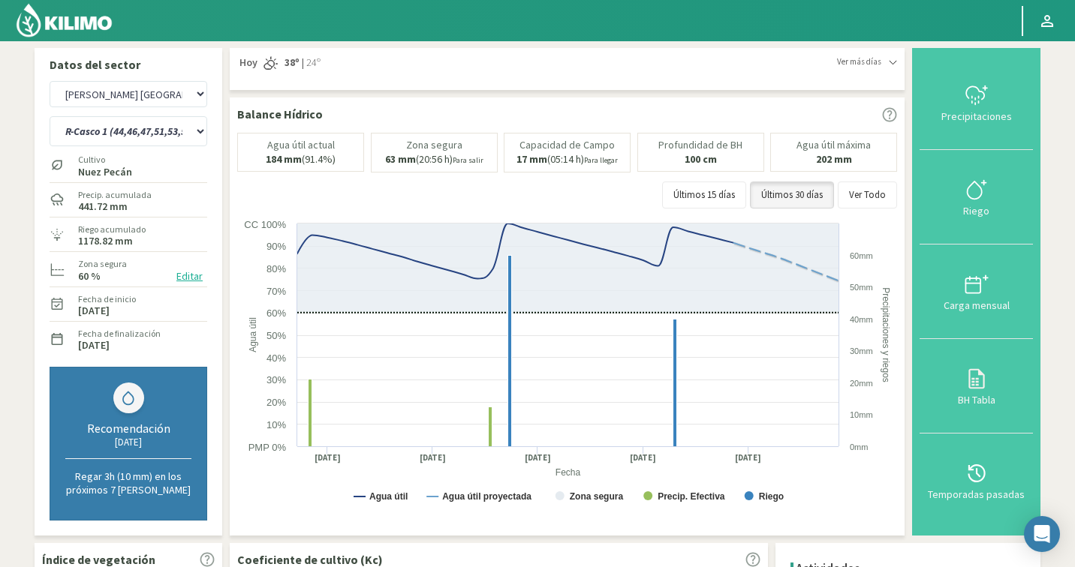
click at [183, 276] on button "Editar" at bounding box center [189, 276] width 35 height 17
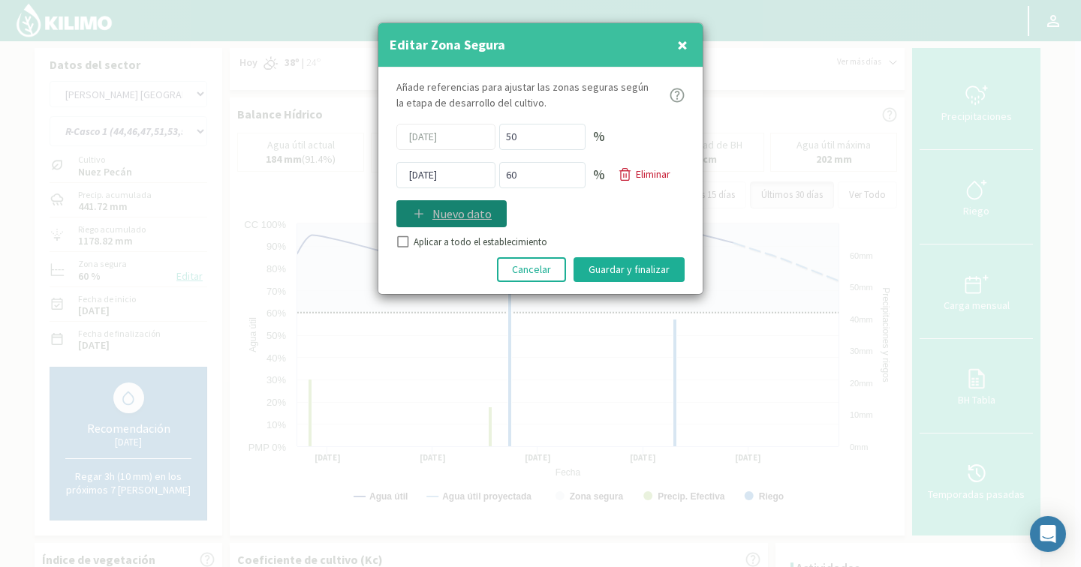
click at [442, 200] on button "Nuevo dato" at bounding box center [451, 213] width 110 height 27
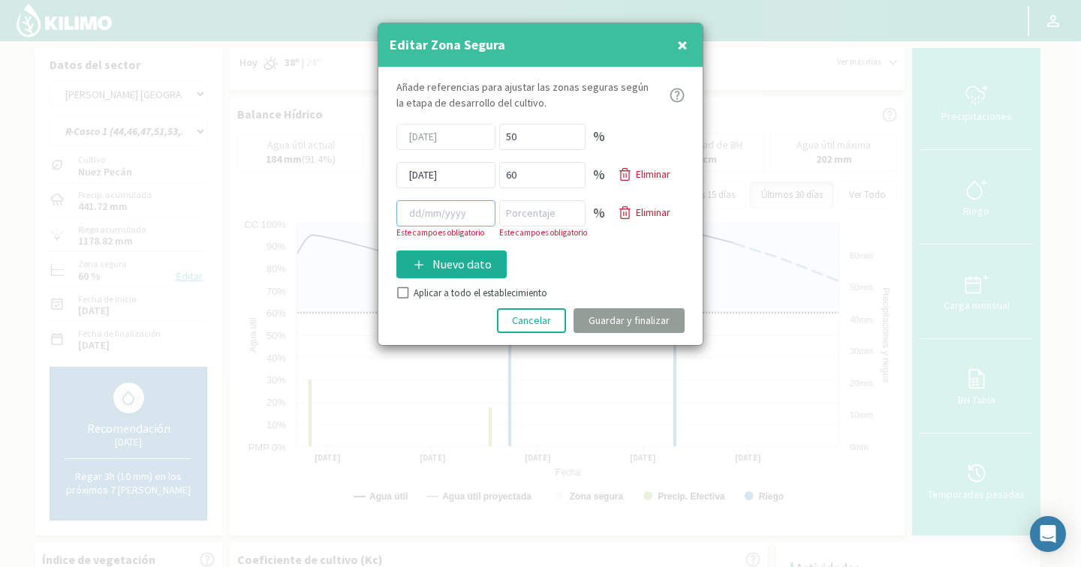
click at [443, 209] on input at bounding box center [445, 213] width 99 height 26
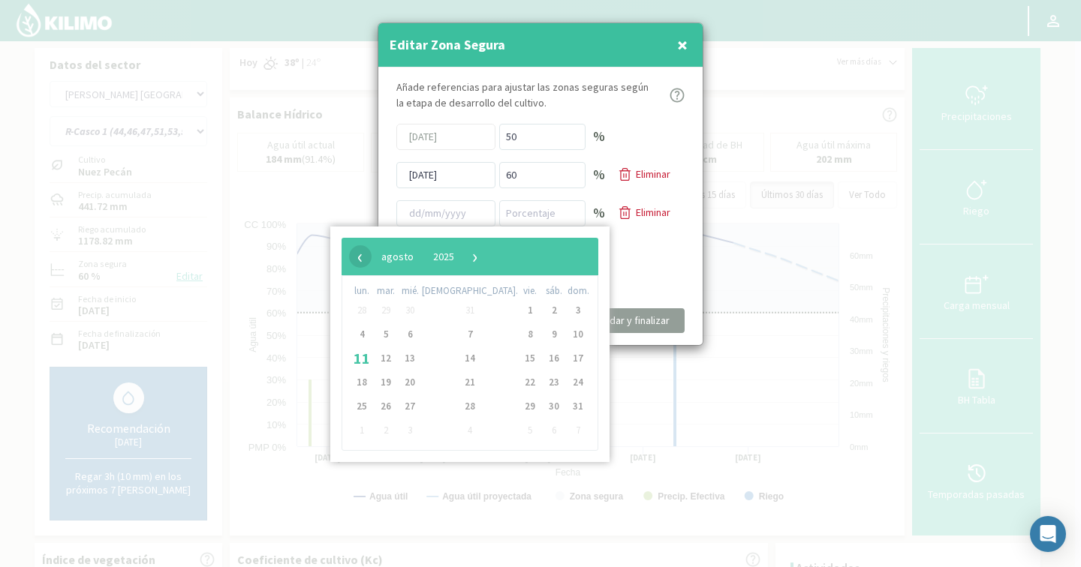
click at [360, 263] on span "‹" at bounding box center [360, 256] width 23 height 23
click at [527, 255] on span "›" at bounding box center [515, 256] width 23 height 23
click at [355, 355] on span "11" at bounding box center [362, 359] width 24 height 24
type input "[DATE]"
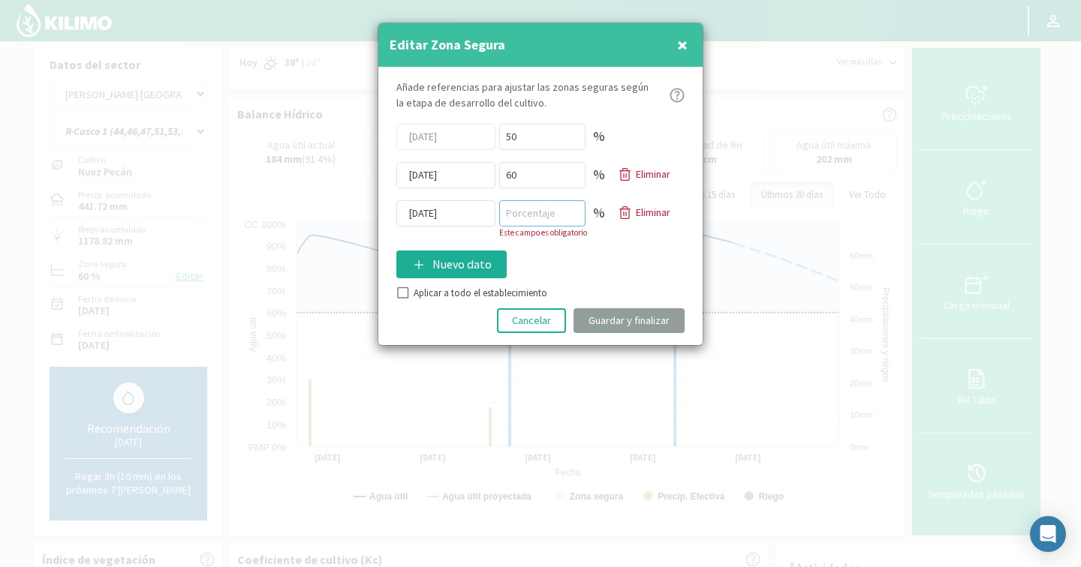
click at [523, 209] on input "number" at bounding box center [542, 213] width 86 height 26
type input "80"
click at [635, 278] on div "Añade referencias para ajustar las zonas seguras [PERSON_NAME] de desarrollo de…" at bounding box center [540, 207] width 324 height 278
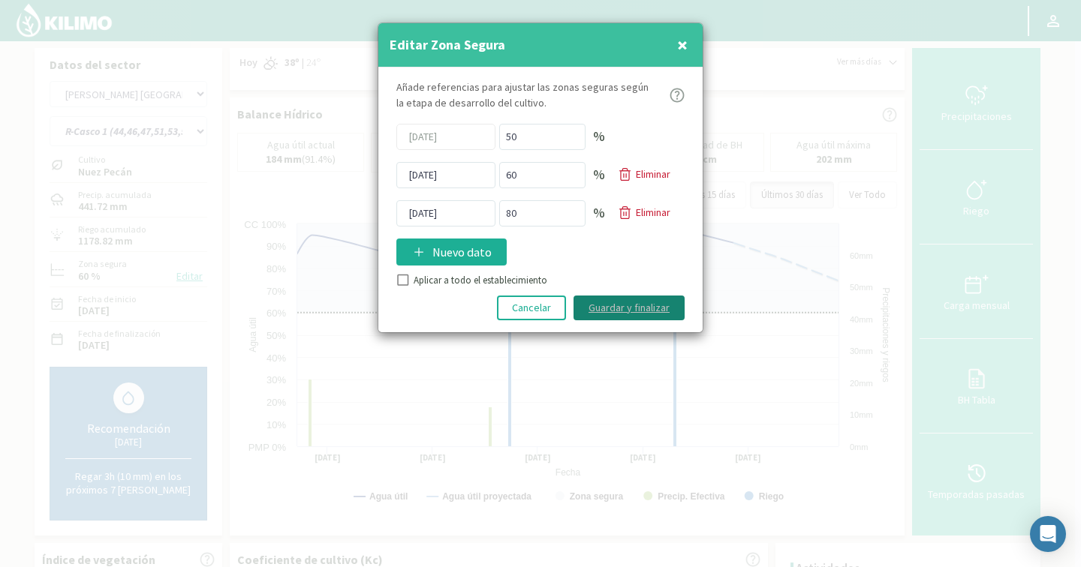
click at [633, 299] on button "Guardar y finalizar" at bounding box center [628, 308] width 111 height 25
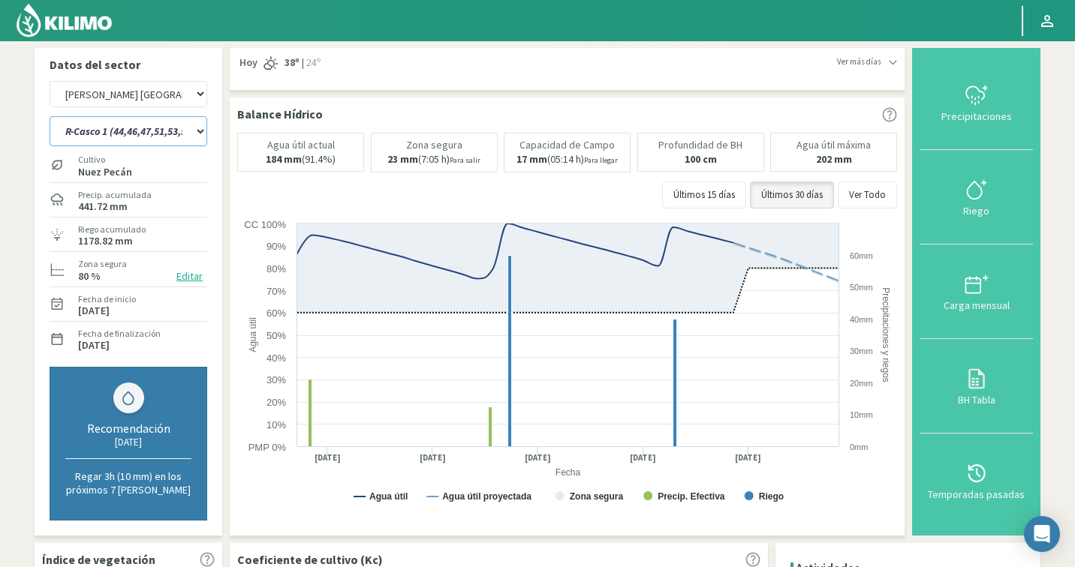
click at [131, 124] on select "R-Casco 1 (44,46,47,51,53,55,57,59,61) R-Casco 2 (43,45,48,49,50,52,54,56,58,60…" at bounding box center [129, 131] width 158 height 30
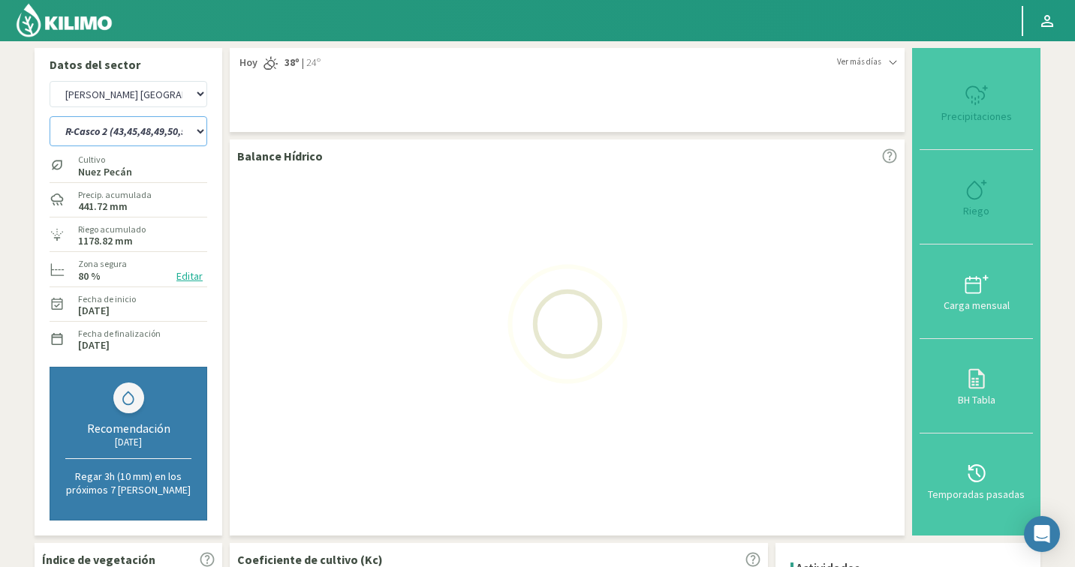
select select "6: Object"
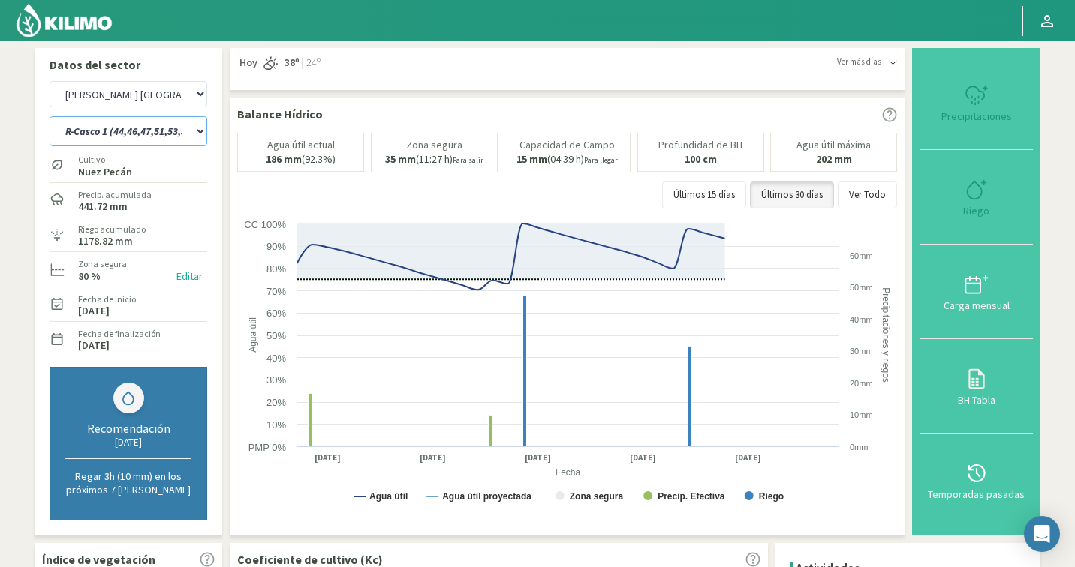
select select "687: Object"
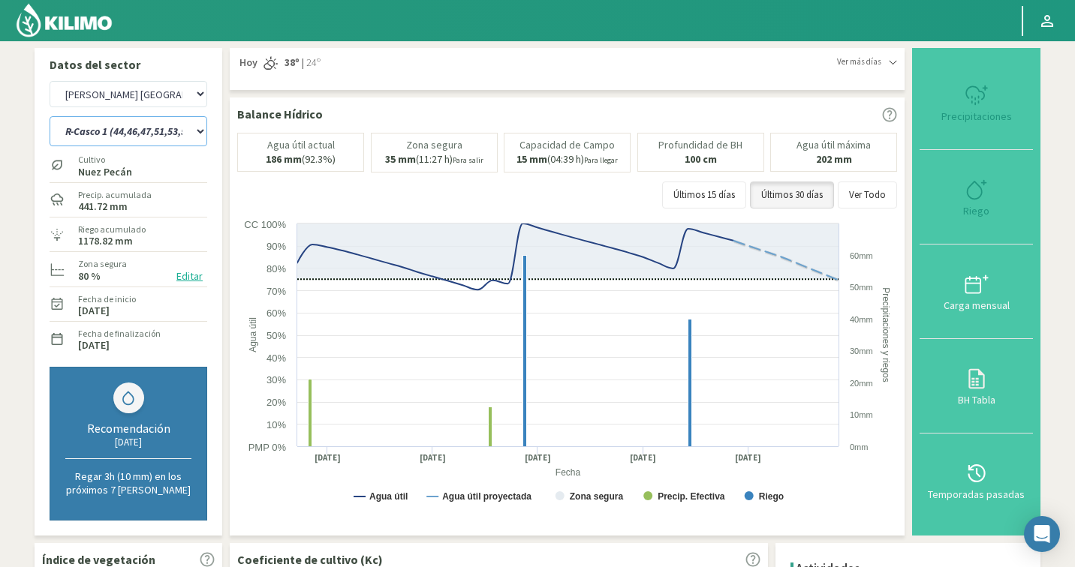
click at [149, 137] on select "R-Casco 1 (44,46,47,51,53,55,57,59,61) R-Casco 2 (43,45,48,49,50,52,54,56,58,60…" at bounding box center [129, 131] width 158 height 30
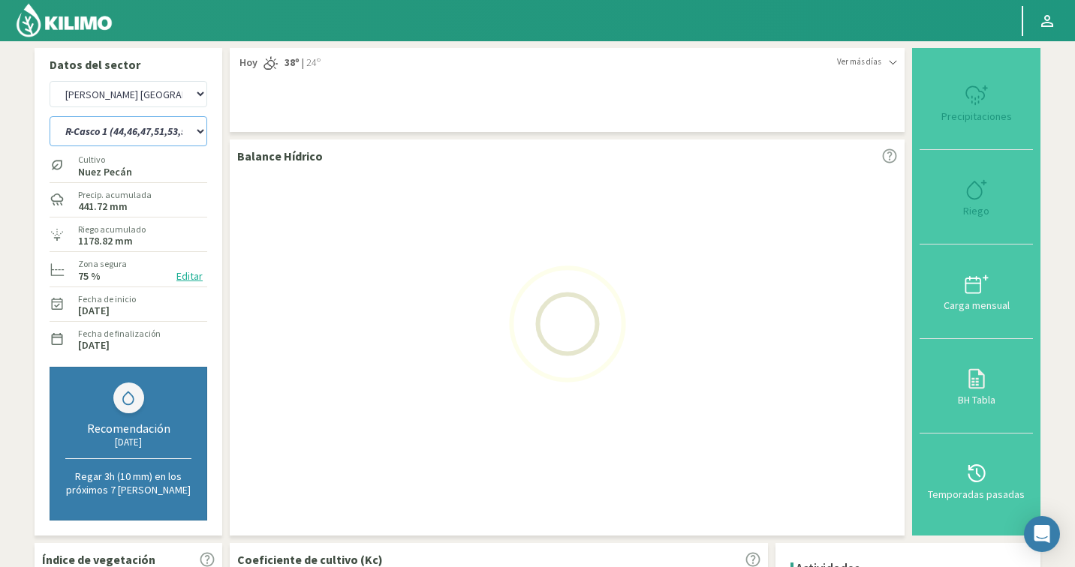
select select "13: Object"
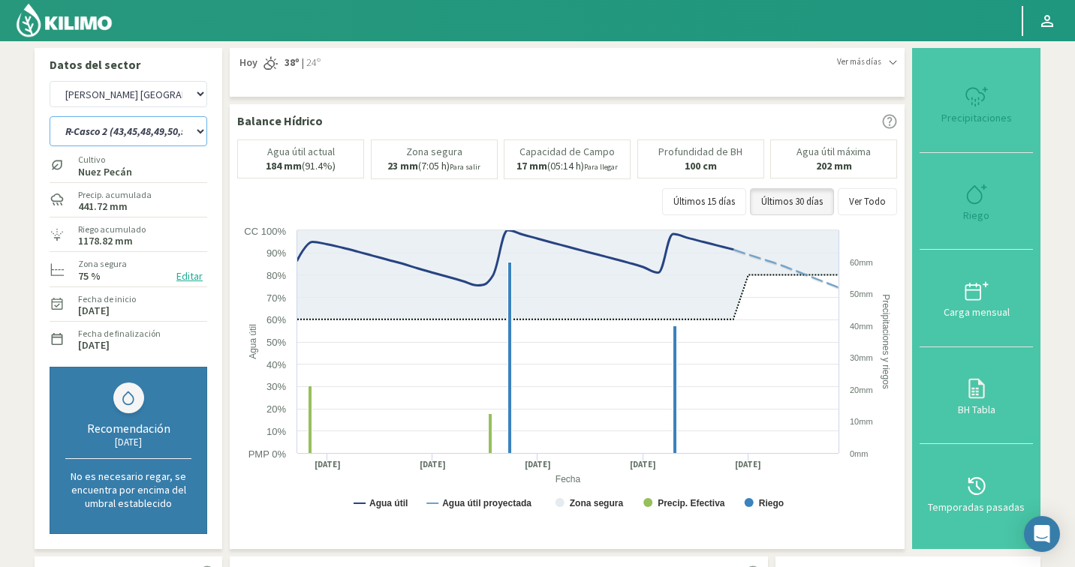
select select "966: Object"
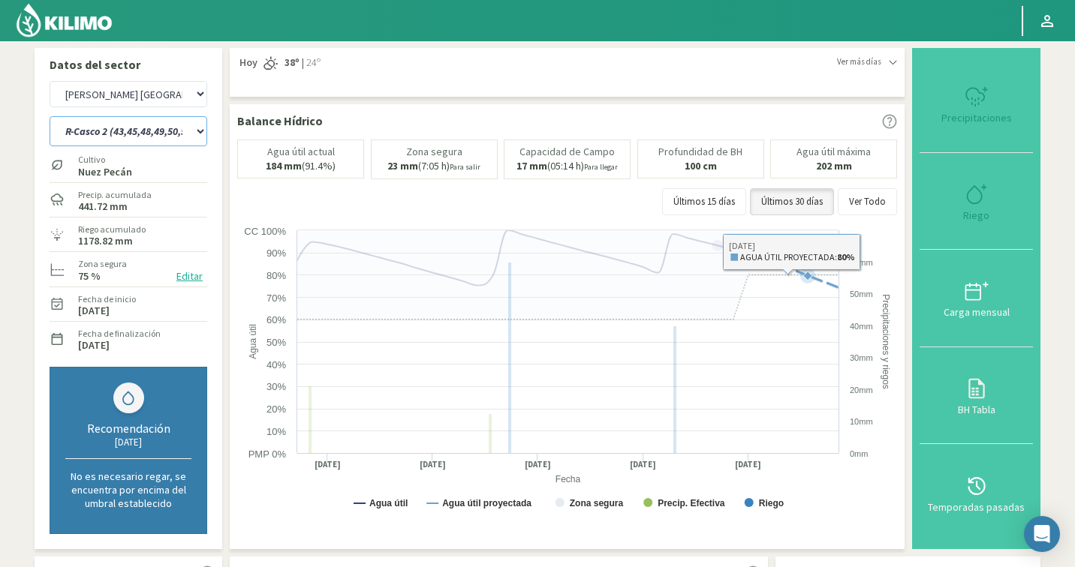
select select "18: Object"
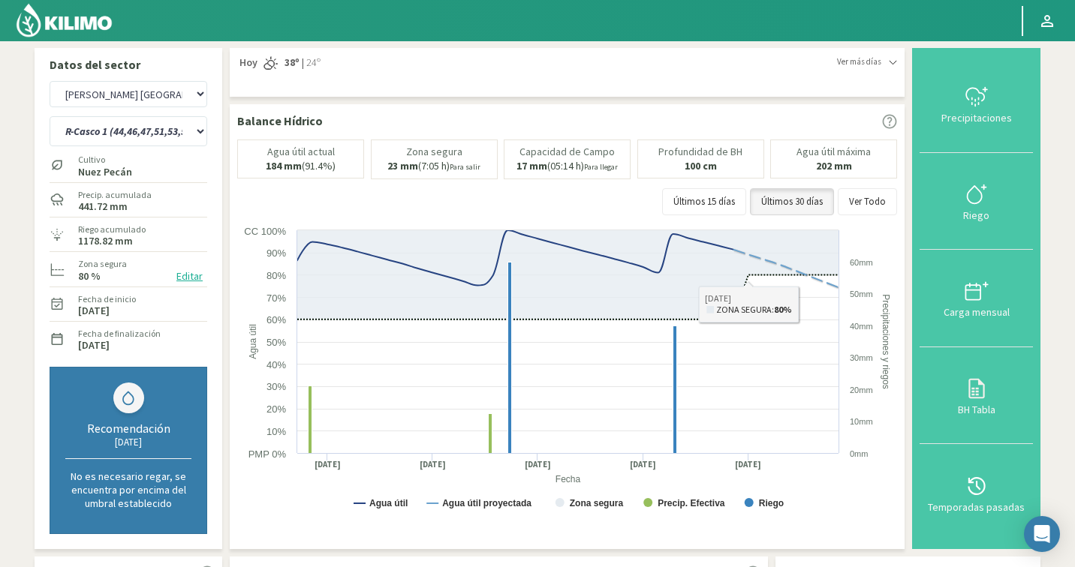
click at [197, 278] on button "Editar" at bounding box center [189, 276] width 35 height 17
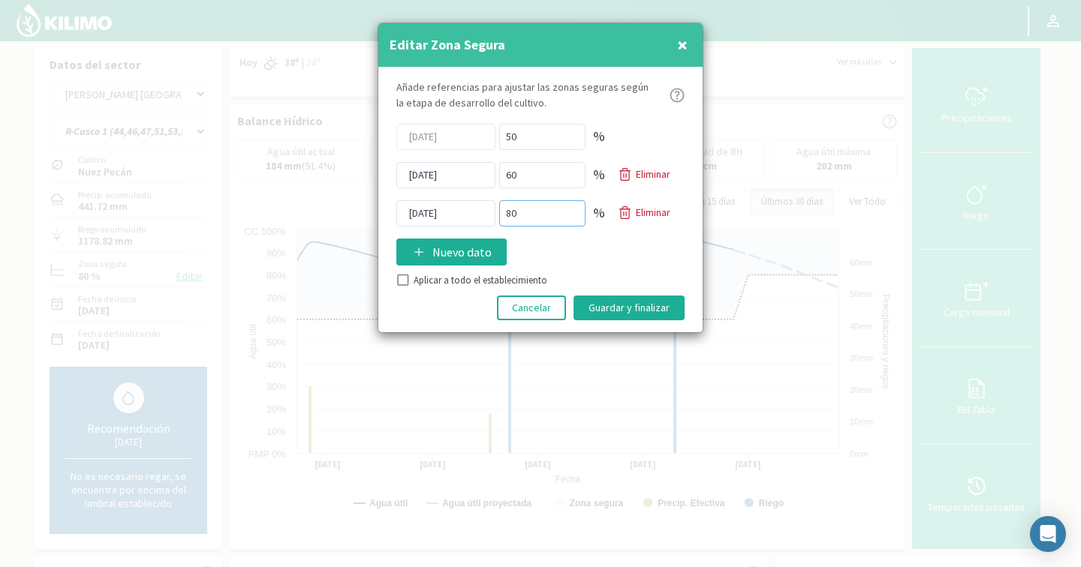
drag, startPoint x: 514, startPoint y: 215, endPoint x: 500, endPoint y: 213, distance: 14.3
click at [500, 213] on input "80" at bounding box center [542, 213] width 86 height 26
type input "70"
click at [620, 310] on button "Guardar y finalizar" at bounding box center [628, 308] width 111 height 25
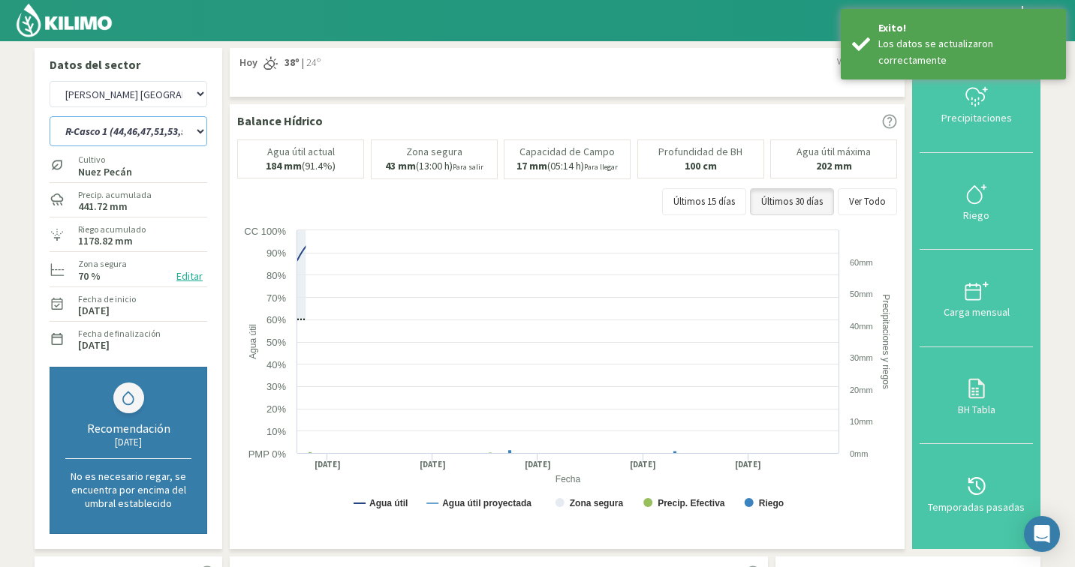
click at [140, 124] on select "R-Casco 1 (44,46,47,51,53,55,57,59,61) R-Casco 2 (43,45,48,49,50,52,54,56,58,60…" at bounding box center [129, 131] width 158 height 30
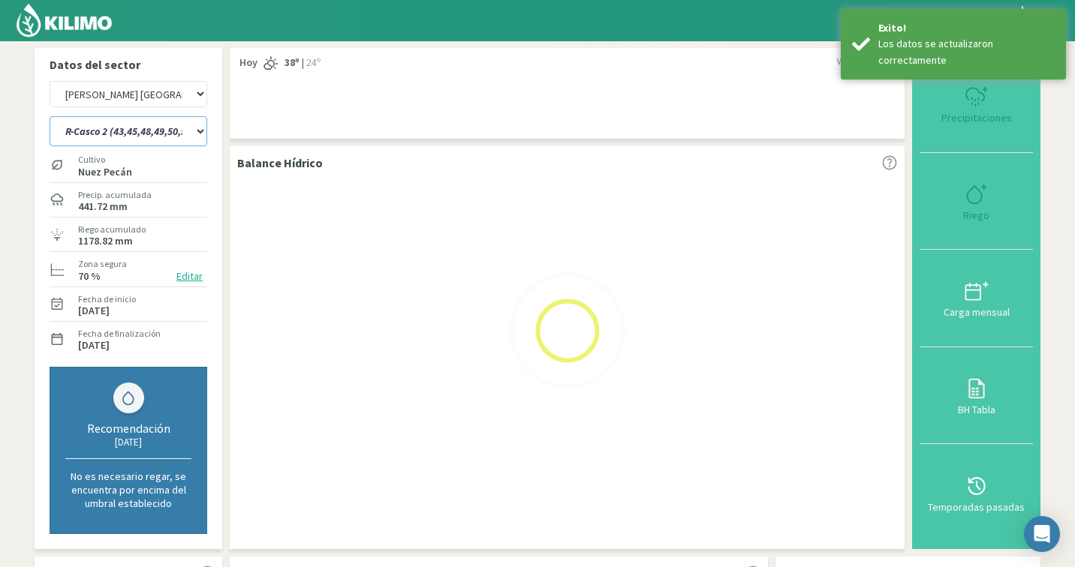
select select "18: Object"
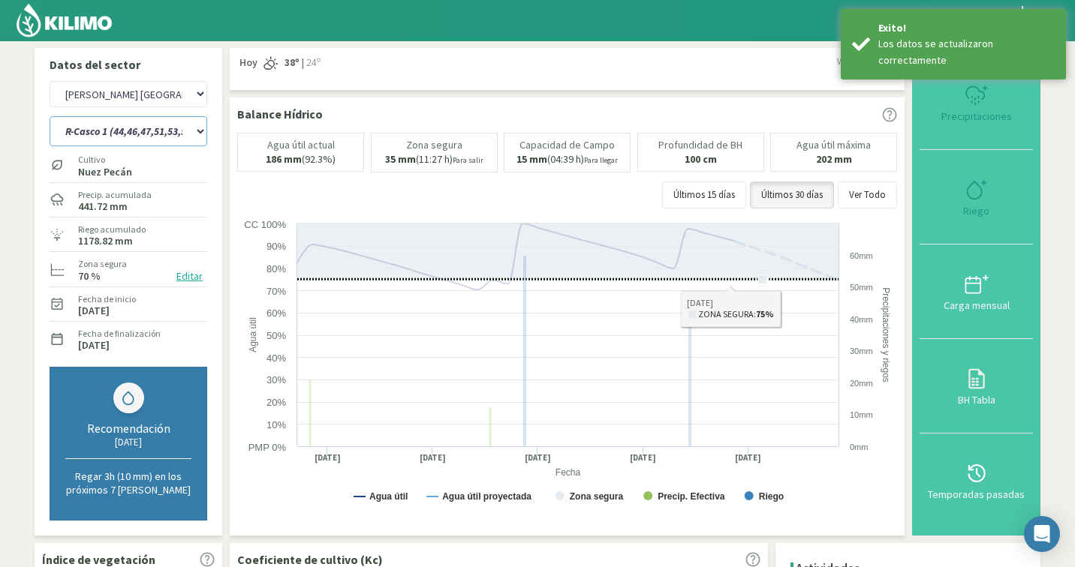
select select "1245: Object"
select select "25: Object"
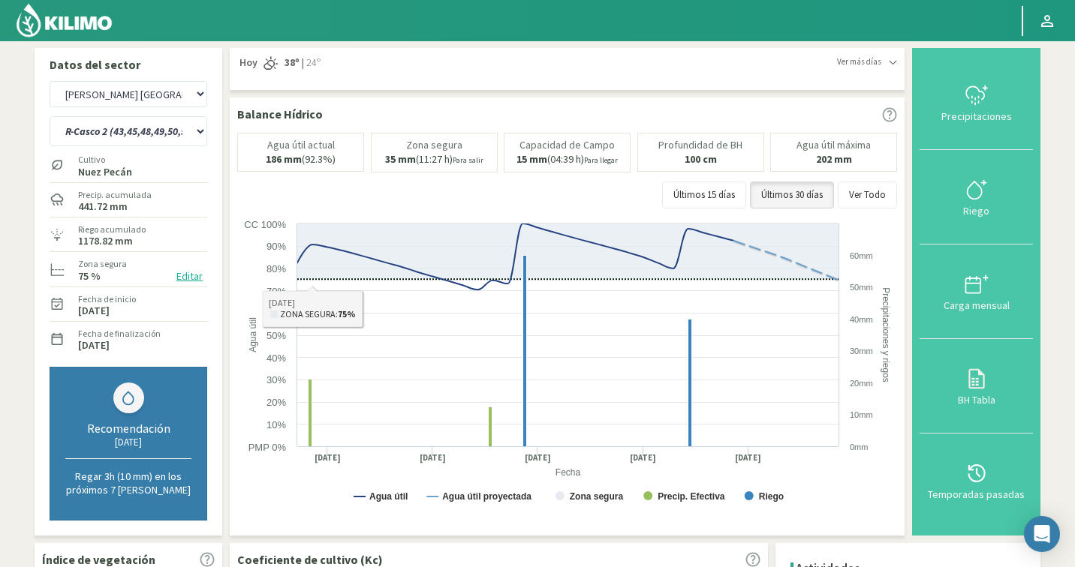
click at [193, 272] on button "Editar" at bounding box center [189, 276] width 35 height 17
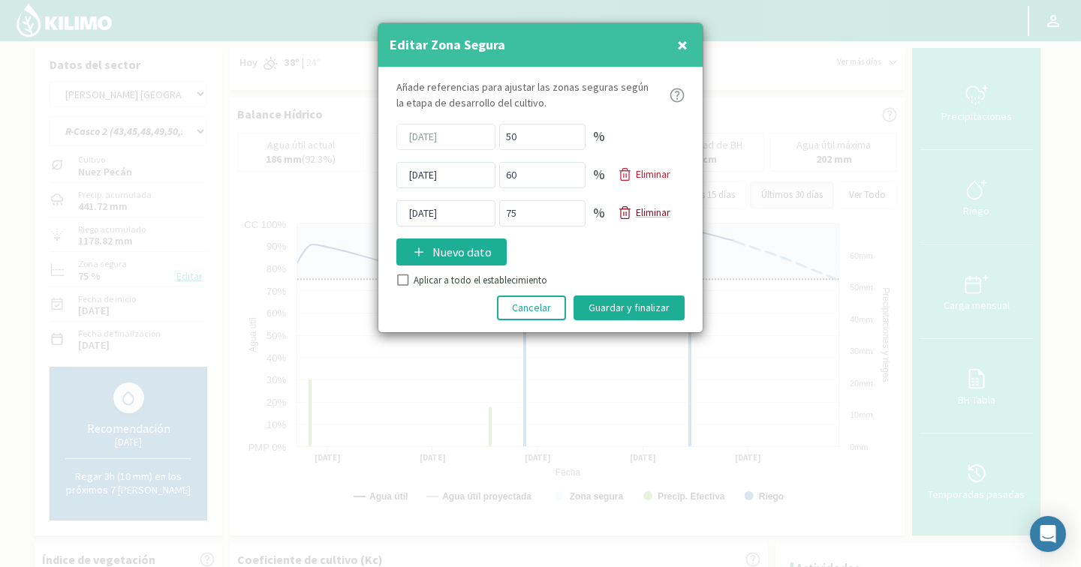
click at [651, 215] on p "Eliminar" at bounding box center [653, 213] width 35 height 16
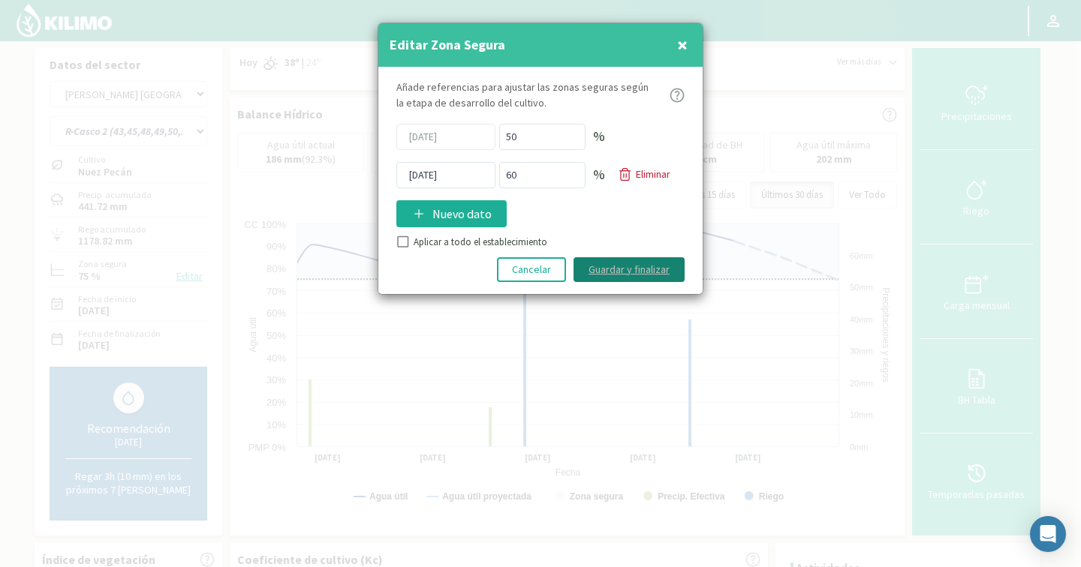
click at [595, 272] on button "Guardar y finalizar" at bounding box center [628, 269] width 111 height 25
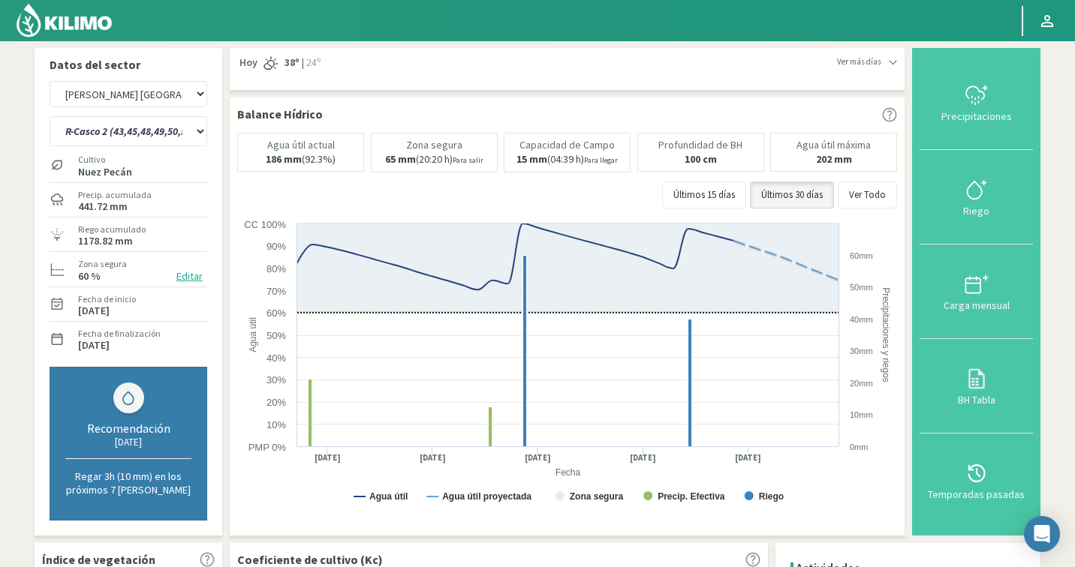
click at [185, 281] on button "Editar" at bounding box center [189, 276] width 35 height 17
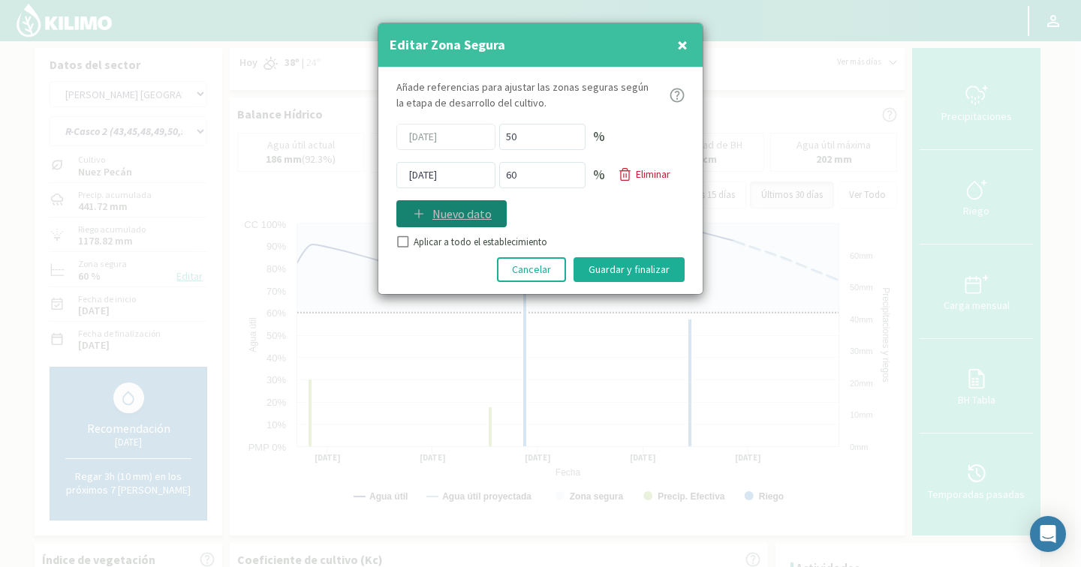
click at [481, 216] on p "Nuevo dato" at bounding box center [461, 214] width 59 height 18
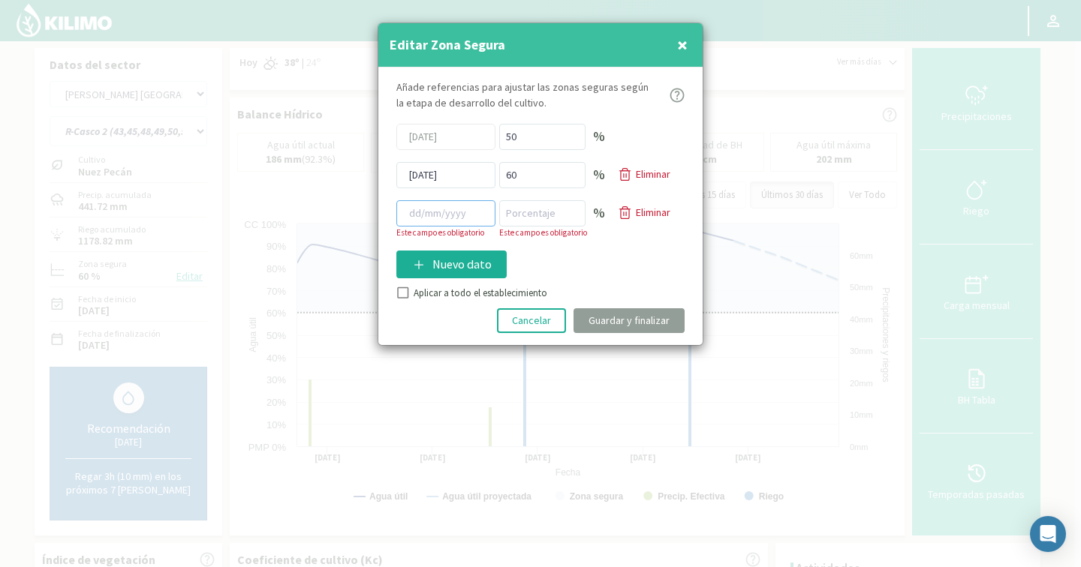
click at [438, 218] on input at bounding box center [445, 213] width 99 height 26
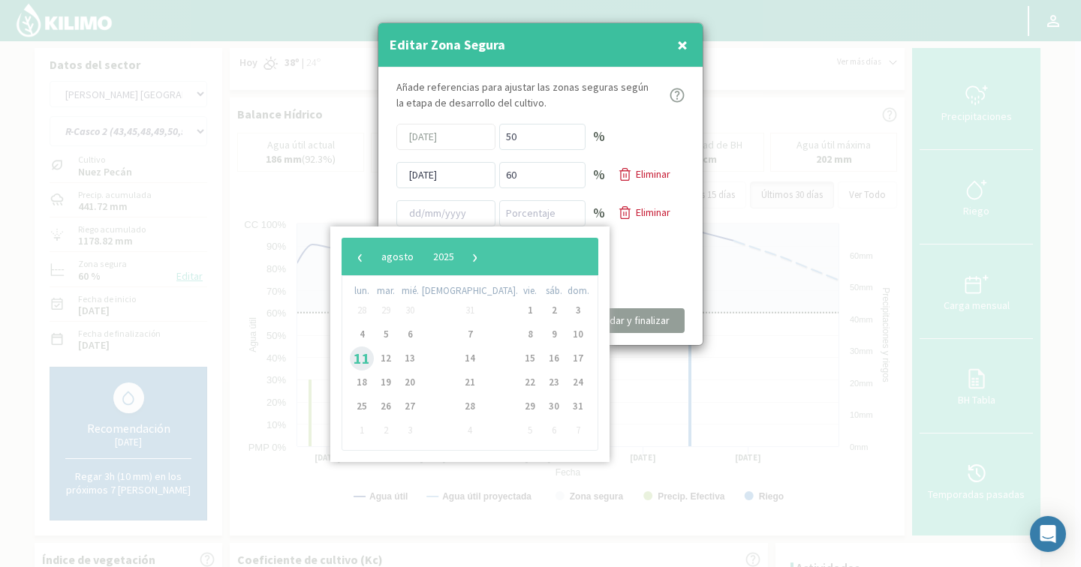
click at [365, 354] on span "11" at bounding box center [362, 359] width 24 height 24
type input "[DATE]"
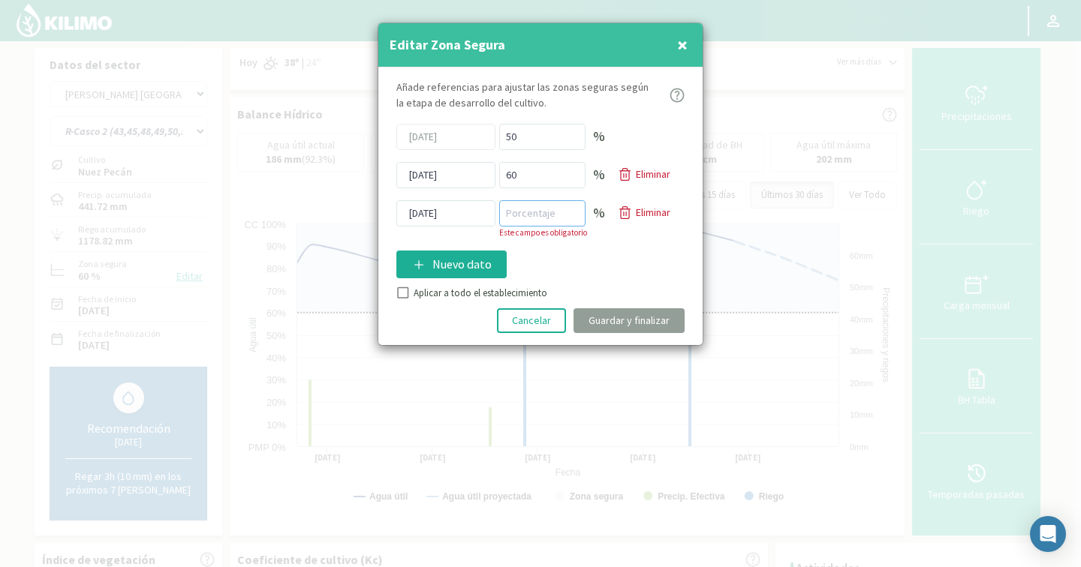
click at [546, 221] on input "number" at bounding box center [542, 213] width 86 height 26
type input "80"
click at [407, 293] on div "Añade referencias para ajustar las zonas seguras [PERSON_NAME] de desarrollo de…" at bounding box center [540, 207] width 324 height 278
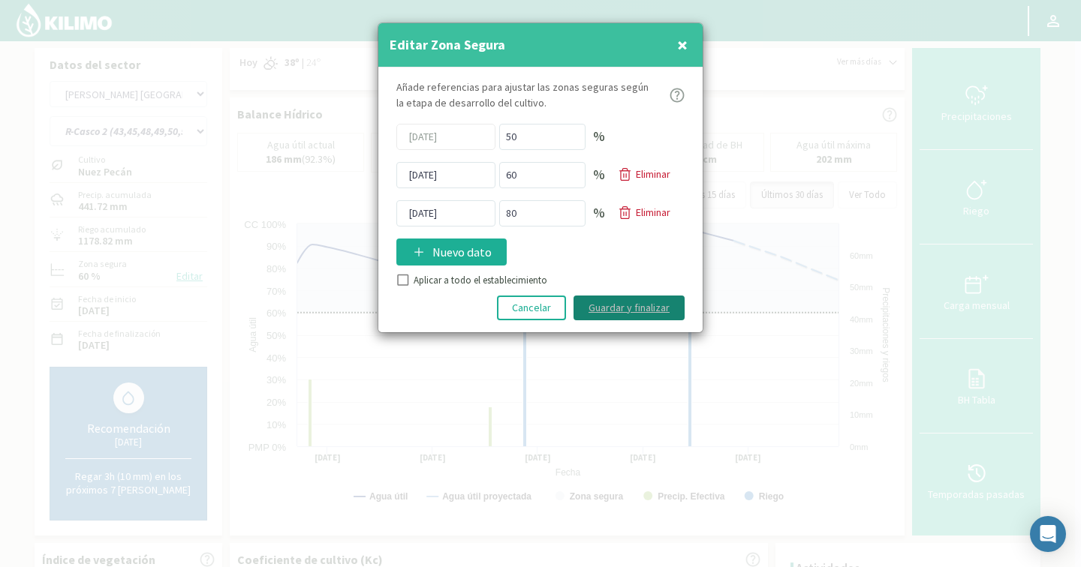
click at [633, 301] on button "Guardar y finalizar" at bounding box center [628, 308] width 111 height 25
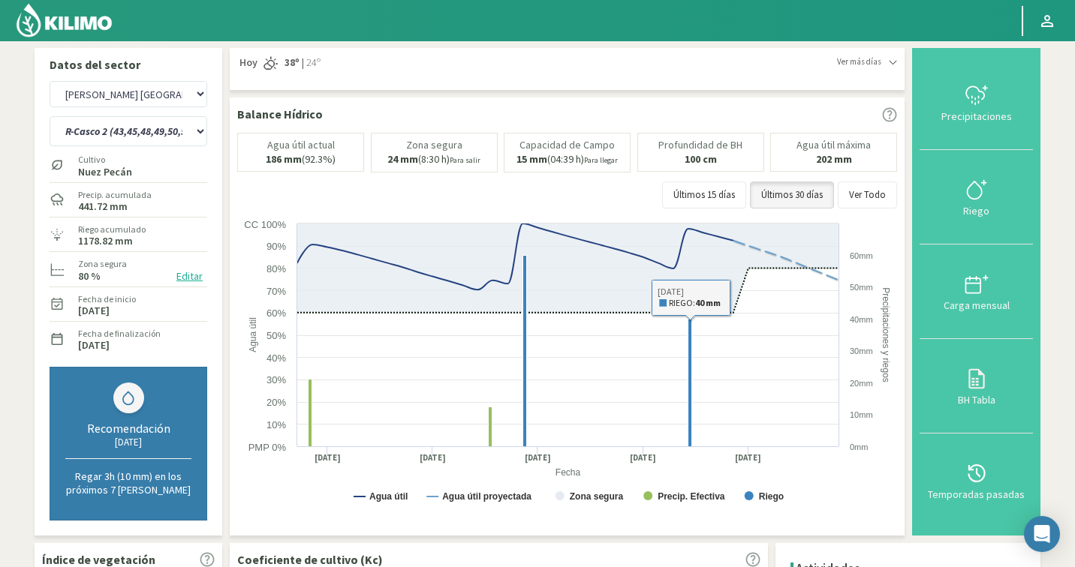
click at [182, 272] on button "Editar" at bounding box center [189, 276] width 35 height 17
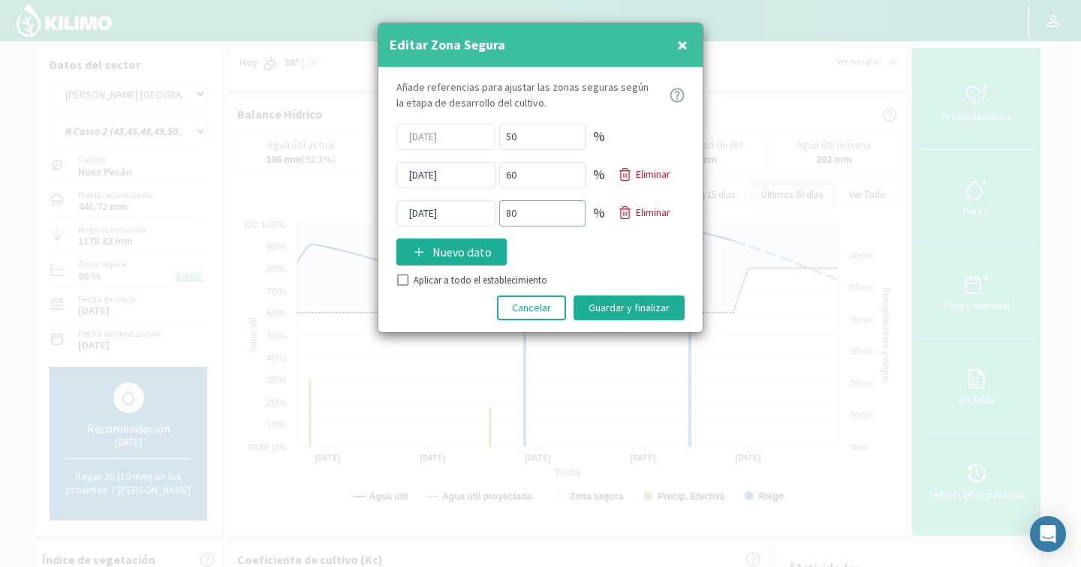
drag, startPoint x: 534, startPoint y: 218, endPoint x: 483, endPoint y: 213, distance: 51.2
click at [484, 212] on div "[DATE] 80 % Eliminar" at bounding box center [540, 213] width 288 height 26
type input "70"
click at [641, 296] on button "Guardar y finalizar" at bounding box center [628, 308] width 111 height 25
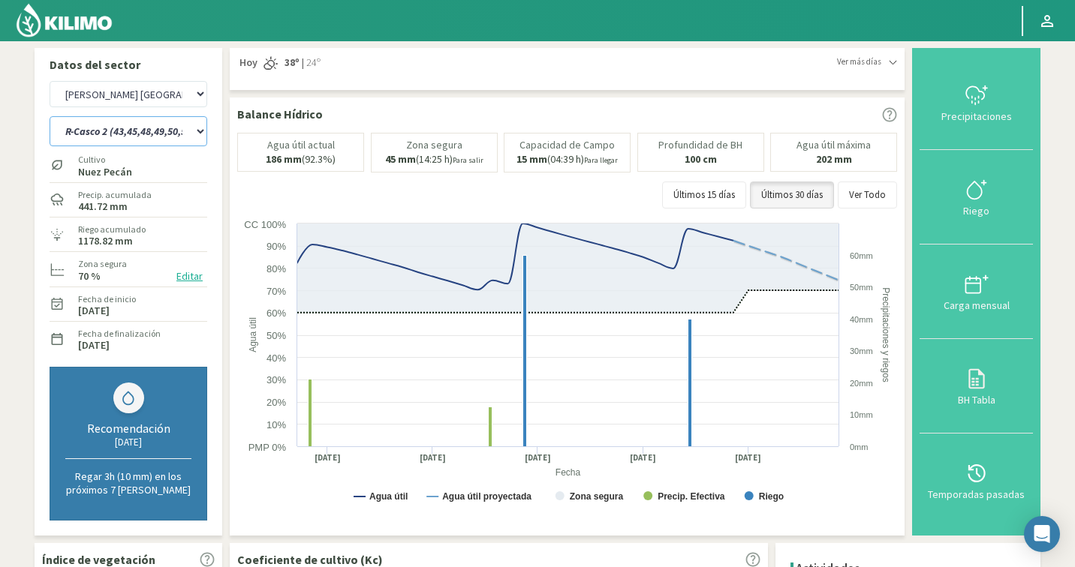
click at [123, 132] on select "R-Casco 1 (44,46,47,51,53,55,57,59,61) R-Casco 2 (43,45,48,49,50,52,54,56,58,60…" at bounding box center [129, 131] width 158 height 30
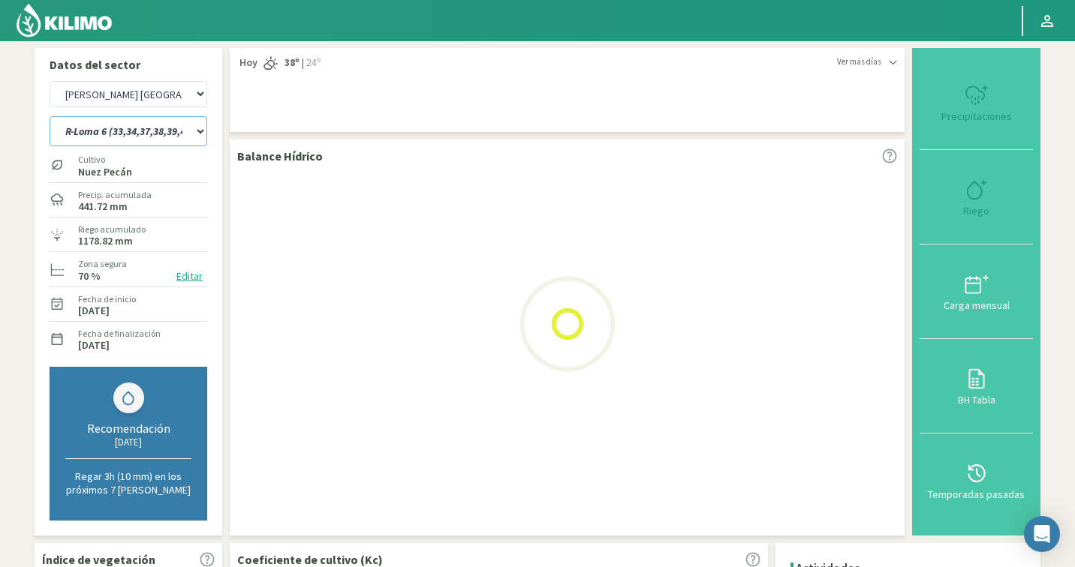
select select "25: Object"
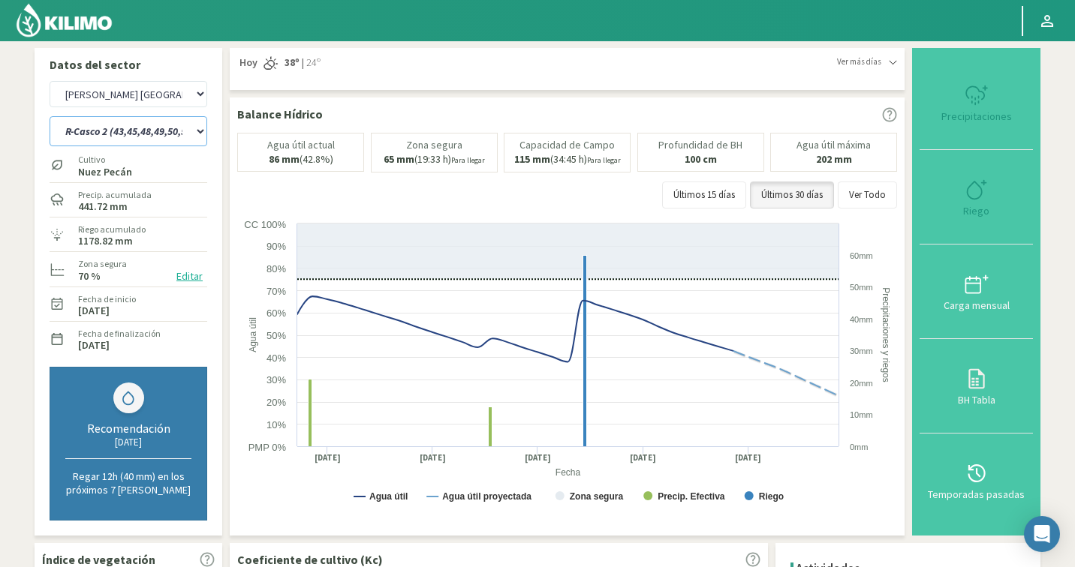
select select "1524: Object"
click at [189, 278] on button "Editar" at bounding box center [189, 276] width 35 height 17
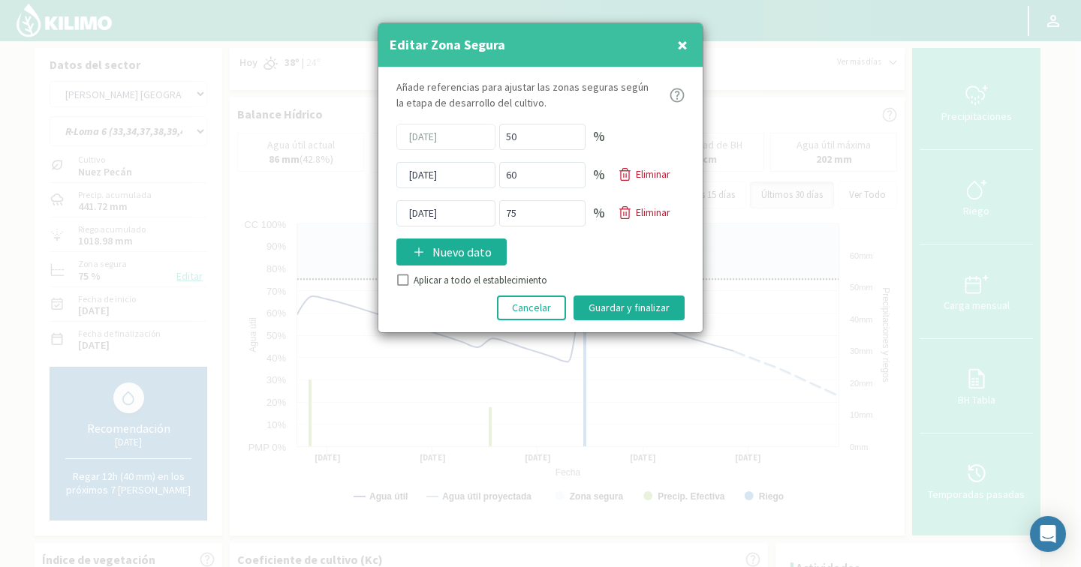
click at [653, 215] on p "Eliminar" at bounding box center [653, 213] width 35 height 16
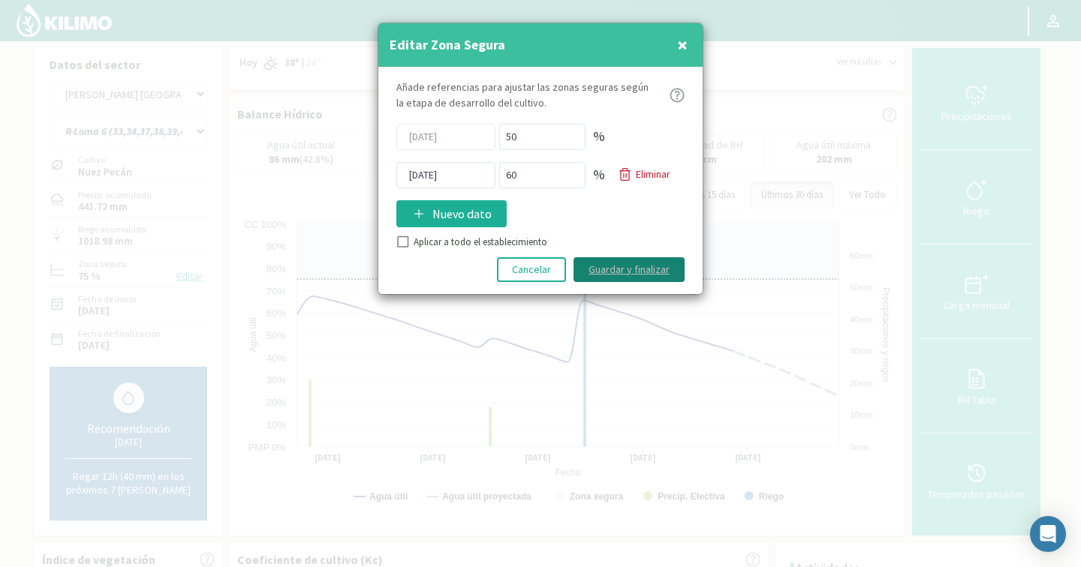
click at [619, 274] on button "Guardar y finalizar" at bounding box center [628, 269] width 111 height 25
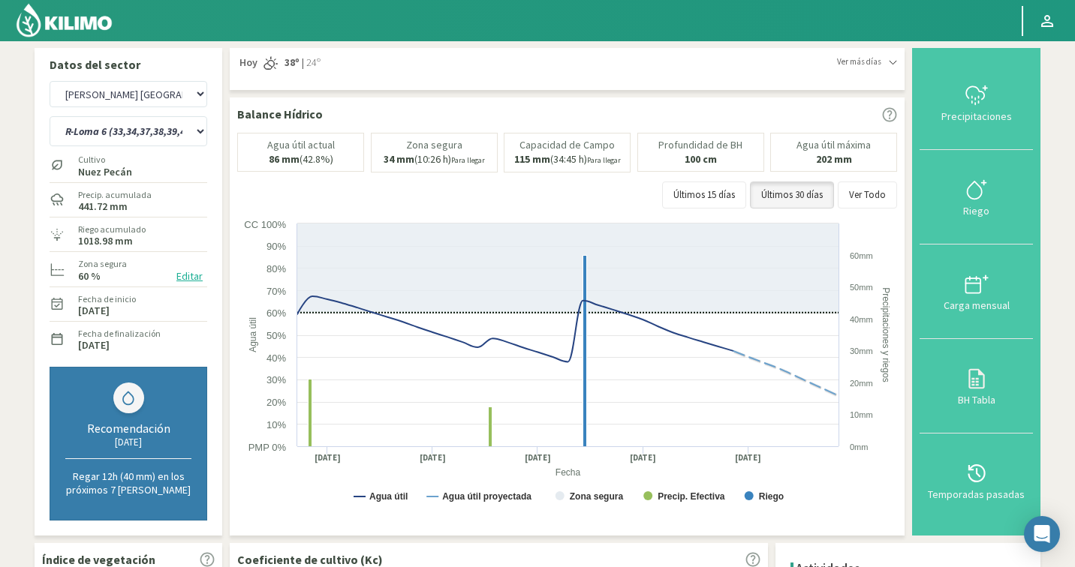
click at [188, 276] on button "Editar" at bounding box center [189, 276] width 35 height 17
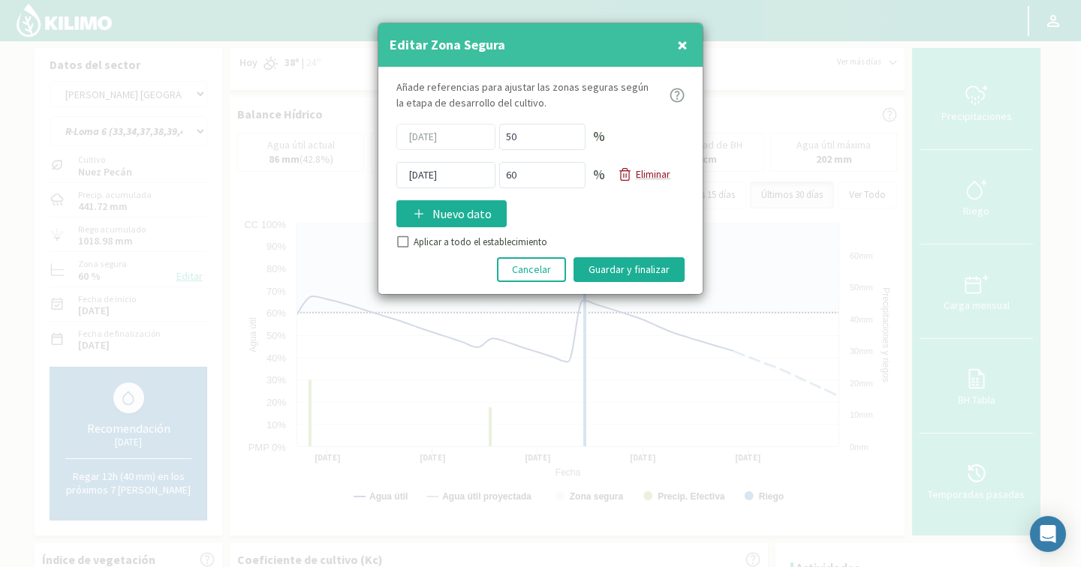
click at [669, 176] on p "Eliminar" at bounding box center [653, 175] width 35 height 16
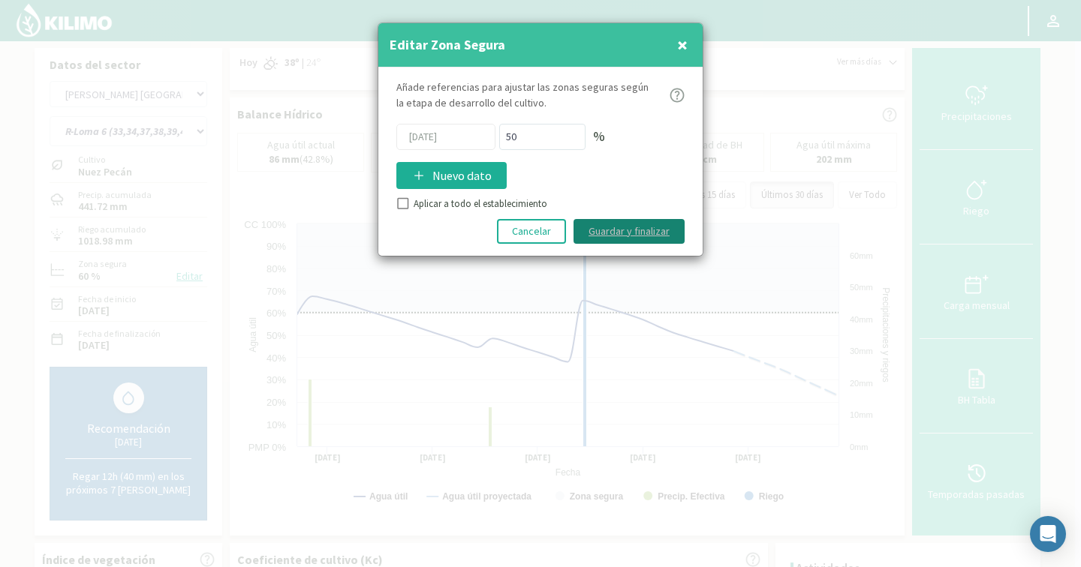
click at [616, 233] on button "Guardar y finalizar" at bounding box center [628, 231] width 111 height 25
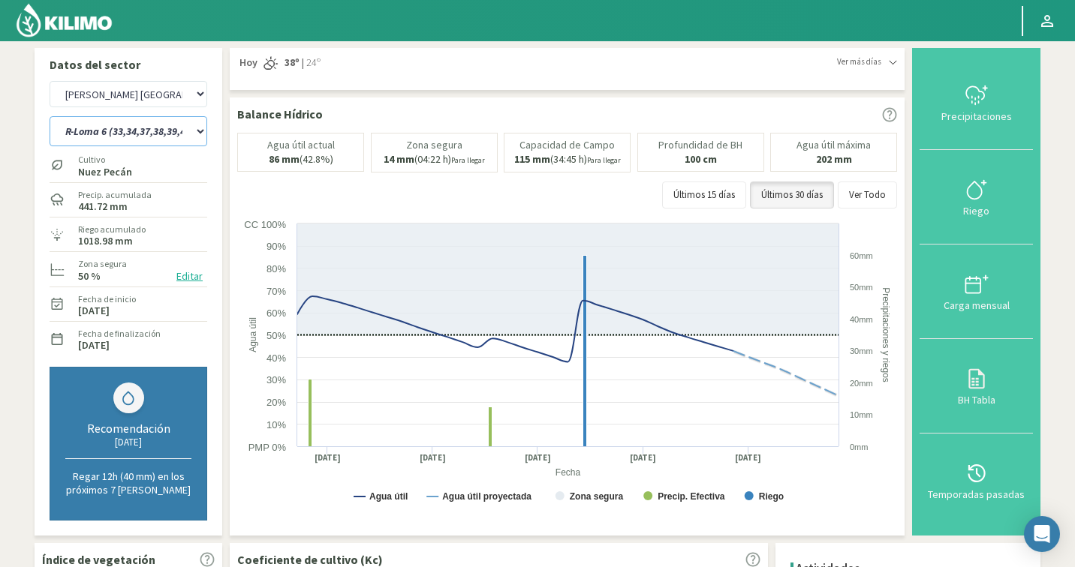
click at [178, 128] on select "R-Casco 1 (44,46,47,51,53,55,57,59,61) R-Casco 2 (43,45,48,49,50,52,54,56,58,60…" at bounding box center [129, 131] width 158 height 30
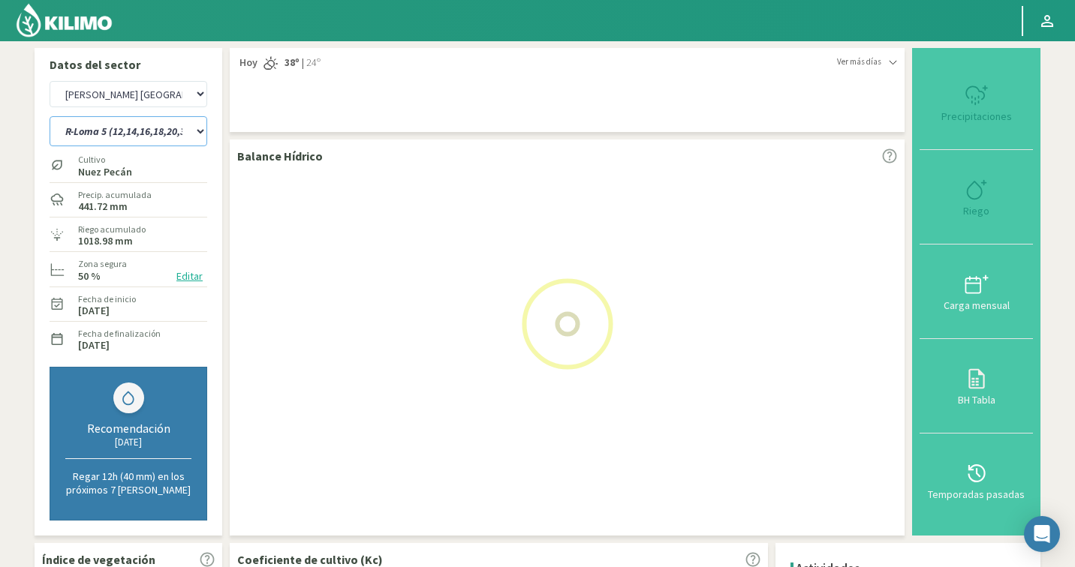
select select "35: Object"
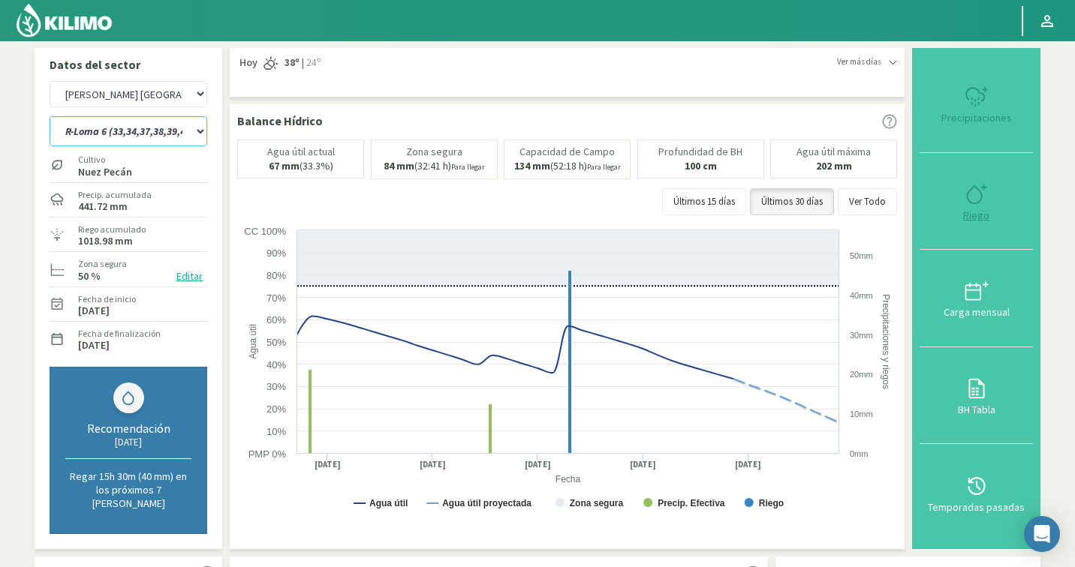
select select "1803: Object"
click at [202, 277] on button "Editar" at bounding box center [189, 276] width 35 height 17
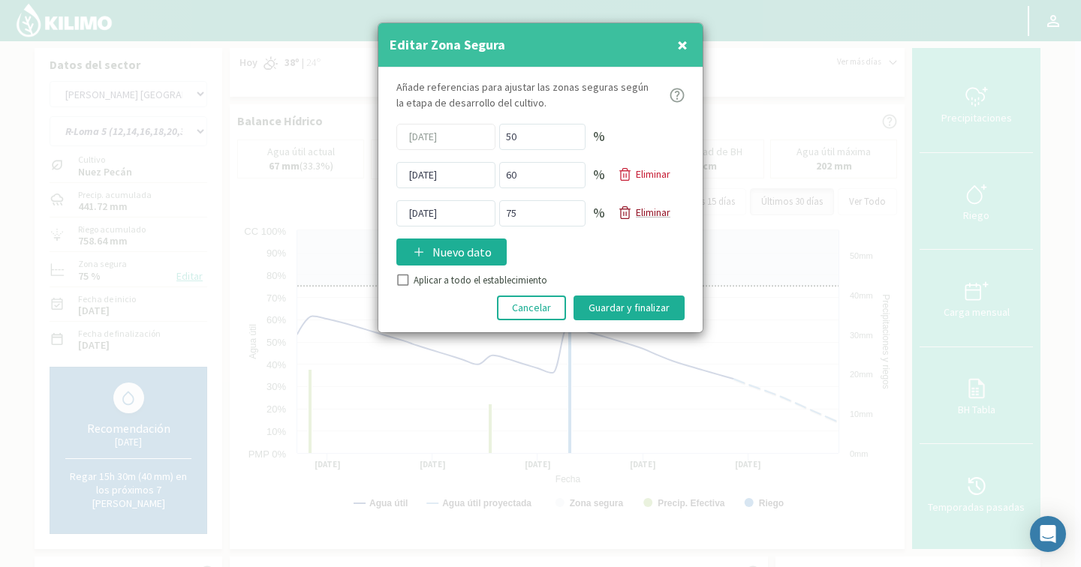
click at [636, 211] on p "Eliminar" at bounding box center [653, 213] width 35 height 16
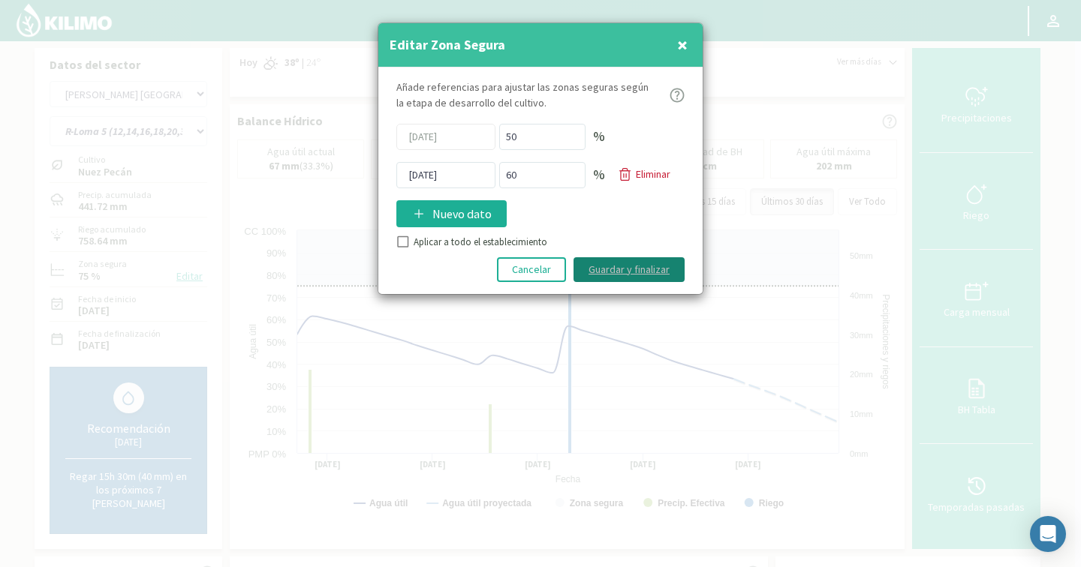
click at [608, 282] on div "Añade referencias para ajustar las zonas seguras [PERSON_NAME] de desarrollo de…" at bounding box center [540, 181] width 324 height 227
click at [666, 277] on button "Guardar y finalizar" at bounding box center [628, 269] width 111 height 25
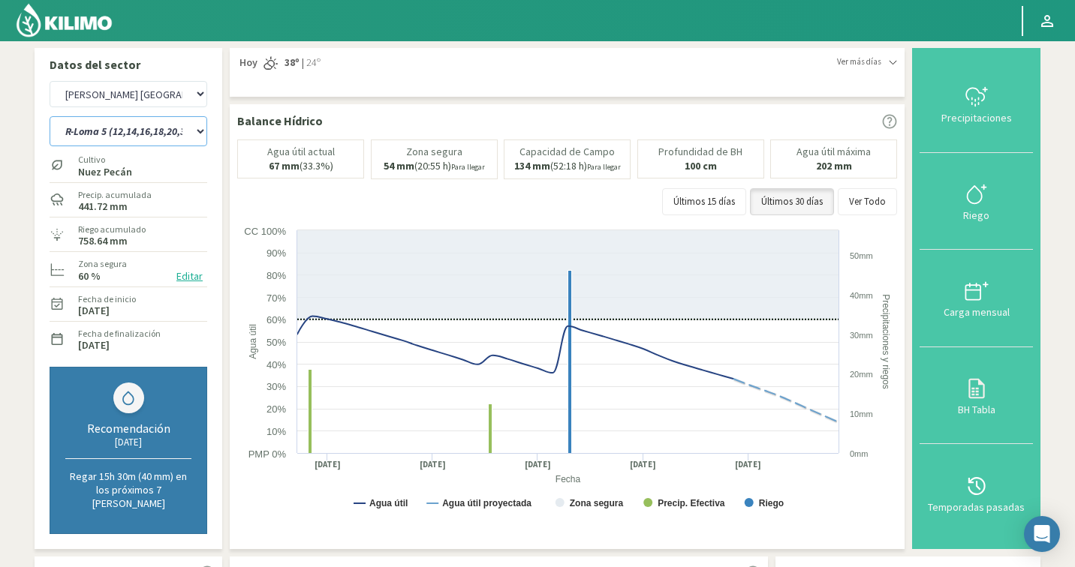
click at [146, 129] on select "R-Casco 1 (44,46,47,51,53,55,57,59,61) R-Casco 2 (43,45,48,49,50,52,54,56,58,60…" at bounding box center [129, 131] width 158 height 30
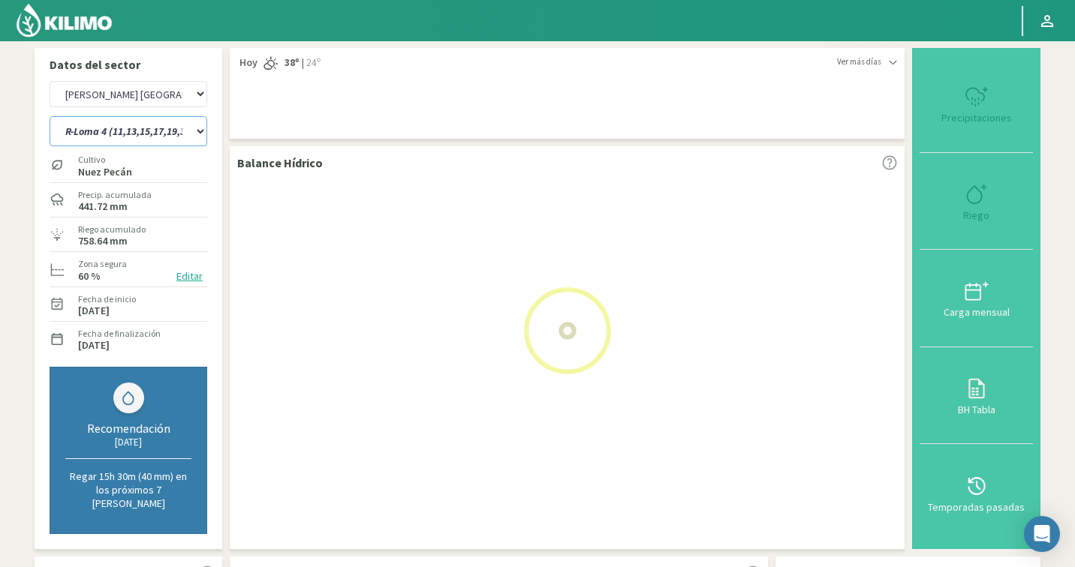
select select "40: Object"
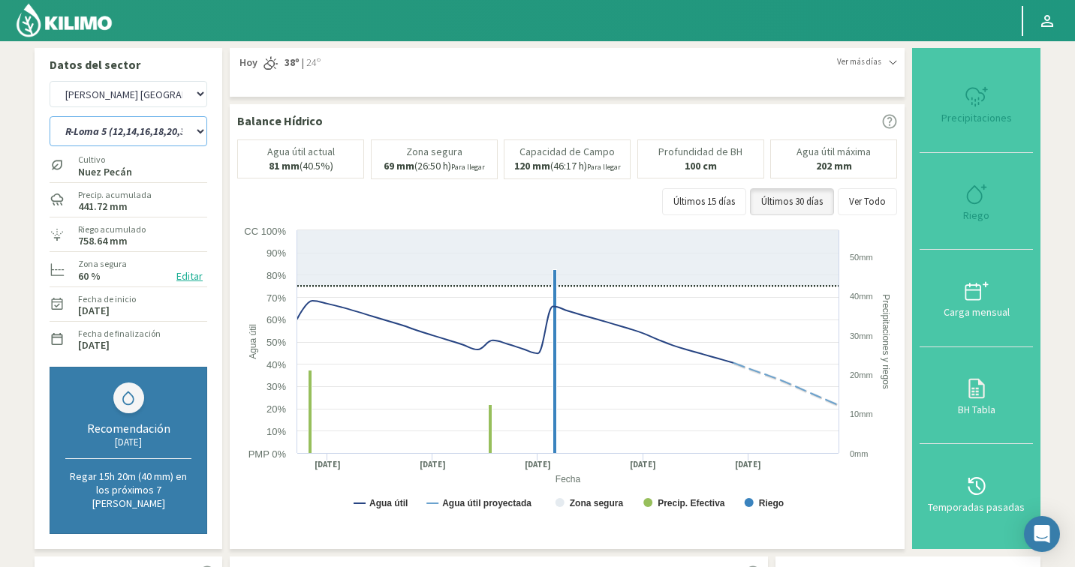
select select "2083: Object"
click at [198, 272] on button "Editar" at bounding box center [189, 276] width 35 height 17
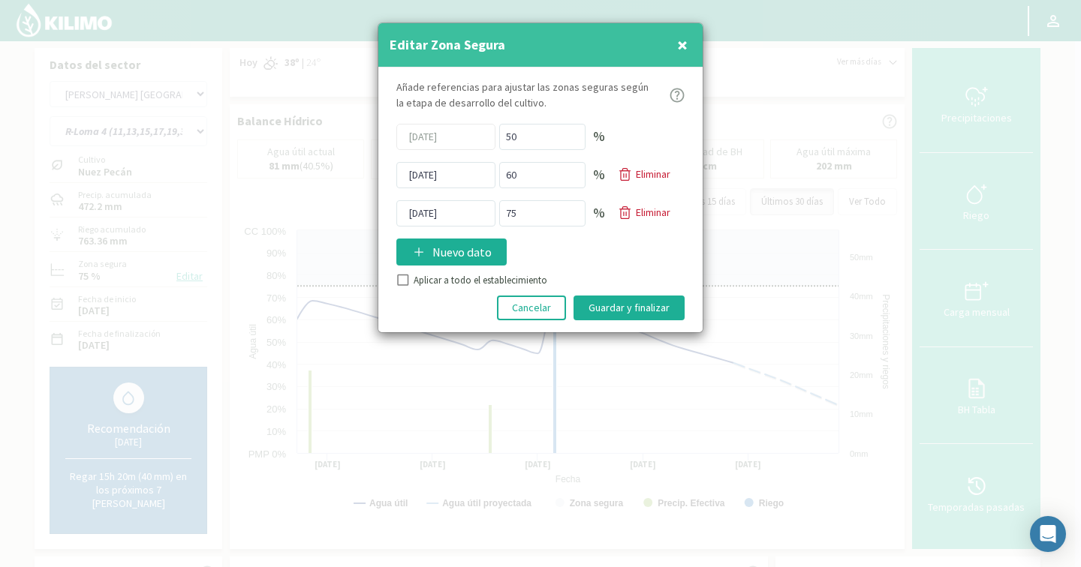
click at [648, 214] on p "Eliminar" at bounding box center [653, 213] width 35 height 16
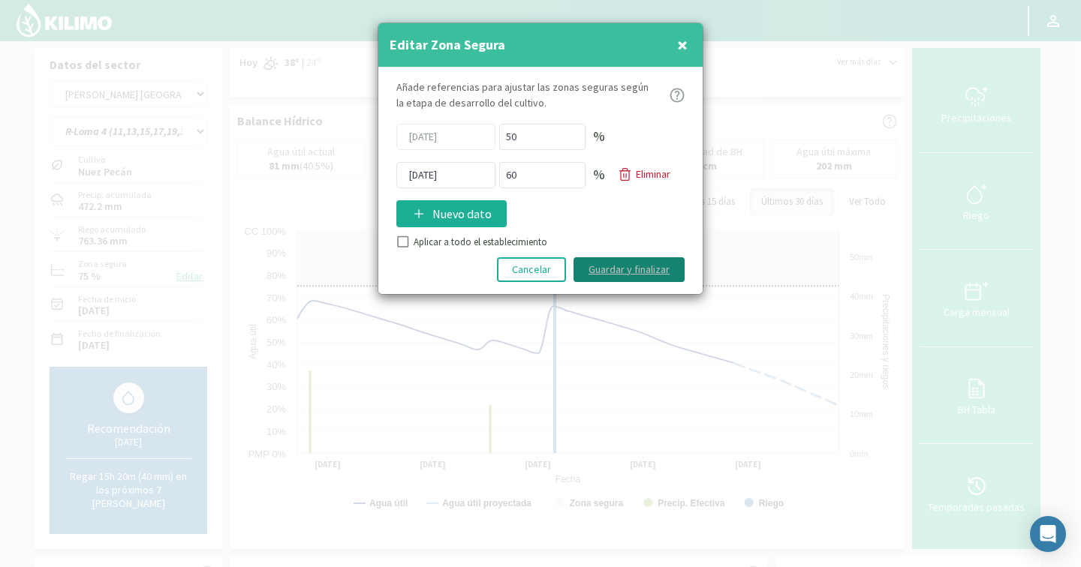
click at [631, 272] on button "Guardar y finalizar" at bounding box center [628, 269] width 111 height 25
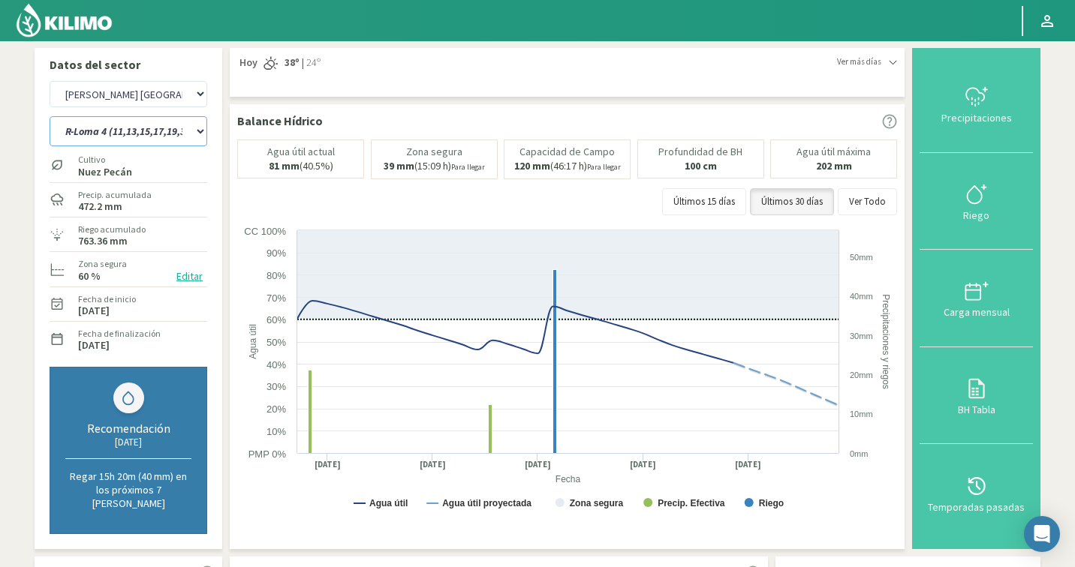
click at [125, 134] on select "R-Casco 1 (44,46,47,51,53,55,57,59,61) R-Casco 2 (43,45,48,49,50,52,54,56,58,60…" at bounding box center [129, 131] width 158 height 30
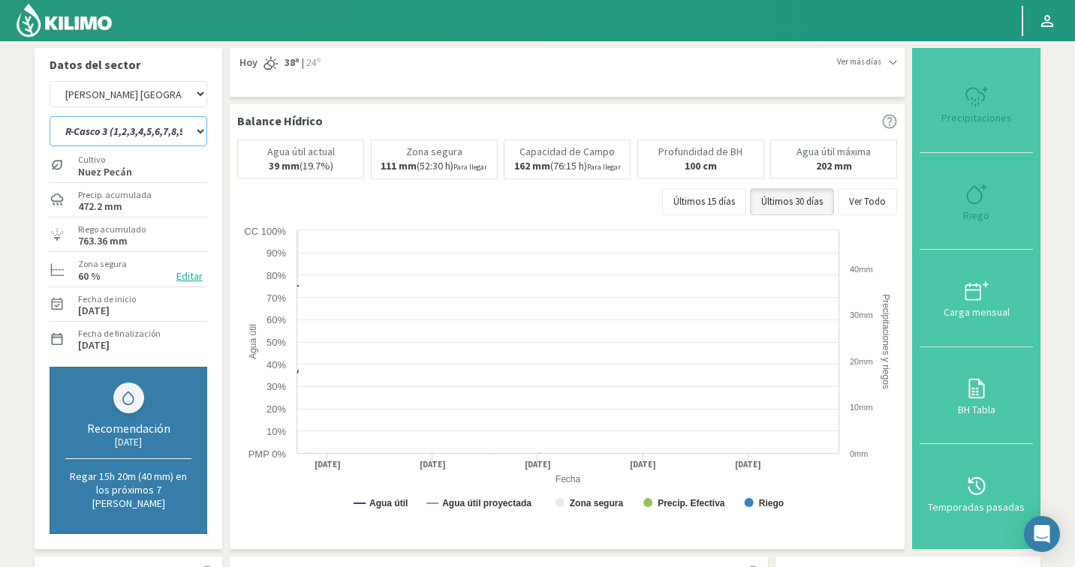
select select "45: Object"
click at [181, 276] on button "Editar" at bounding box center [189, 276] width 35 height 17
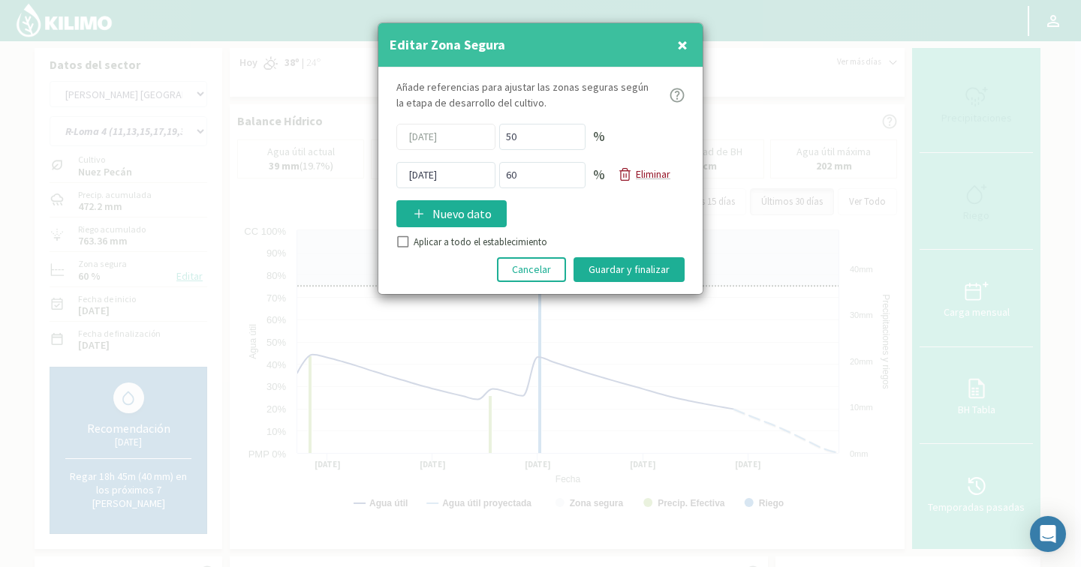
select select "2363: Object"
select select "50: Object"
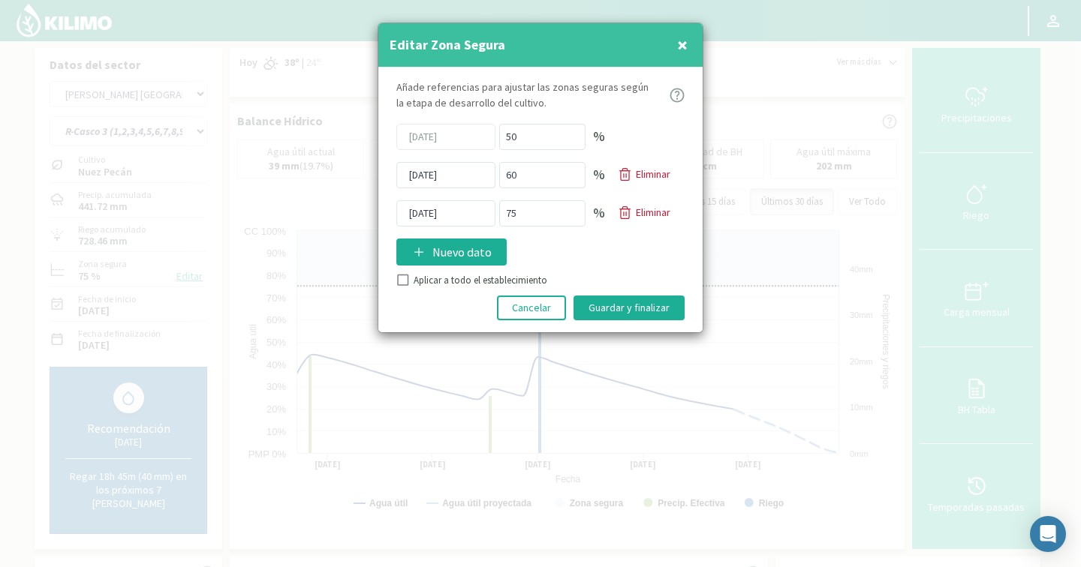
click at [641, 212] on p "Eliminar" at bounding box center [653, 213] width 35 height 16
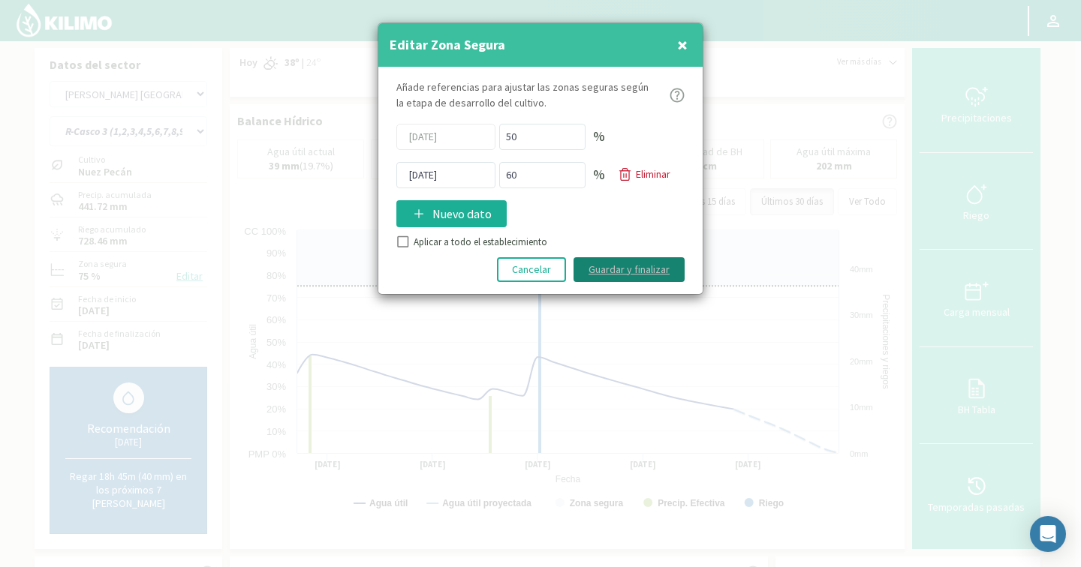
click at [633, 283] on div "Añade referencias para ajustar las zonas seguras [PERSON_NAME] de desarrollo de…" at bounding box center [540, 181] width 324 height 227
click at [613, 257] on button "Guardar y finalizar" at bounding box center [628, 269] width 111 height 25
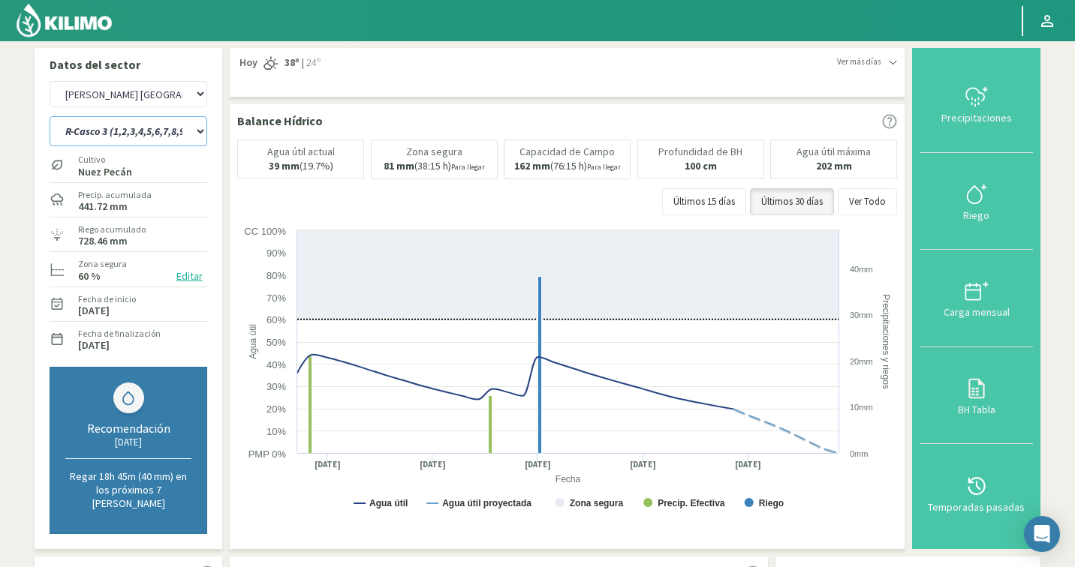
click at [155, 131] on select "R-Casco 1 (44,46,47,51,53,55,57,59,61) R-Casco 2 (43,45,48,49,50,52,54,56,58,60…" at bounding box center [129, 131] width 158 height 30
click at [174, 94] on select "Agr. Cardonal Agr. El [PERSON_NAME] [PERSON_NAME] [GEOGRAPHIC_DATA] - IC Agríco…" at bounding box center [129, 94] width 158 height 26
select select "2721: Object"
select select "54: Object"
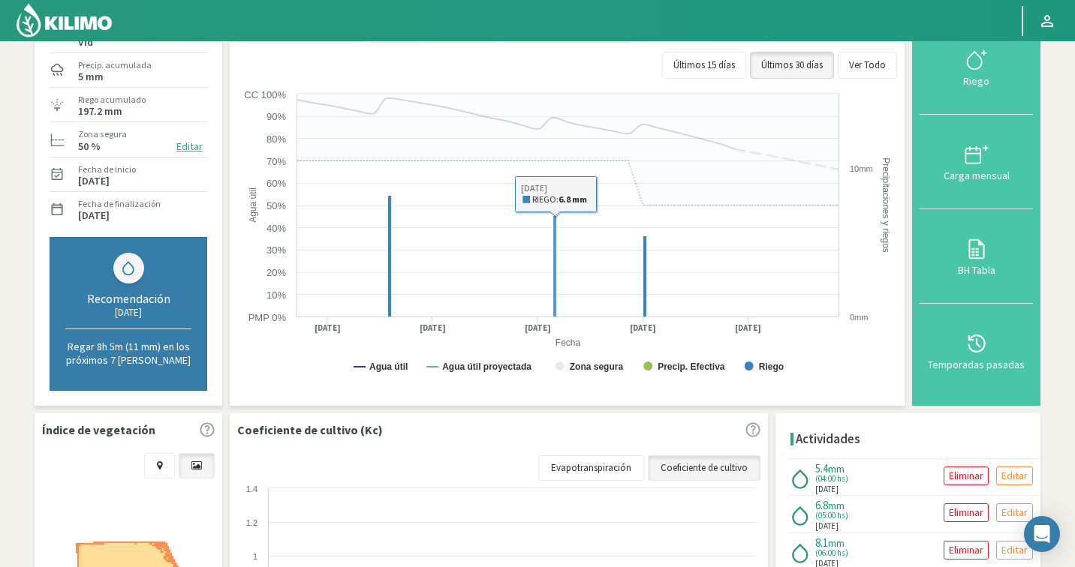
scroll to position [142, 0]
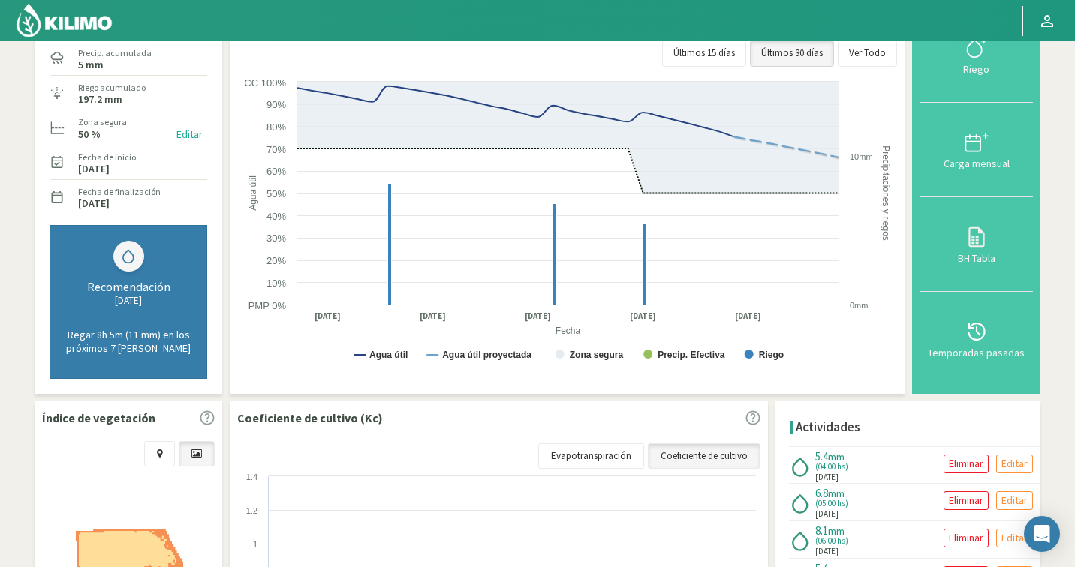
click at [200, 133] on button "Editar" at bounding box center [189, 134] width 35 height 17
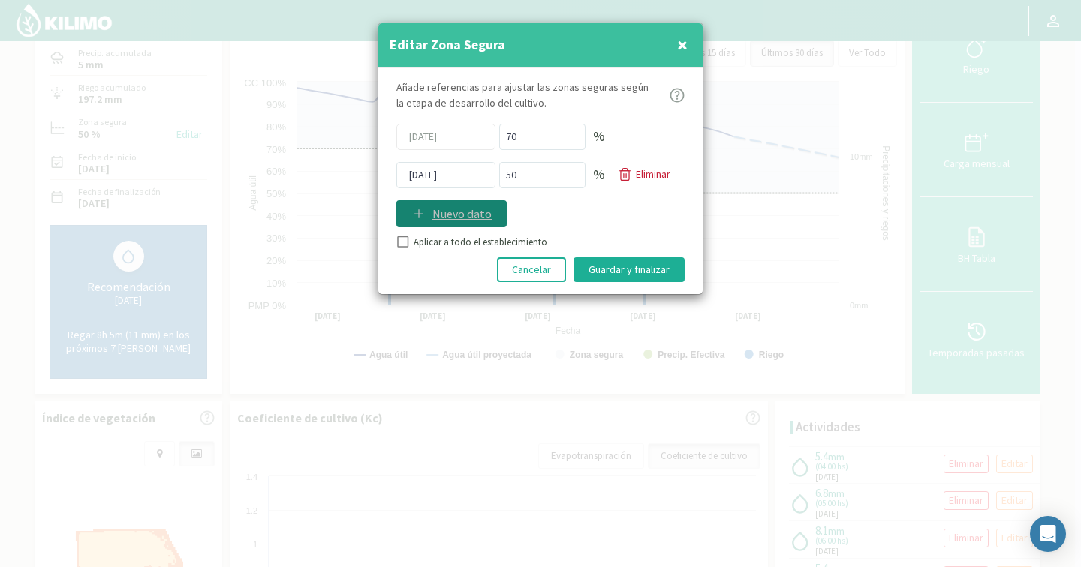
click at [462, 213] on p "Nuevo dato" at bounding box center [461, 214] width 59 height 18
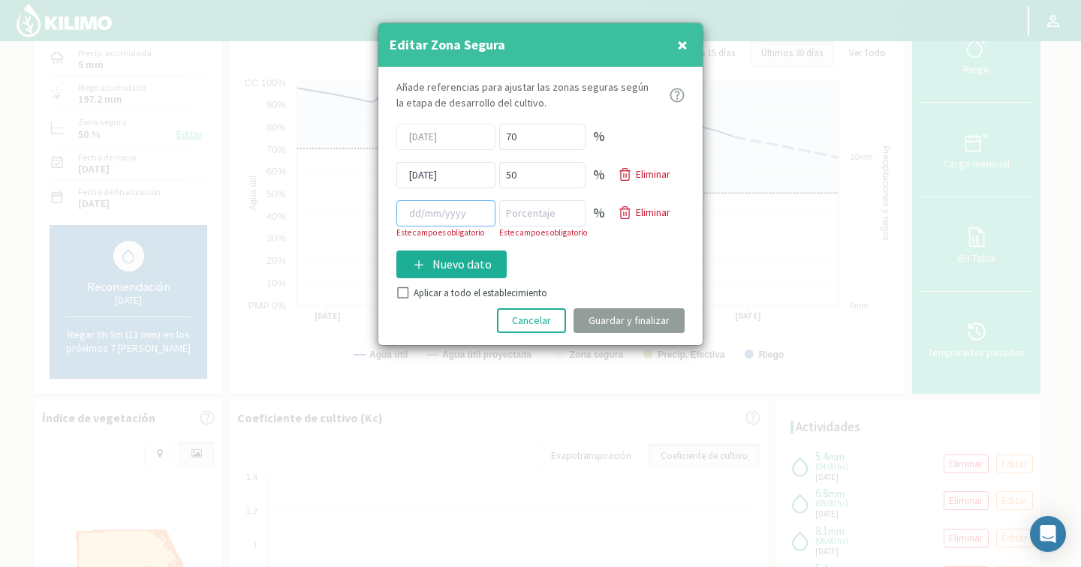
click at [456, 214] on input at bounding box center [445, 213] width 99 height 26
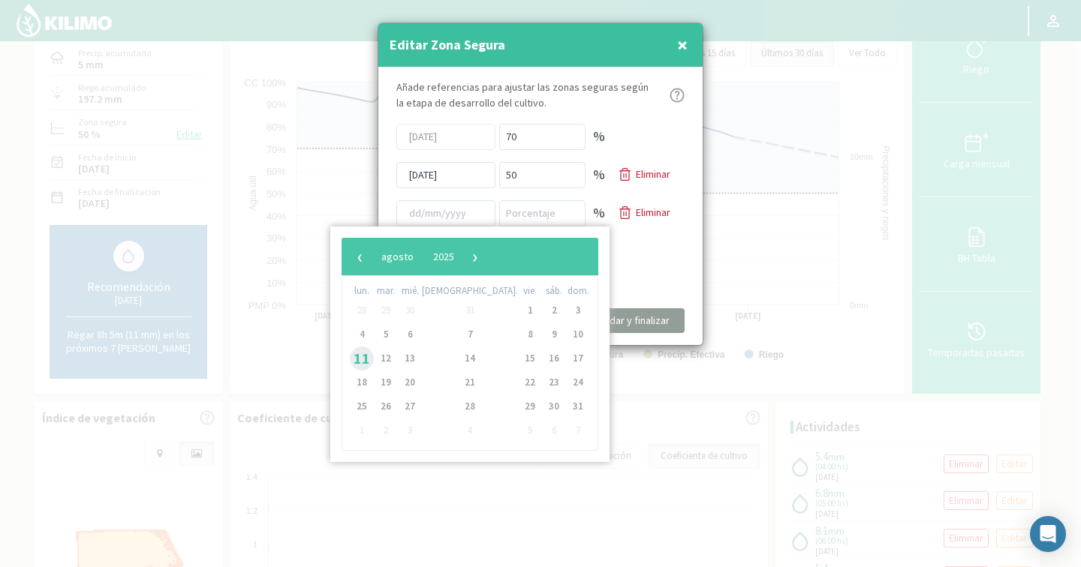
click at [366, 361] on span "11" at bounding box center [362, 359] width 24 height 24
type input "[DATE]"
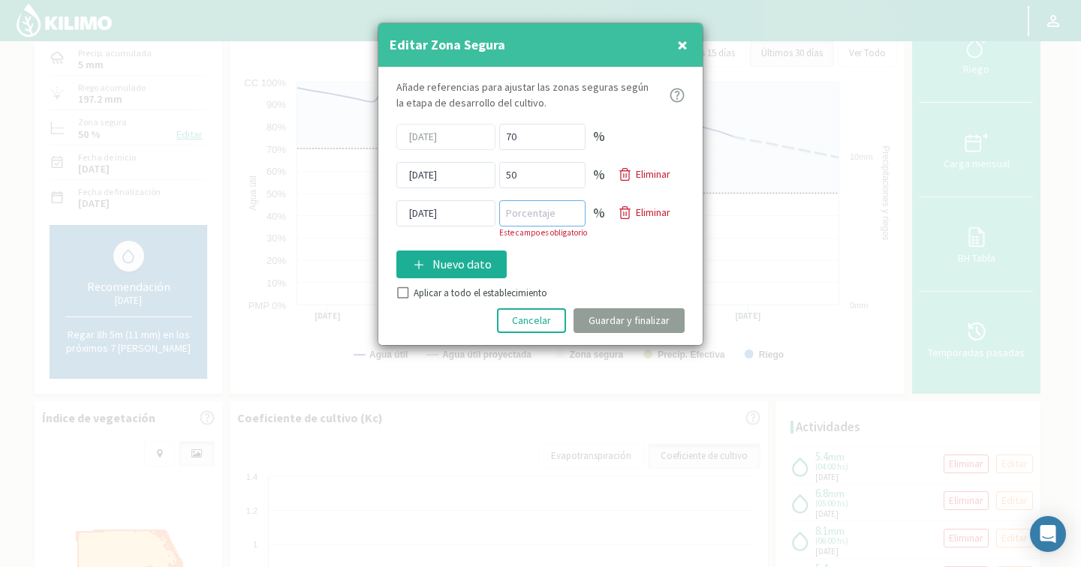
click at [529, 209] on input "number" at bounding box center [542, 213] width 86 height 26
type input "40"
click at [404, 293] on div "Añade referencias para ajustar las zonas seguras [PERSON_NAME] de desarrollo de…" at bounding box center [540, 207] width 324 height 278
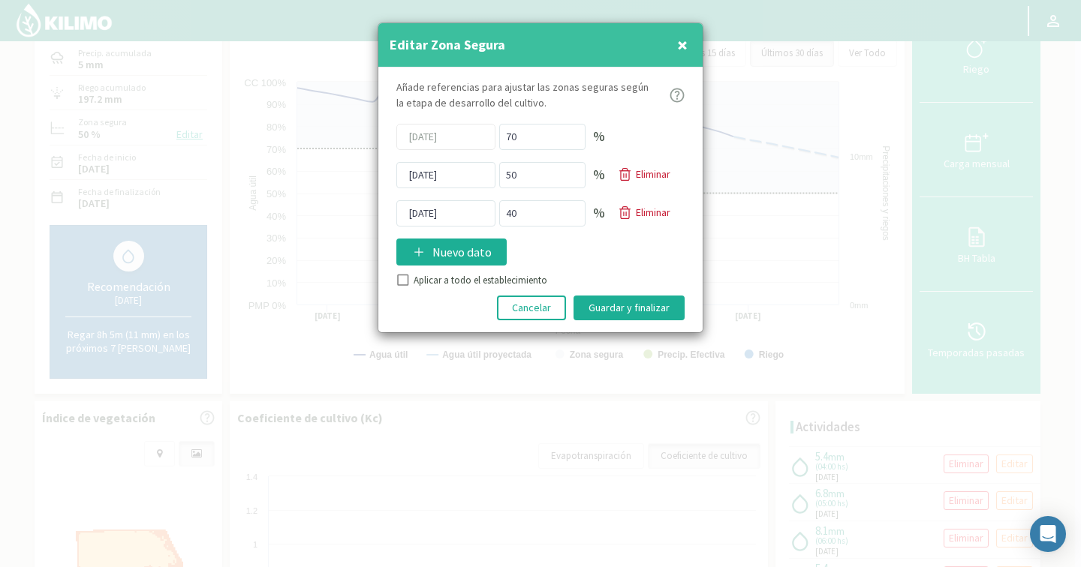
click at [407, 282] on input "Aplicar a todo el establecimiento" at bounding box center [401, 282] width 15 height 15
checkbox input "true"
click at [625, 312] on button "Guardar y finalizar" at bounding box center [628, 308] width 111 height 25
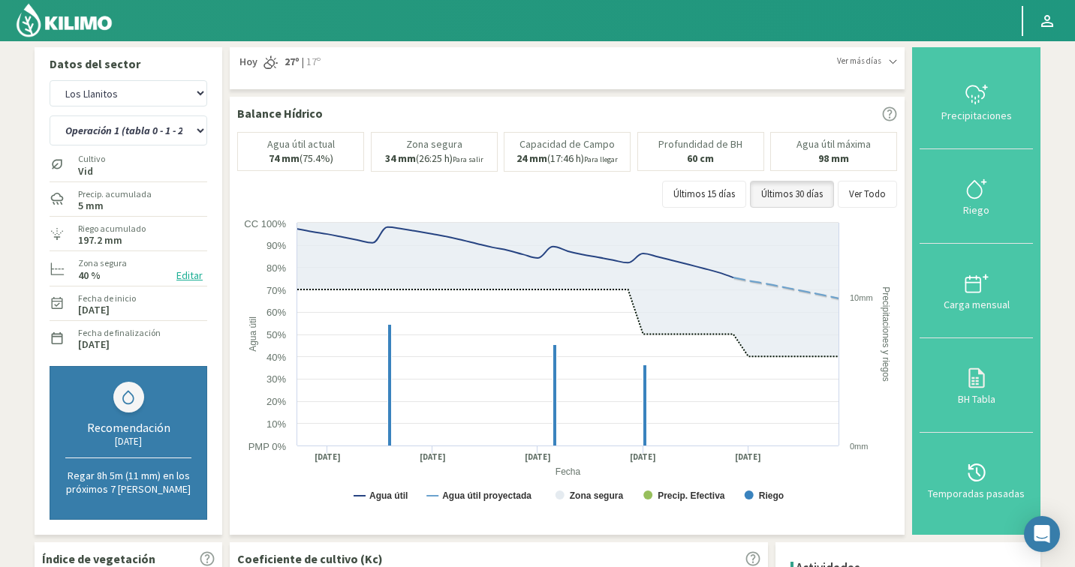
scroll to position [0, 0]
click at [122, 94] on select "Agr. Cardonal Agr. El [PERSON_NAME] [PERSON_NAME] [GEOGRAPHIC_DATA] - IC Agríco…" at bounding box center [129, 94] width 158 height 26
select select "3071: Object"
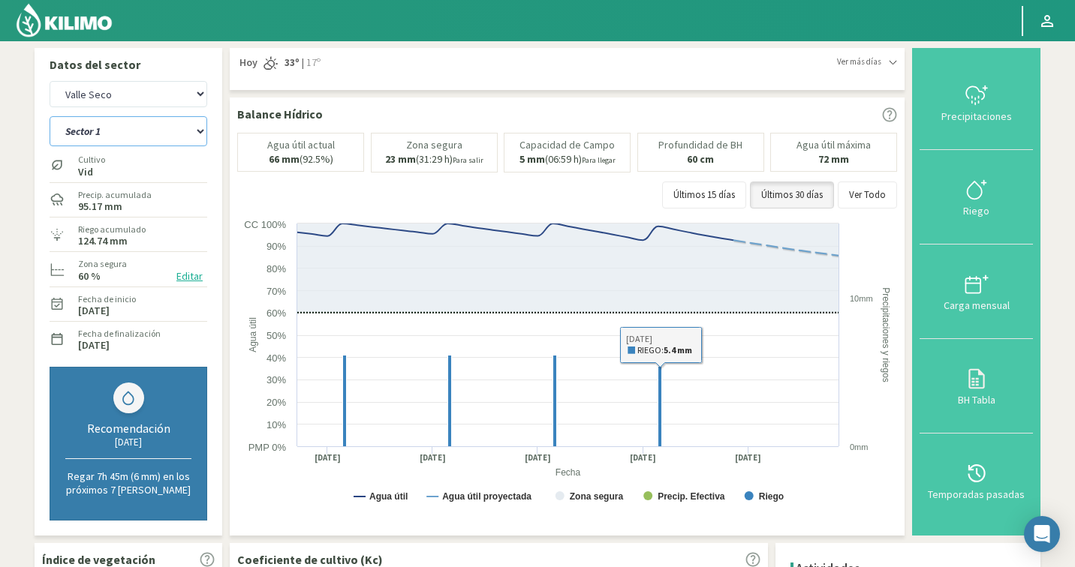
click at [149, 138] on select "Sector 1 Sector 10 Sector 11 Sector 12 Sector 17 Sector 18 Sector 19 Sector 2 S…" at bounding box center [129, 131] width 158 height 30
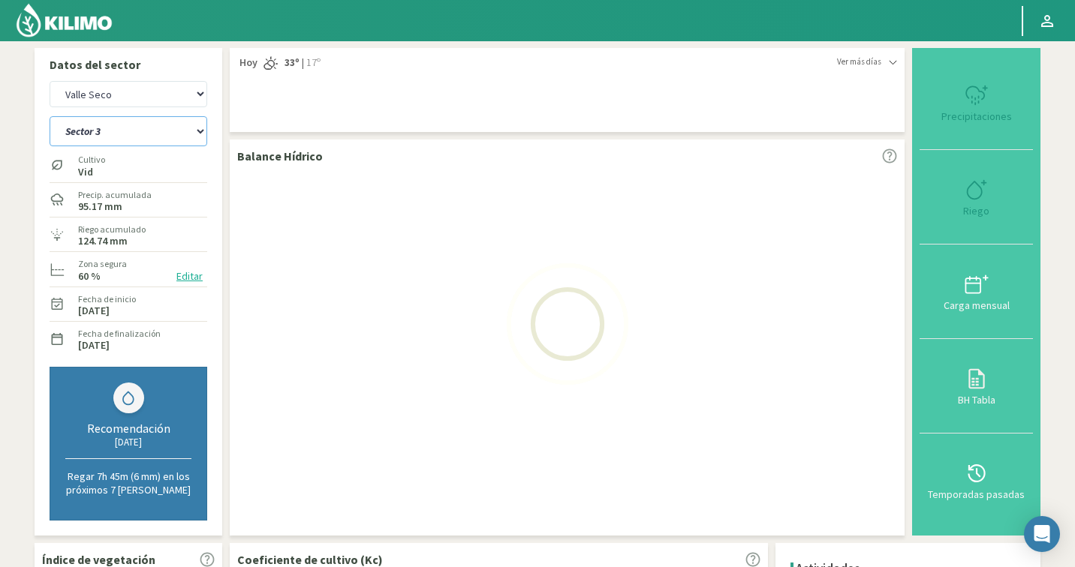
select select "58: Object"
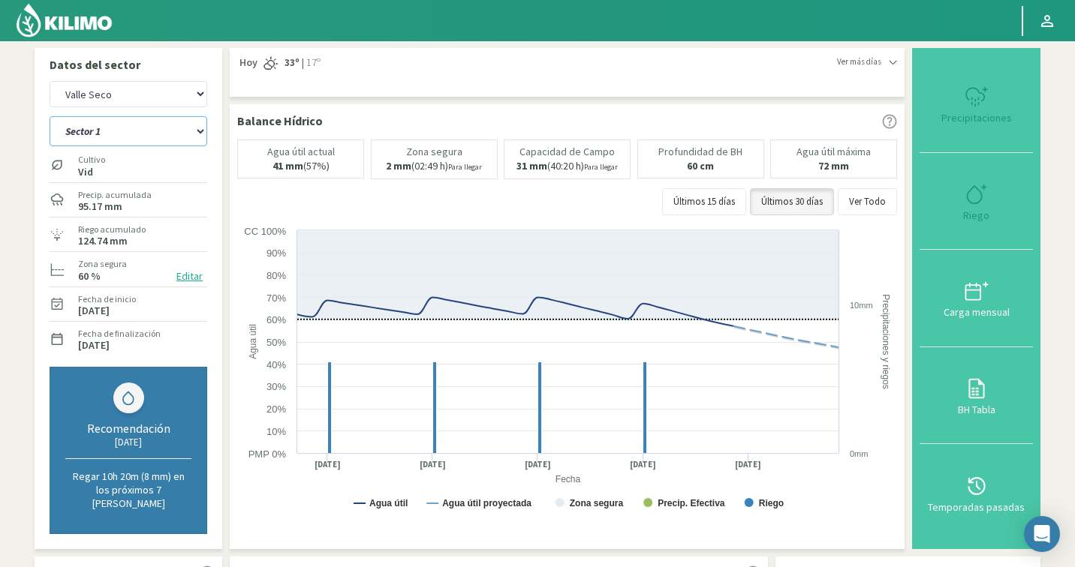
select select "3351: Object"
click at [134, 140] on select "Sector 1 Sector 10 Sector 11 Sector 12 Sector 17 Sector 18 Sector 19 Sector 2 S…" at bounding box center [129, 131] width 158 height 30
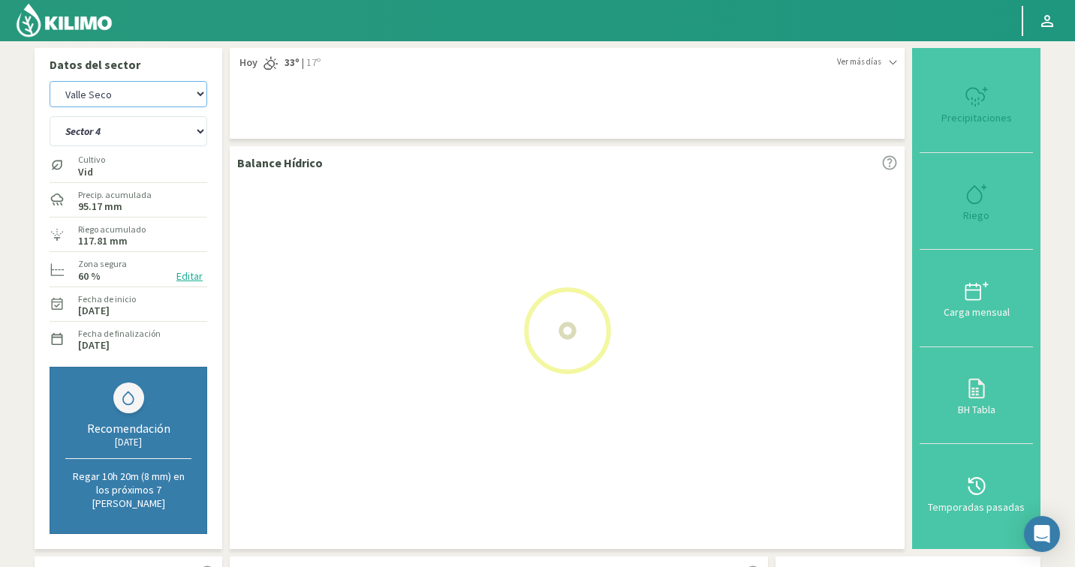
click at [111, 81] on select "Agr. Cardonal Agr. El [PERSON_NAME] [PERSON_NAME] [GEOGRAPHIC_DATA] - IC Agríco…" at bounding box center [129, 94] width 158 height 26
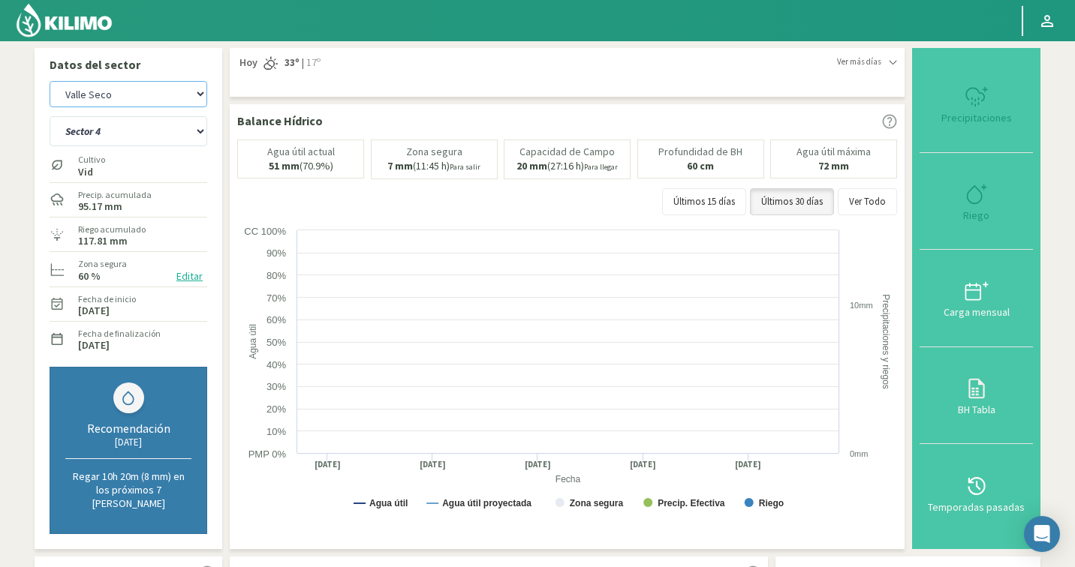
select select "91: Object"
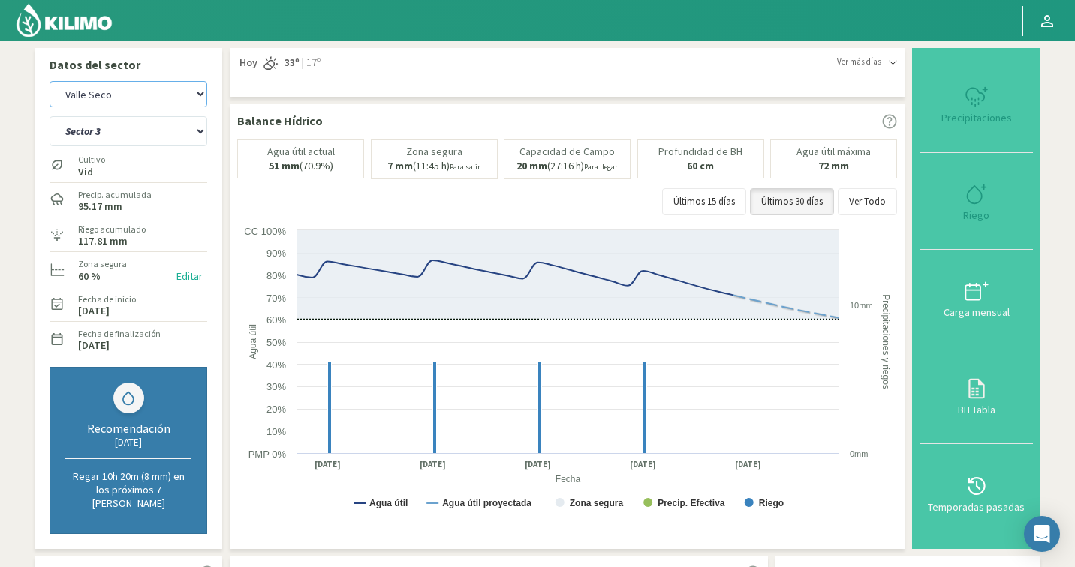
select select "3631: Object"
select select "112: Object"
click at [147, 89] on select "Agr. Cardonal Agr. El [PERSON_NAME] [PERSON_NAME] [GEOGRAPHIC_DATA] - IC Agríco…" at bounding box center [129, 94] width 158 height 26
select select "3711: Object"
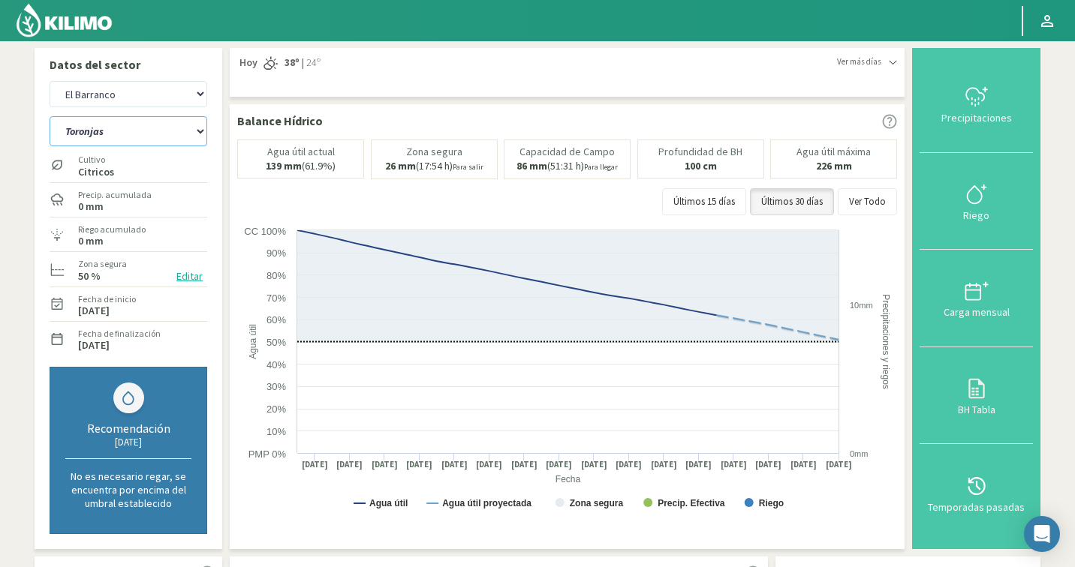
click at [113, 138] on select "Toronjas Valencia 1 Valencia 2 [GEOGRAPHIC_DATA] 3 [GEOGRAPHIC_DATA] 4" at bounding box center [129, 131] width 158 height 30
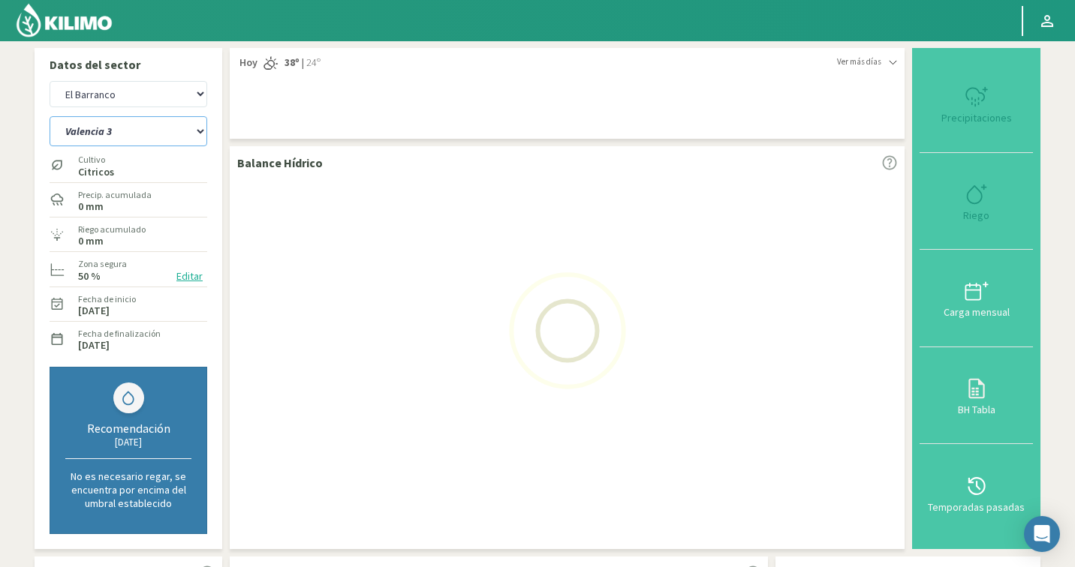
select select "118: Object"
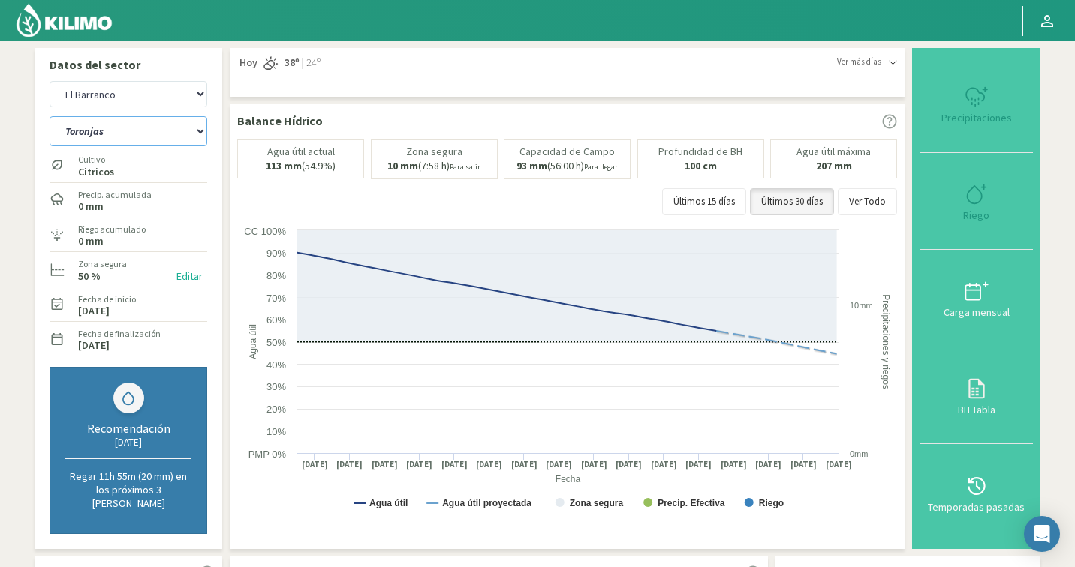
select select "3991: Object"
click at [116, 134] on select "Toronjas Valencia 1 Valencia 2 [GEOGRAPHIC_DATA] 3 [GEOGRAPHIC_DATA] 4" at bounding box center [129, 131] width 158 height 30
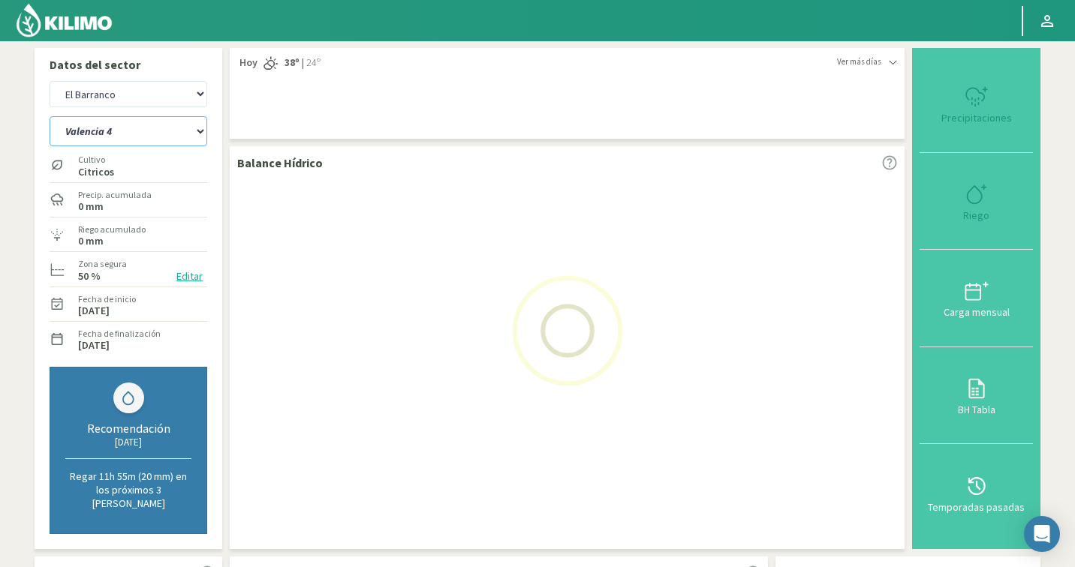
select select "126: Object"
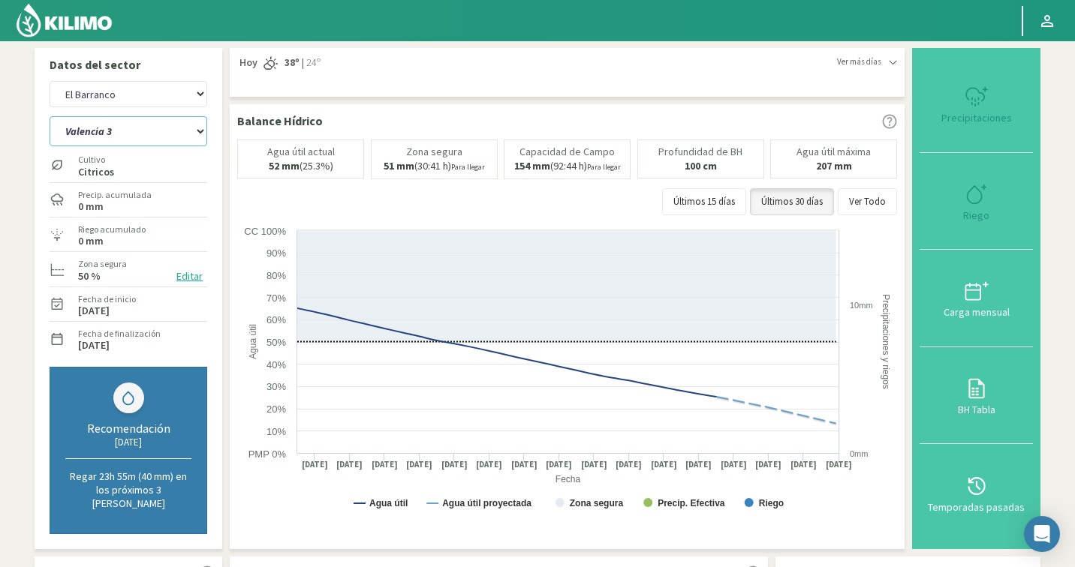
select select "4271: Object"
click at [132, 131] on select "Toronjas Valencia 1 Valencia 2 [GEOGRAPHIC_DATA] 3 [GEOGRAPHIC_DATA] 4" at bounding box center [129, 131] width 158 height 30
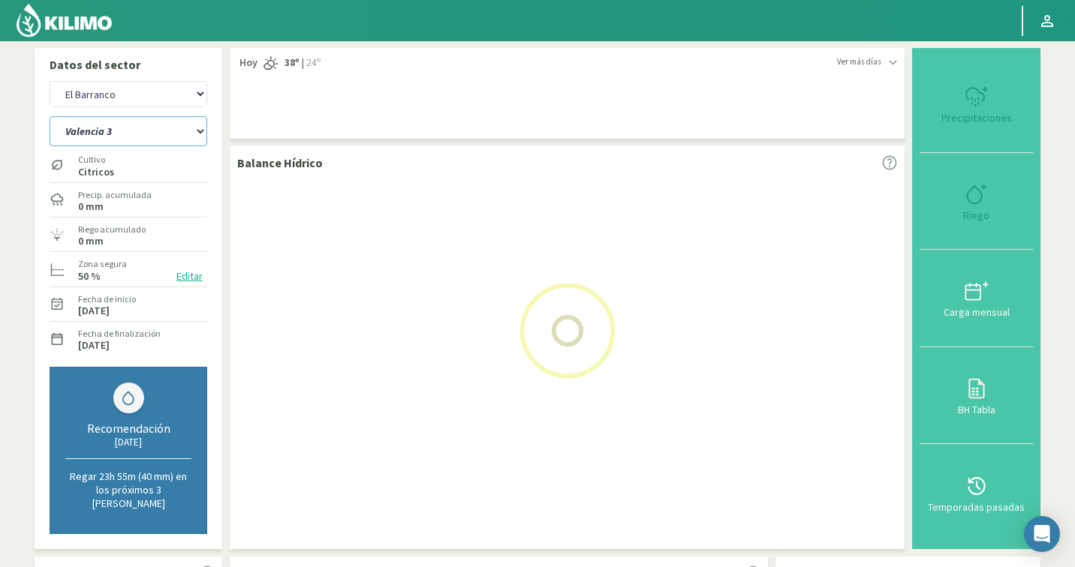
select select "132: Object"
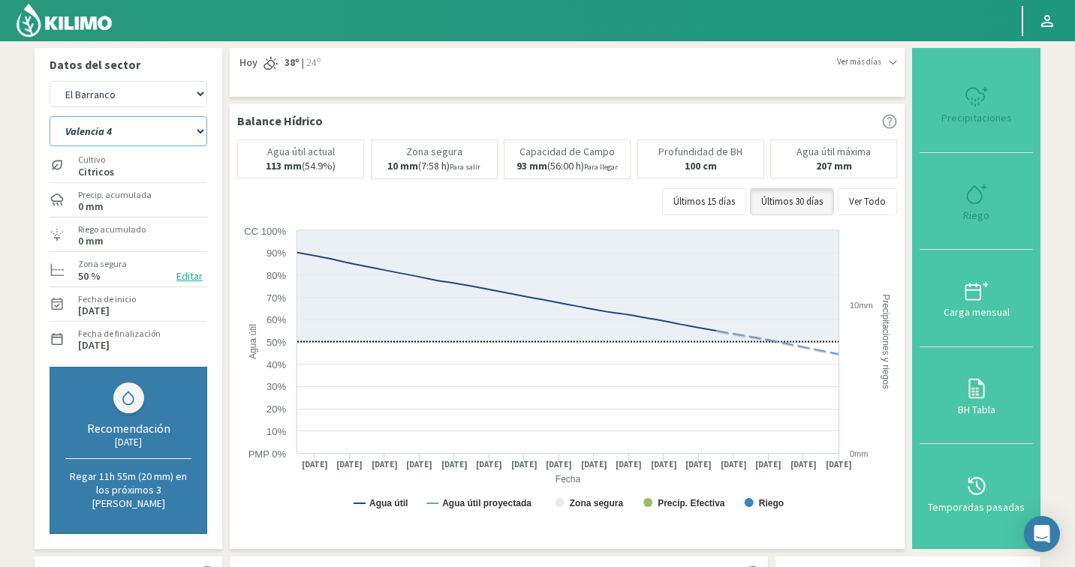
select select "4551: Object"
click at [128, 131] on select "Toronjas Valencia 1 Valencia 2 [GEOGRAPHIC_DATA] 3 [GEOGRAPHIC_DATA] 4" at bounding box center [129, 131] width 158 height 30
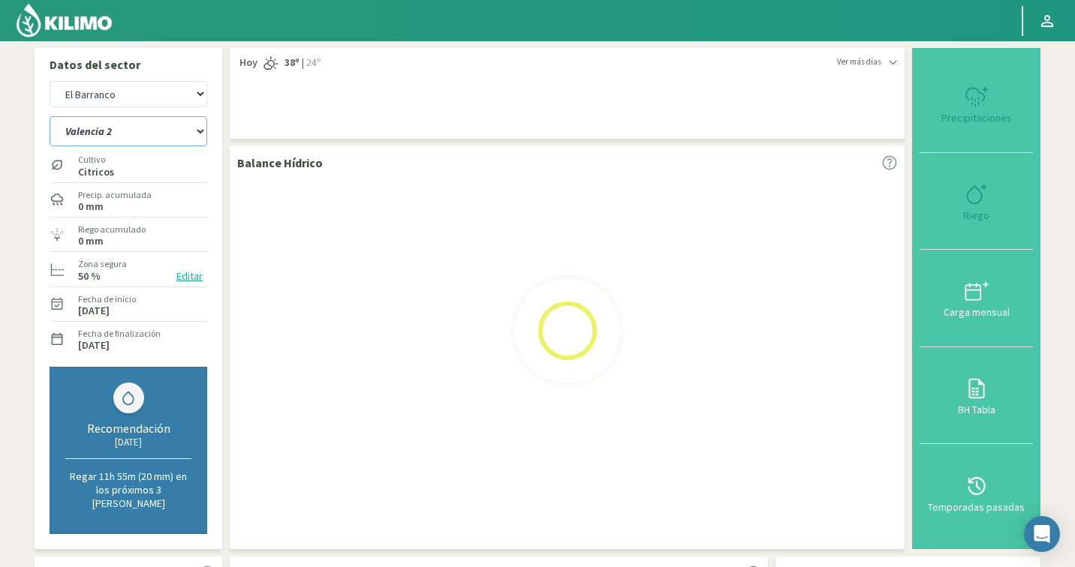
select select "136: Object"
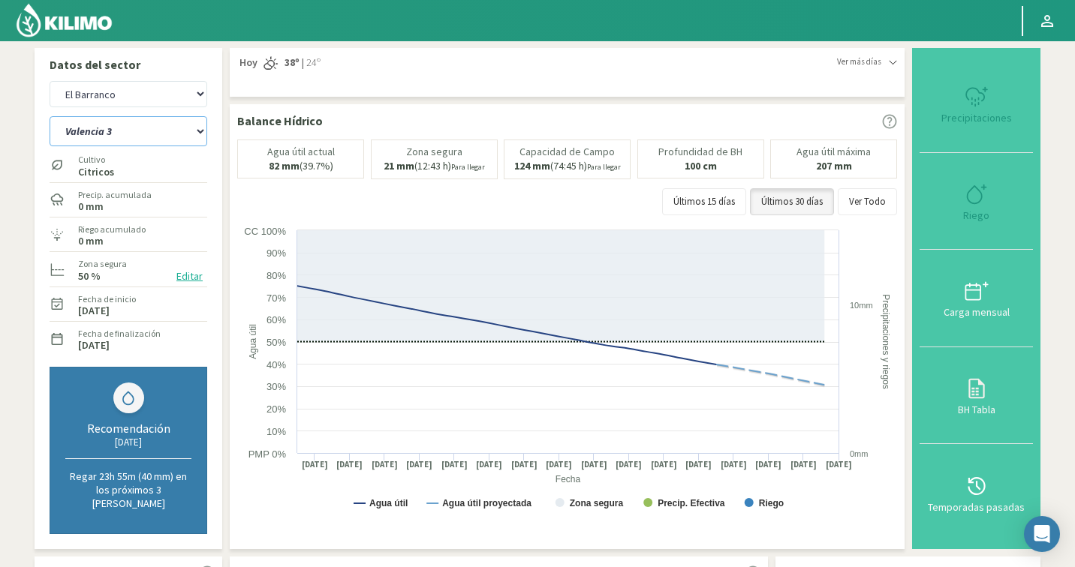
click at [130, 138] on select "Toronjas Valencia 1 Valencia 2 [GEOGRAPHIC_DATA] 3 [GEOGRAPHIC_DATA] 4" at bounding box center [129, 131] width 158 height 30
select select "4831: Object"
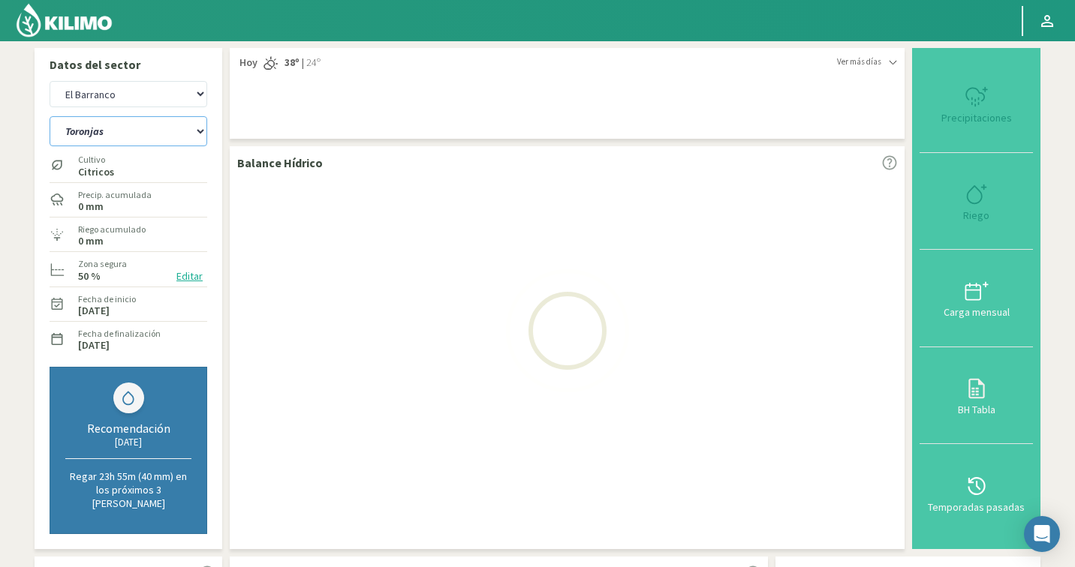
select select "140: Object"
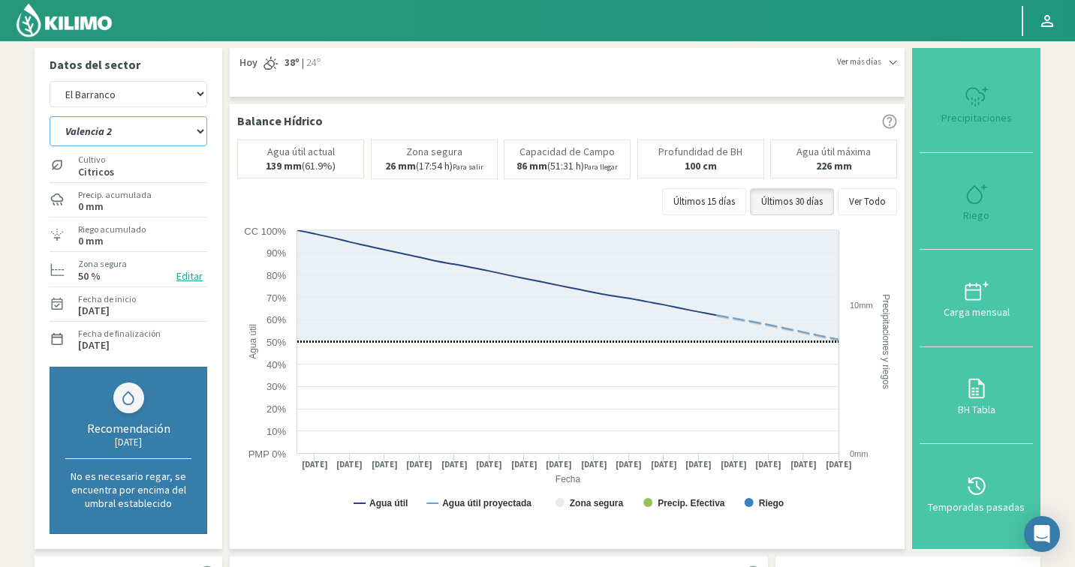
select select "5111: Object"
select select "143: Object"
click at [131, 101] on select "Agr. Cardonal Agr. El [PERSON_NAME] [PERSON_NAME] [GEOGRAPHIC_DATA] - IC Agríco…" at bounding box center [129, 94] width 158 height 26
select select "5420: Object"
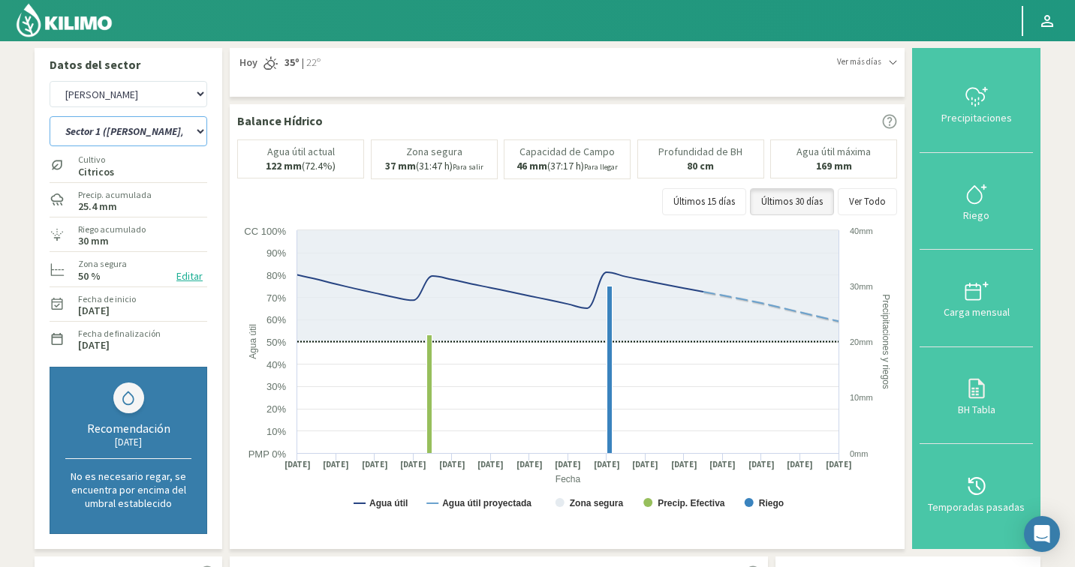
click at [159, 124] on select "Sector 1 ([PERSON_NAME]) Sector 1 ([GEOGRAPHIC_DATA]) Sector 2 ([PERSON_NAME]) …" at bounding box center [129, 131] width 158 height 30
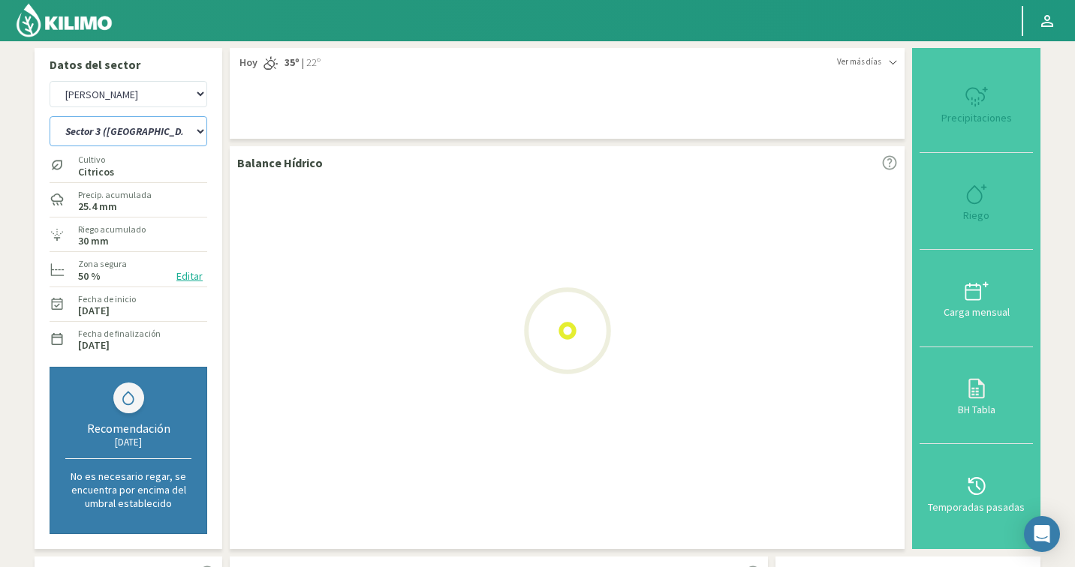
select select "148: Object"
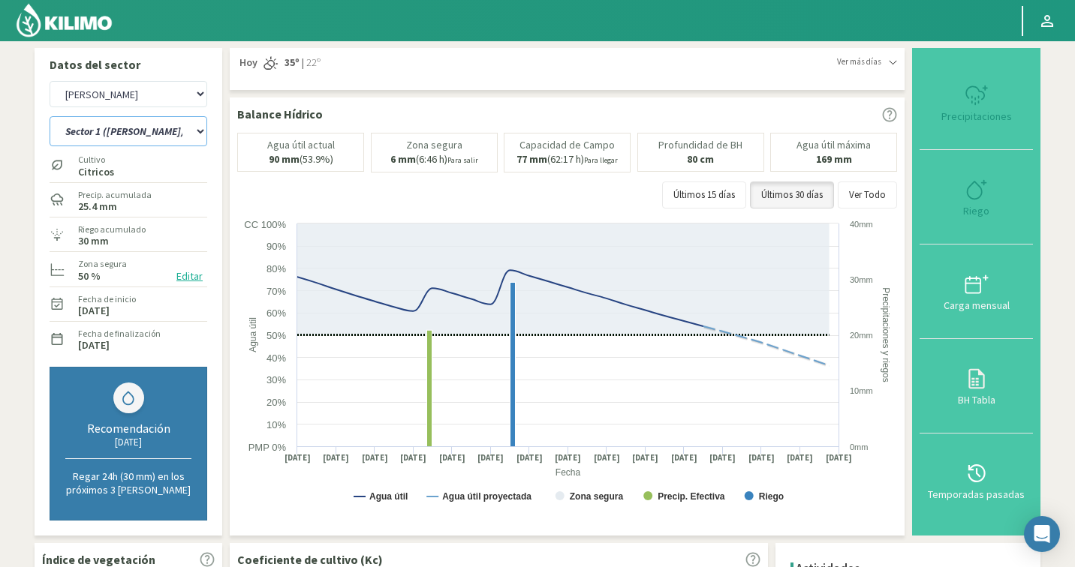
select select "5700: Object"
select select "161: Object"
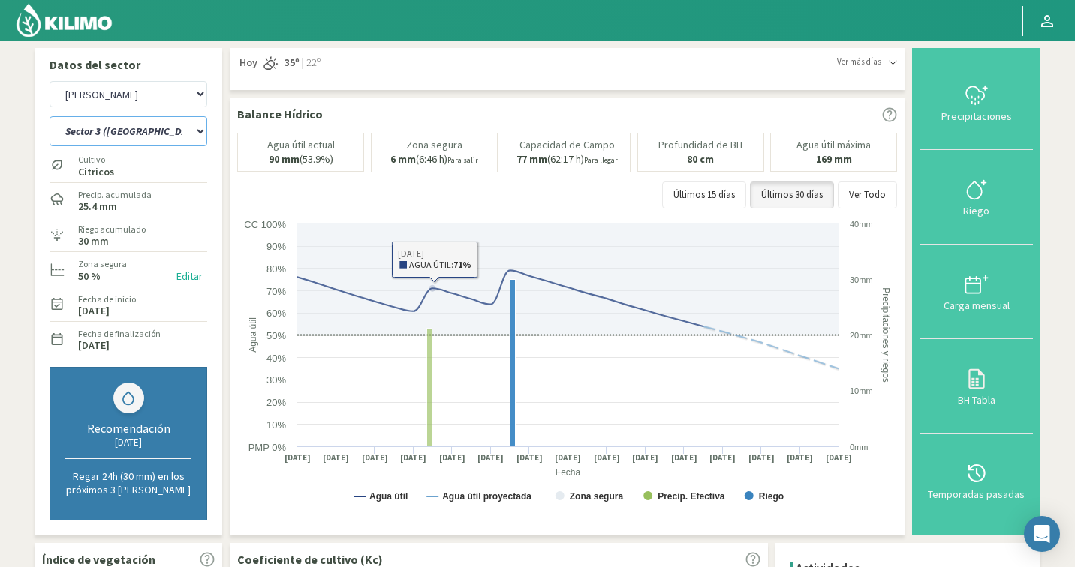
click at [146, 138] on select "Sector 1 ([PERSON_NAME]) Sector 1 ([GEOGRAPHIC_DATA]) Sector 2 ([PERSON_NAME]) …" at bounding box center [129, 131] width 158 height 30
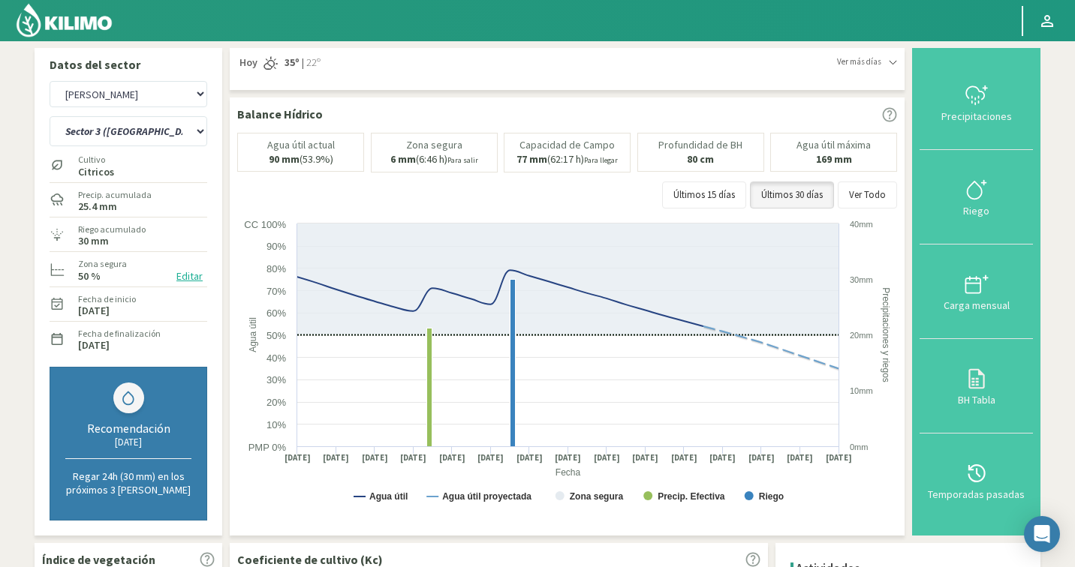
click at [184, 278] on button "Editar" at bounding box center [189, 276] width 35 height 17
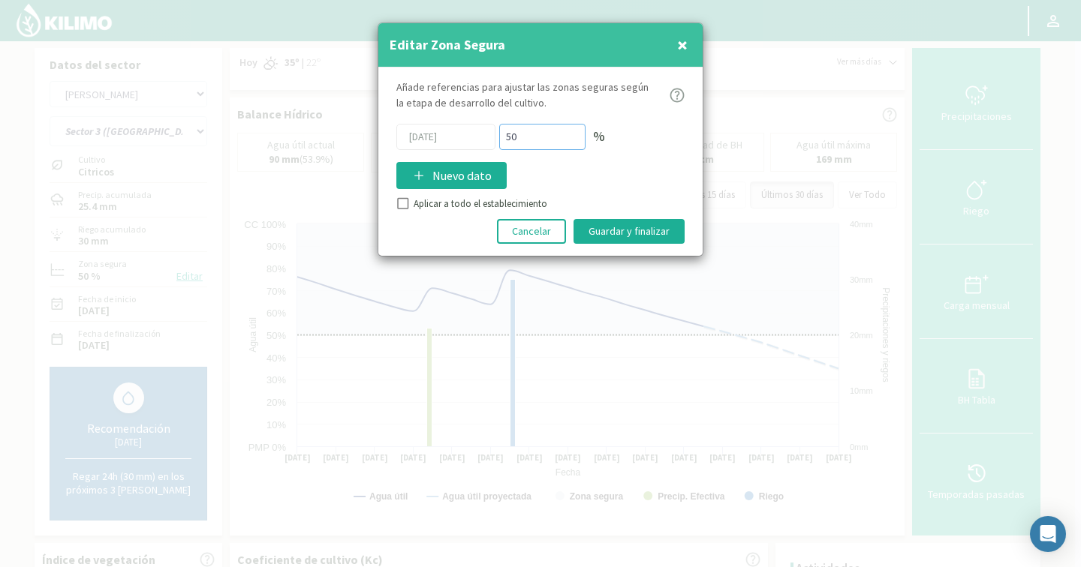
click at [453, 138] on div "[DATE] 50 %" at bounding box center [540, 137] width 288 height 26
type input "75"
click at [402, 199] on input "Aplicar a todo el establecimiento" at bounding box center [401, 205] width 15 height 15
checkbox input "true"
click at [621, 230] on button "Guardar y finalizar" at bounding box center [628, 231] width 111 height 25
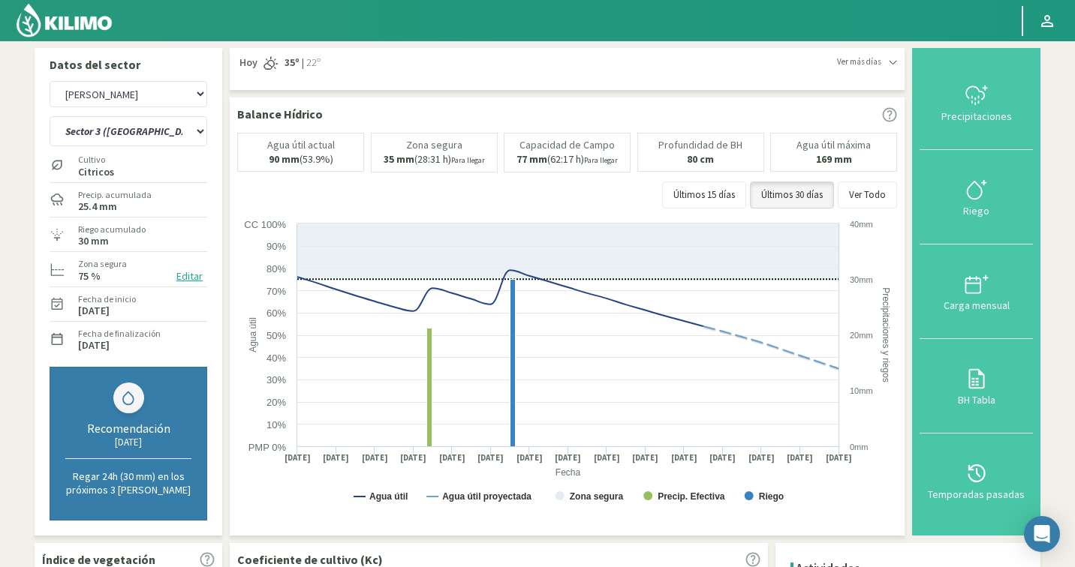
click at [150, 110] on div "Agr. Cardonal Agr. El [PERSON_NAME] [PERSON_NAME] [GEOGRAPHIC_DATA] - IC Agríco…" at bounding box center [129, 94] width 158 height 34
click at [153, 103] on select "Agr. Cardonal Agr. El [PERSON_NAME] [PERSON_NAME] [GEOGRAPHIC_DATA] - IC Agríco…" at bounding box center [129, 94] width 158 height 26
select select "6149: Object"
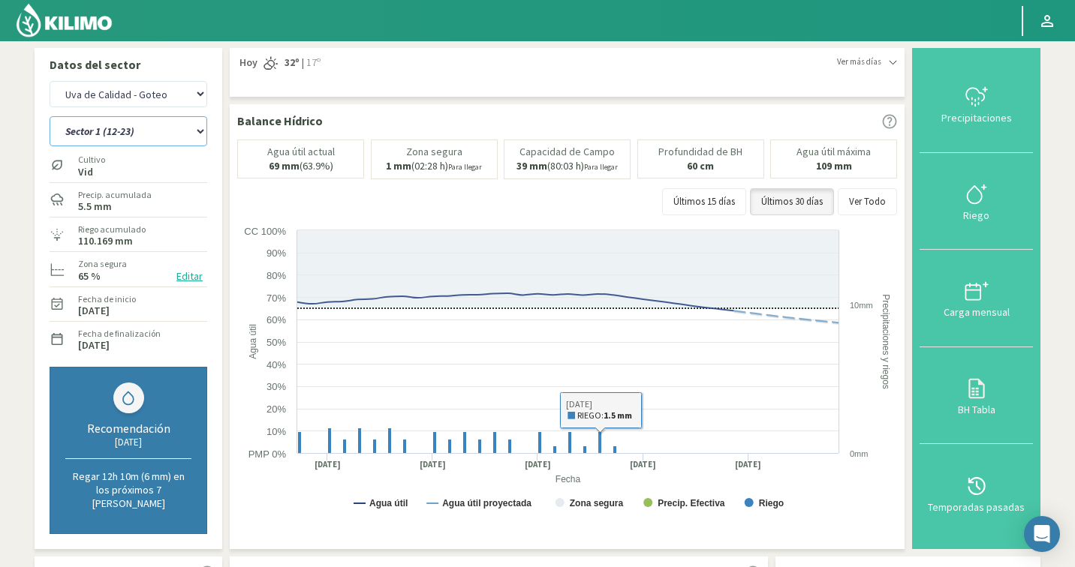
click at [114, 135] on select "Sector 1 (12-23) Sector 2 (1-11, 24-26) Sector 3 (27-28) Sector 4 (29-39) Secto…" at bounding box center [129, 131] width 158 height 30
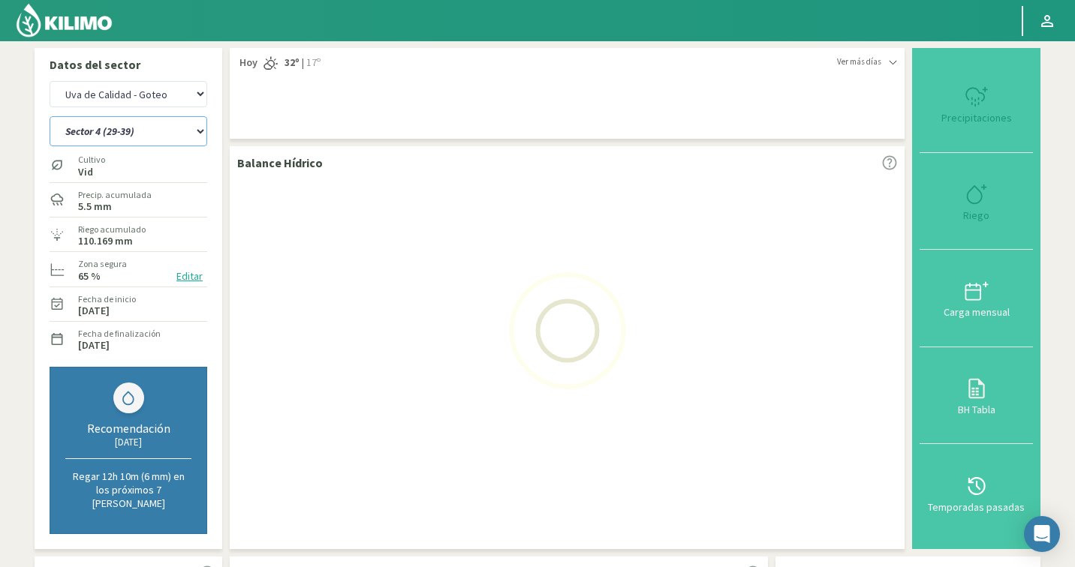
select select "164: Object"
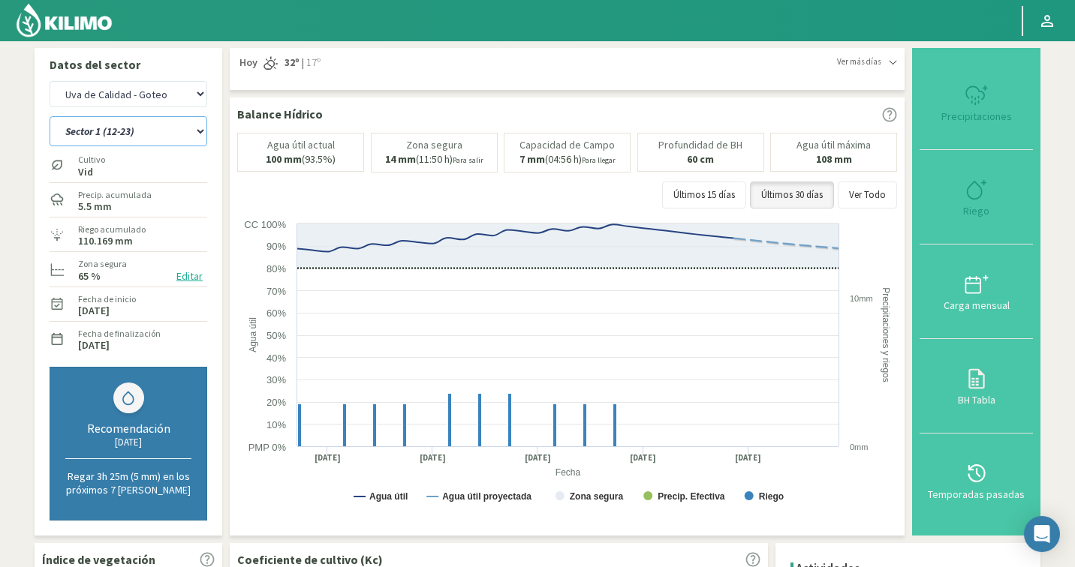
select select "6429: Object"
click at [154, 131] on select "Sector 1 (12-23) Sector 2 (1-11, 24-26) Sector 3 (27-28) Sector 4 (29-39) Secto…" at bounding box center [129, 131] width 158 height 30
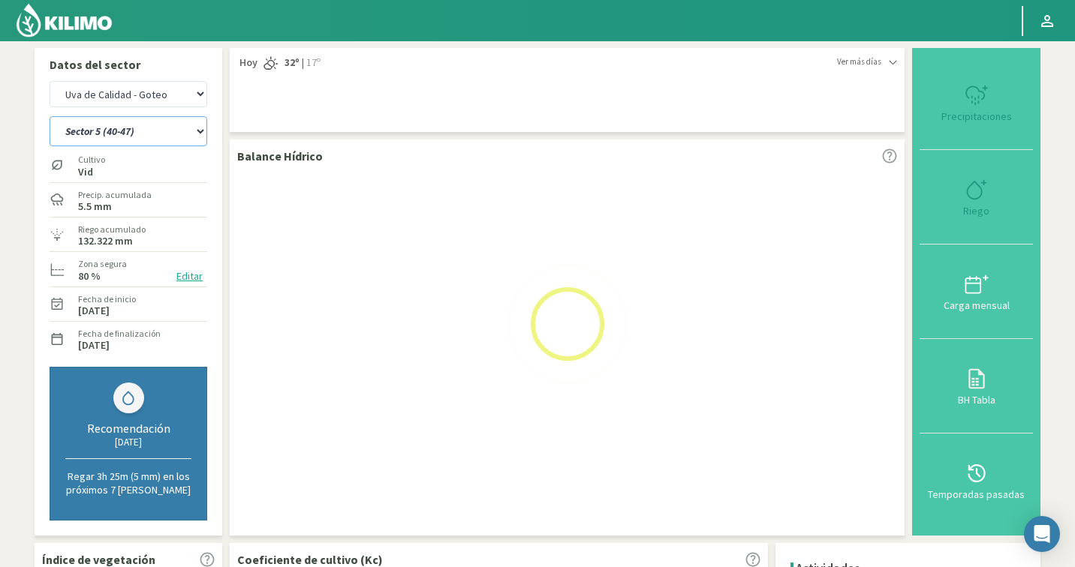
select select "172: Object"
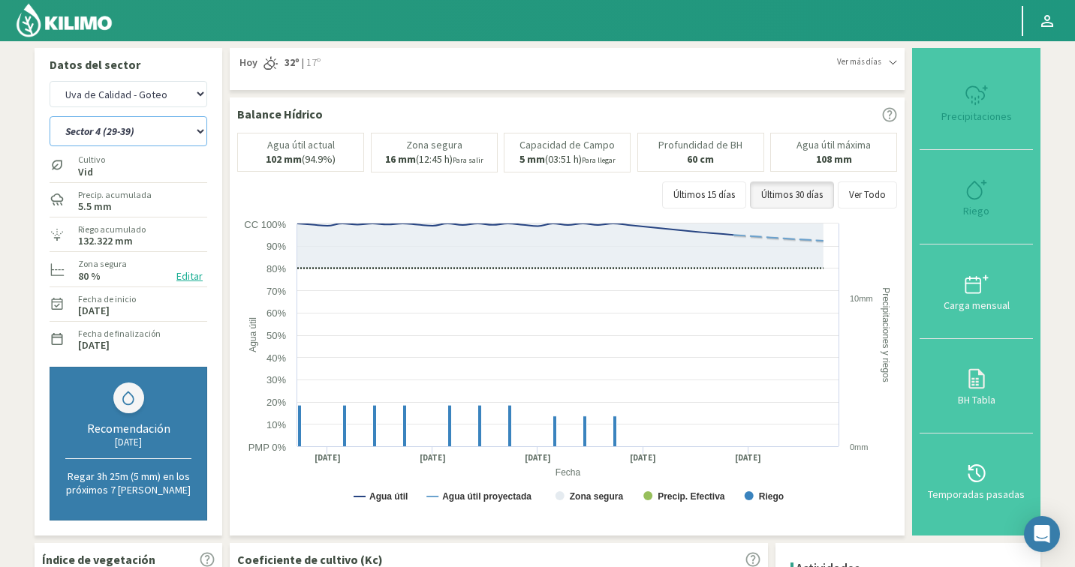
select select "6709: Object"
select select "178: Object"
